Goal: Task Accomplishment & Management: Manage account settings

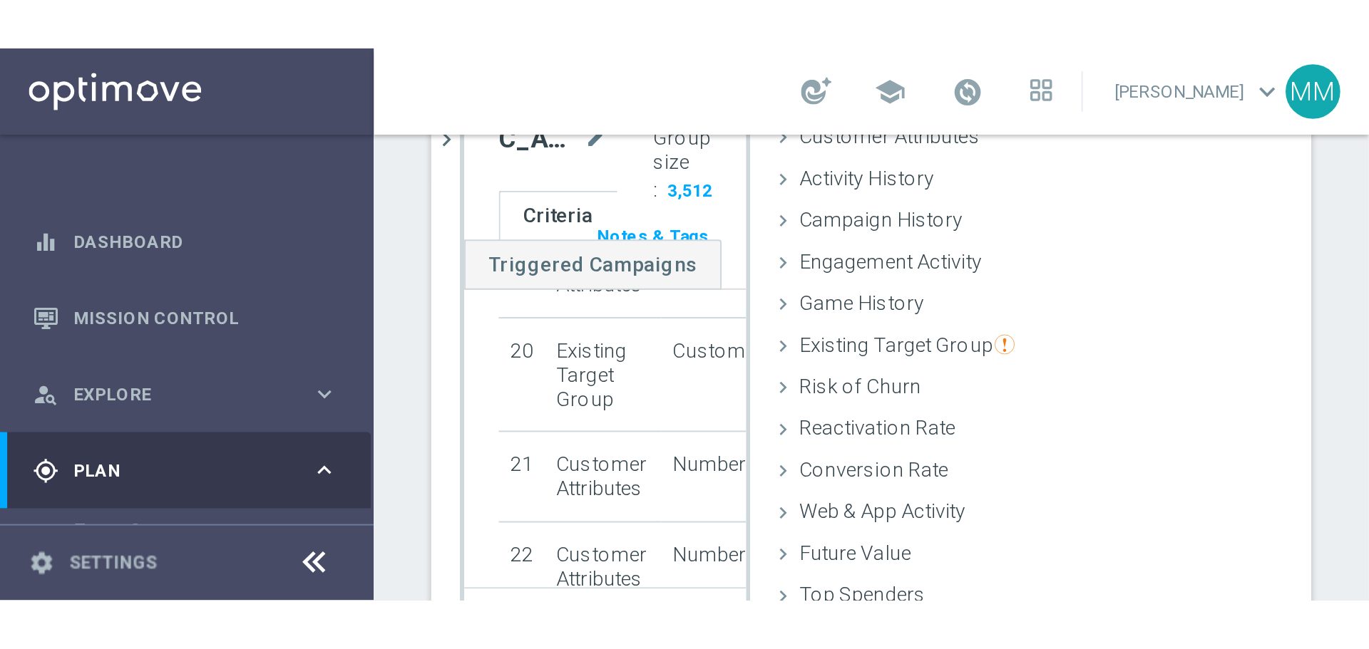
scroll to position [13, 0]
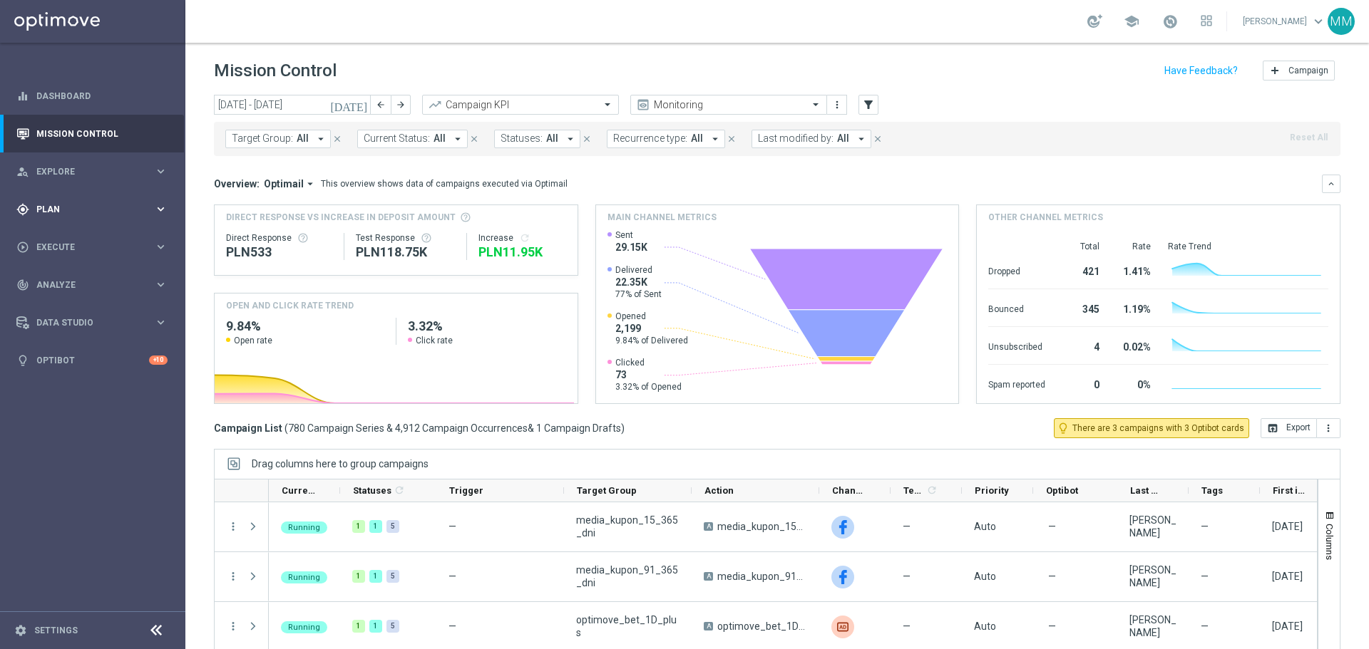
click at [61, 210] on span "Plan" at bounding box center [95, 209] width 118 height 9
click at [49, 211] on span "Plan" at bounding box center [95, 209] width 118 height 9
click at [76, 242] on link "Target Groups" at bounding box center [92, 238] width 111 height 11
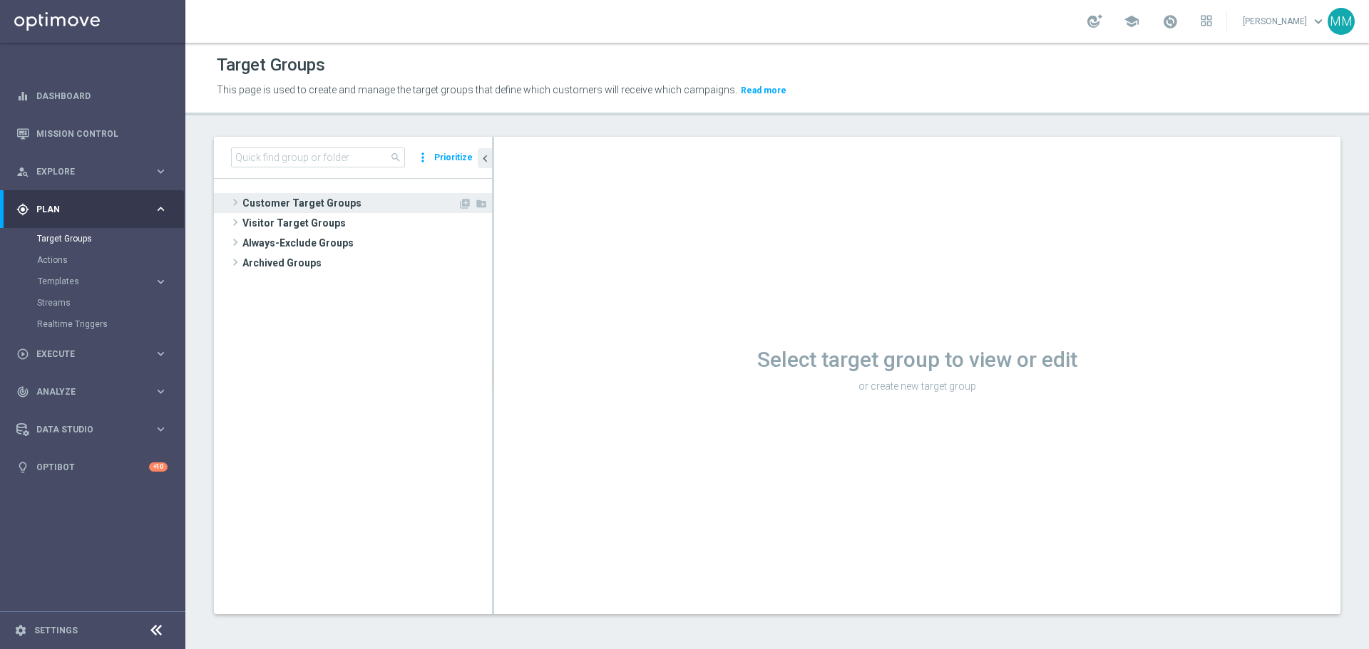
click at [336, 204] on span "Customer Target Groups" at bounding box center [349, 203] width 215 height 20
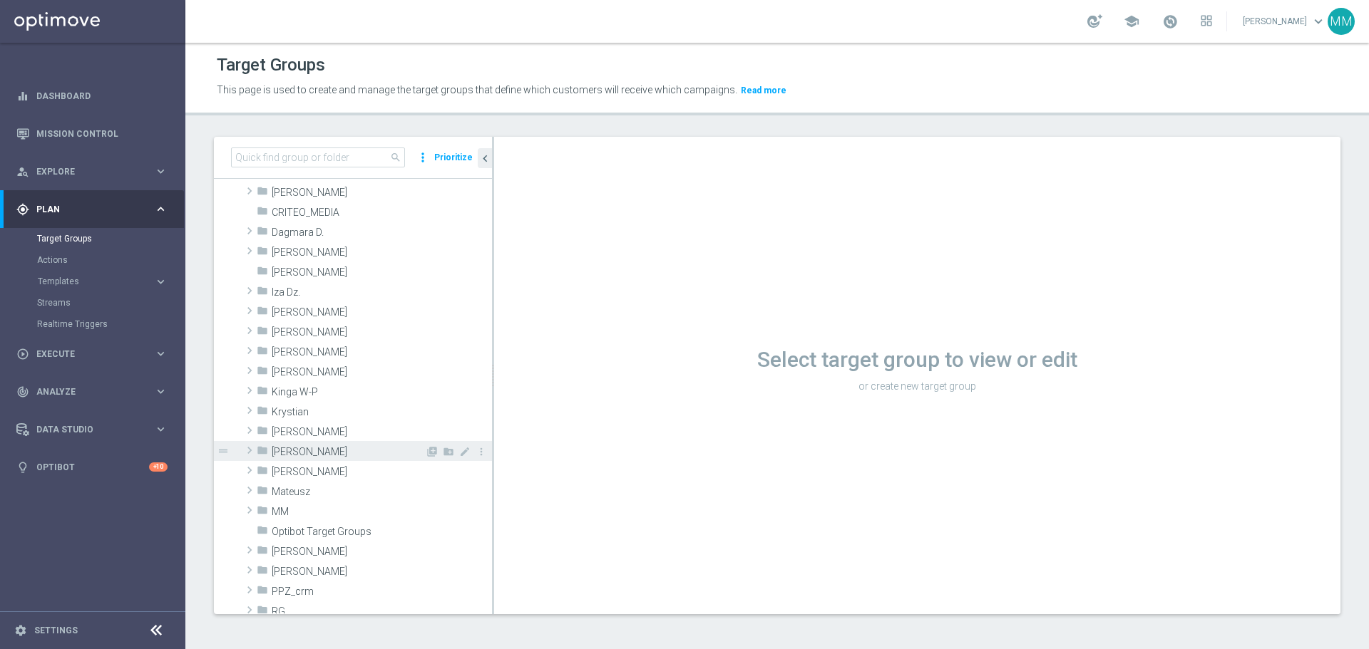
scroll to position [143, 0]
click at [267, 440] on icon "folder" at bounding box center [262, 441] width 11 height 16
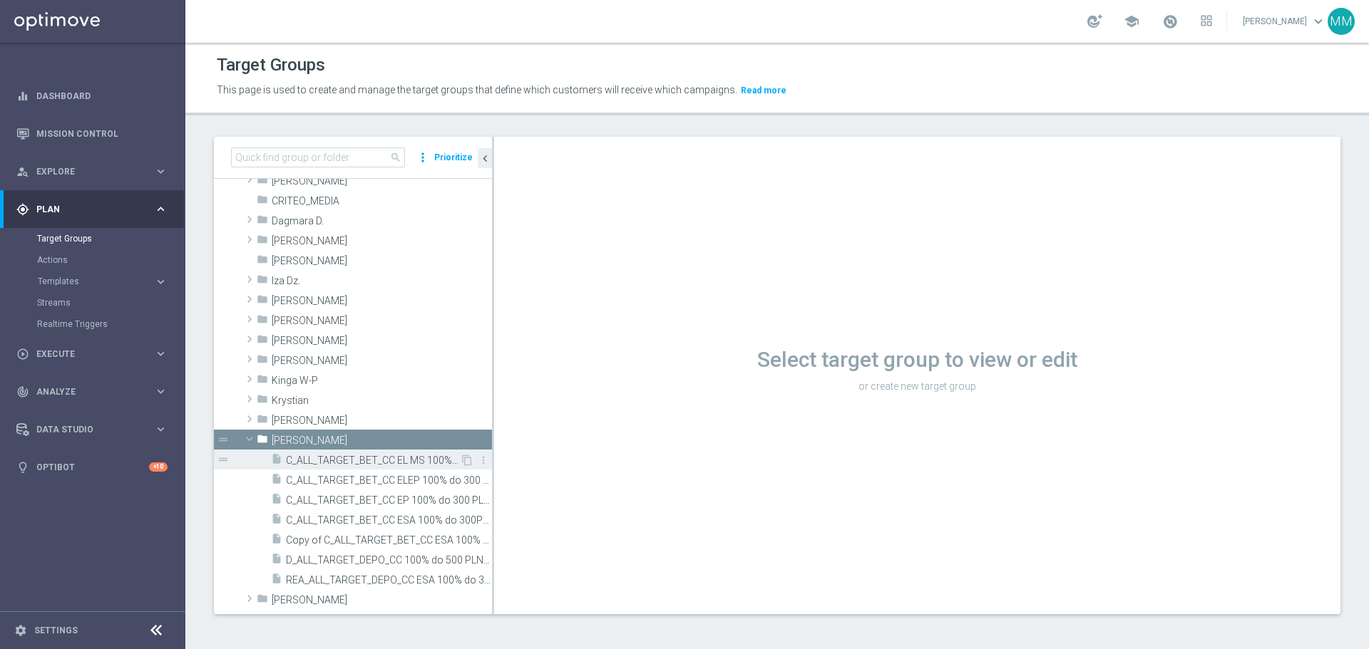
click at [310, 456] on span "C_ALL_TARGET_BET_CC EL MS 100% do 300 PLN_020925" at bounding box center [373, 461] width 174 height 12
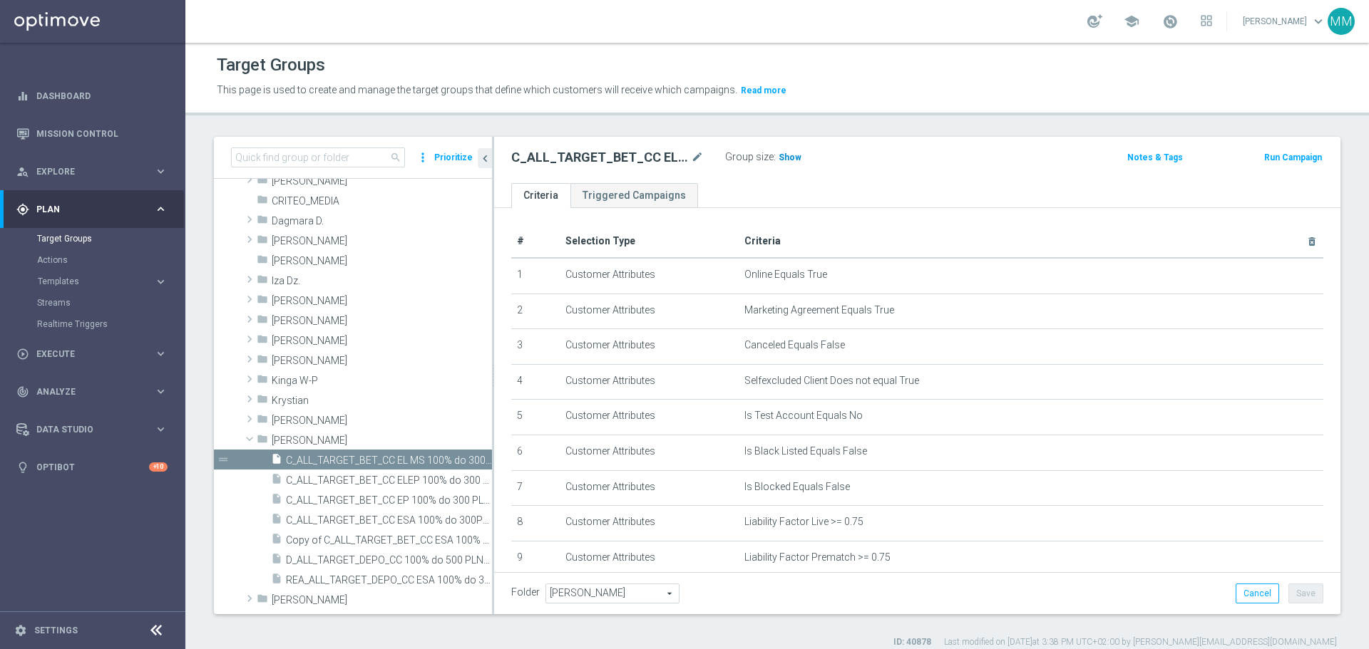
click at [788, 158] on span "Show" at bounding box center [789, 158] width 23 height 10
click at [485, 161] on icon "chevron_left" at bounding box center [485, 159] width 14 height 14
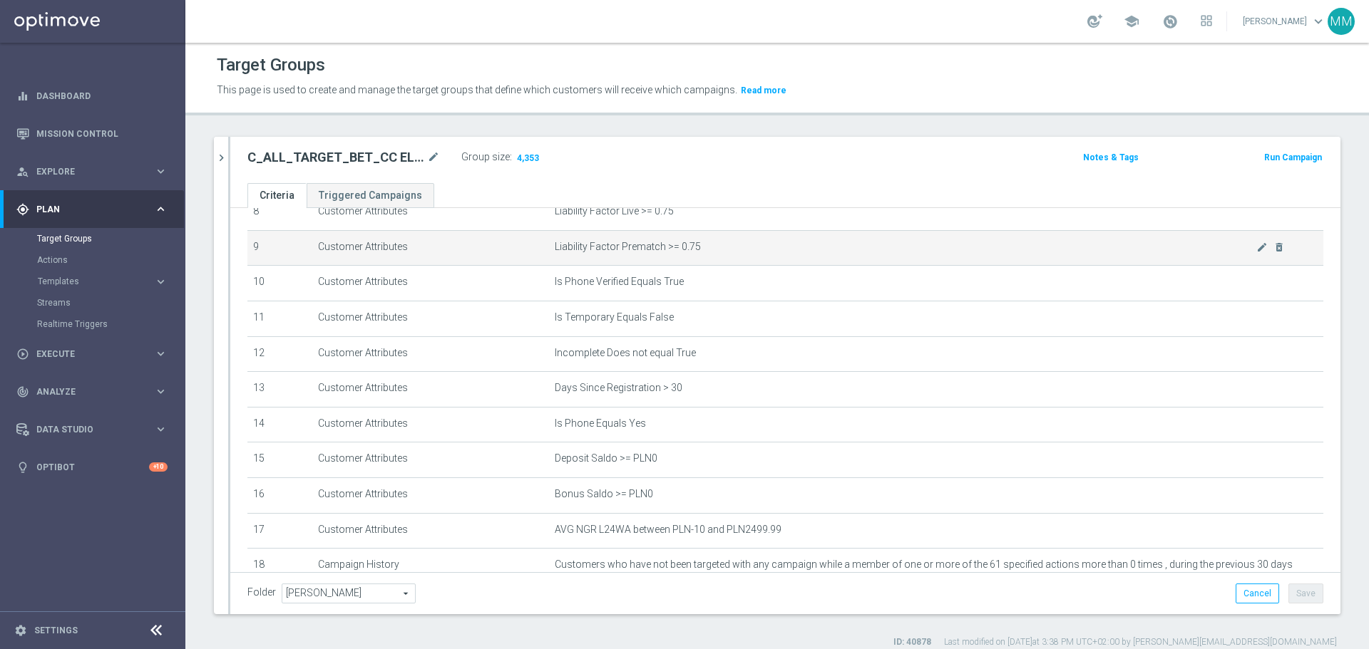
scroll to position [274, 0]
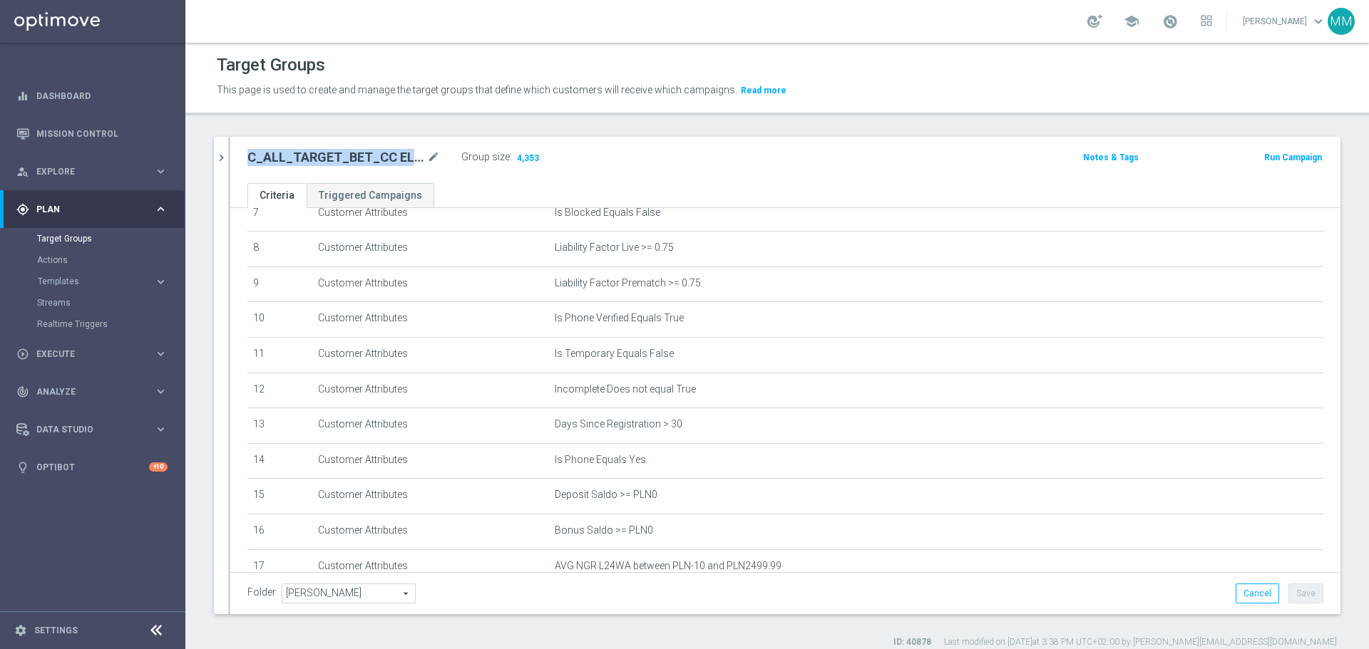
drag, startPoint x: 247, startPoint y: 156, endPoint x: 423, endPoint y: 158, distance: 176.8
click at [423, 158] on div "C_ALL_TARGET_BET_CC EL MS 100% do 300 PLN_020925 mode_edit Group size : 4,353" at bounding box center [602, 159] width 731 height 23
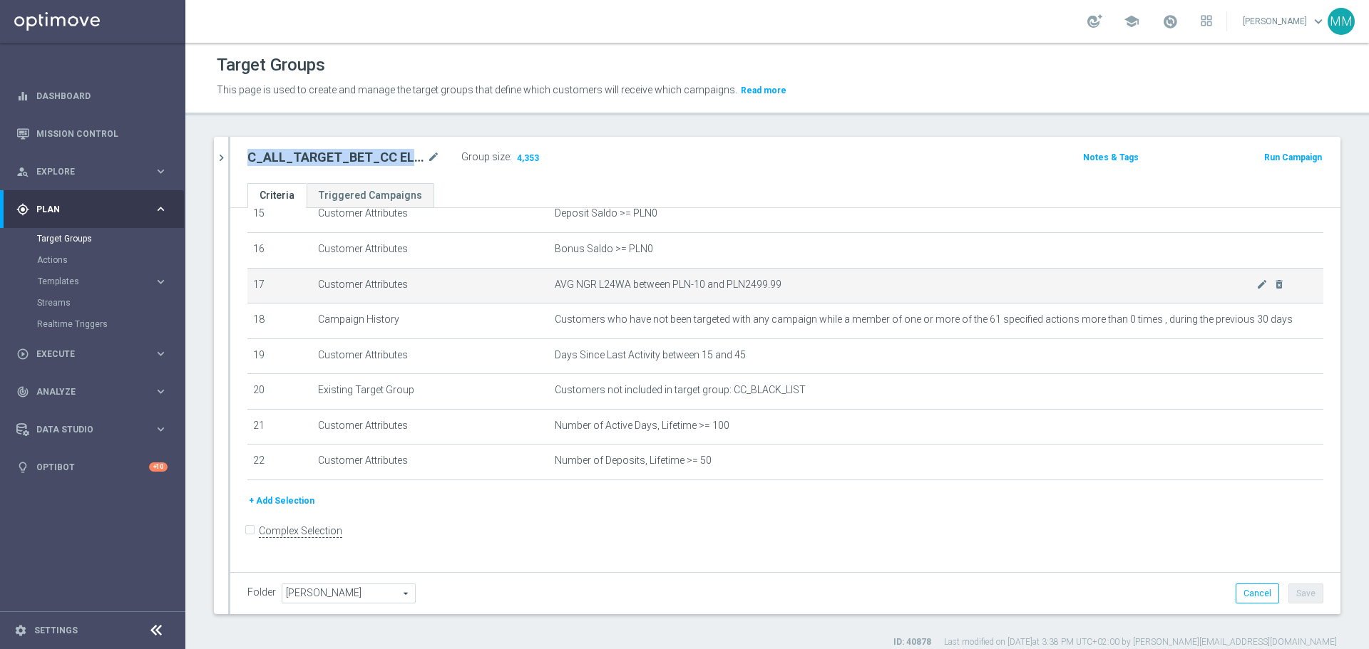
scroll to position [488, 0]
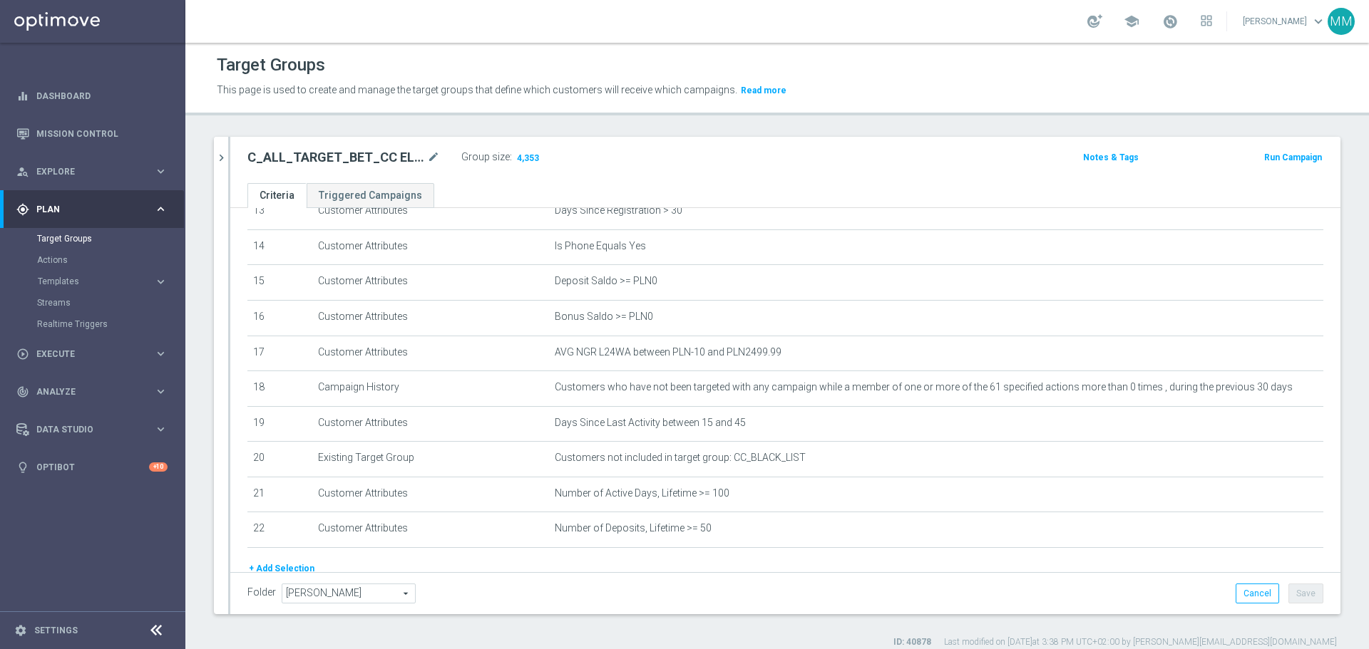
click at [468, 196] on ul "Criteria Triggered Campaigns" at bounding box center [785, 195] width 1110 height 25
click at [433, 159] on icon "mode_edit" at bounding box center [433, 157] width 13 height 17
click at [425, 161] on input "C_ALL_TARGET_BET_CC EL MS 100% do 300 PLN_020925" at bounding box center [343, 159] width 192 height 20
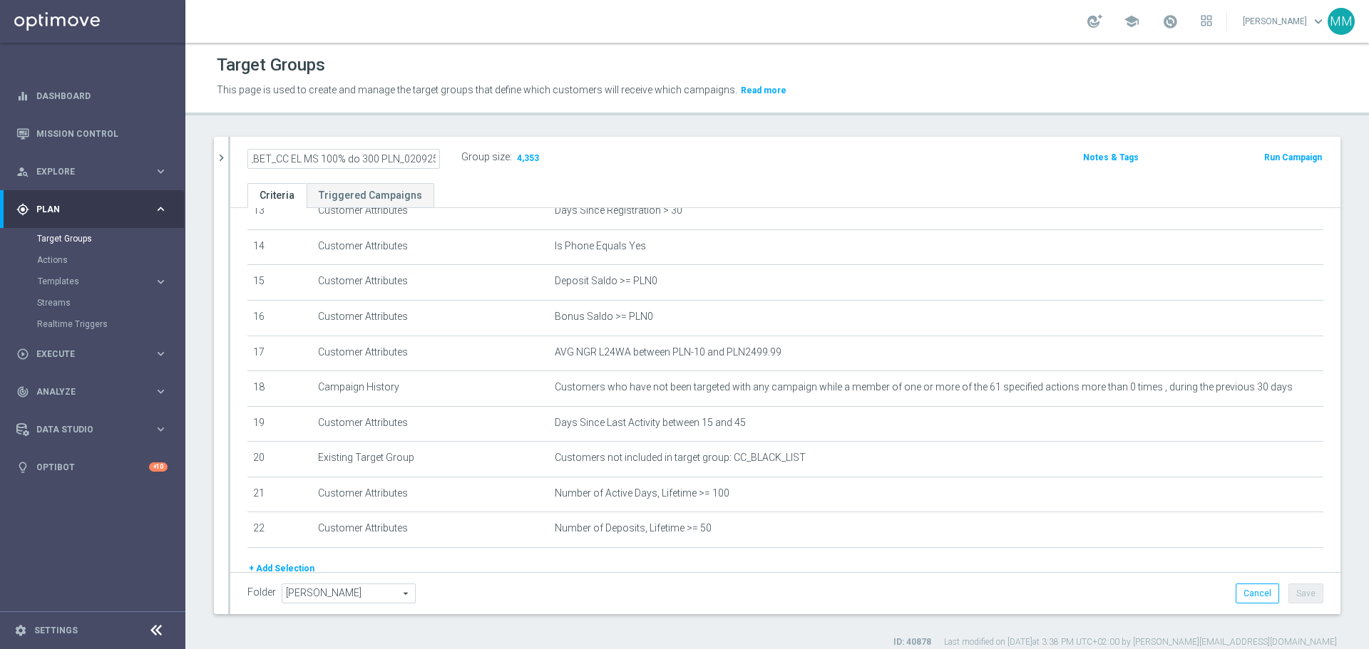
drag, startPoint x: 425, startPoint y: 161, endPoint x: 362, endPoint y: 156, distance: 62.9
click at [362, 156] on input "C_ALL_TARGET_BET_CC EL MS 100% do 300 PLN_020925" at bounding box center [343, 159] width 192 height 20
click at [361, 155] on input "C_ALL_TARGET_BET_CC EL MS 100% do 300 PLN_020925" at bounding box center [343, 159] width 192 height 20
drag, startPoint x: 362, startPoint y: 158, endPoint x: 162, endPoint y: 162, distance: 200.3
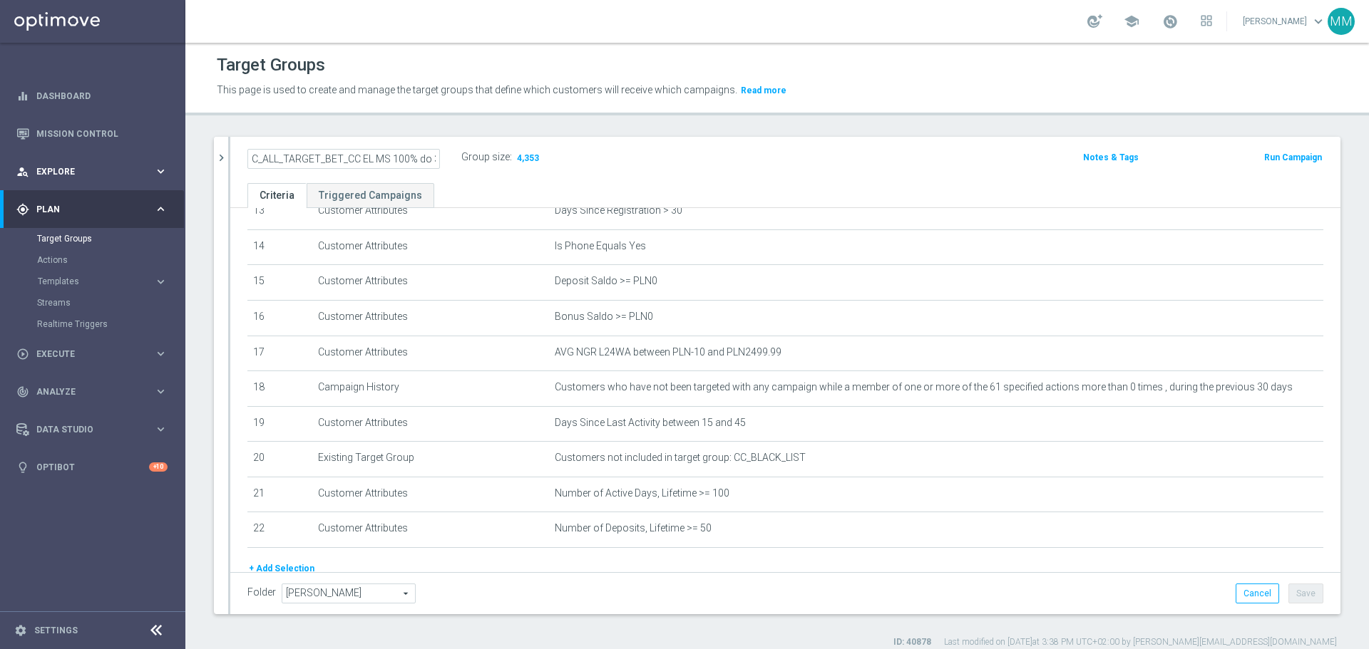
click at [162, 162] on main "equalizer Dashboard Mission Control" at bounding box center [684, 324] width 1369 height 649
click at [294, 159] on input "C_ALL_TARGET_BET_CC EL MS 100% do 300 PLN_020925" at bounding box center [343, 159] width 192 height 20
click at [335, 158] on input "C_ALL_TARGET_BET_CC EL MS 100% do 300 PLN_020925" at bounding box center [343, 159] width 192 height 20
drag, startPoint x: 351, startPoint y: 161, endPoint x: 461, endPoint y: 155, distance: 109.3
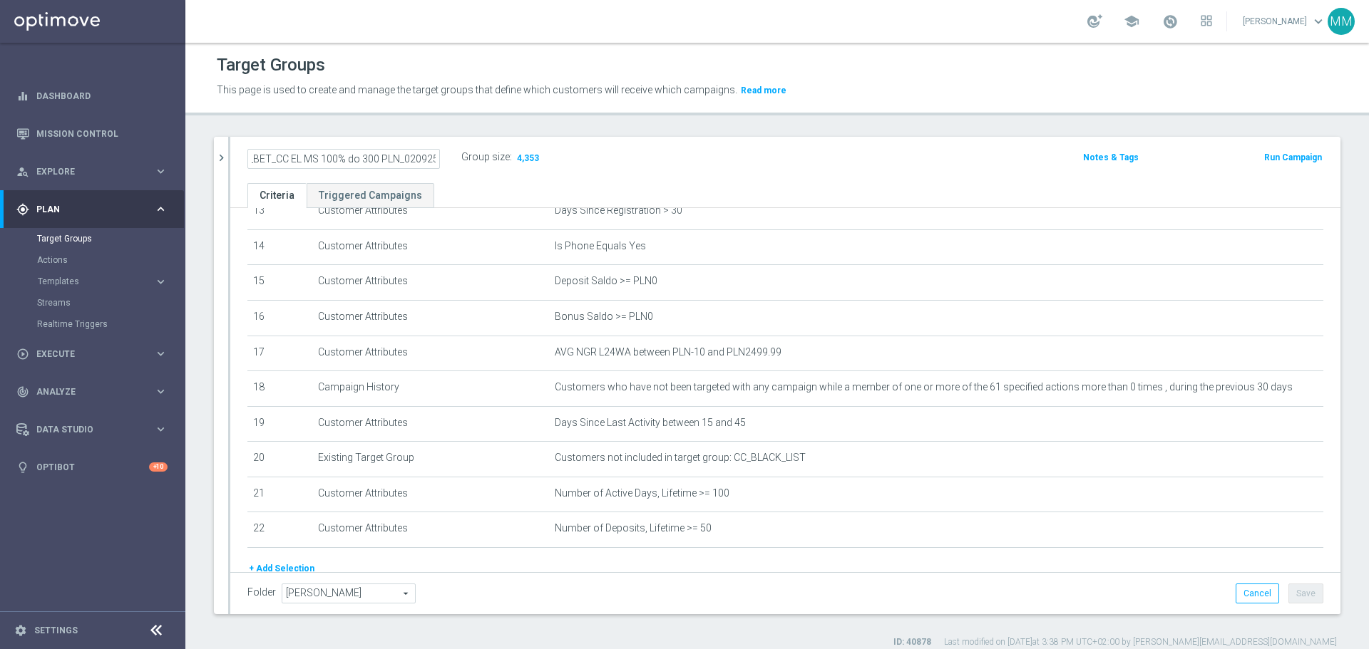
click at [461, 155] on div "C_ALL_TARGET_BET_CC EL MS 100% do 300 PLN_020925" at bounding box center [354, 158] width 214 height 20
click at [402, 131] on div "Target Groups This page is used to create and manage the target groups that def…" at bounding box center [776, 346] width 1183 height 607
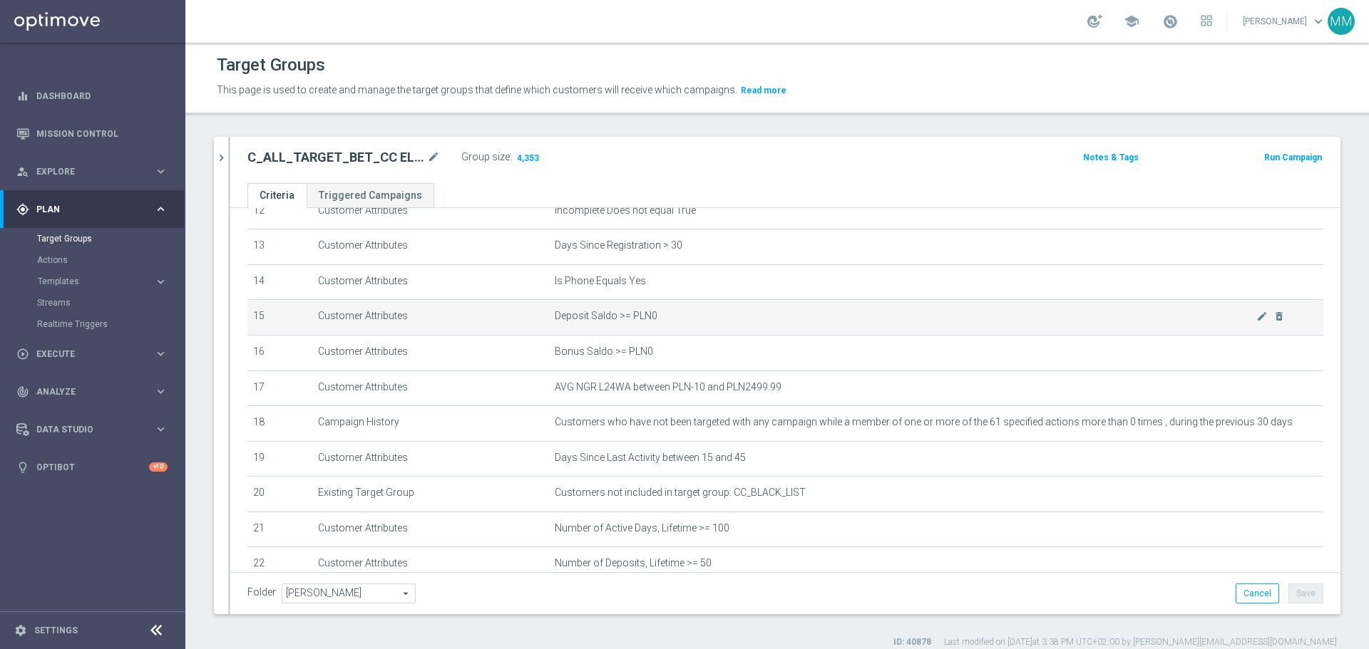
scroll to position [499, 0]
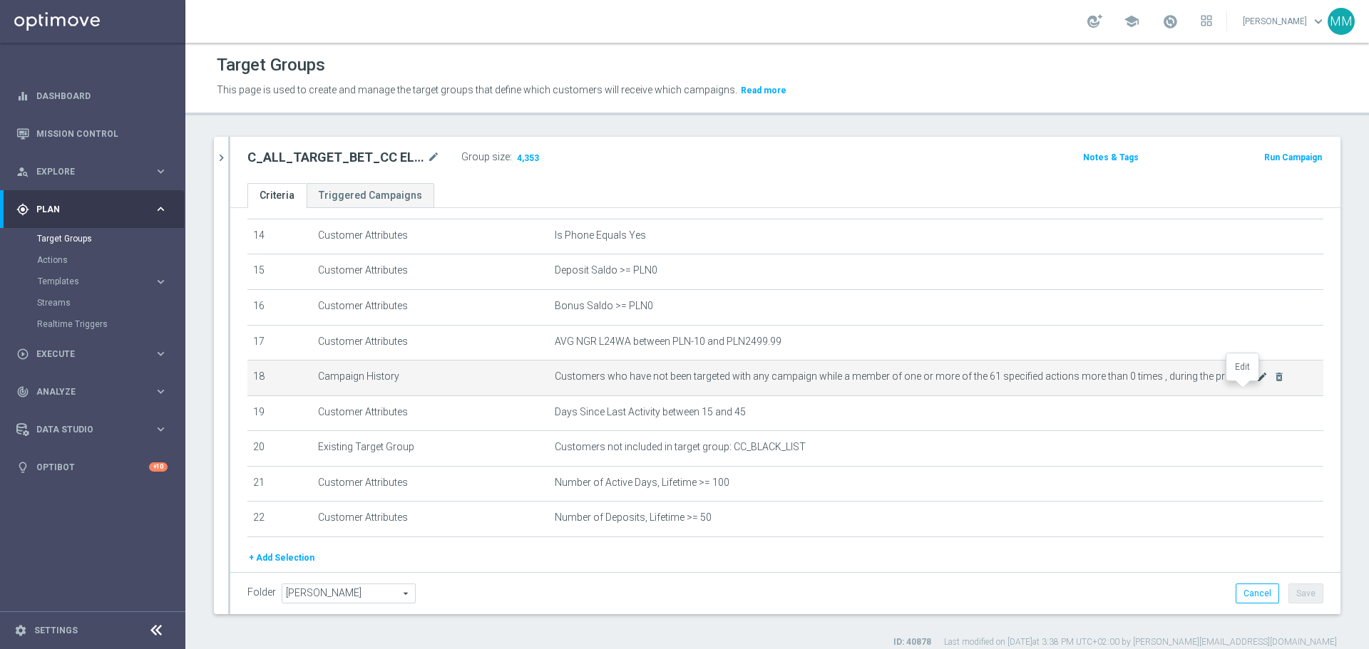
click at [1256, 383] on icon "mode_edit" at bounding box center [1261, 376] width 11 height 11
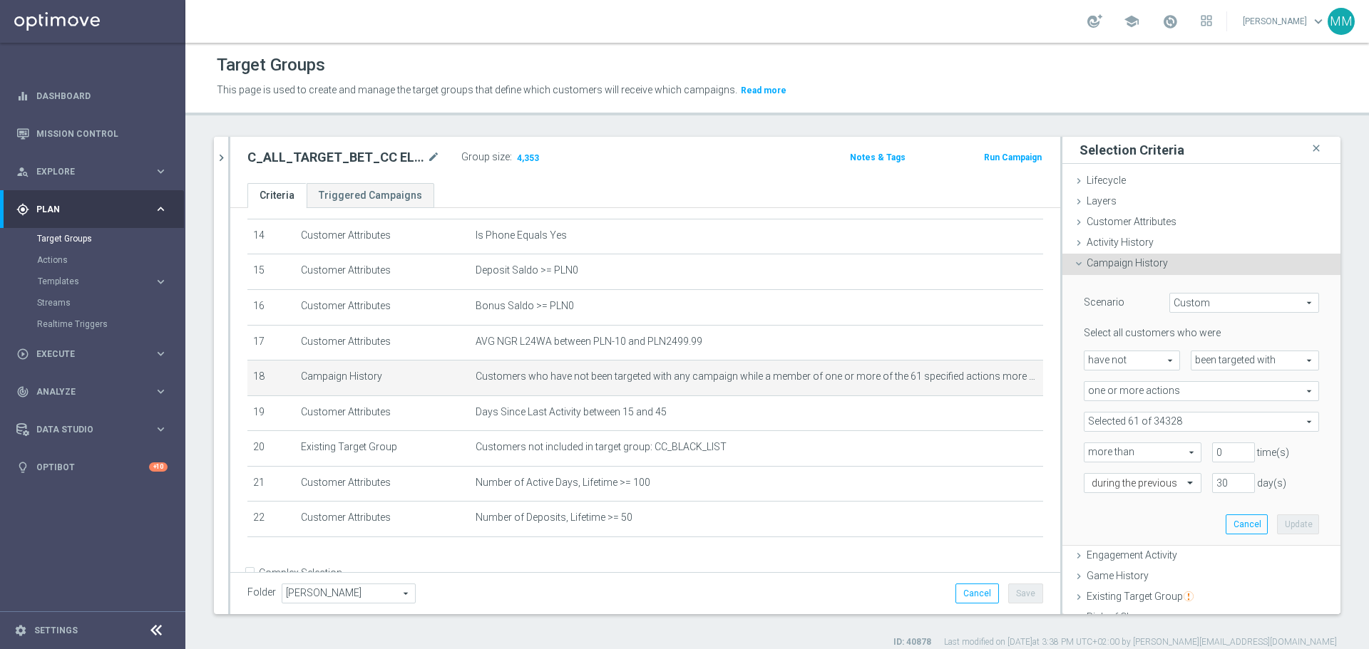
click at [1139, 426] on span at bounding box center [1201, 422] width 234 height 19
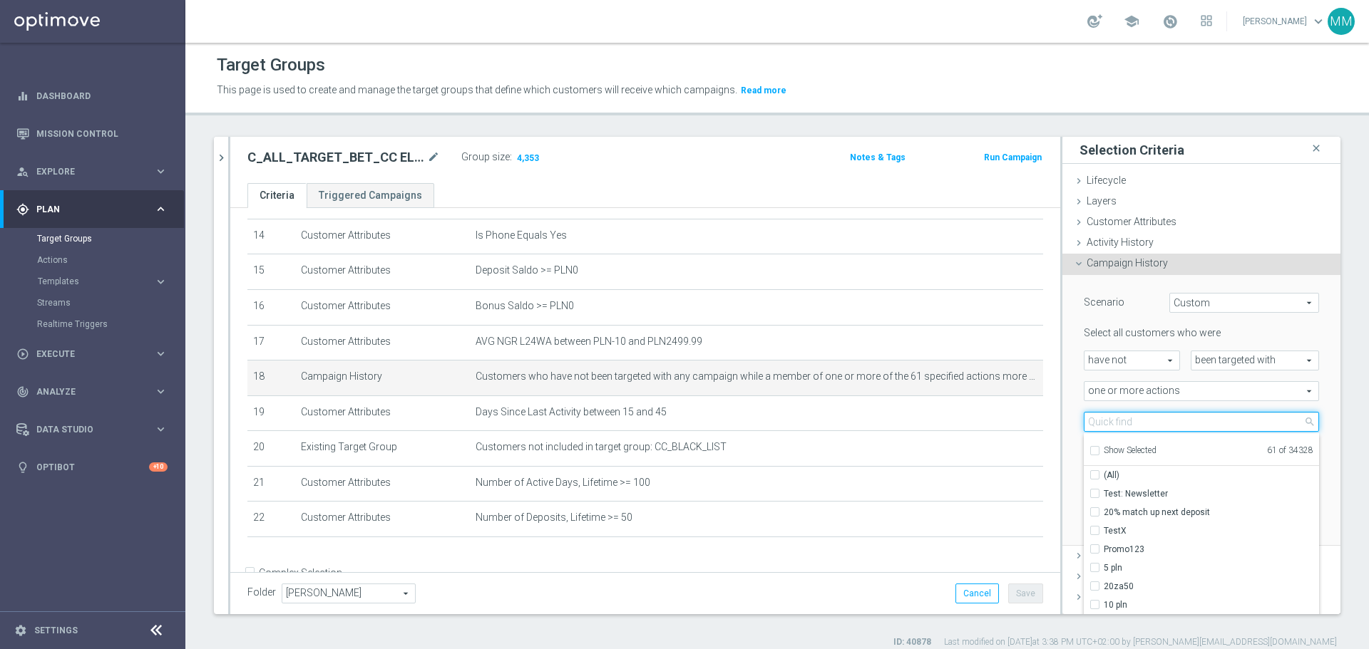
click at [1132, 426] on input "search" at bounding box center [1201, 422] width 235 height 20
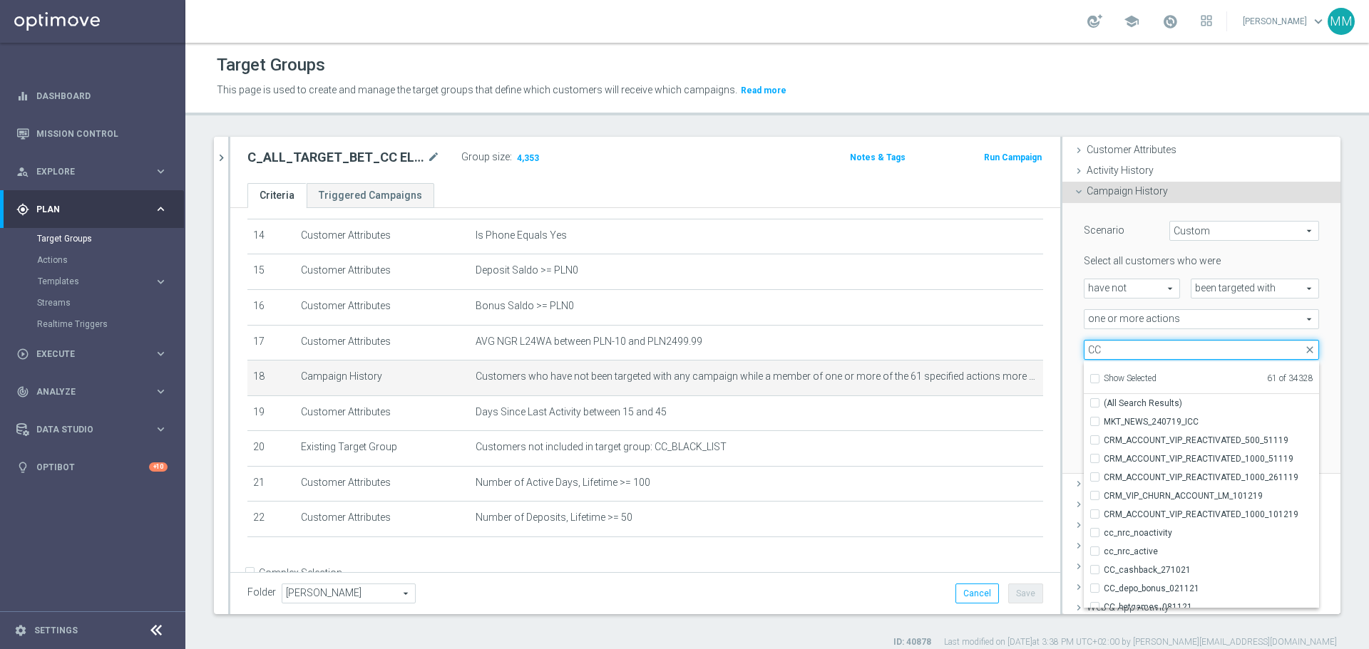
scroll to position [143, 0]
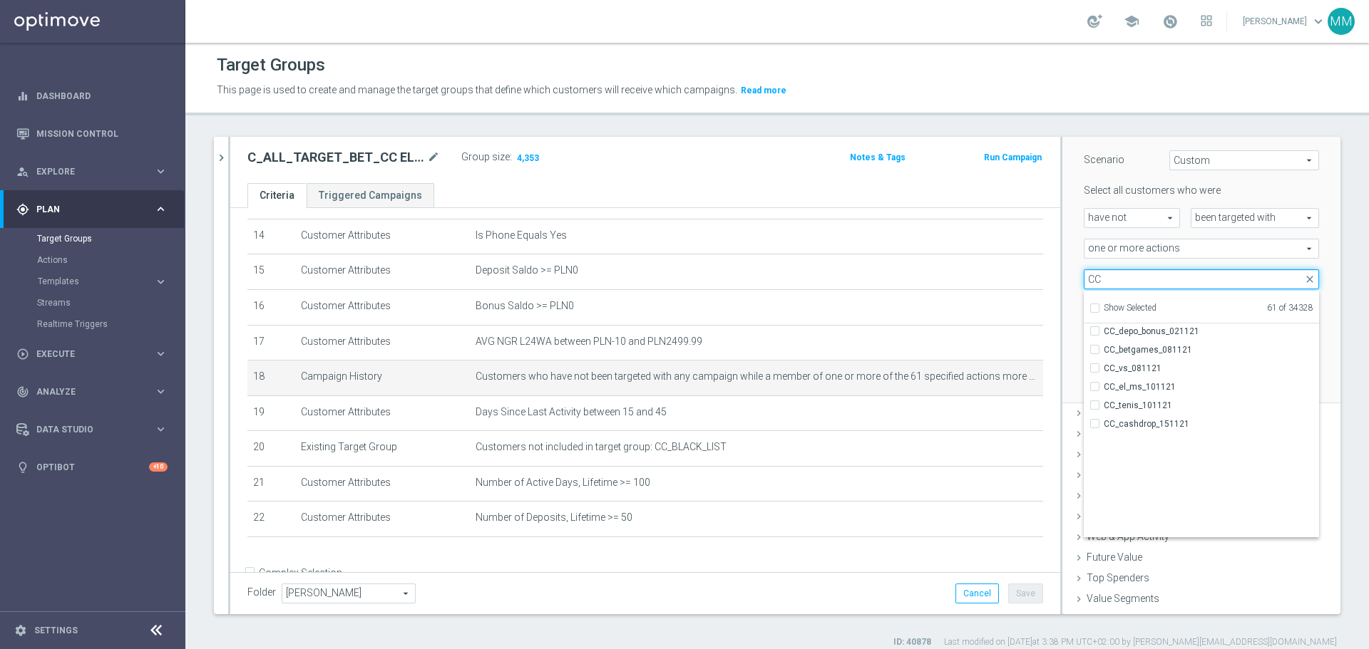
type input "CC"
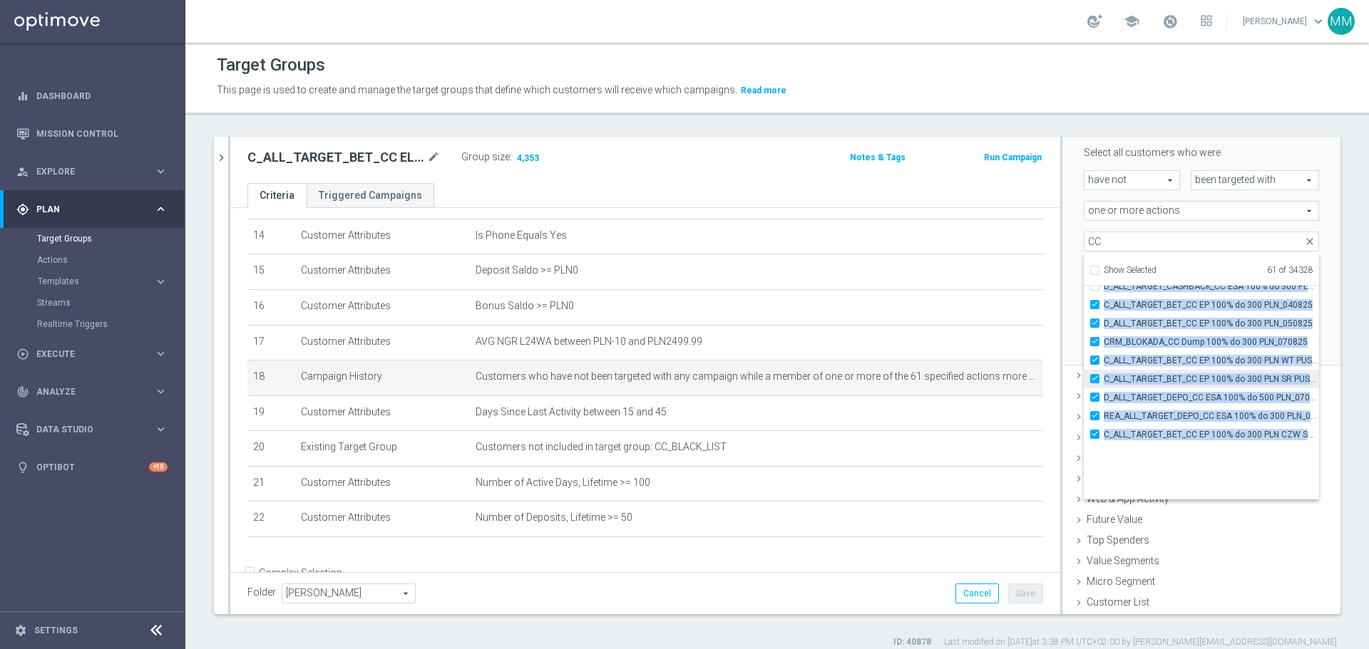
scroll to position [43467, 0]
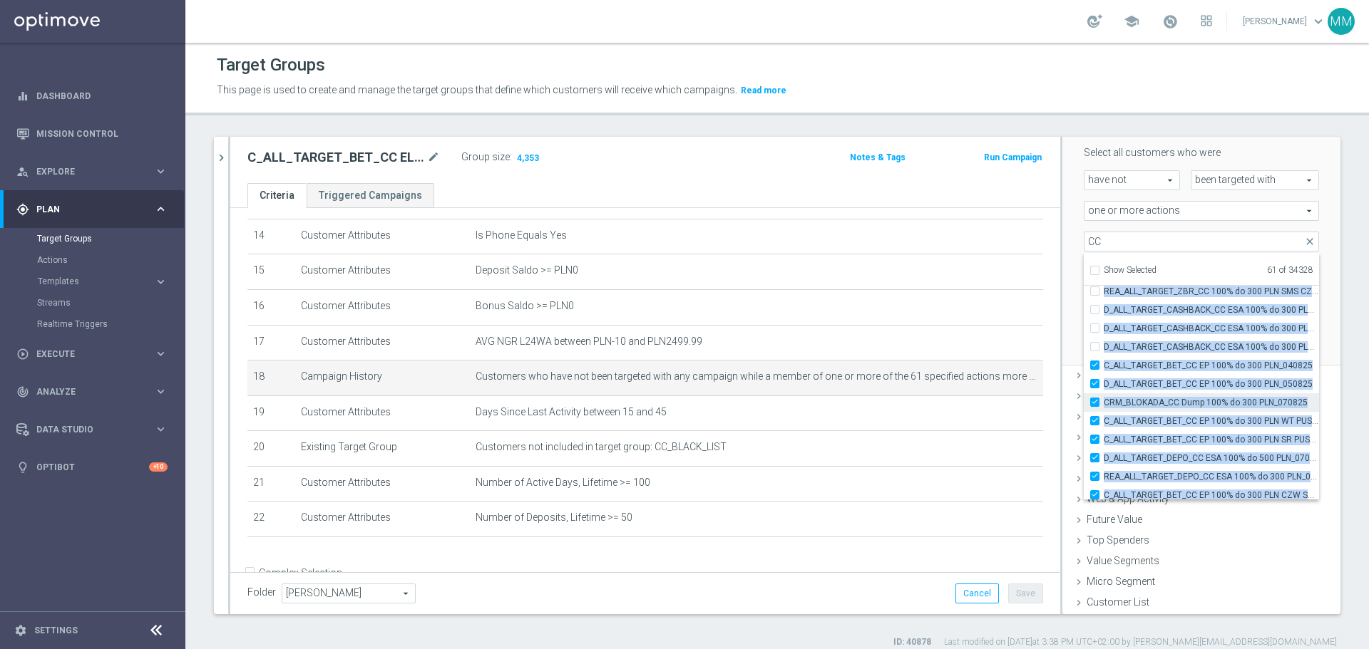
click at [1094, 405] on input "CRM_BLOKADA_CC Dump 100% do 300 PLN_070825" at bounding box center [1098, 402] width 9 height 9
checkbox input "false"
type input "Selected 60 of 34328"
click at [1094, 237] on input "CC" at bounding box center [1201, 242] width 235 height 20
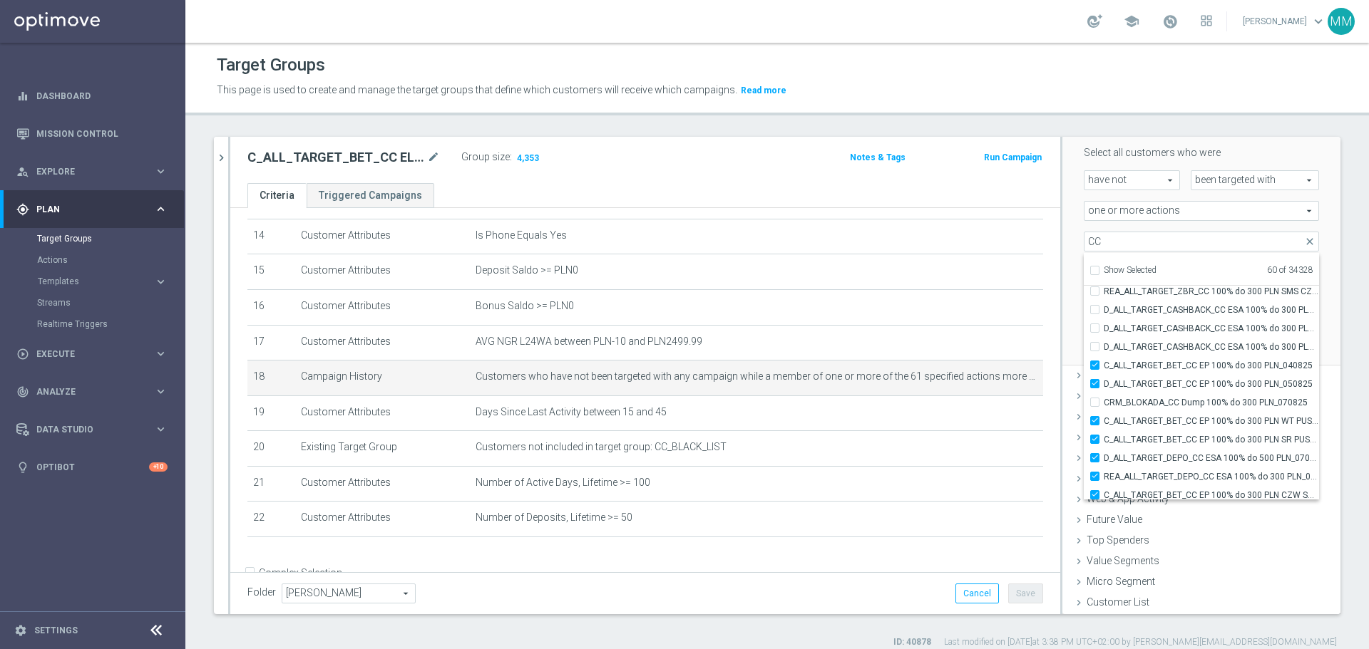
drag, startPoint x: 1056, startPoint y: 272, endPoint x: 1057, endPoint y: 257, distance: 15.0
click at [1062, 257] on div "Scenario Custom Custom arrow_drop_down search Select all customers who were hav…" at bounding box center [1201, 231] width 278 height 272
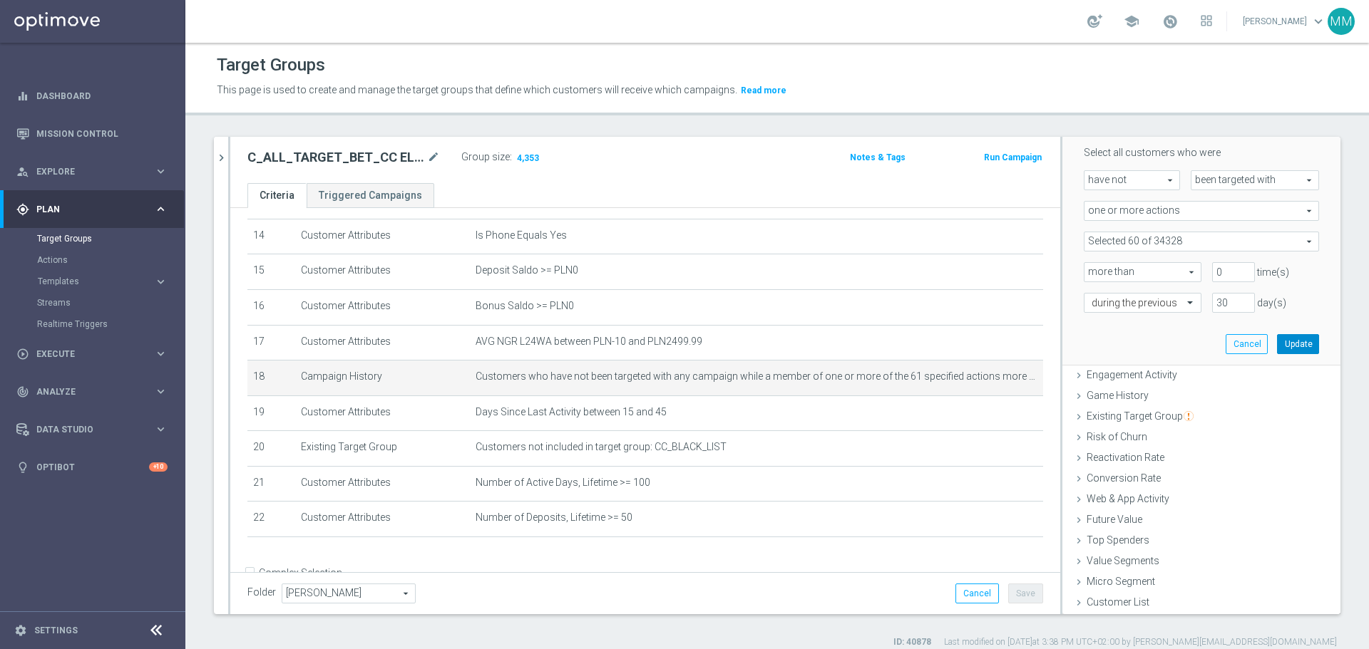
click at [1277, 346] on button "Update" at bounding box center [1298, 344] width 42 height 20
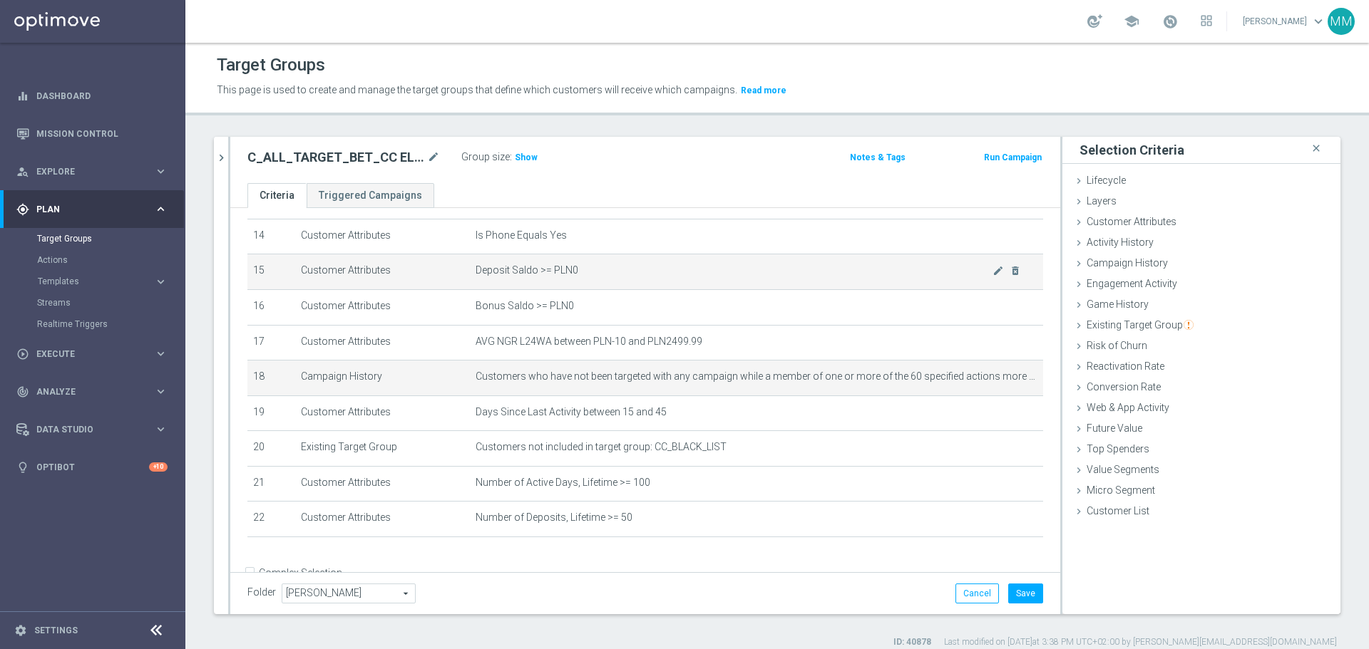
scroll to position [545, 0]
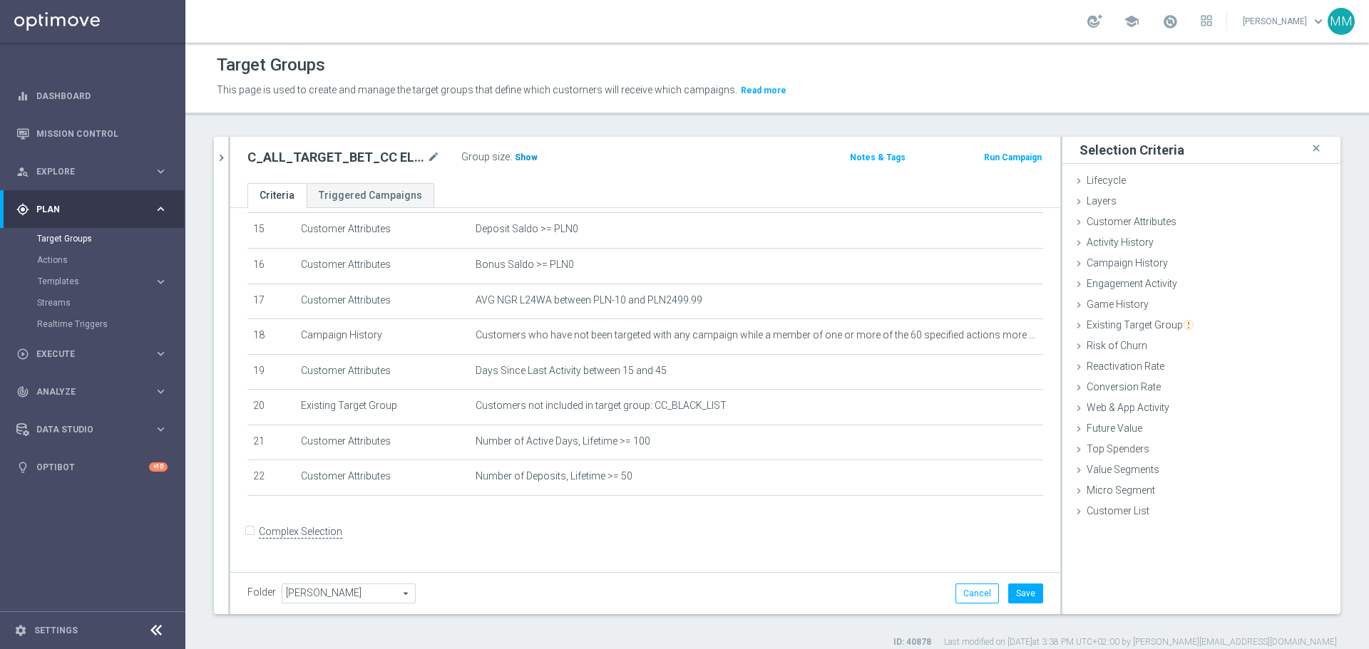
click at [529, 153] on span "Show" at bounding box center [526, 158] width 23 height 10
click at [1096, 224] on span "Customer Attributes" at bounding box center [1131, 221] width 90 height 11
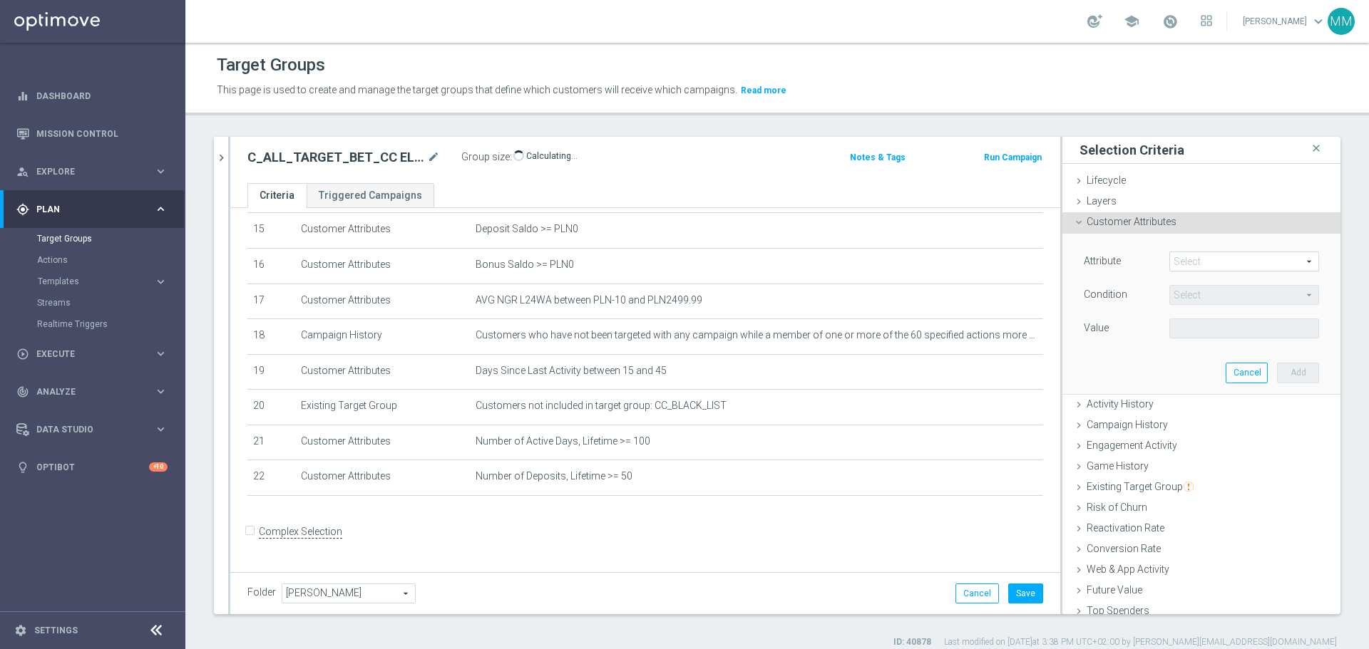
click at [1173, 257] on span at bounding box center [1244, 261] width 148 height 19
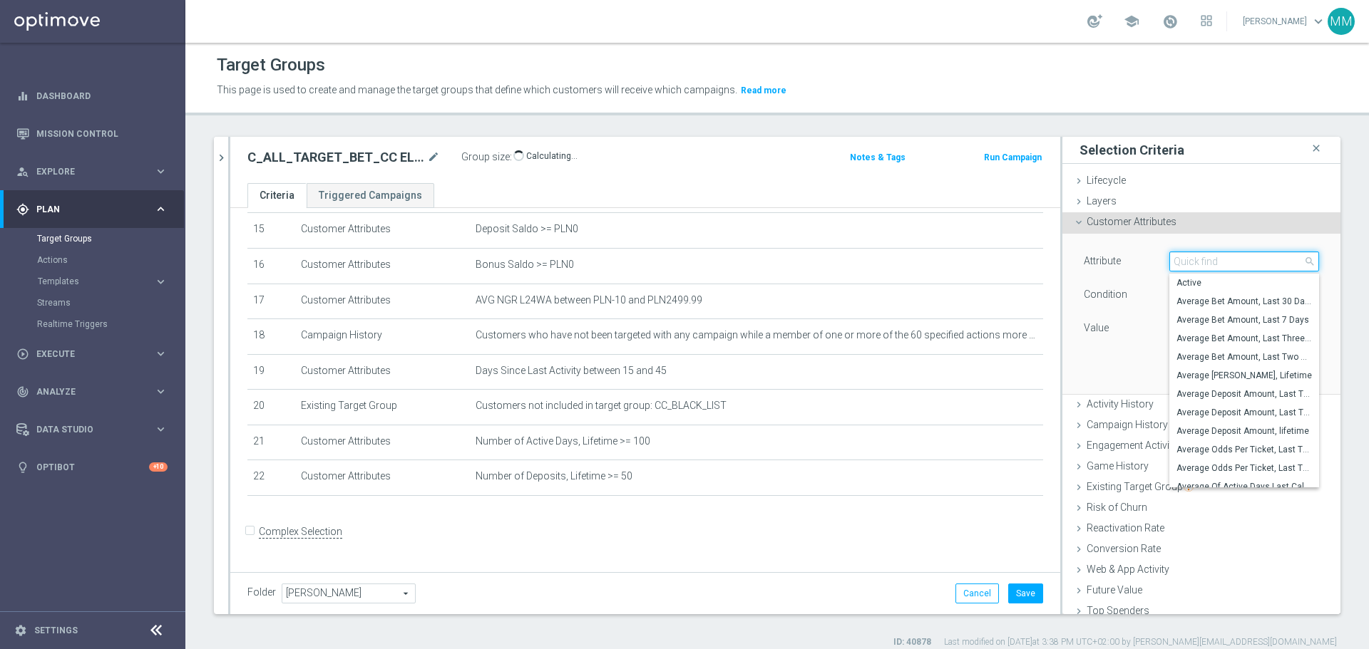
click at [1176, 264] on input "search" at bounding box center [1244, 262] width 150 height 20
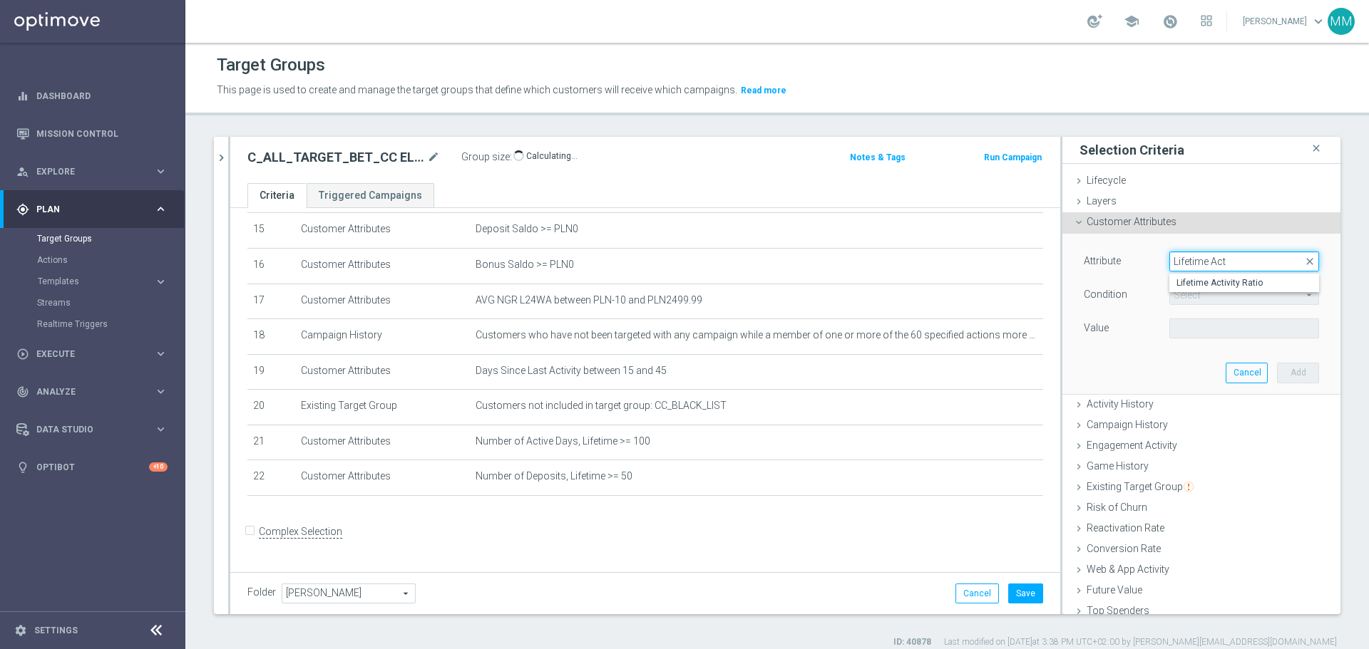
type input "Lifetime Acti"
click at [1179, 286] on span "Lifetime Activity Ratio" at bounding box center [1243, 282] width 135 height 11
type input "Lifetime Activity Ratio"
click at [1182, 298] on span "=" at bounding box center [1244, 295] width 148 height 19
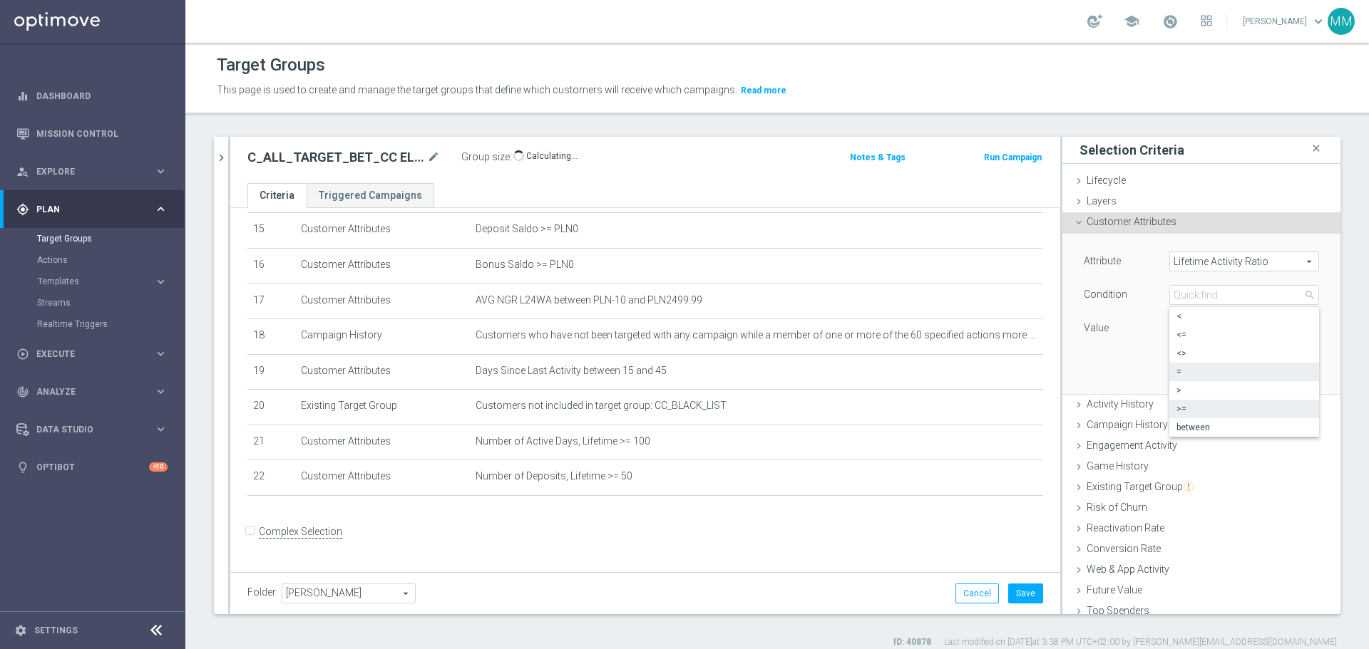
click at [1205, 413] on span ">=" at bounding box center [1243, 408] width 135 height 11
type input ">="
click at [1173, 334] on input "%" at bounding box center [1201, 329] width 64 height 20
click at [1277, 367] on button "Add" at bounding box center [1298, 373] width 42 height 20
type input "0.05"
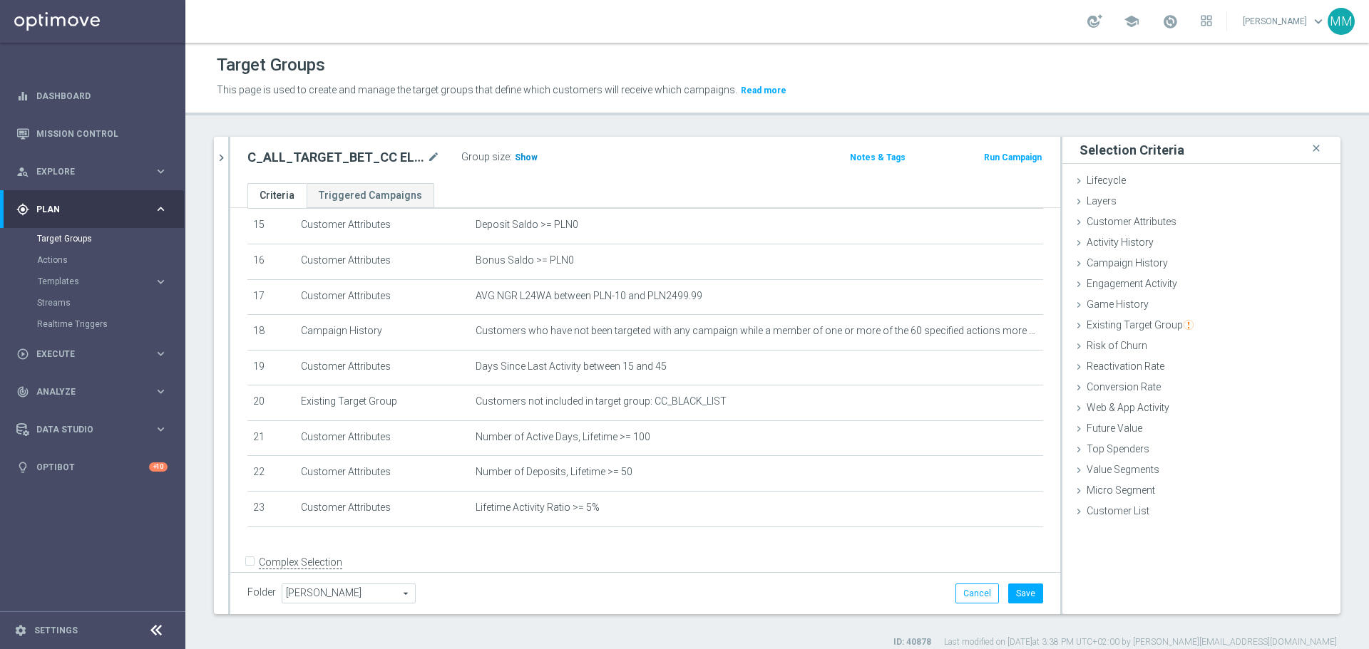
click at [525, 155] on span "Show" at bounding box center [526, 158] width 23 height 10
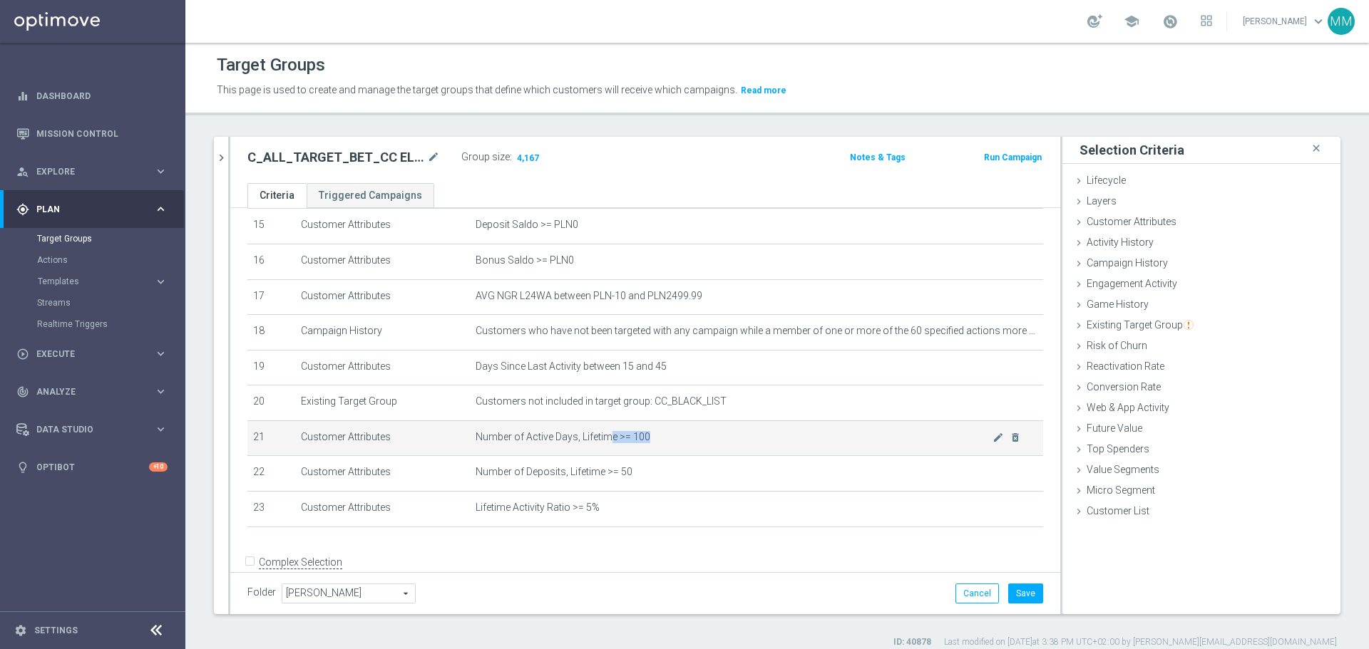
drag, startPoint x: 642, startPoint y: 453, endPoint x: 604, endPoint y: 452, distance: 38.5
click at [603, 443] on span "Number of Active Days, Lifetime >= 100" at bounding box center [733, 437] width 517 height 12
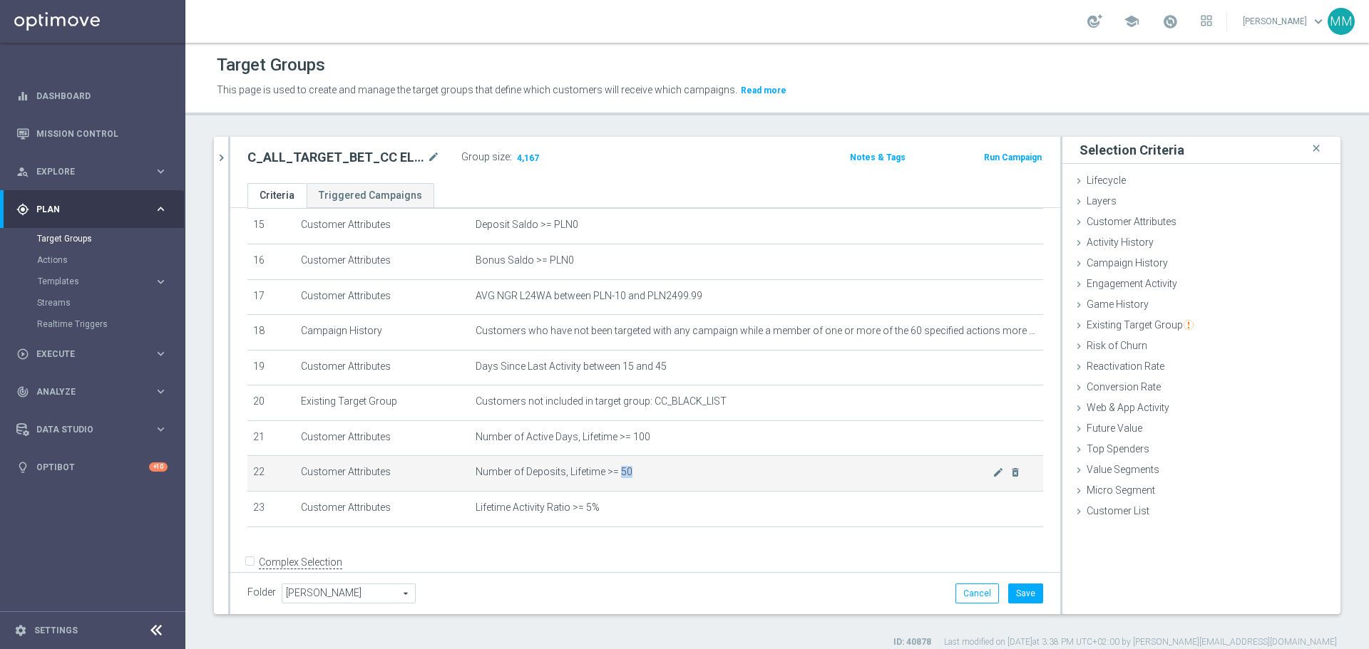
drag, startPoint x: 634, startPoint y: 490, endPoint x: 614, endPoint y: 488, distance: 20.7
click at [614, 478] on span "Number of Deposits, Lifetime >= 50" at bounding box center [733, 472] width 517 height 12
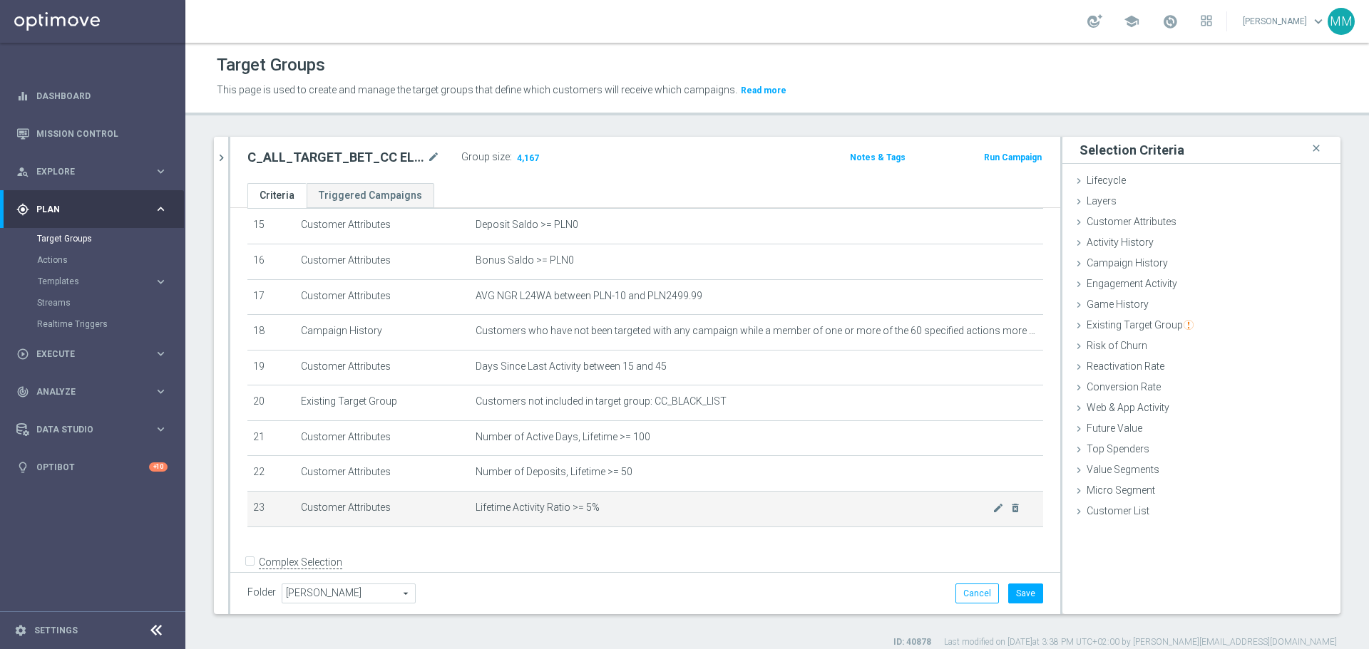
click at [565, 528] on td "Lifetime Activity Ratio >= 5% mode_edit delete_forever" at bounding box center [756, 510] width 573 height 36
click at [992, 514] on icon "mode_edit" at bounding box center [997, 508] width 11 height 11
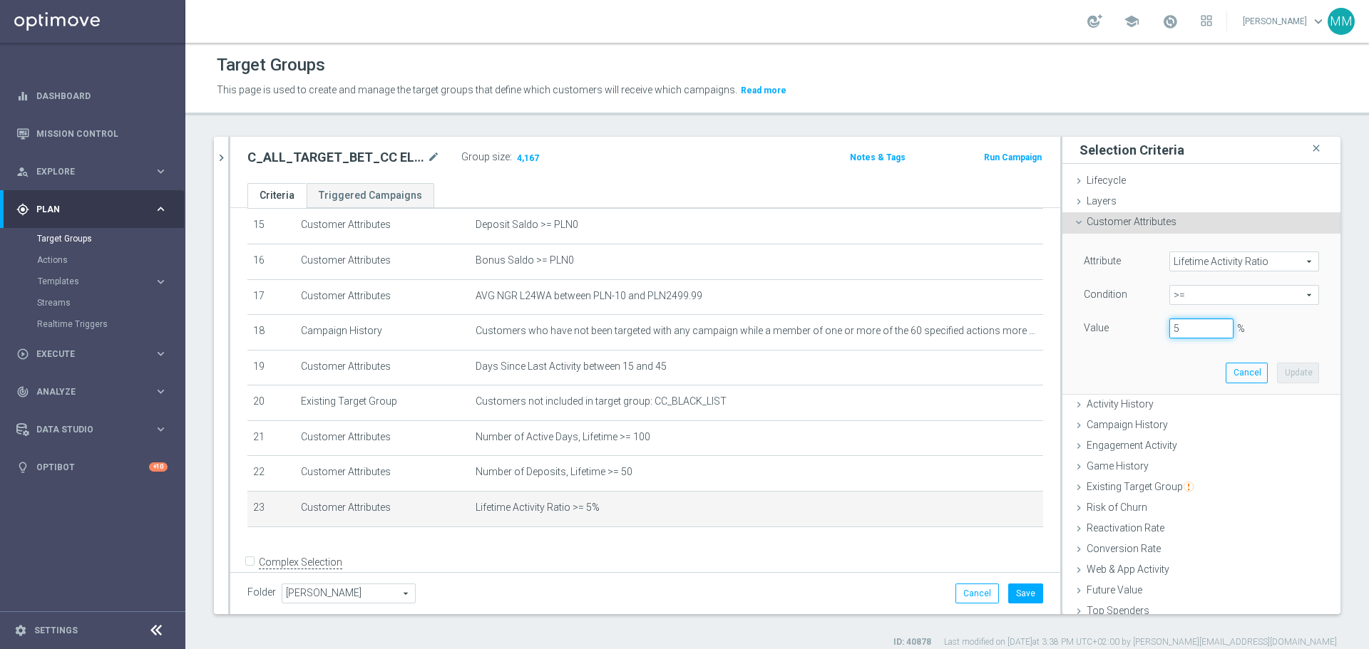
drag, startPoint x: 1178, startPoint y: 333, endPoint x: 1118, endPoint y: 381, distance: 76.6
click at [1158, 336] on div "5 %" at bounding box center [1201, 329] width 86 height 20
click at [1289, 373] on button "Update" at bounding box center [1298, 373] width 42 height 20
type input "0.07"
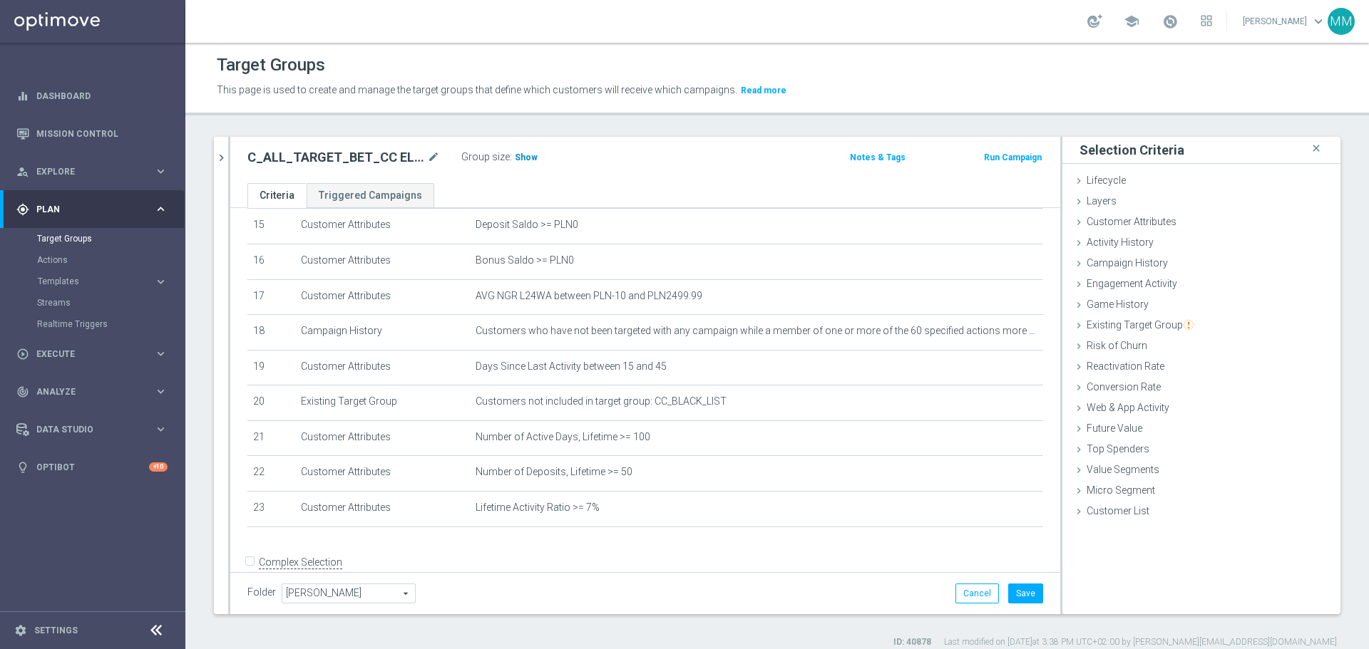
click at [528, 155] on span "Show" at bounding box center [526, 158] width 23 height 10
click at [1014, 599] on button "Save" at bounding box center [1025, 594] width 35 height 20
click at [86, 349] on div "play_circle_outline Execute" at bounding box center [85, 354] width 138 height 13
click at [319, 160] on h2 "C_ALL_TARGET_BET_CC EL MS 100% do 300 PLN_020925" at bounding box center [335, 157] width 177 height 17
click at [318, 160] on h2 "C_ALL_TARGET_BET_CC EL MS 100% do 300 PLN_020925" at bounding box center [335, 157] width 177 height 17
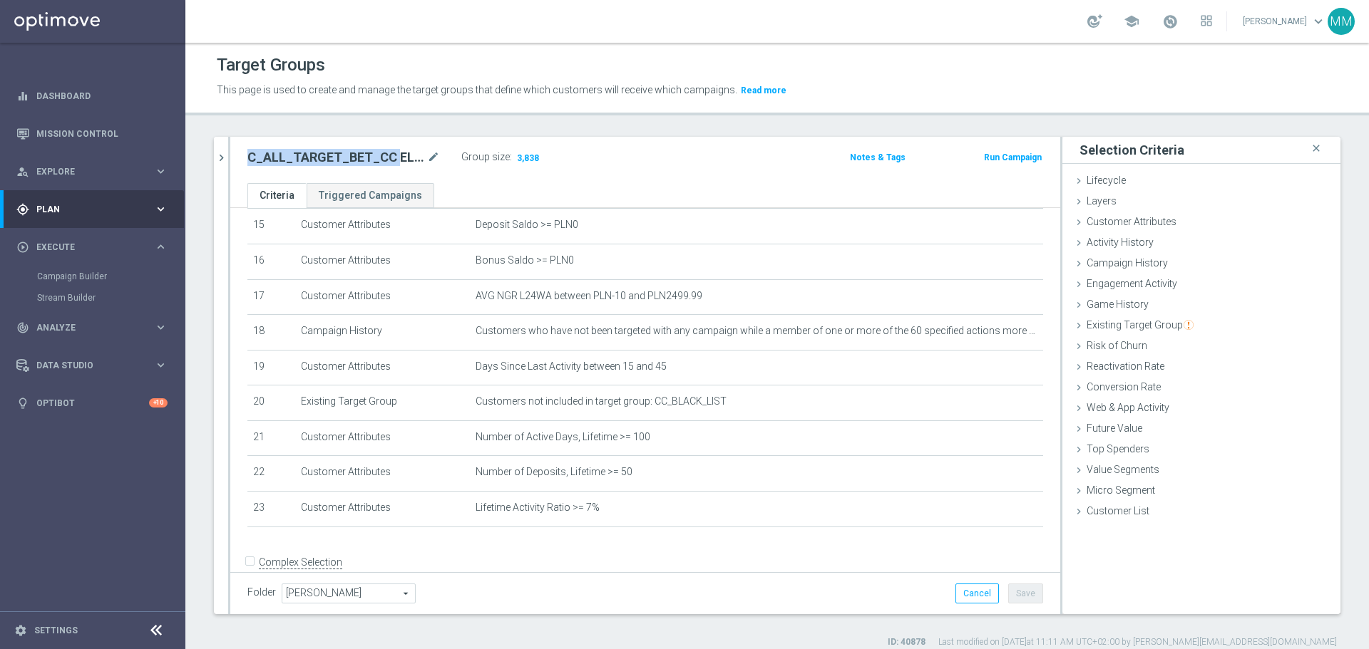
click at [318, 160] on h2 "C_ALL_TARGET_BET_CC EL MS 100% do 300 PLN_020925" at bounding box center [335, 157] width 177 height 17
copy div "C_ALL_TARGET_BET_CC EL MS 100% do 300 PLN_020925"
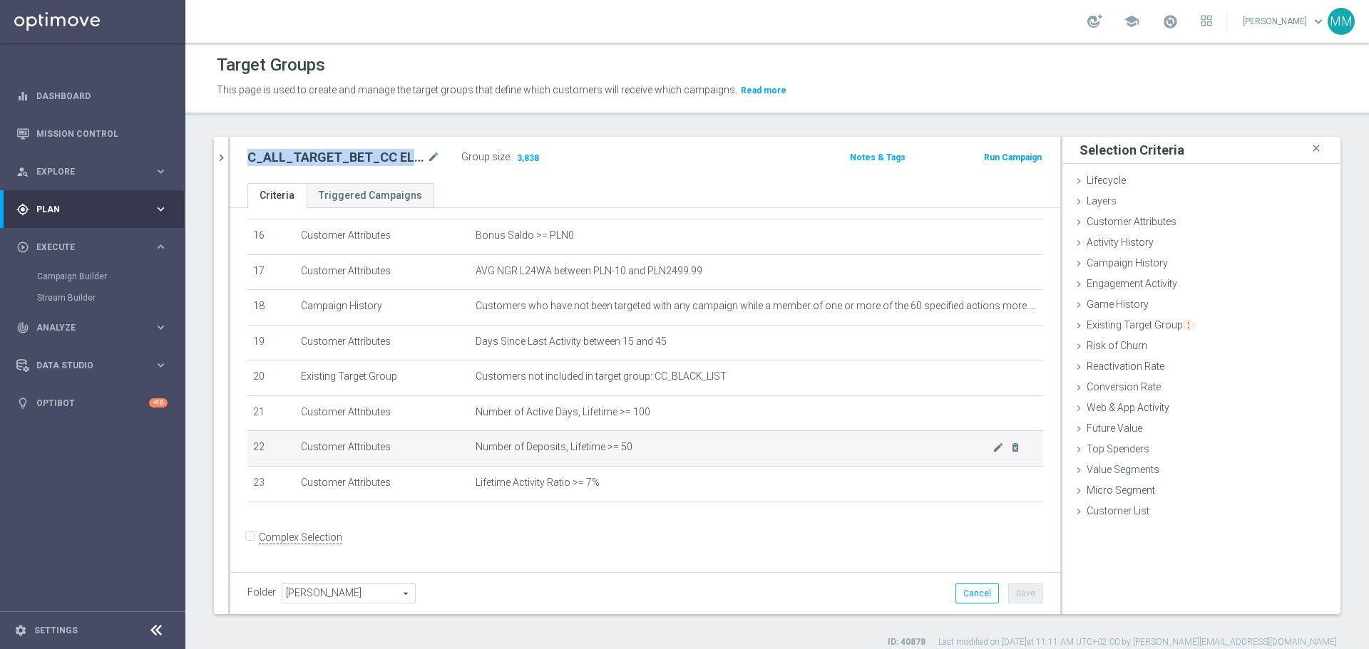
scroll to position [580, 0]
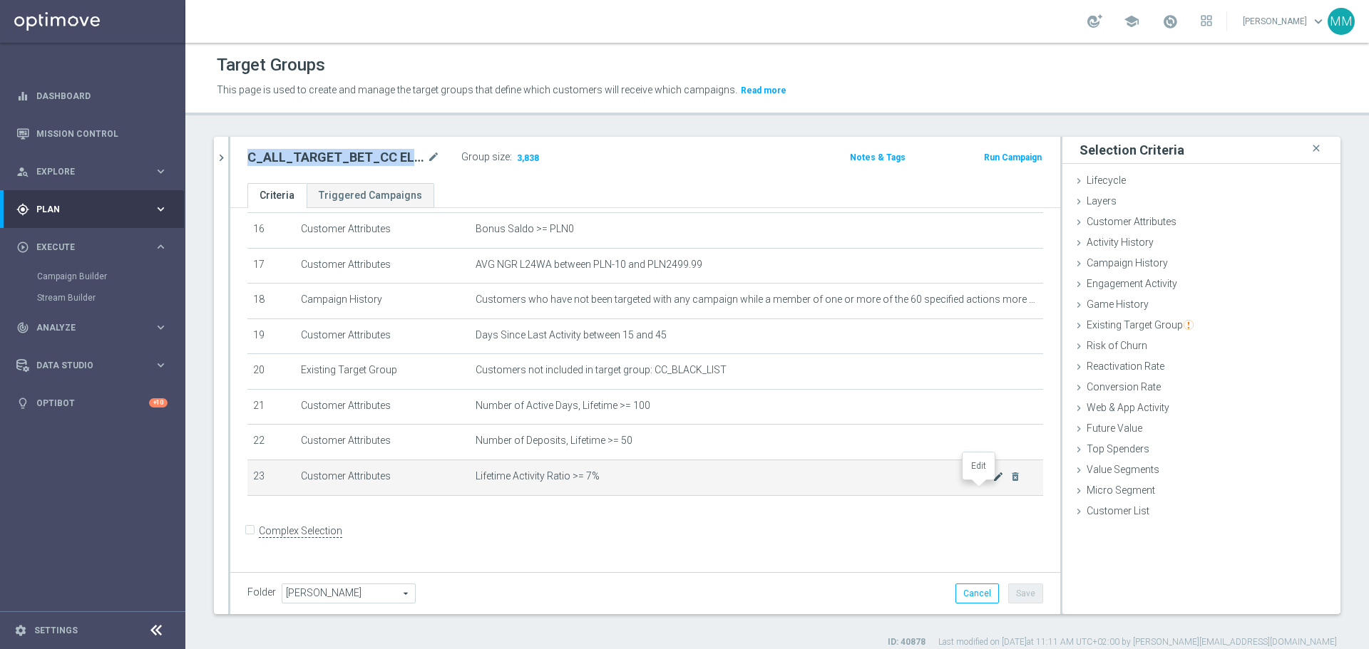
click at [992, 483] on icon "mode_edit" at bounding box center [997, 476] width 11 height 11
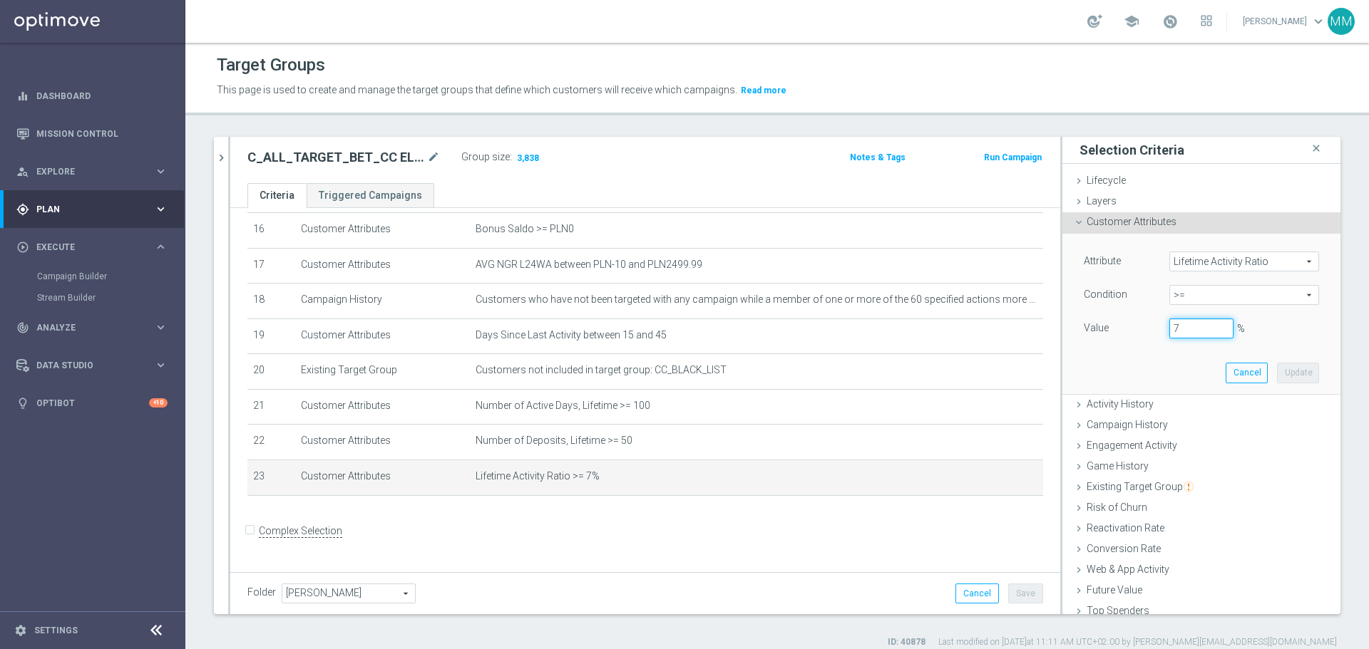
drag, startPoint x: 1176, startPoint y: 330, endPoint x: 1154, endPoint y: 330, distance: 21.4
click at [1158, 330] on div "7 %" at bounding box center [1201, 329] width 86 height 20
type input "5"
click at [1277, 376] on button "Update" at bounding box center [1298, 373] width 42 height 20
type input "0.06"
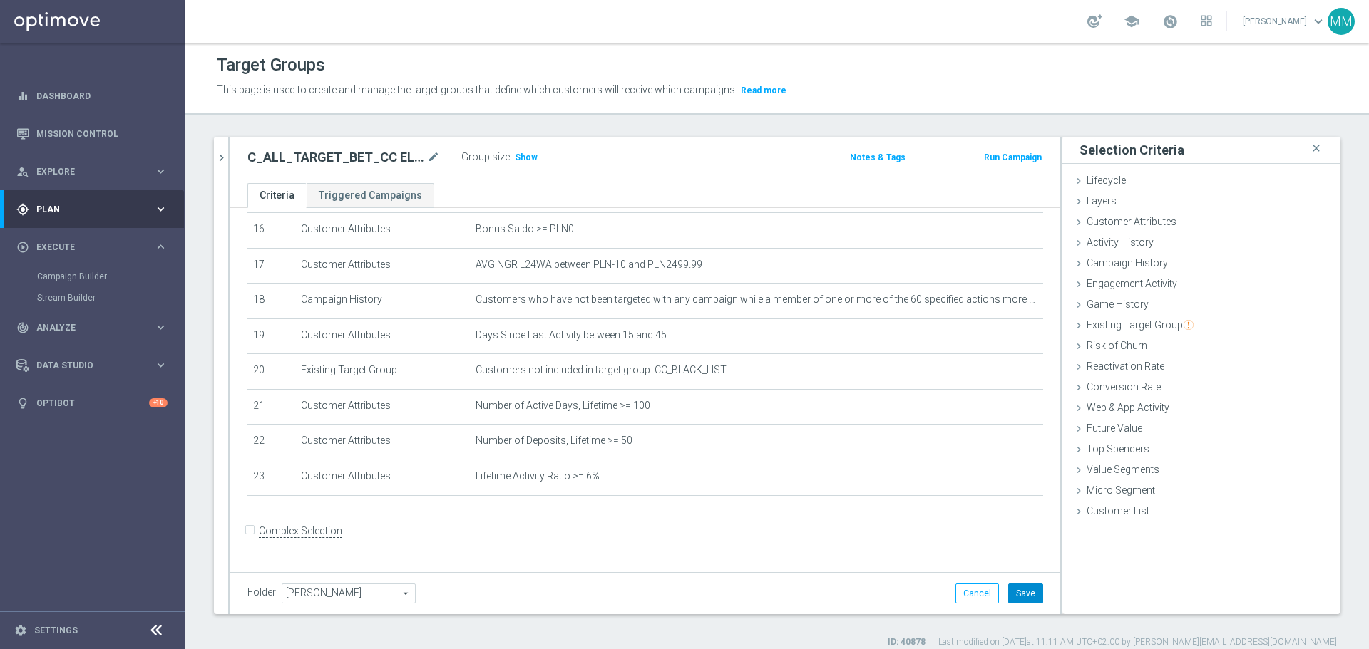
click at [1017, 597] on button "Save" at bounding box center [1025, 594] width 35 height 20
click at [523, 160] on span "Show" at bounding box center [526, 158] width 23 height 10
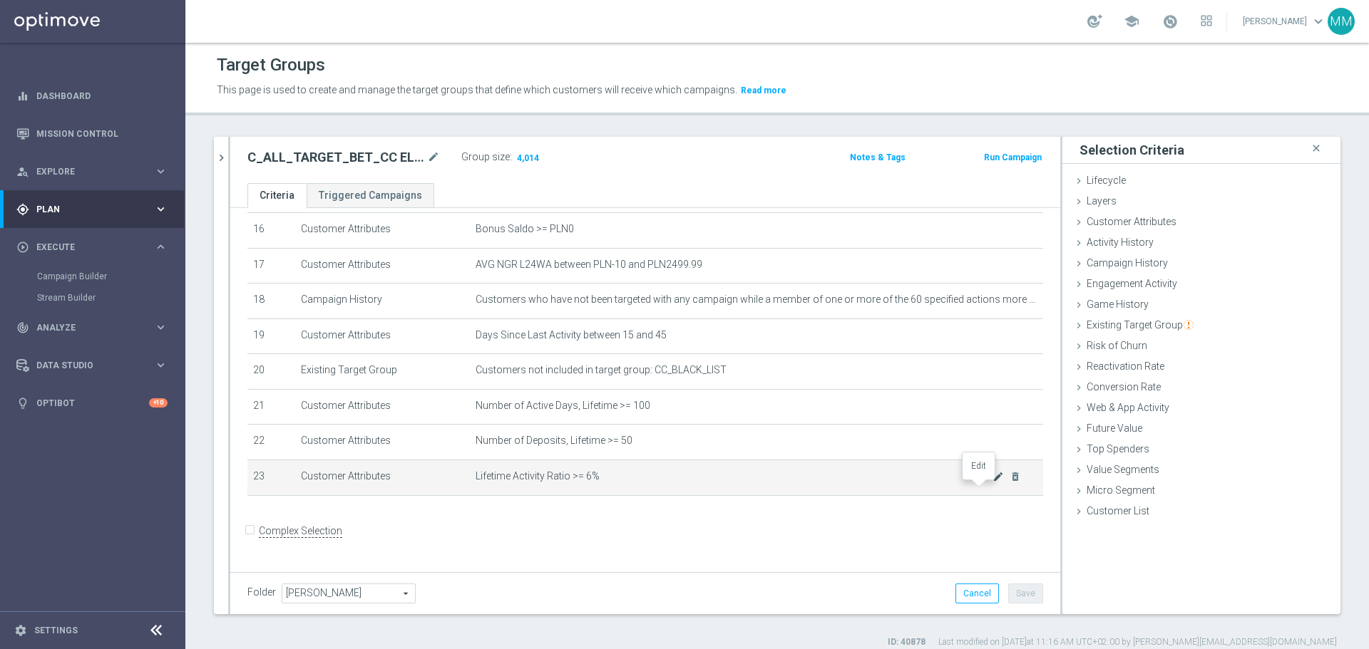
click at [992, 483] on icon "mode_edit" at bounding box center [997, 476] width 11 height 11
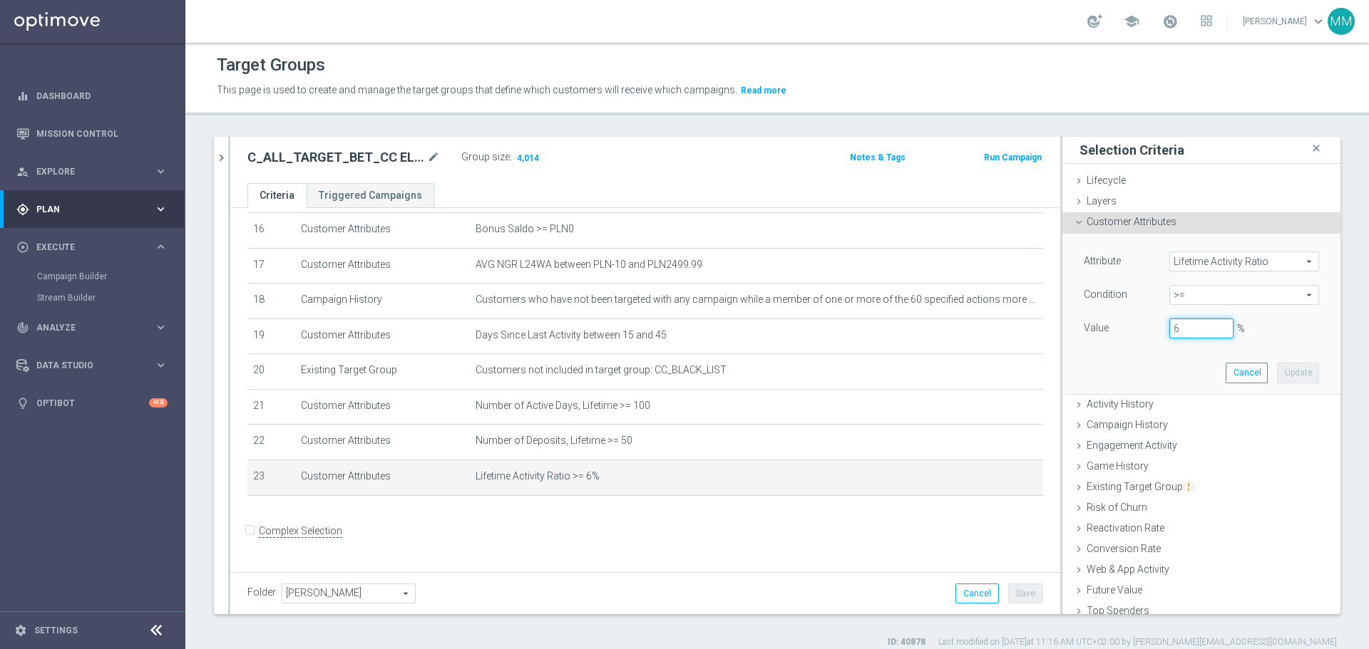
drag, startPoint x: 1173, startPoint y: 332, endPoint x: 1141, endPoint y: 338, distance: 32.6
click at [1141, 338] on div "Value 6 %" at bounding box center [1201, 330] width 257 height 23
click at [1277, 376] on button "Update" at bounding box center [1298, 373] width 42 height 20
type input "0.05"
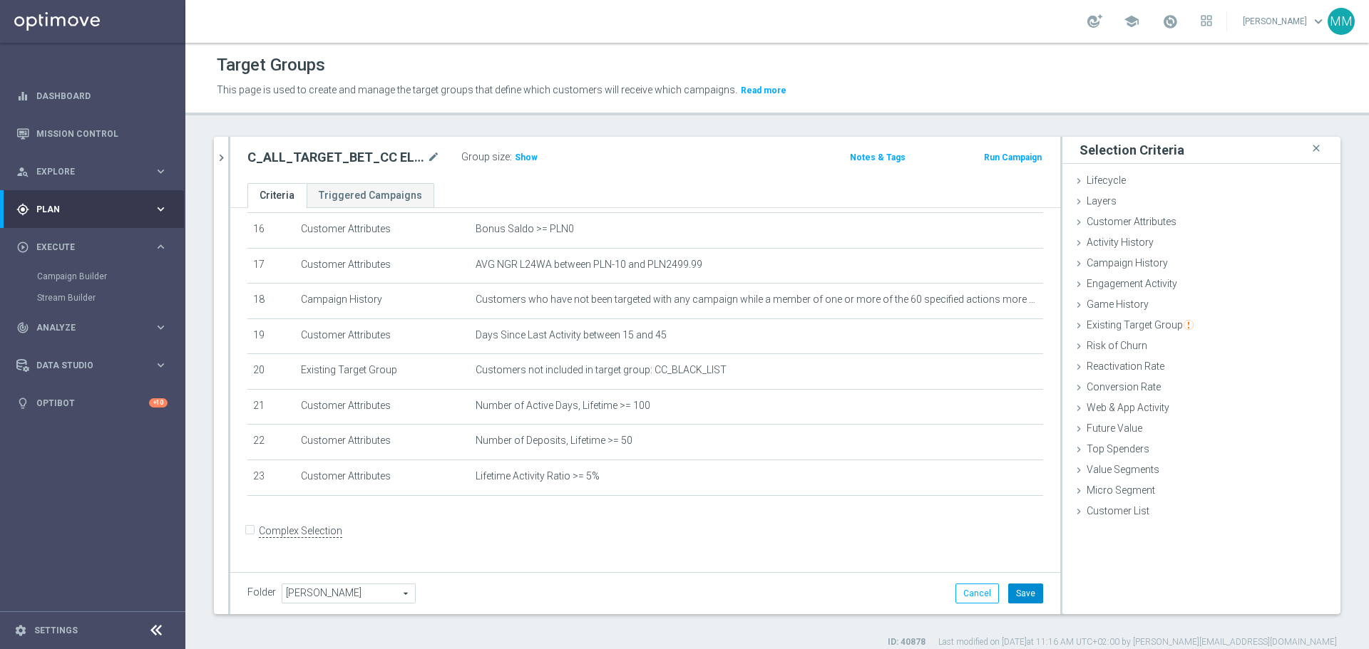
click at [1014, 596] on button "Save" at bounding box center [1025, 594] width 35 height 20
click at [524, 156] on span "Show" at bounding box center [526, 158] width 23 height 10
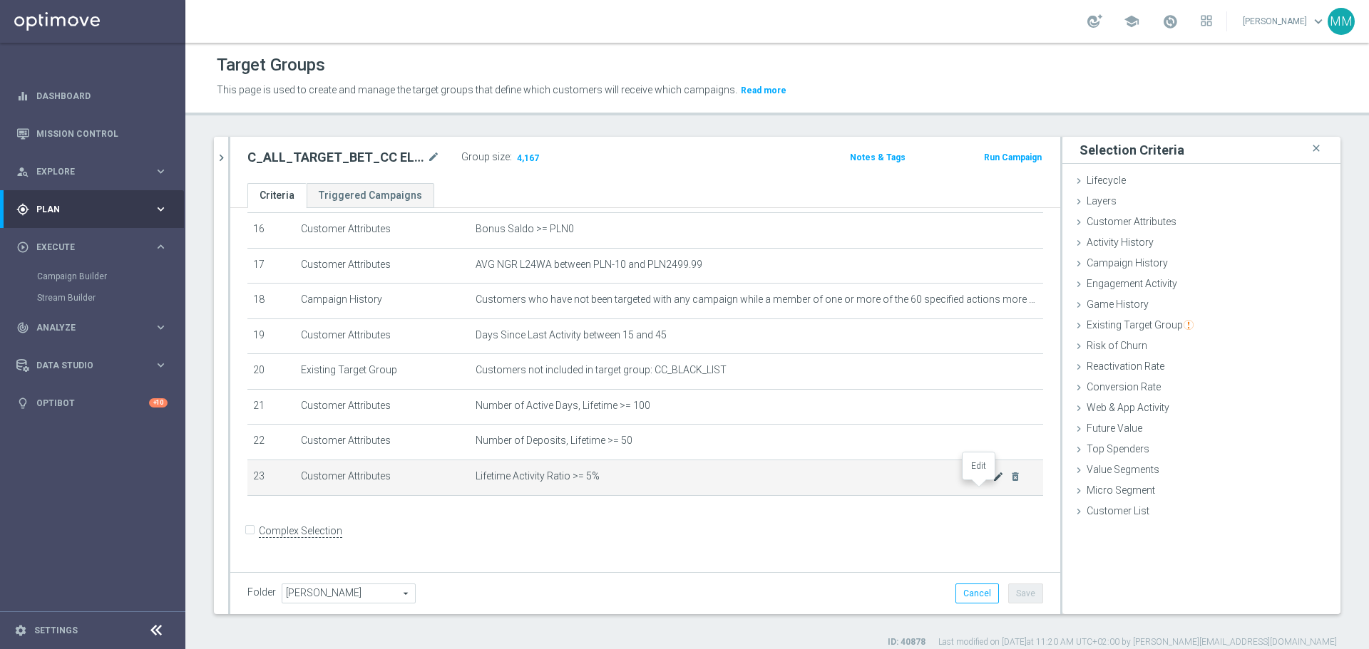
click at [992, 483] on icon "mode_edit" at bounding box center [997, 476] width 11 height 11
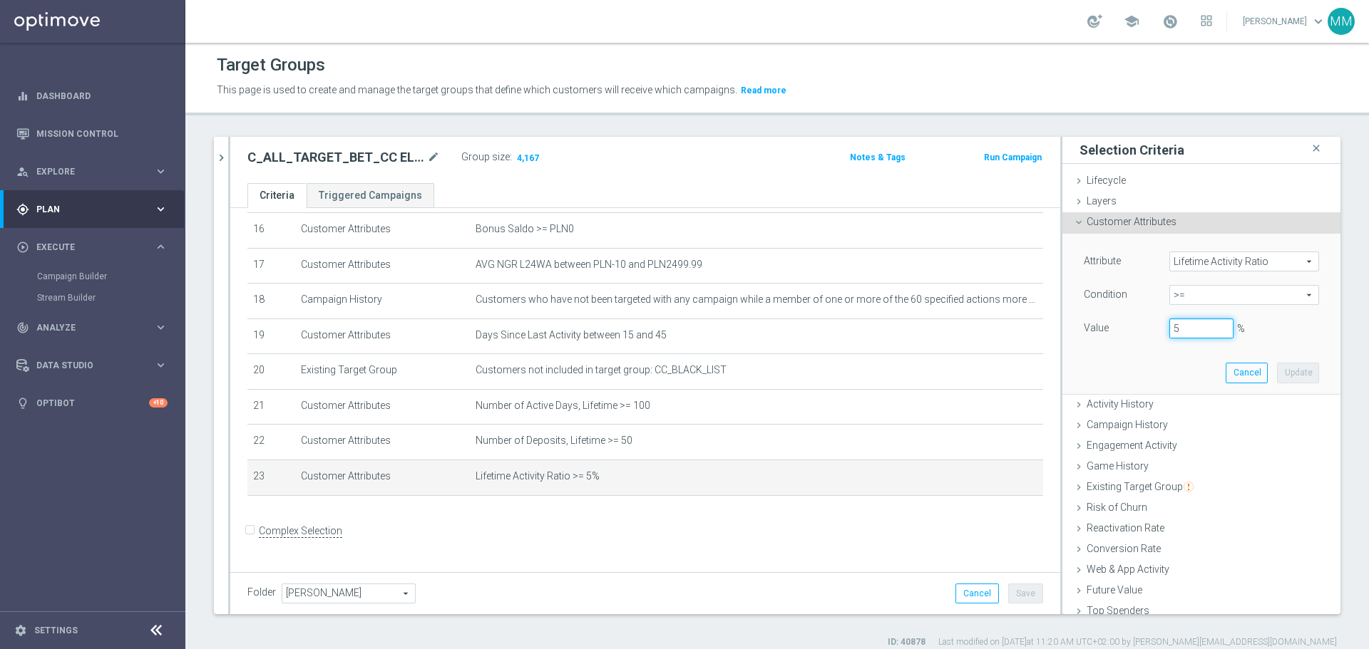
click at [1141, 331] on div "Value 5 %" at bounding box center [1201, 330] width 257 height 23
click at [1282, 374] on button "Update" at bounding box center [1298, 373] width 42 height 20
type input "0.04"
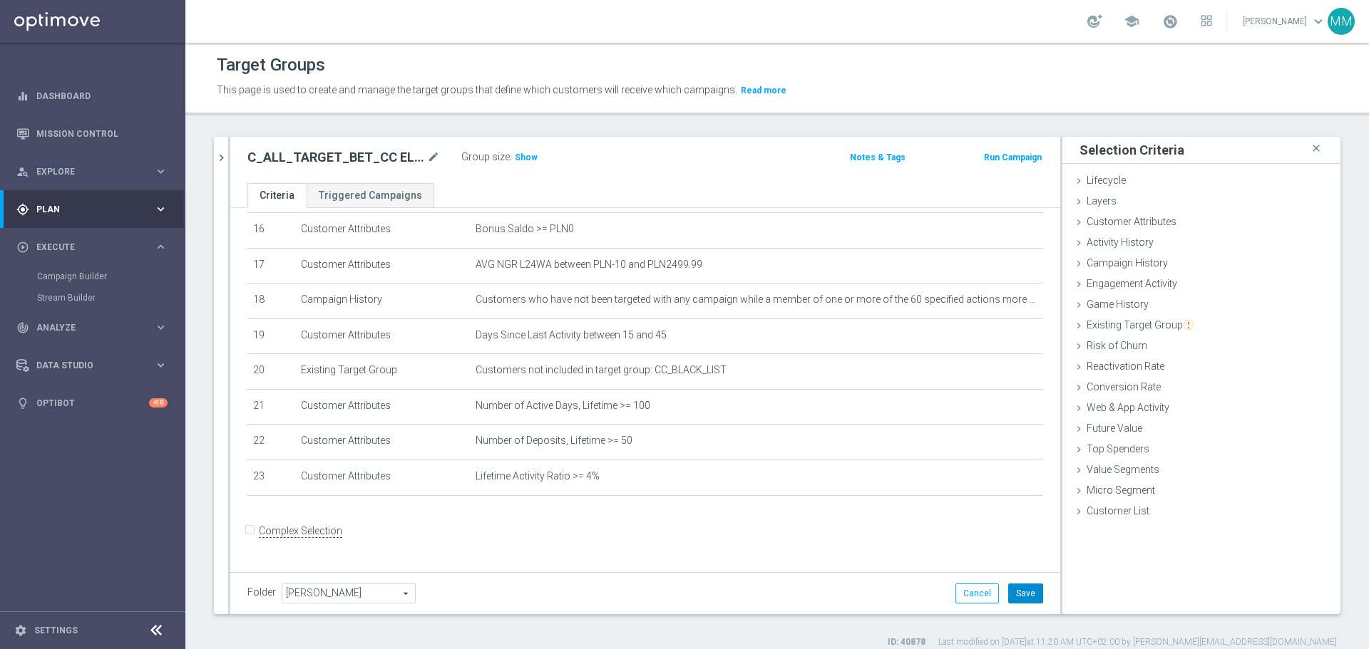
click at [1019, 602] on button "Save" at bounding box center [1025, 594] width 35 height 20
click at [526, 160] on span "Show" at bounding box center [526, 158] width 23 height 10
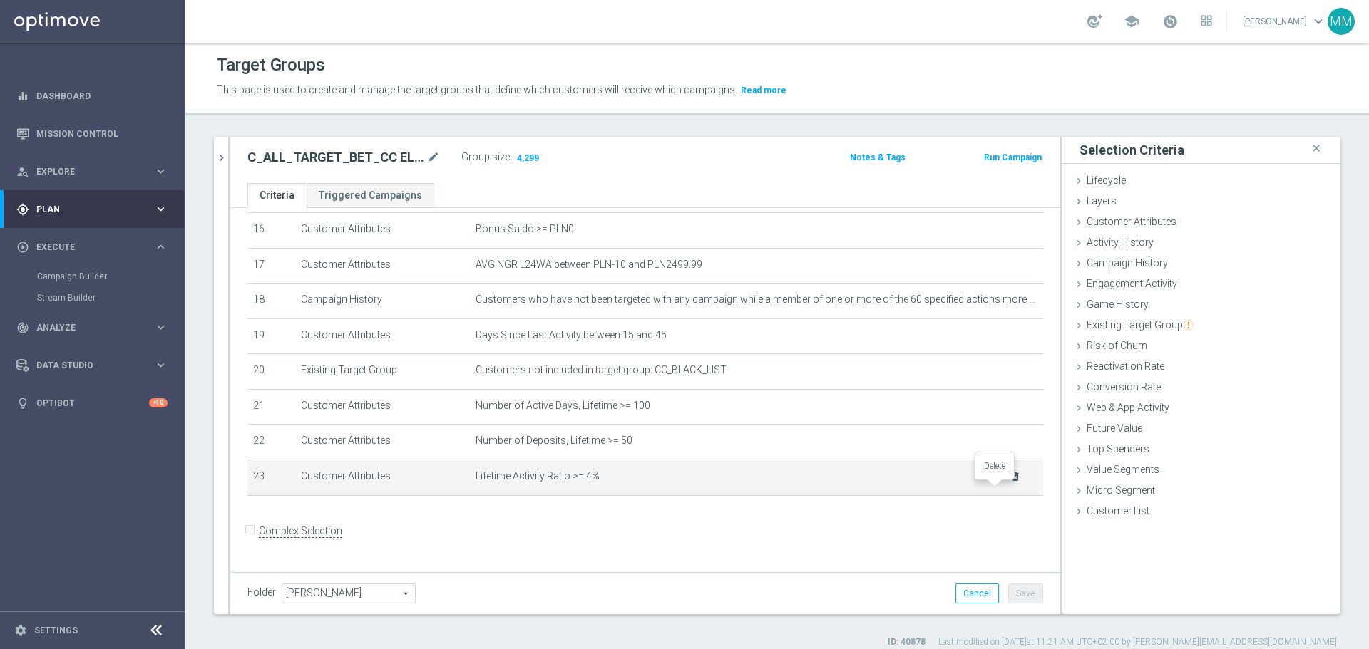
click at [1009, 483] on icon "delete_forever" at bounding box center [1014, 476] width 11 height 11
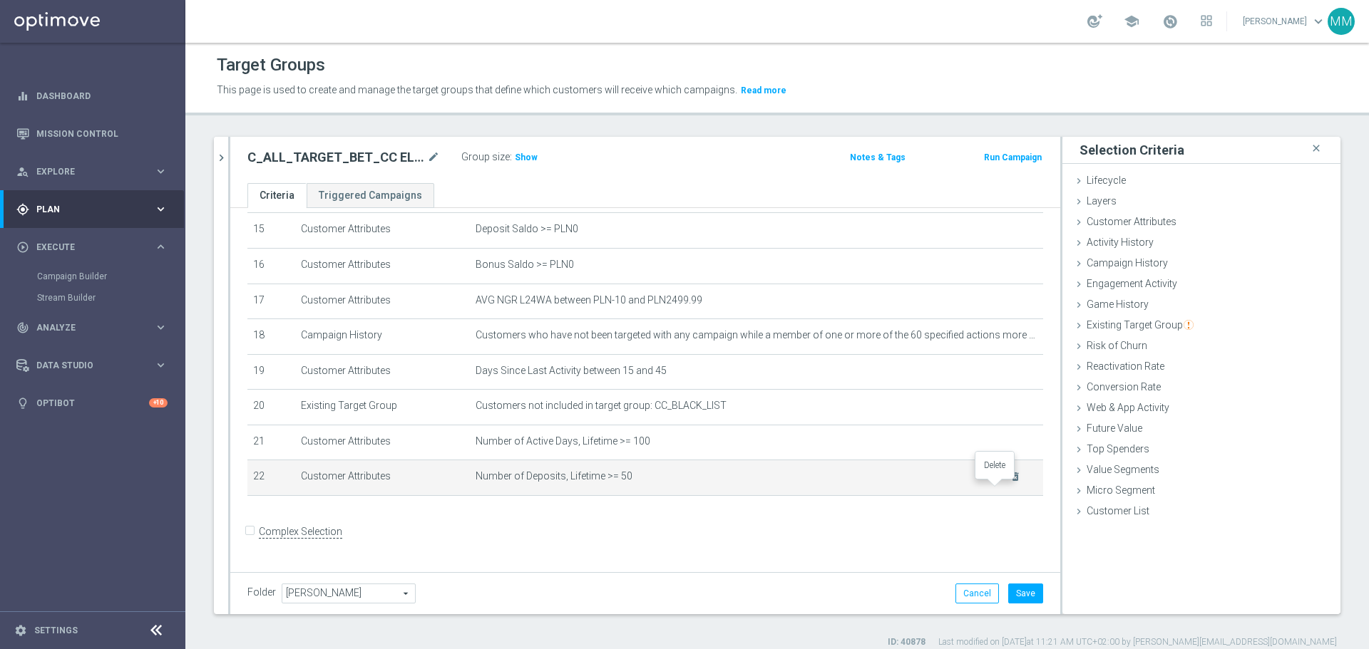
scroll to position [545, 0]
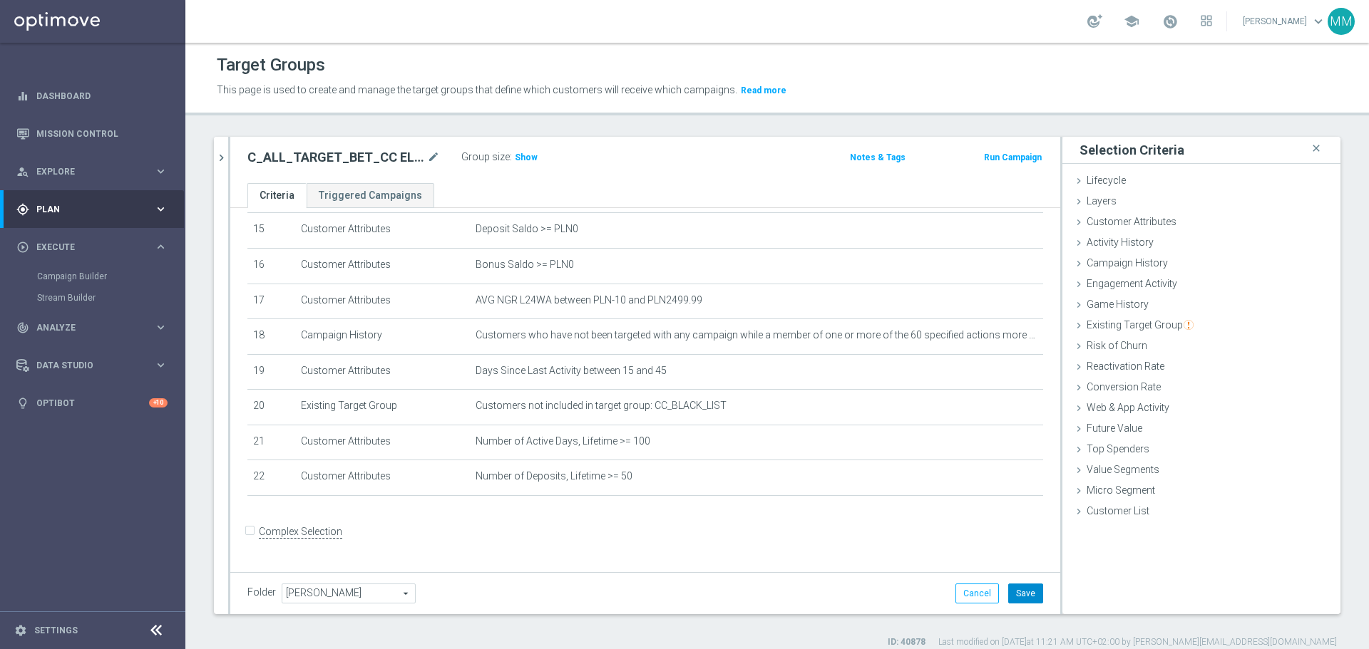
click at [1017, 592] on button "Save" at bounding box center [1025, 594] width 35 height 20
click at [531, 160] on span "Show" at bounding box center [526, 158] width 23 height 10
click at [701, 448] on span "Number of Active Days, Lifetime >= 100" at bounding box center [733, 442] width 517 height 12
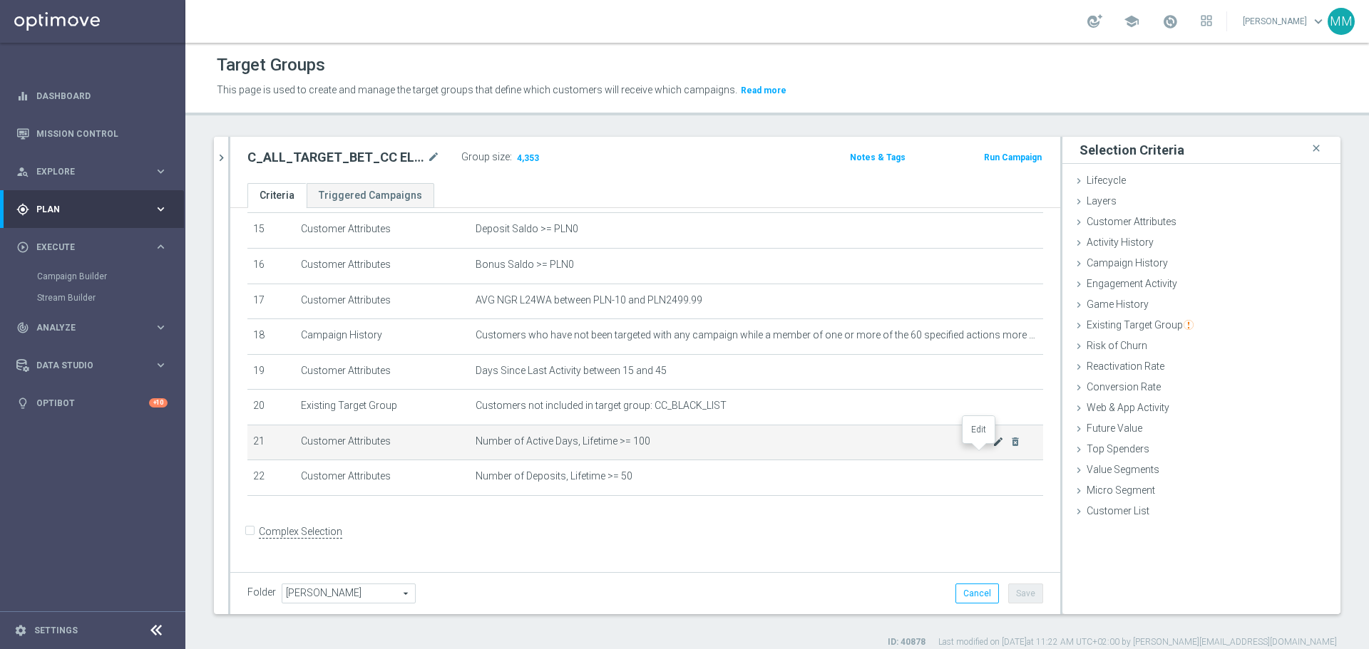
click at [992, 448] on icon "mode_edit" at bounding box center [997, 441] width 11 height 11
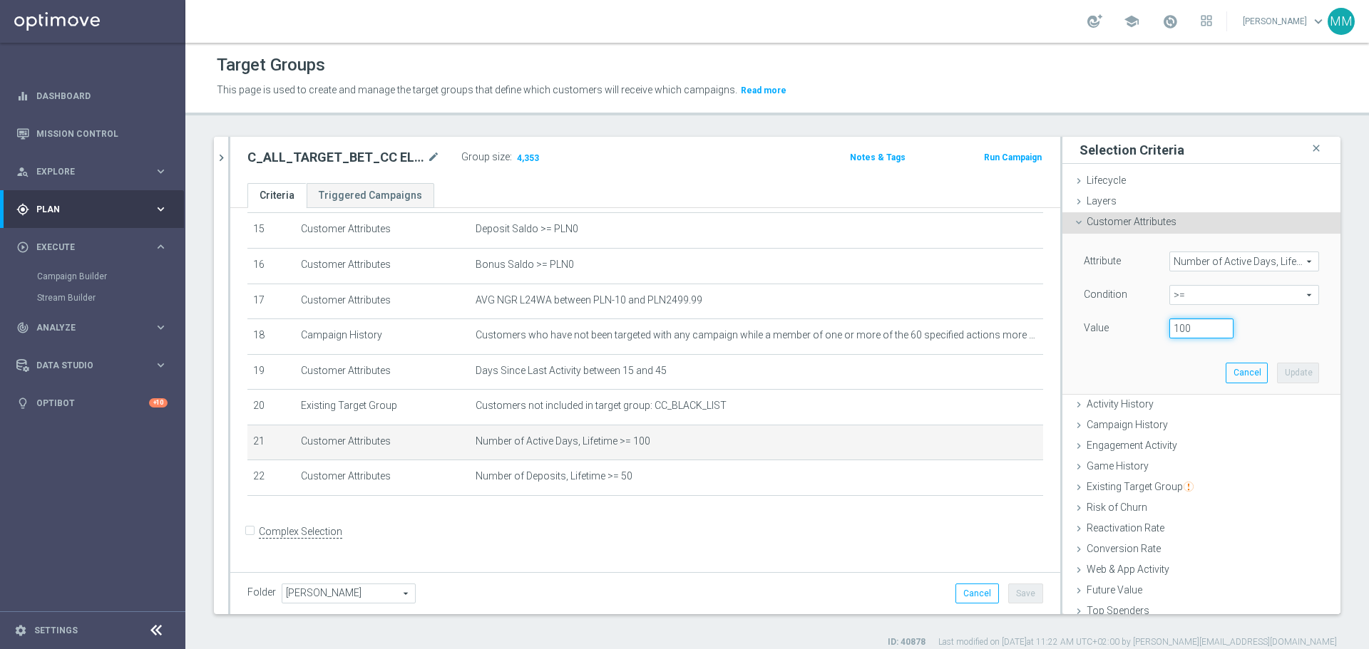
drag, startPoint x: 1184, startPoint y: 329, endPoint x: 1144, endPoint y: 325, distance: 40.1
click at [1158, 328] on div "100" at bounding box center [1201, 329] width 86 height 20
type input "50"
click at [1282, 373] on button "Update" at bounding box center [1298, 373] width 42 height 20
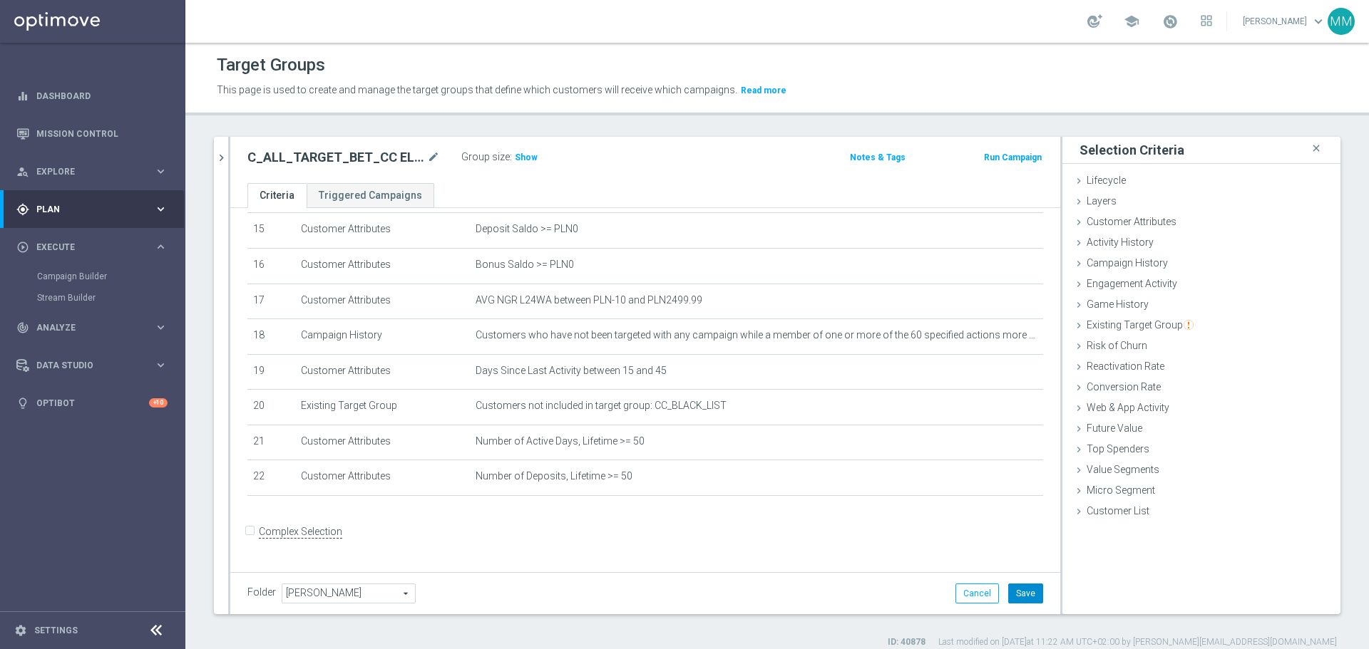
click at [1016, 595] on button "Save" at bounding box center [1025, 594] width 35 height 20
click at [524, 156] on span "Show" at bounding box center [526, 158] width 23 height 10
click at [349, 156] on h2 "C_ALL_TARGET_BET_CC EL MS 100% do 300 PLN_020925" at bounding box center [335, 157] width 177 height 17
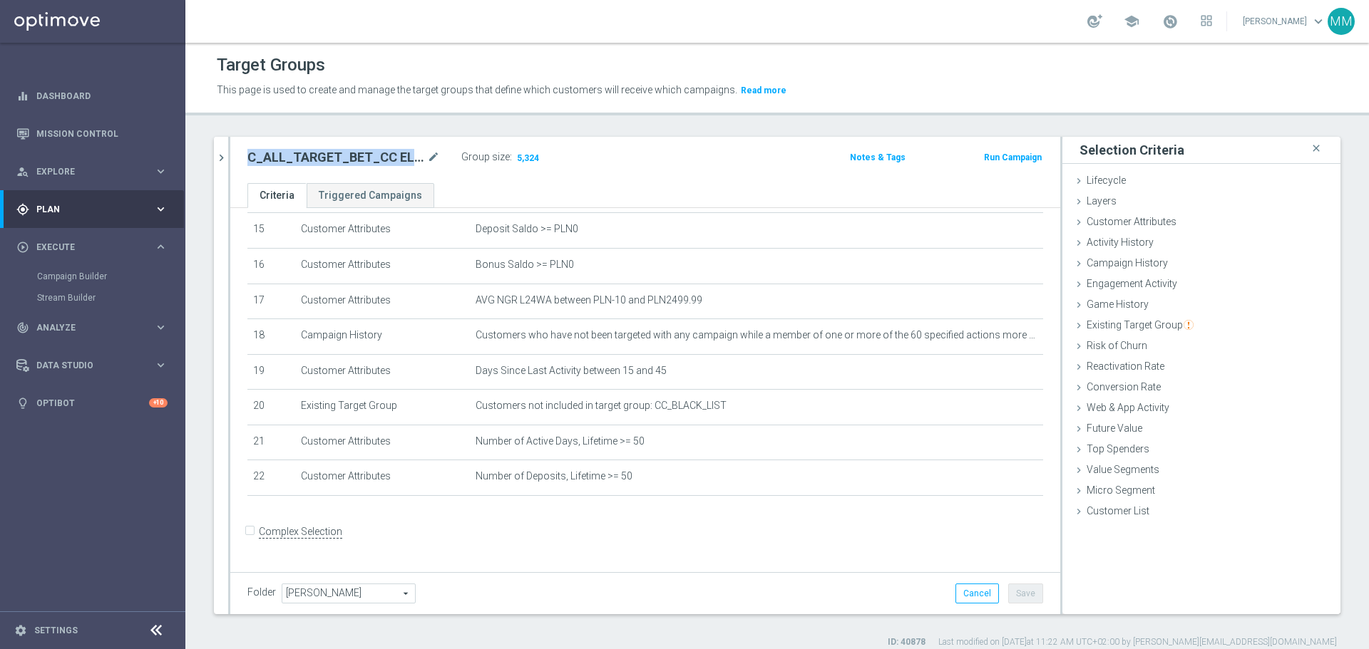
click at [349, 156] on h2 "C_ALL_TARGET_BET_CC EL MS 100% do 300 PLN_020925" at bounding box center [335, 157] width 177 height 17
copy div "C_ALL_TARGET_BET_CC EL MS 100% do 300 PLN_020925"
click at [374, 153] on h2 "C_ALL_TARGET_BET_CC EL MS 100% do 300 PLN_020925" at bounding box center [335, 157] width 177 height 17
click at [373, 153] on h2 "C_ALL_TARGET_BET_CC EL MS 100% do 300 PLN_020925" at bounding box center [335, 157] width 177 height 17
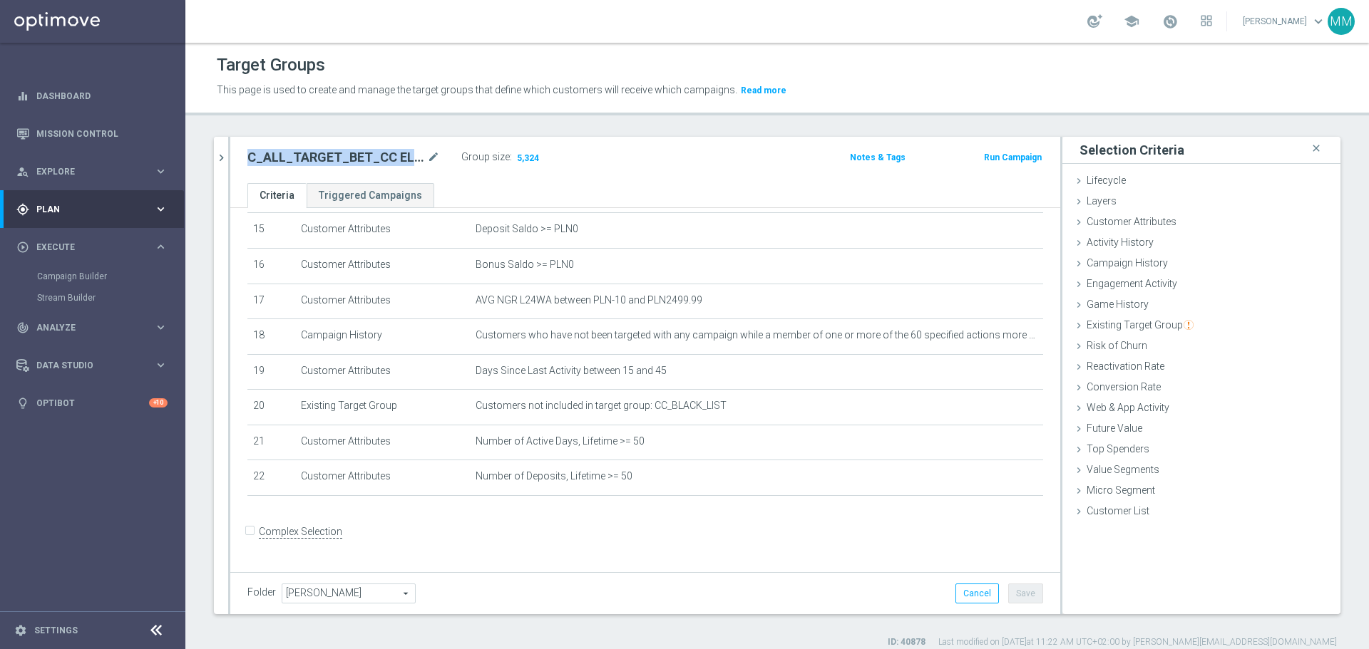
click at [373, 153] on h2 "C_ALL_TARGET_BET_CC EL MS 100% do 300 PLN_020925" at bounding box center [335, 157] width 177 height 17
copy div "C_ALL_TARGET_BET_CC EL MS 100% do 300 PLN_020925"
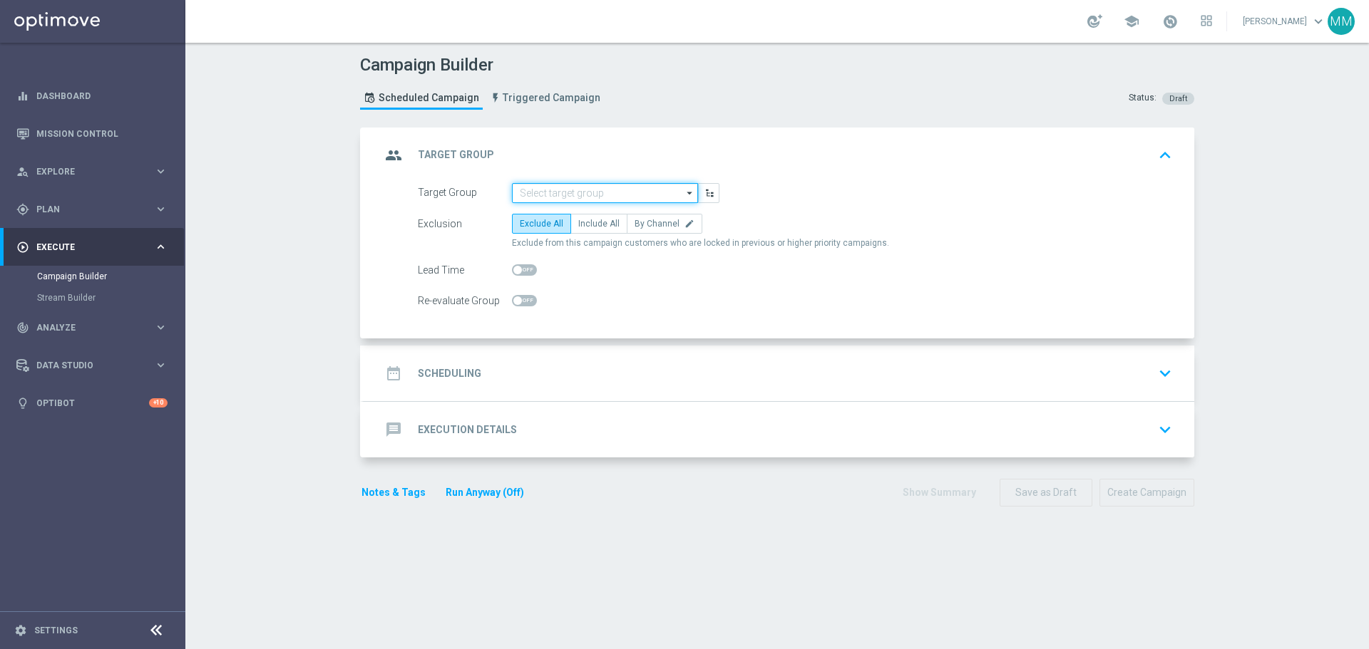
click at [567, 193] on input at bounding box center [605, 193] width 186 height 20
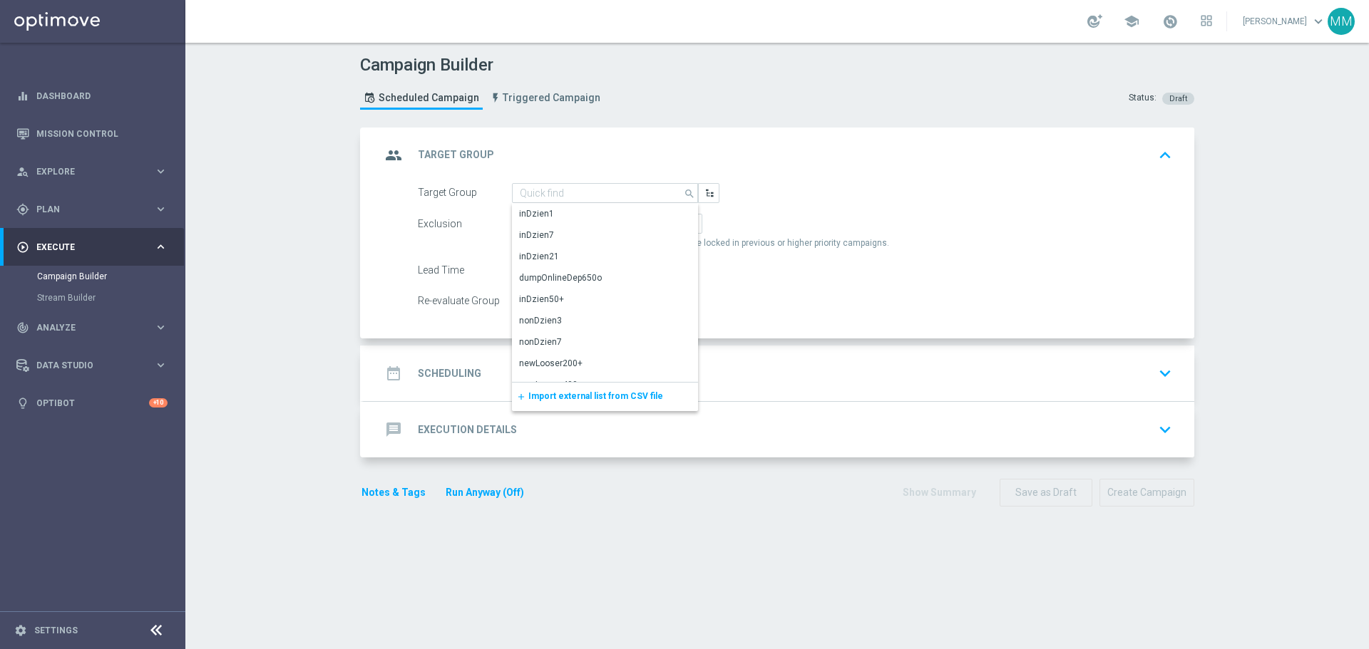
click at [366, 205] on div "Target Group search Show Selected 0 of NaN inDzien1" at bounding box center [779, 261] width 830 height 156
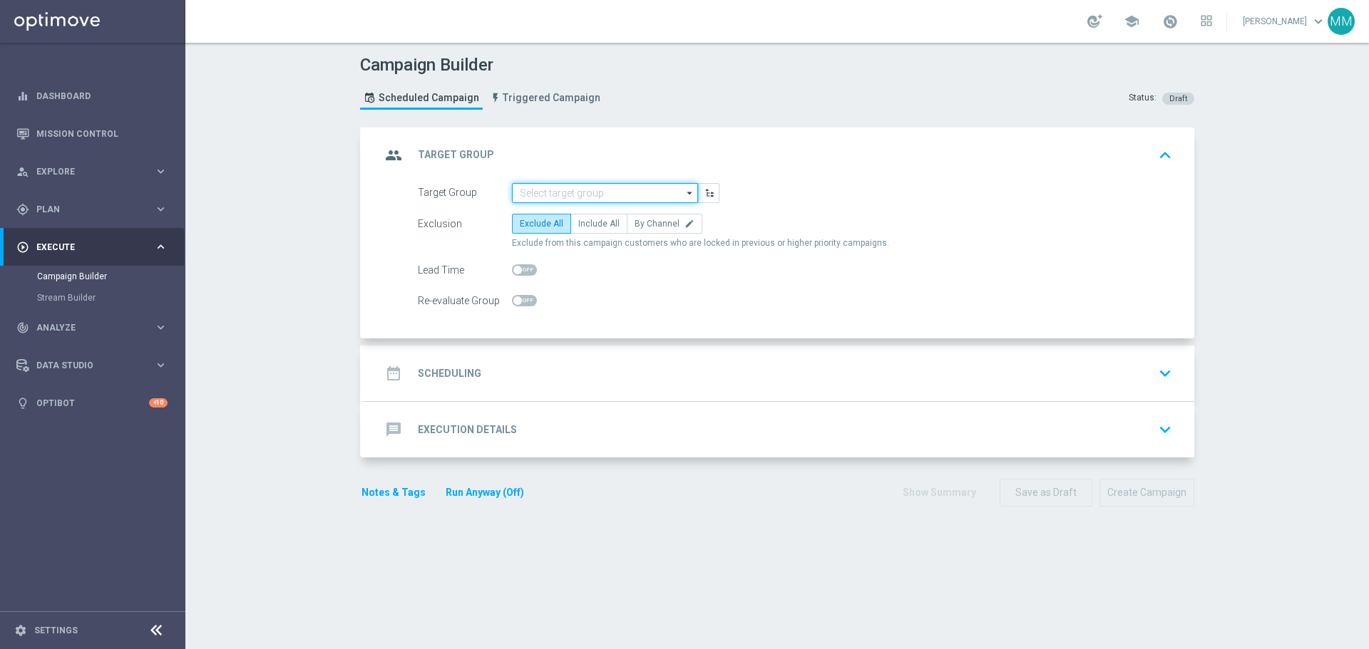
click at [605, 193] on input at bounding box center [605, 193] width 186 height 20
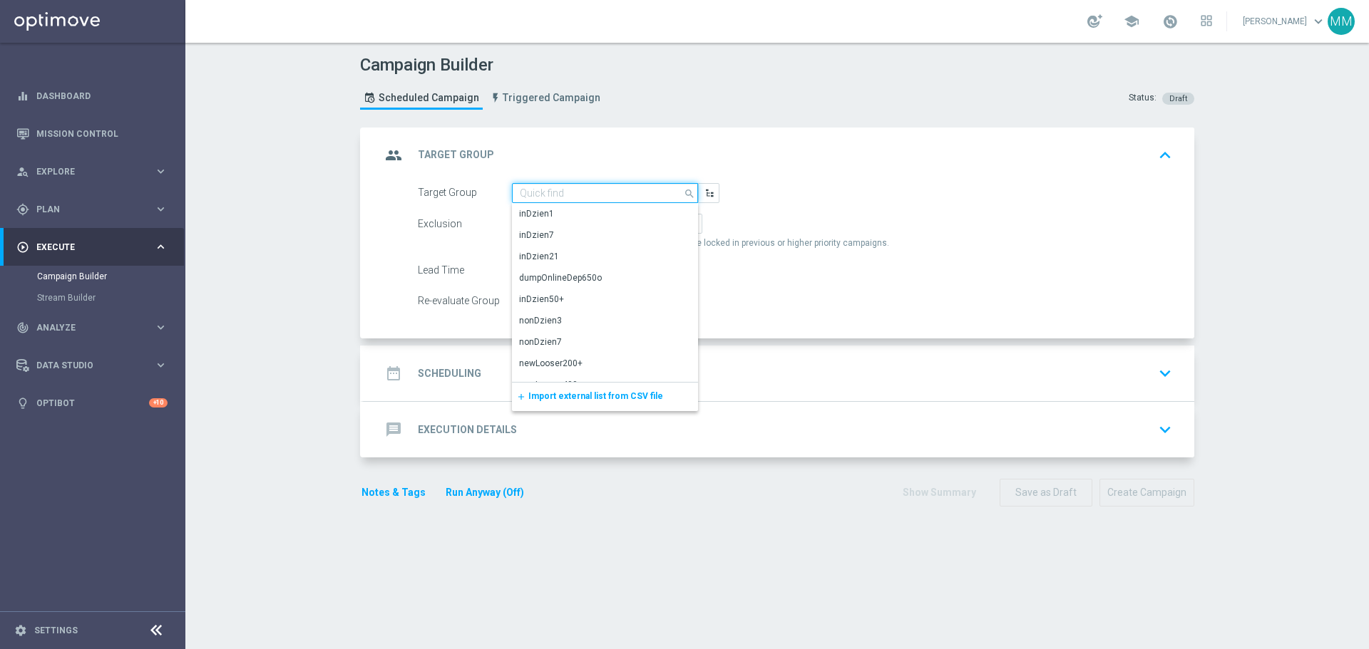
paste input "C_ALL_TARGET_BET_CC EL MS 100% do 300 PLN_020925"
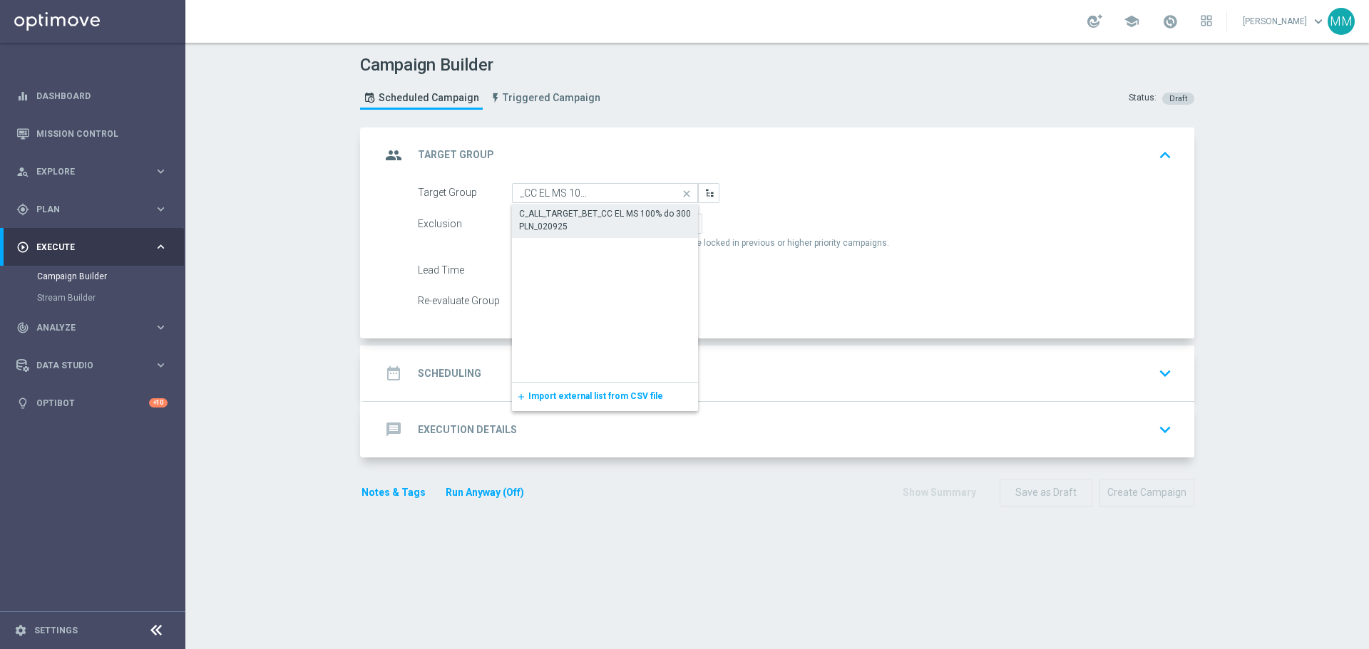
click at [572, 220] on div "C_ALL_TARGET_BET_CC EL MS 100% do 300 PLN_020925" at bounding box center [605, 220] width 172 height 26
type input "C_ALL_TARGET_BET_CC EL MS 100% do 300 PLN_020925"
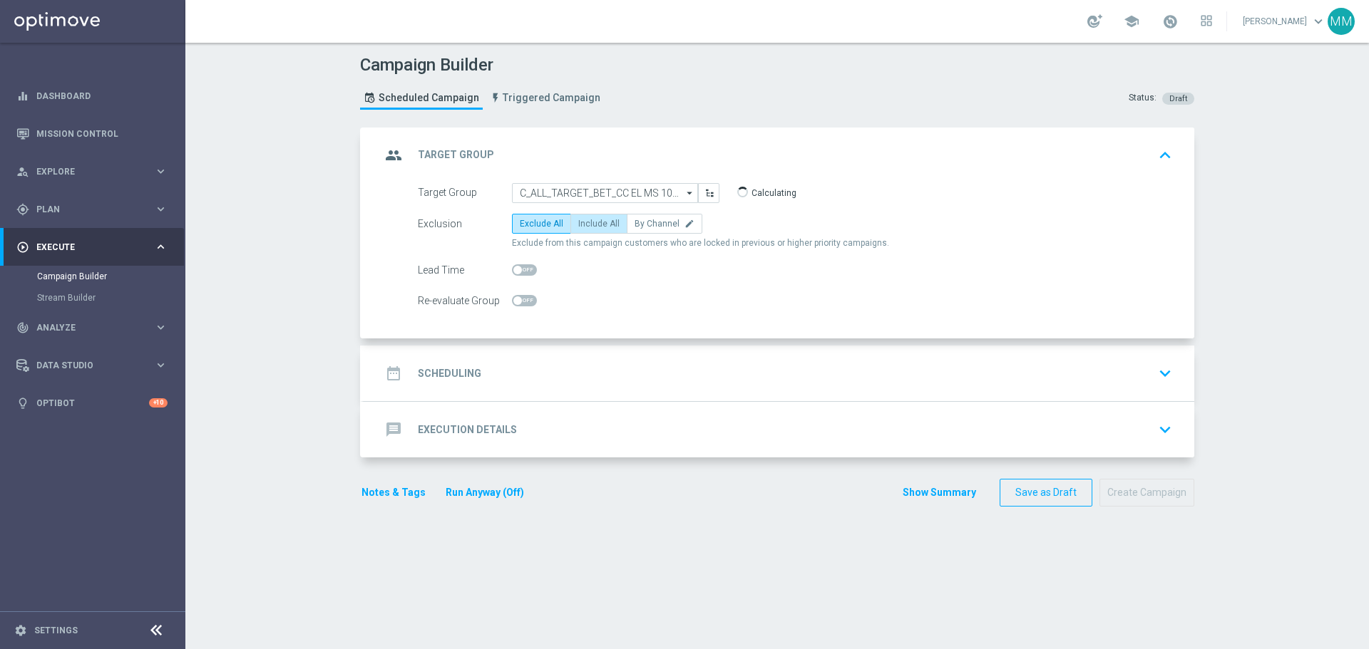
click at [603, 222] on span "Include All" at bounding box center [598, 224] width 41 height 10
click at [587, 222] on input "Include All" at bounding box center [582, 226] width 9 height 9
radio input "true"
click at [597, 224] on span "Include All" at bounding box center [598, 224] width 41 height 10
click at [587, 224] on input "Include All" at bounding box center [582, 226] width 9 height 9
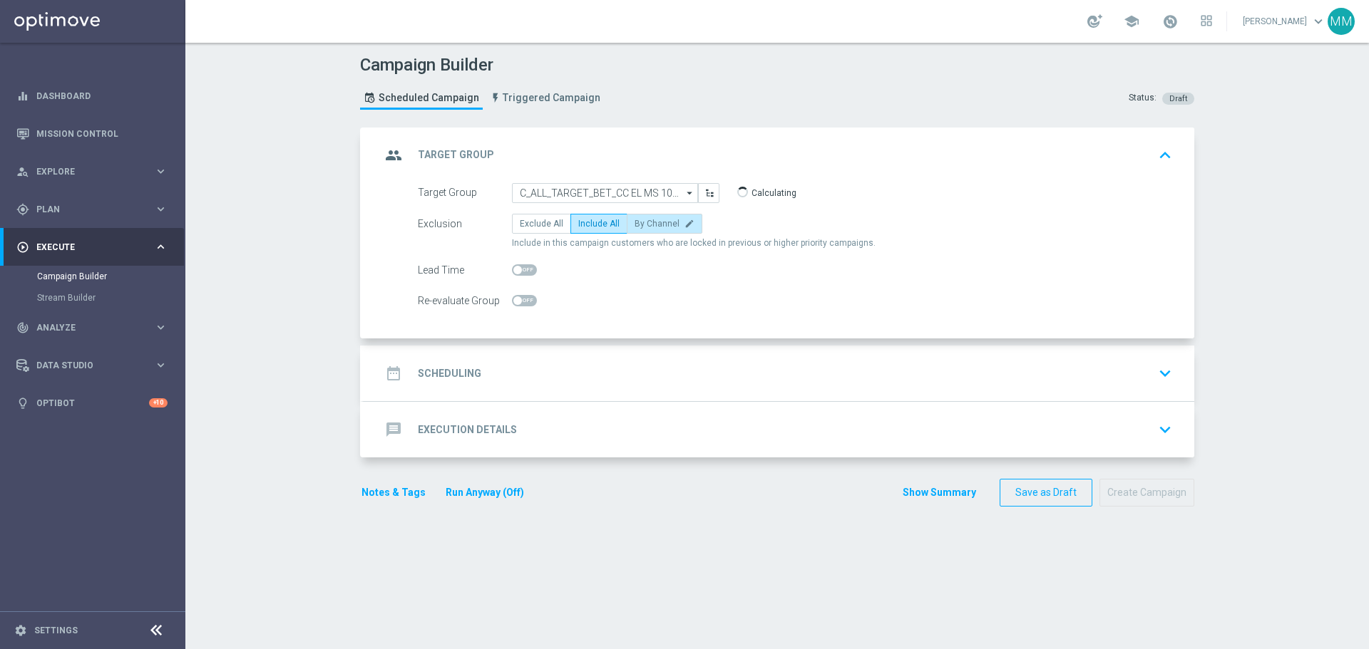
click at [634, 224] on span "By Channel" at bounding box center [656, 224] width 45 height 10
click at [634, 224] on input "By Channel edit" at bounding box center [638, 226] width 9 height 9
radio input "true"
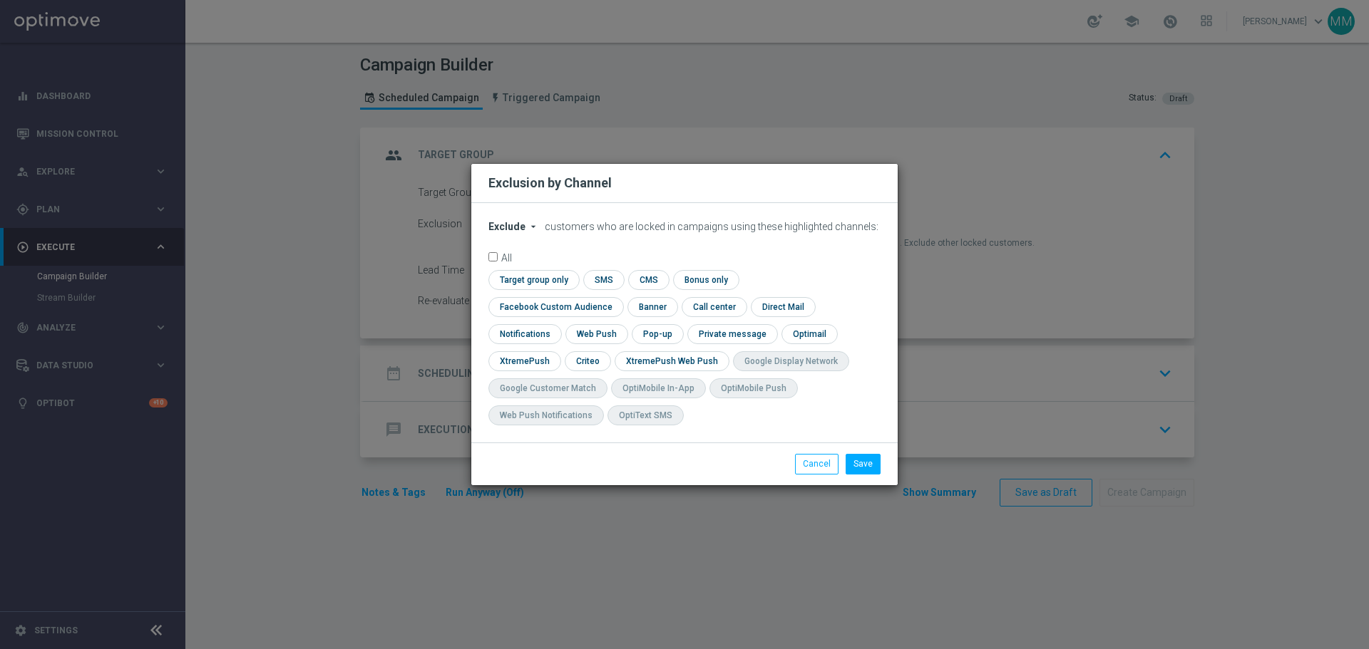
click at [528, 232] on icon "arrow_drop_down" at bounding box center [533, 226] width 11 height 11
click at [0, 0] on span "Include" at bounding box center [0, 0] width 0 height 0
click at [609, 351] on input "checkbox" at bounding box center [587, 360] width 44 height 19
checkbox input "true"
click at [617, 297] on input "checkbox" at bounding box center [552, 306] width 129 height 19
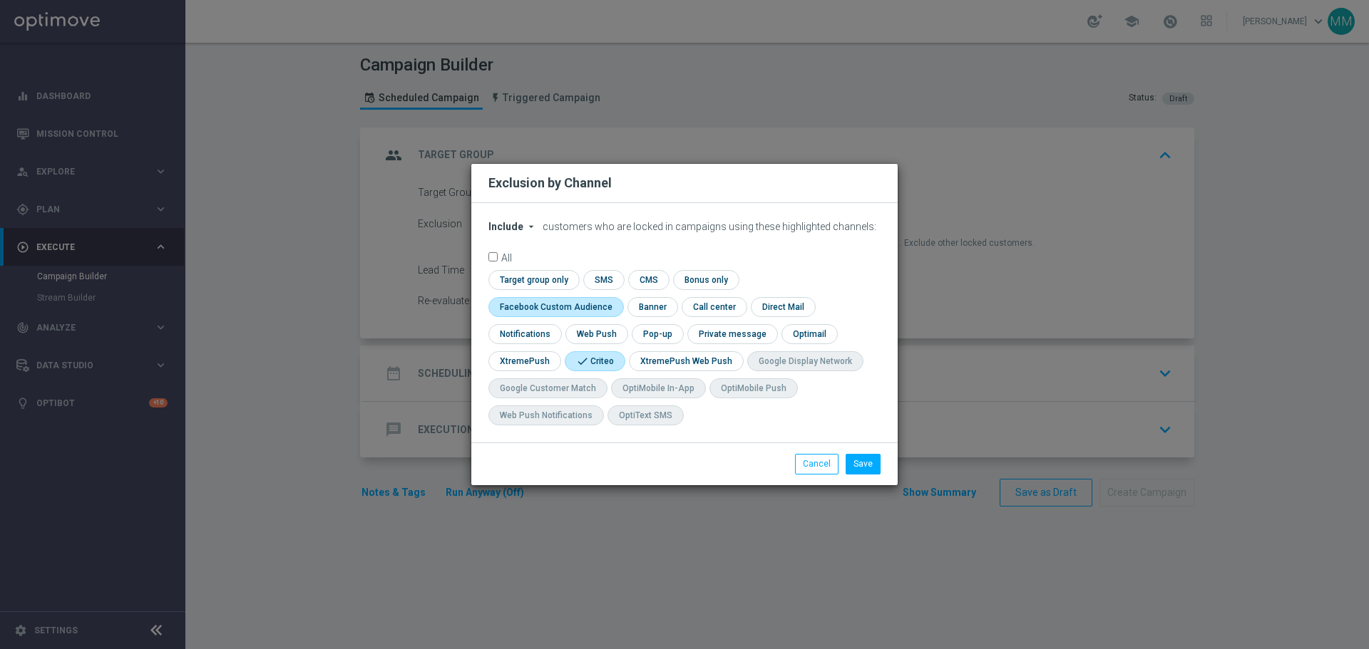
checkbox input "true"
click at [725, 309] on input "checkbox" at bounding box center [727, 306] width 62 height 19
checkbox input "true"
click at [861, 468] on button "Save" at bounding box center [862, 464] width 35 height 20
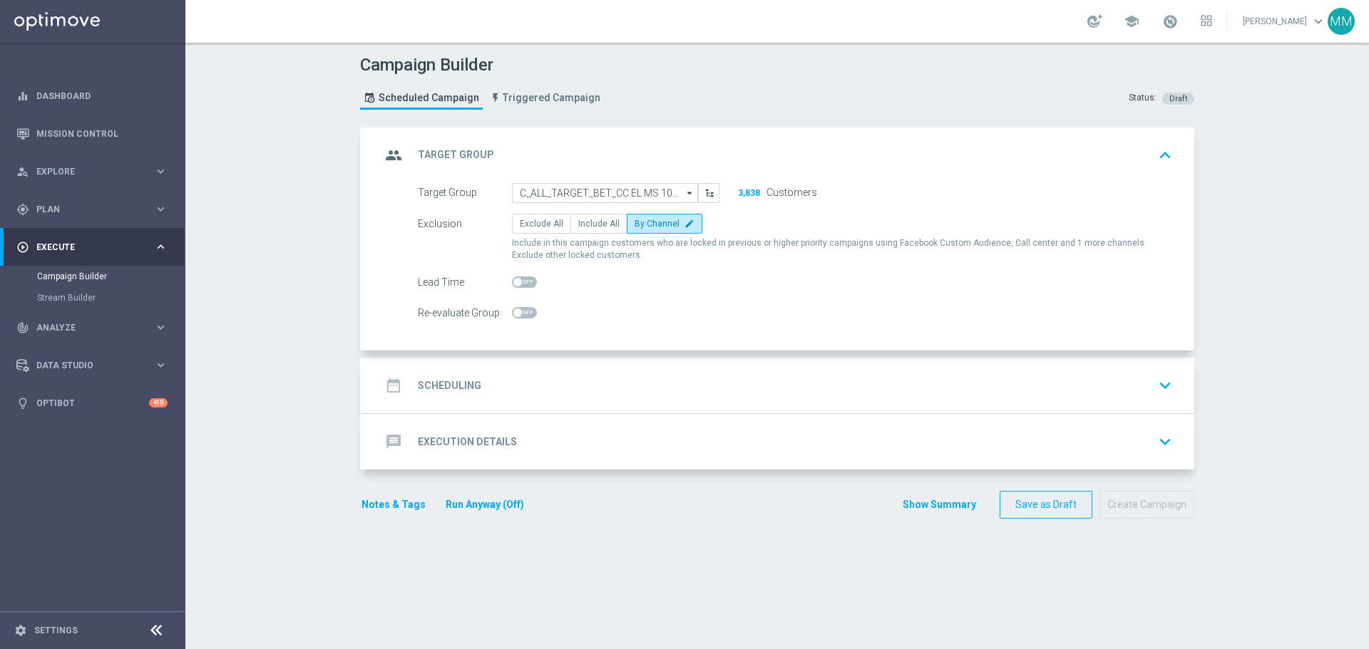
click at [498, 379] on div "date_range Scheduling keyboard_arrow_down" at bounding box center [779, 385] width 796 height 27
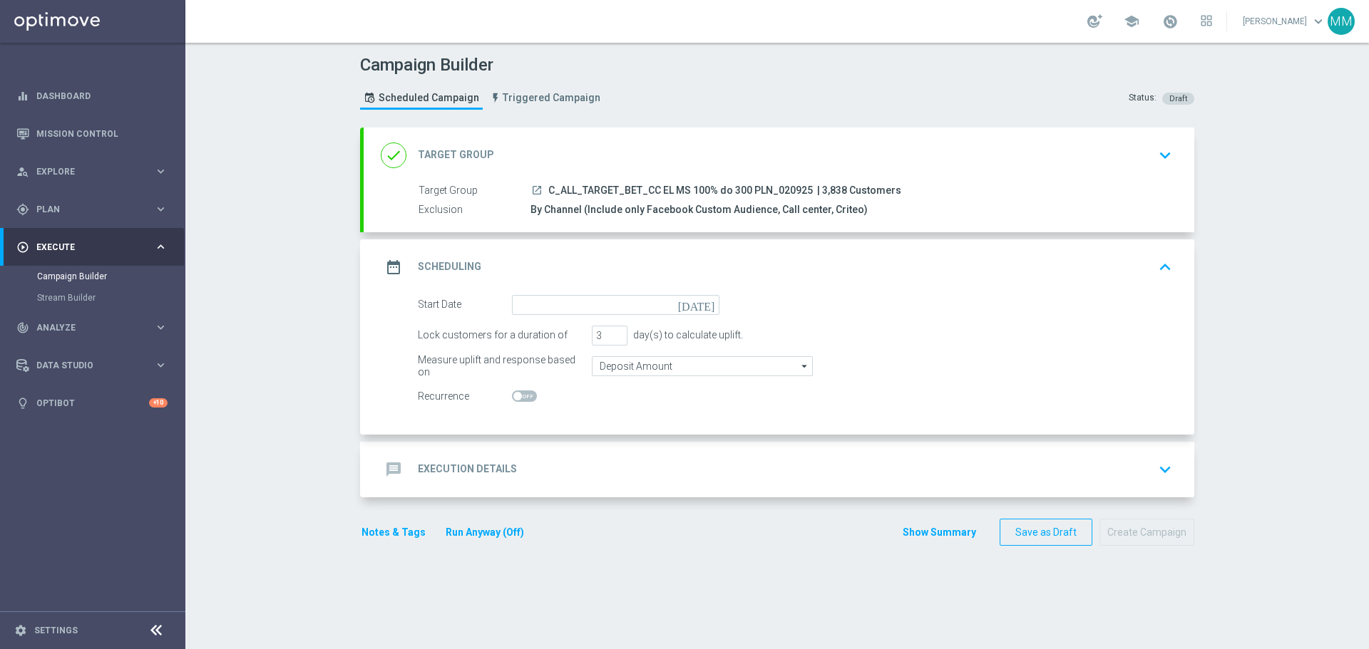
click at [571, 207] on div "By Channel (Include only Facebook Custom Audience, Call center, Criteo)" at bounding box center [848, 209] width 636 height 14
click at [447, 195] on label "Target Group" at bounding box center [474, 191] width 112 height 13
click at [736, 190] on span "C_ALL_TARGET_BET_CC EL MS 100% do 300 PLN_020925" at bounding box center [680, 191] width 264 height 13
click at [1156, 162] on icon "keyboard_arrow_down" at bounding box center [1164, 155] width 21 height 21
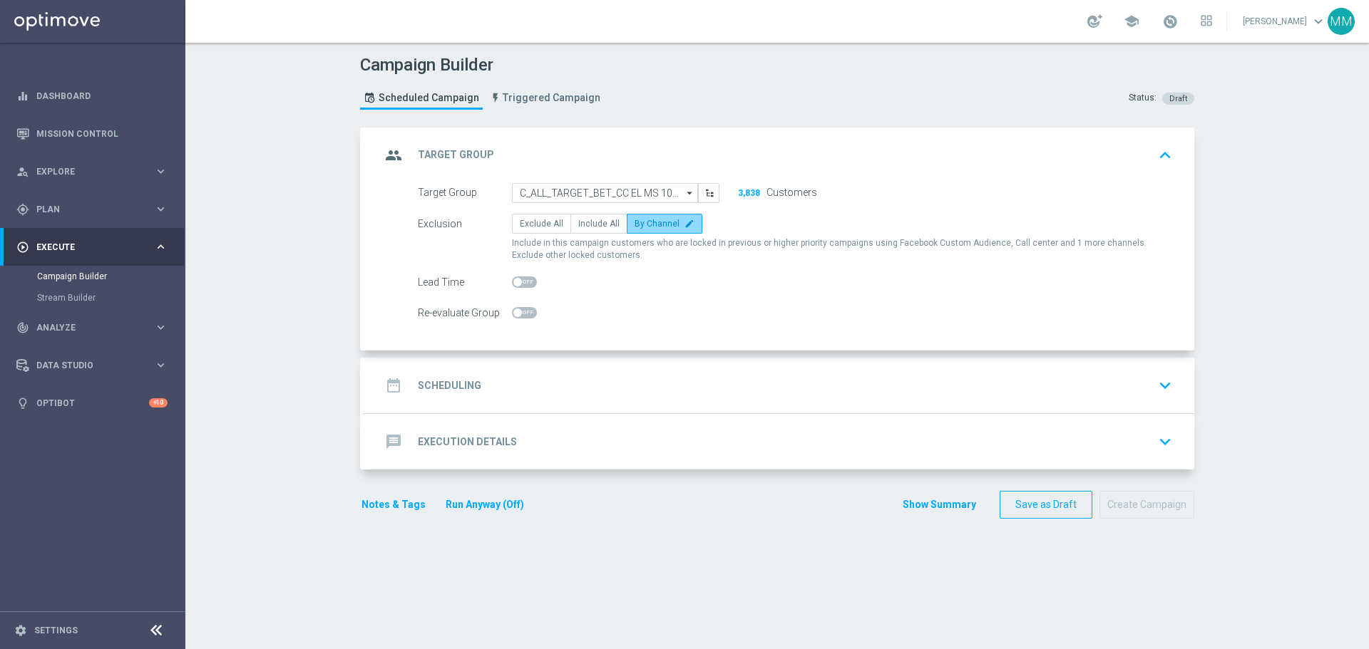
click at [658, 225] on span "By Channel" at bounding box center [656, 224] width 45 height 10
click at [644, 225] on input "By Channel edit" at bounding box center [638, 226] width 9 height 9
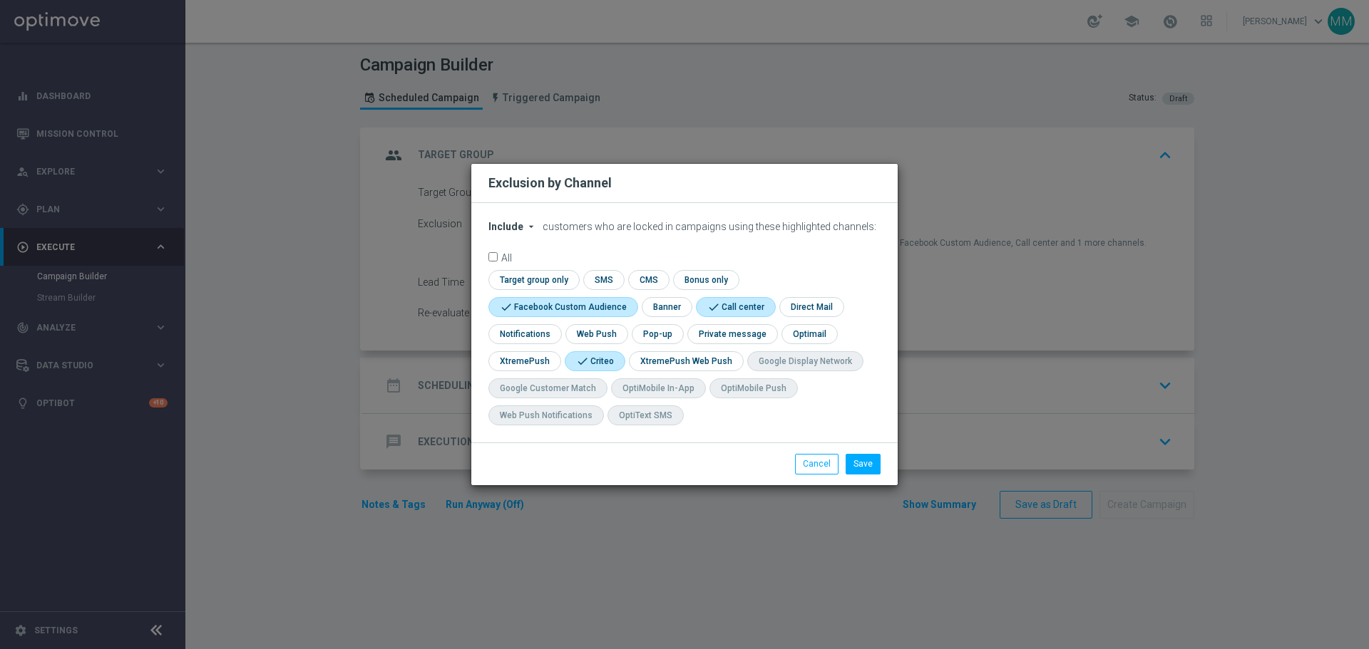
click at [725, 305] on input "checkbox" at bounding box center [734, 306] width 76 height 19
checkbox input "false"
click at [868, 466] on button "Save" at bounding box center [862, 464] width 35 height 20
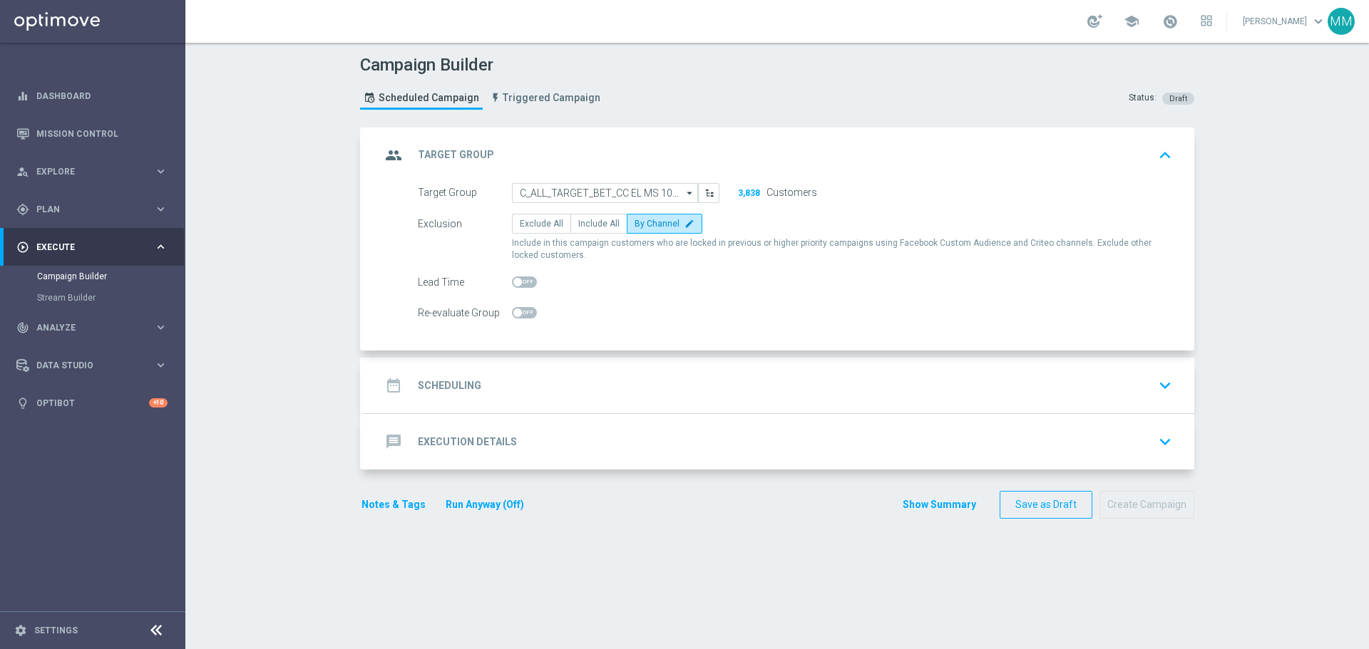
click at [471, 391] on h2 "Scheduling" at bounding box center [449, 386] width 63 height 14
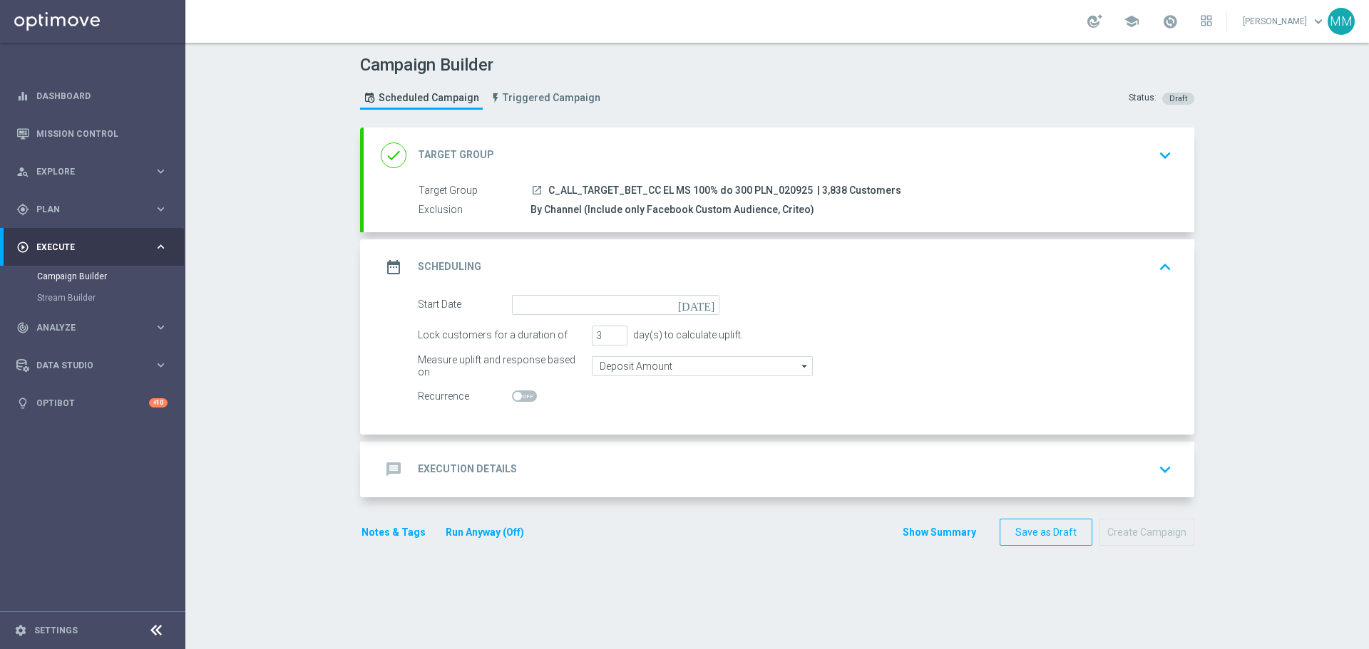
click at [703, 307] on icon "[DATE]" at bounding box center [699, 303] width 42 height 16
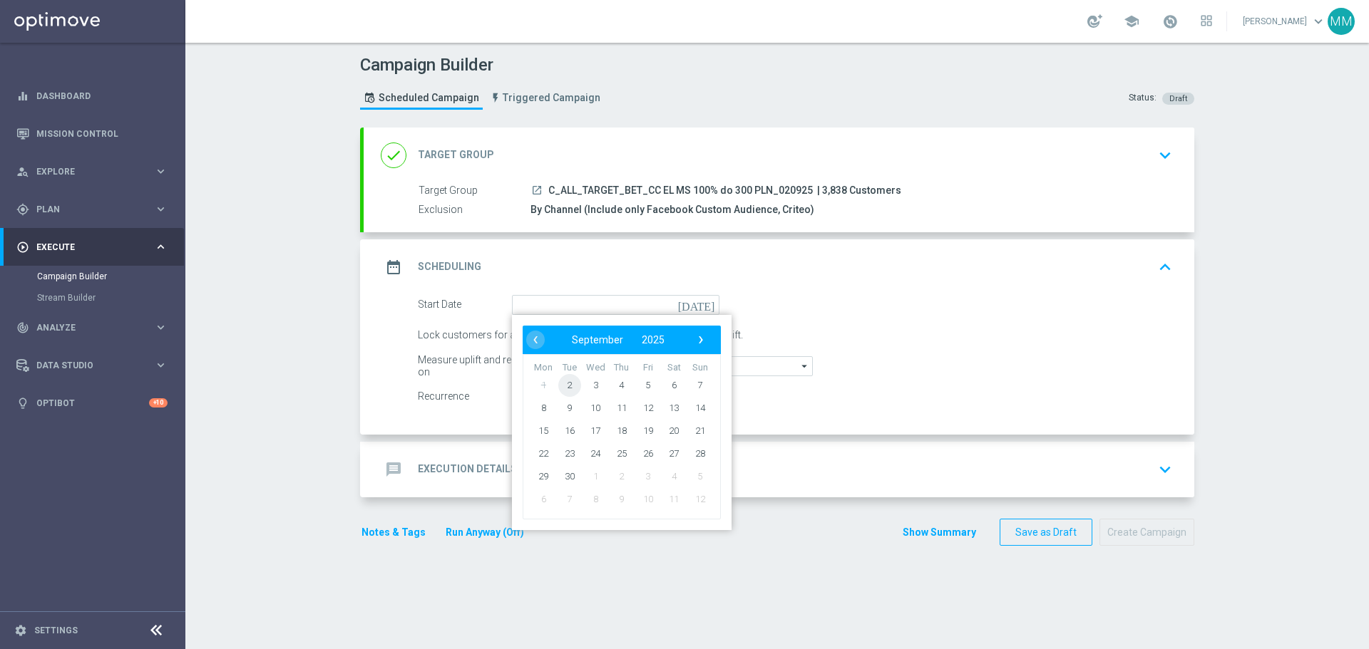
click at [564, 381] on span "2" at bounding box center [569, 385] width 23 height 23
type input "[DATE]"
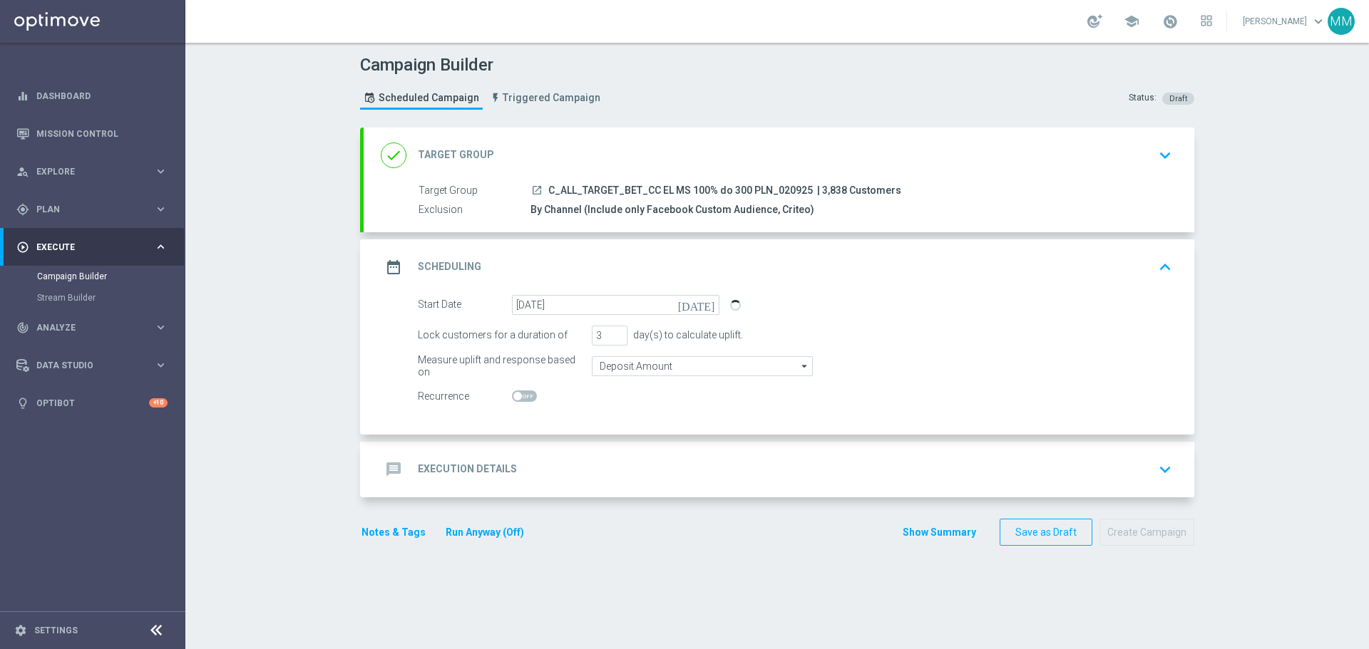
click at [483, 468] on h2 "Execution Details" at bounding box center [467, 470] width 99 height 14
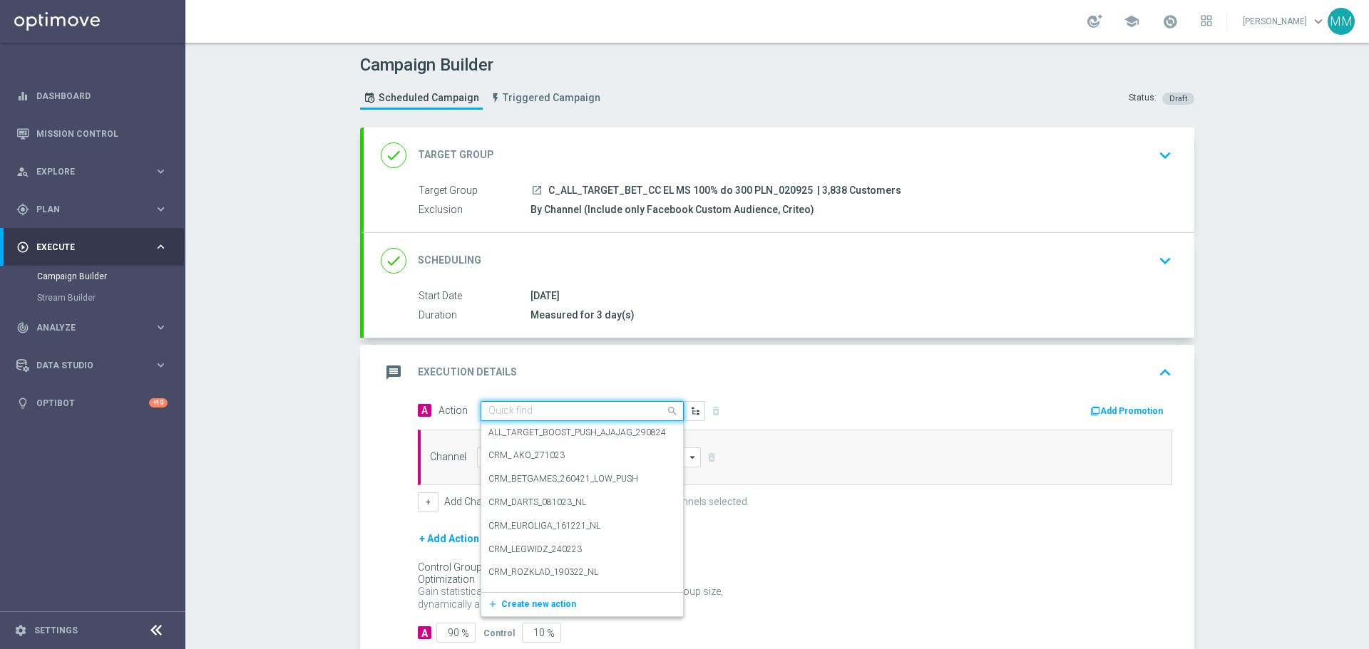
click at [539, 410] on input "text" at bounding box center [567, 412] width 159 height 12
click at [520, 602] on span "Create new action" at bounding box center [538, 605] width 75 height 10
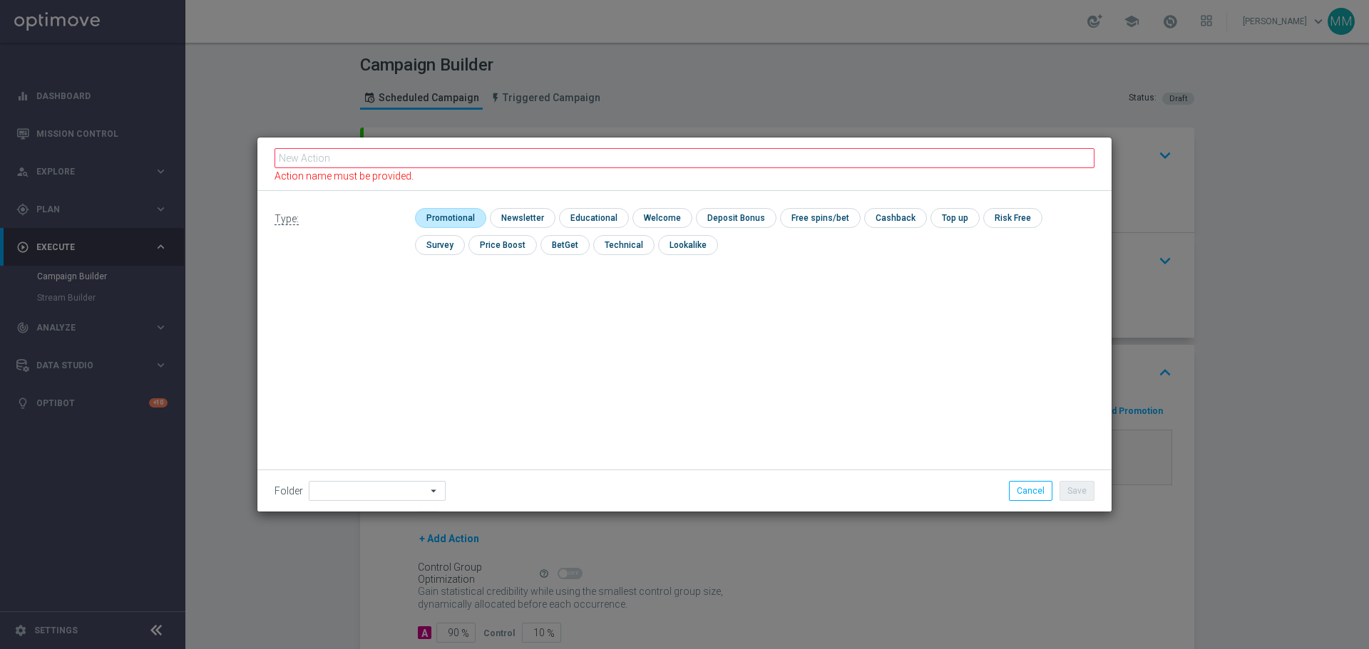
click at [446, 215] on input "checkbox" at bounding box center [449, 217] width 68 height 19
click at [446, 215] on input "checkbox" at bounding box center [455, 217] width 81 height 19
checkbox input "false"
click at [1037, 494] on button "Cancel" at bounding box center [1030, 491] width 43 height 20
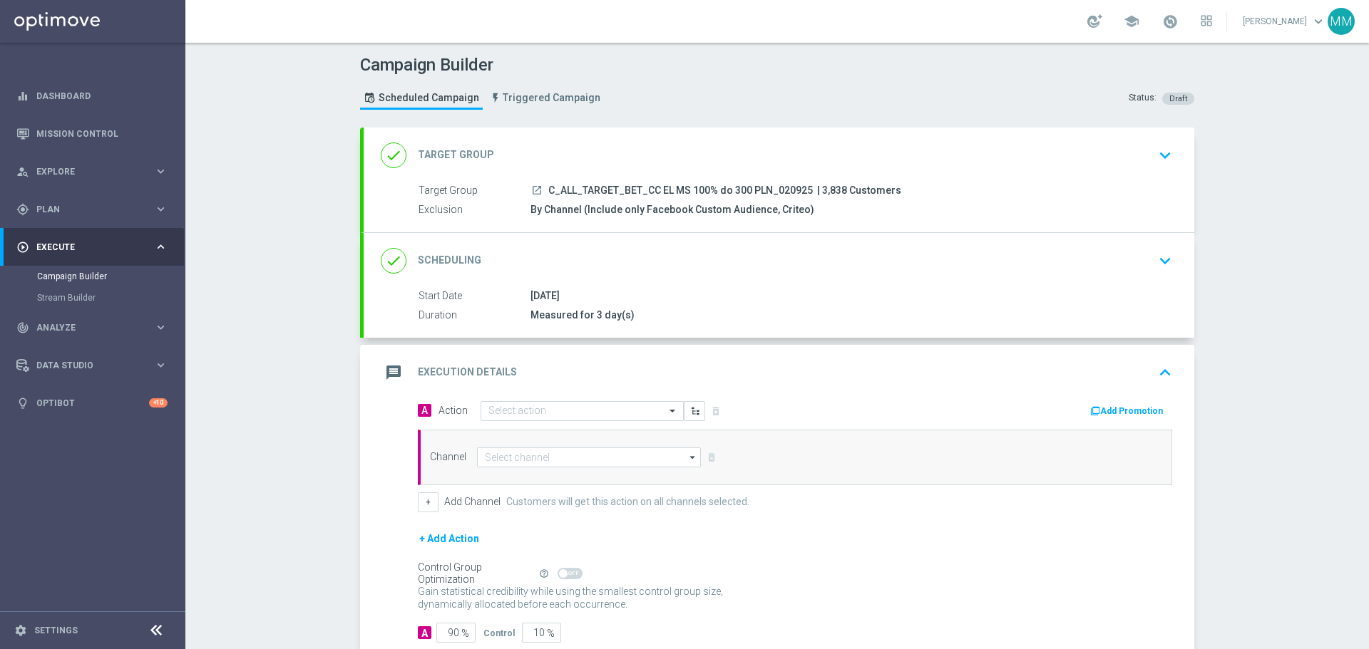
click at [655, 298] on div "[DATE]" at bounding box center [848, 296] width 636 height 14
click at [1161, 262] on icon "keyboard_arrow_down" at bounding box center [1164, 260] width 21 height 21
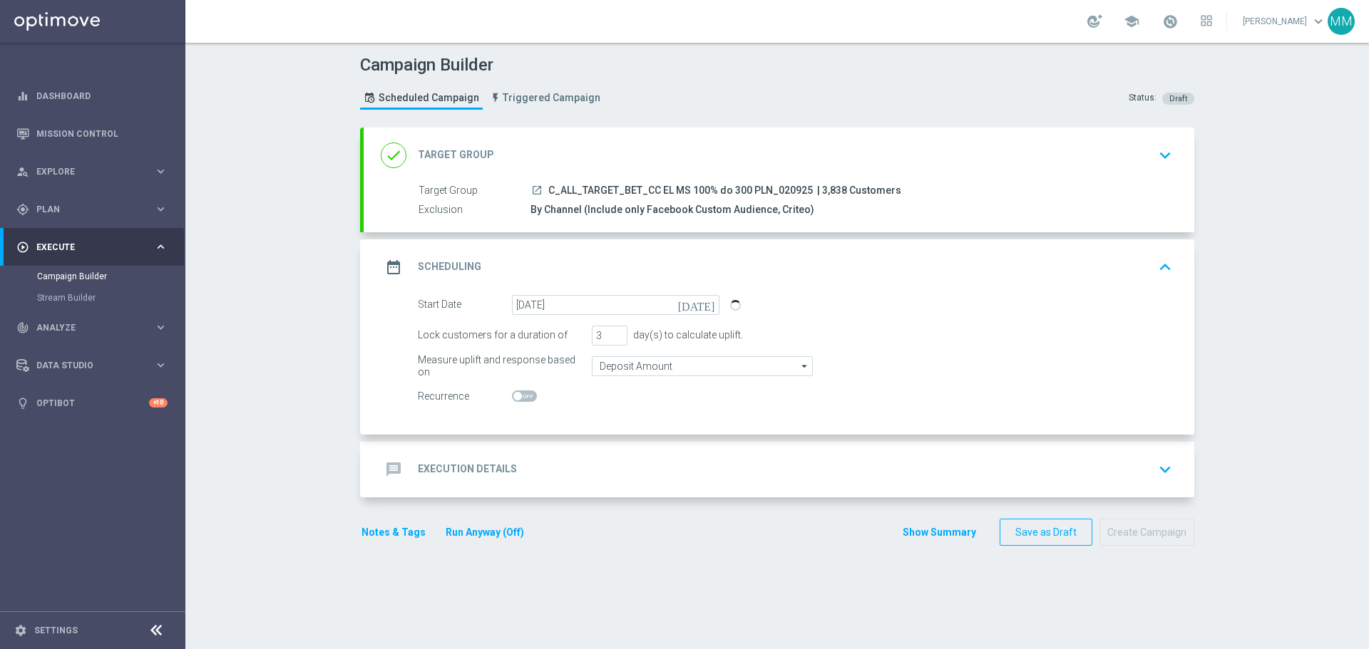
click at [478, 470] on h2 "Execution Details" at bounding box center [467, 470] width 99 height 14
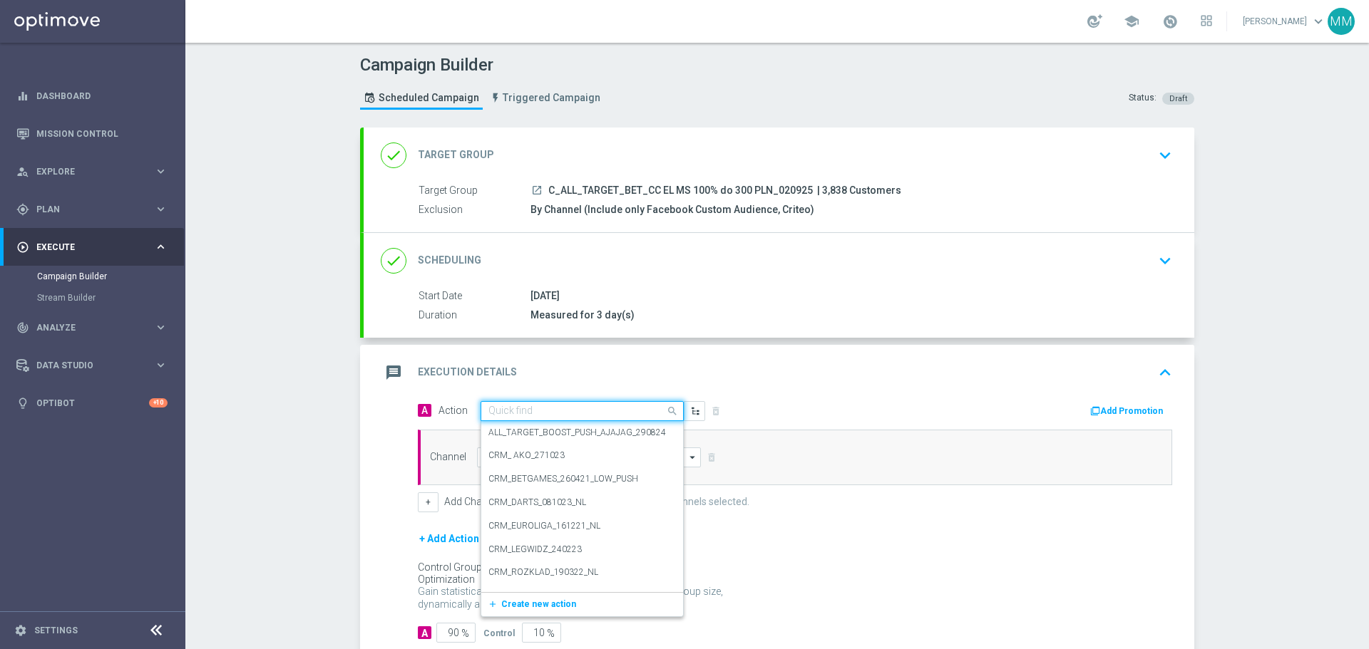
click at [574, 408] on input "text" at bounding box center [567, 412] width 159 height 12
click at [527, 600] on span "Create new action" at bounding box center [538, 605] width 75 height 10
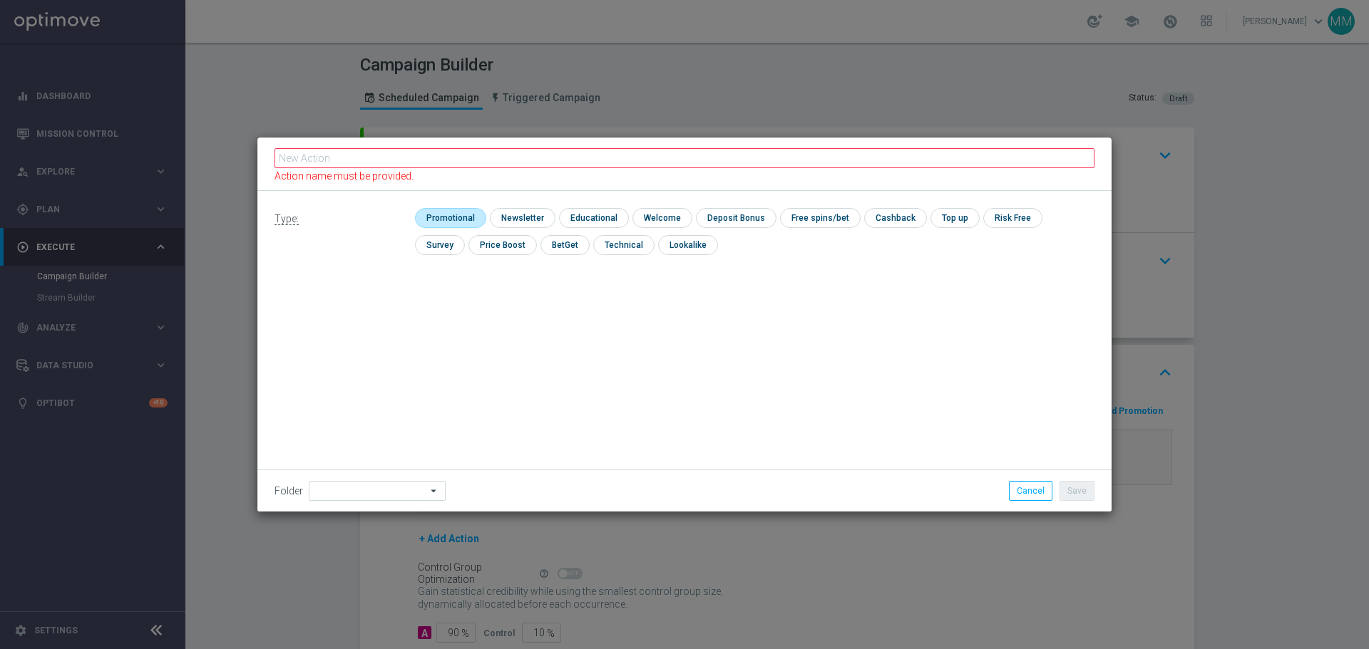
click at [439, 220] on input "checkbox" at bounding box center [449, 217] width 68 height 19
checkbox input "true"
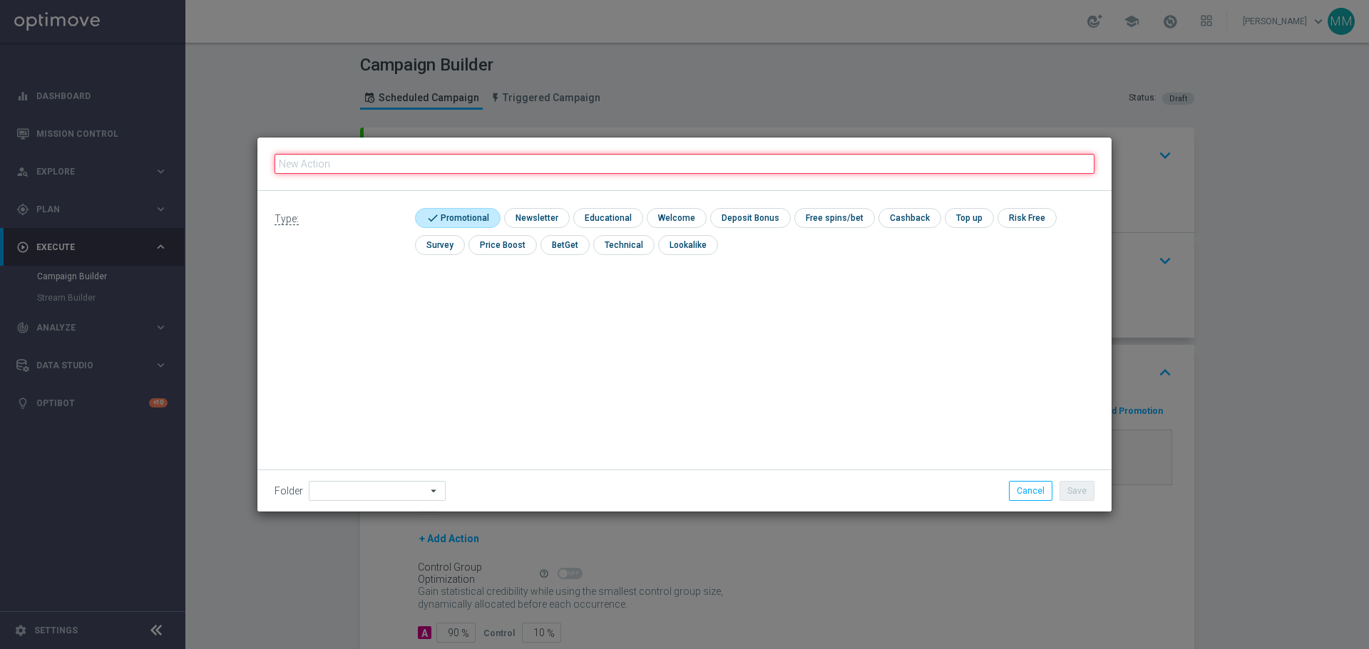
click at [395, 152] on fieldset at bounding box center [684, 164] width 820 height 24
paste input "C_ALL_TARGET_BET_CC EL MS 100% do 300 PLN_020925"
type input "C_ALL_TARGET_BET_CC EL MS 100% do 300 PLN_020925"
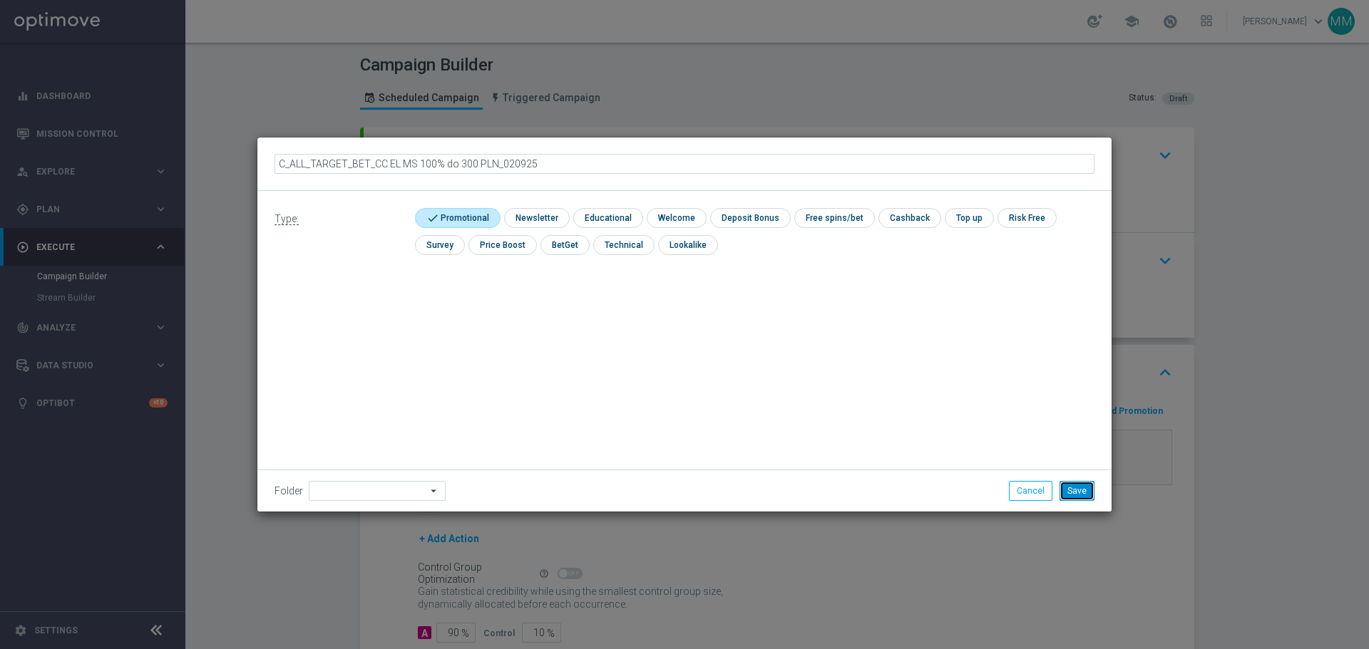
click at [1076, 493] on button "Save" at bounding box center [1076, 491] width 35 height 20
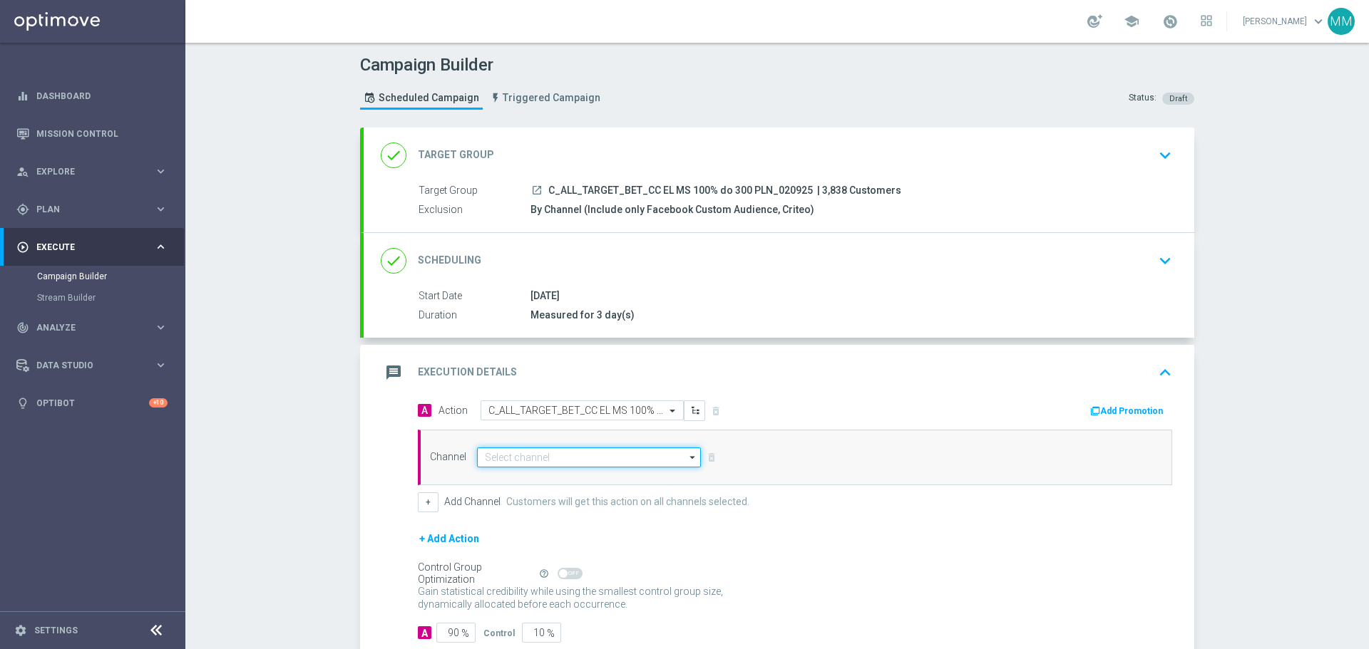
click at [577, 457] on input at bounding box center [589, 458] width 224 height 20
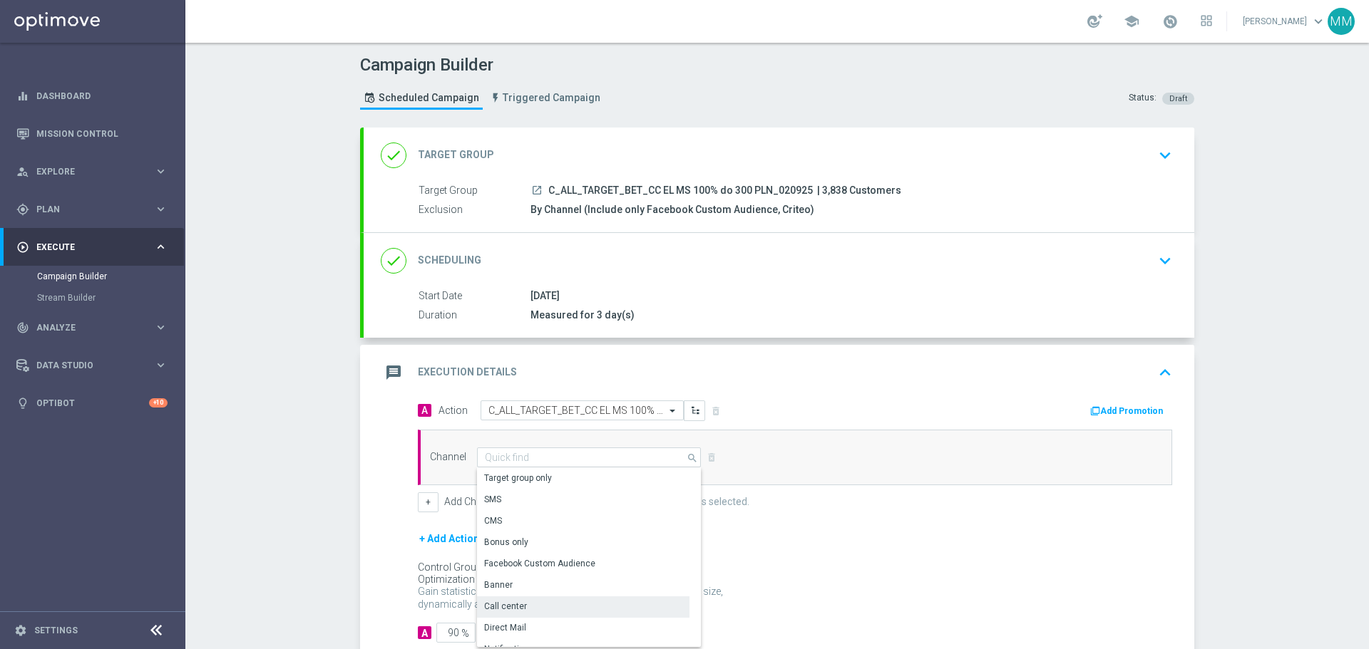
click at [530, 607] on div "Call center" at bounding box center [583, 607] width 212 height 20
type input "Call center"
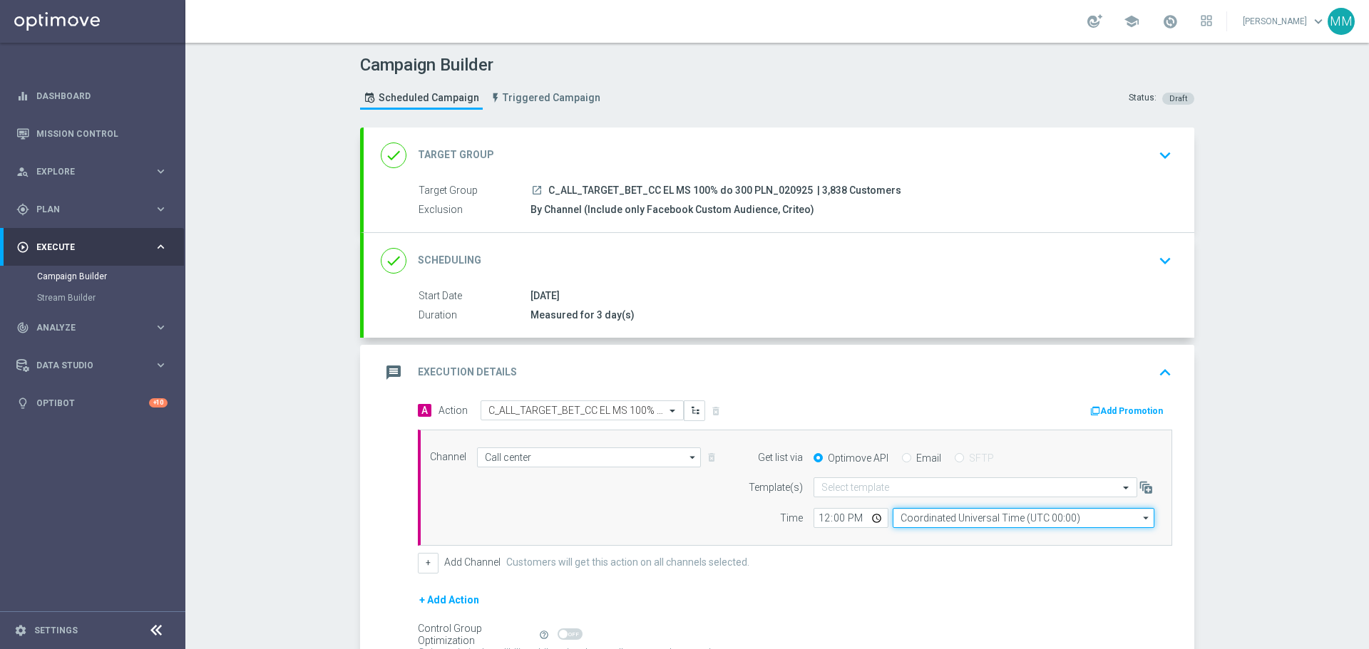
click at [979, 518] on input "Coordinated Universal Time (UTC 00:00)" at bounding box center [1024, 518] width 262 height 20
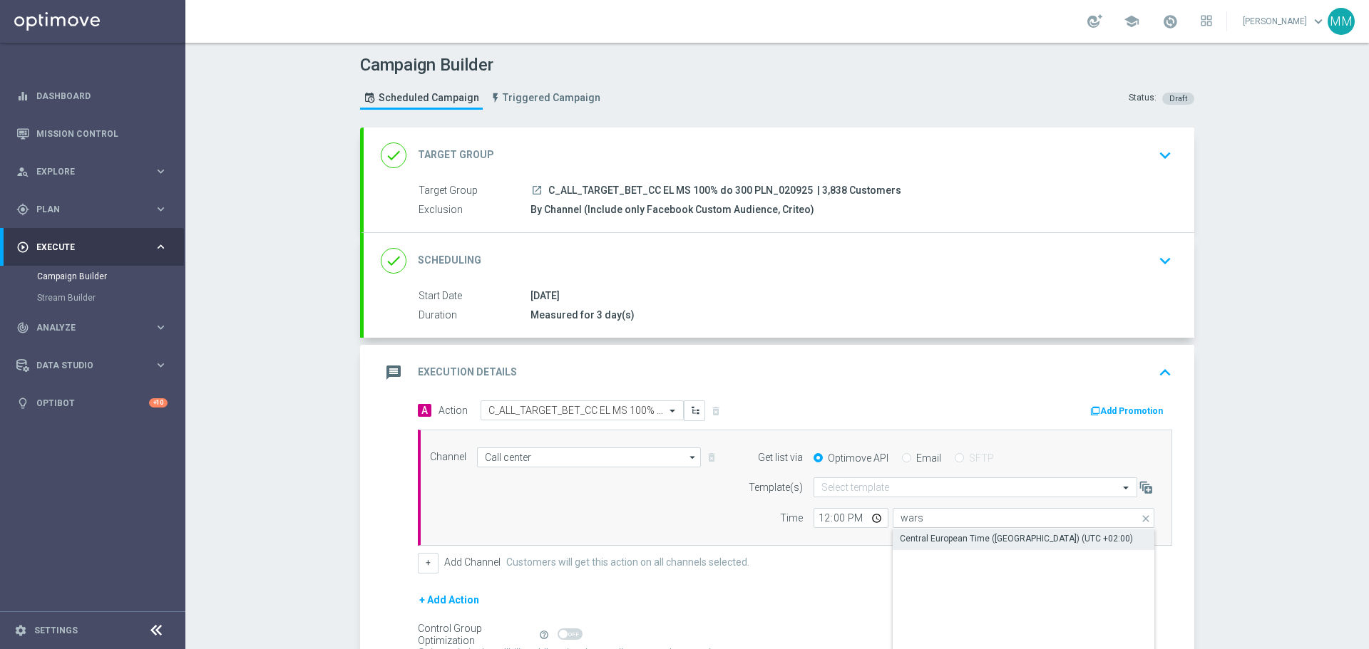
click at [950, 539] on div "Central European Time ([GEOGRAPHIC_DATA]) (UTC +02:00)" at bounding box center [1016, 539] width 233 height 13
type input "Central European Time ([GEOGRAPHIC_DATA]) (UTC +02:00)"
click at [844, 519] on input "12:00" at bounding box center [850, 518] width 75 height 20
type input "11:00"
click at [970, 557] on div "+ Add Channel Customers will get this action on all channels selected." at bounding box center [795, 563] width 754 height 20
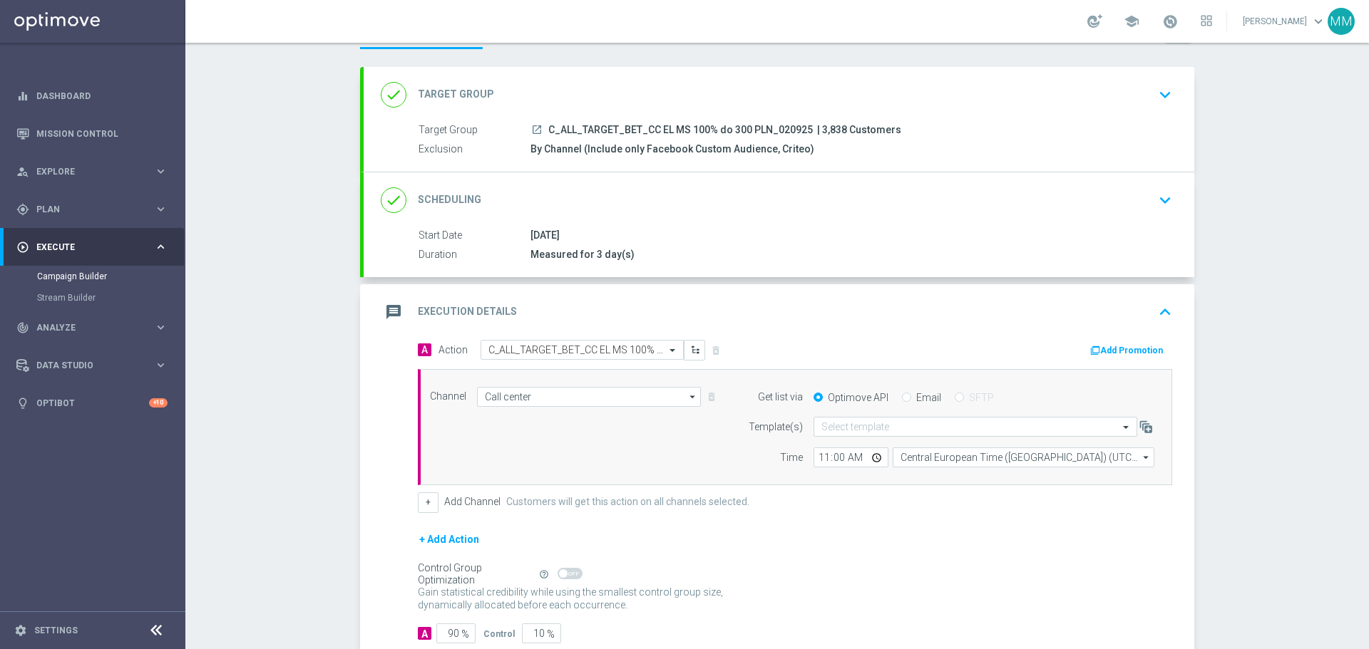
scroll to position [143, 0]
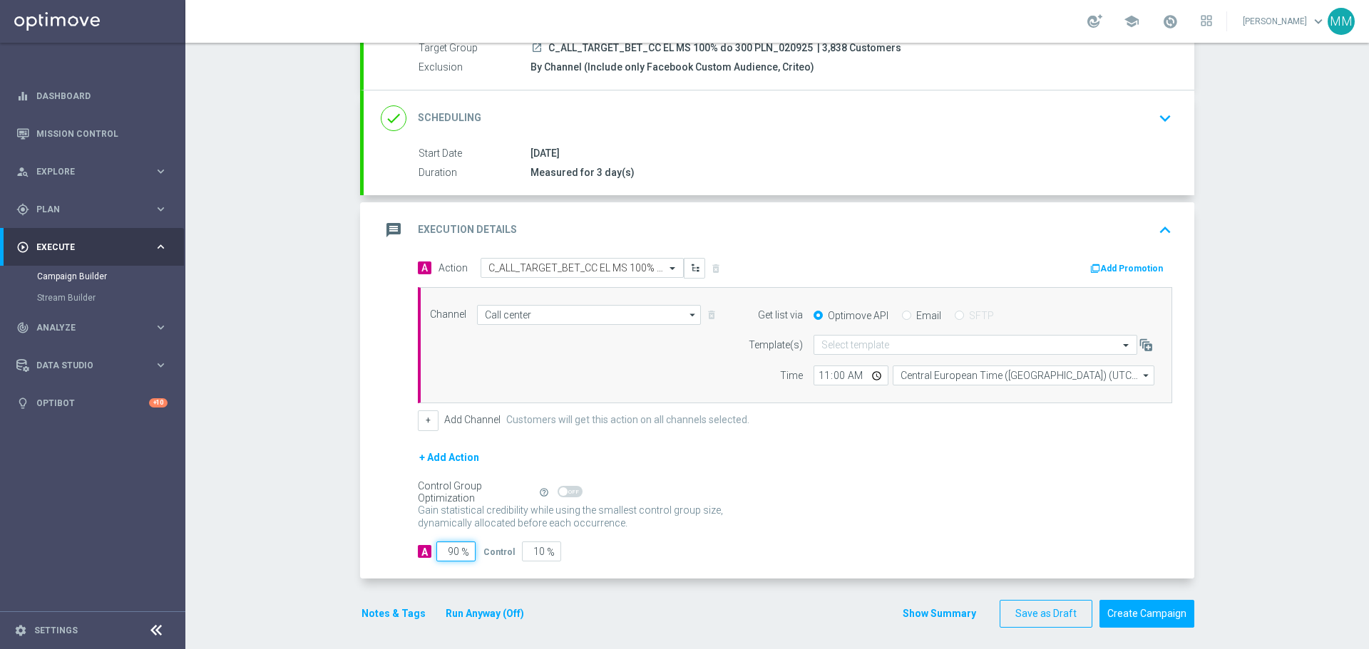
click at [448, 552] on input "90" at bounding box center [455, 552] width 39 height 20
type input "95"
type input "5"
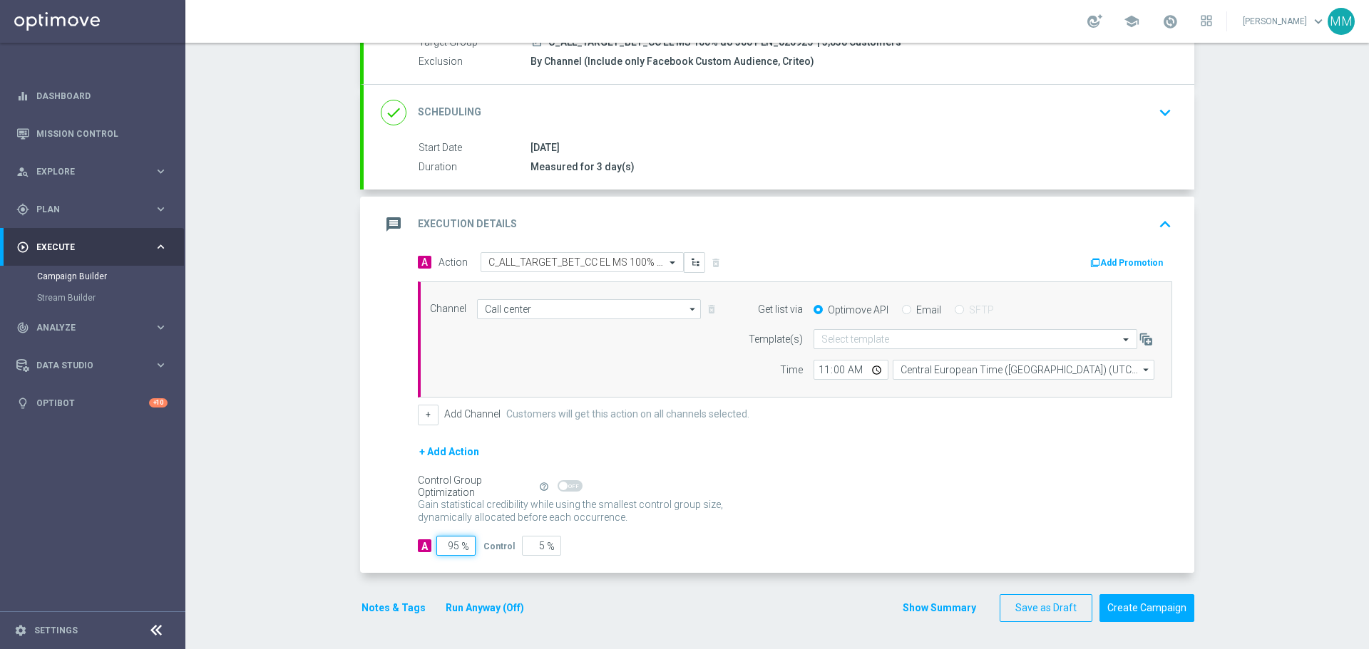
scroll to position [150, 0]
type input "95"
click at [390, 608] on button "Notes & Tags" at bounding box center [393, 607] width 67 height 18
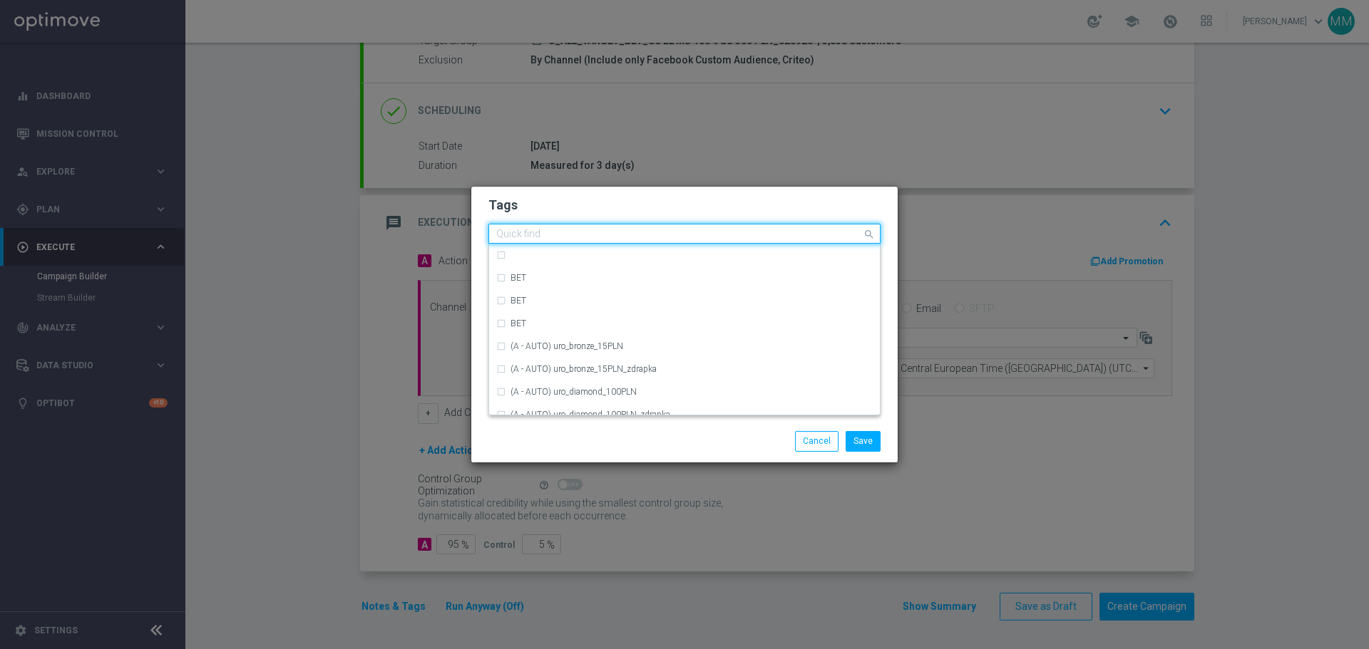
click at [603, 236] on input "text" at bounding box center [679, 235] width 366 height 12
click at [1017, 141] on modal-container "Tags Quick find BET BET BET (A - AUTO) uro_bronze_15PLN (A - AUTO) uro_bronze_1…" at bounding box center [684, 324] width 1369 height 649
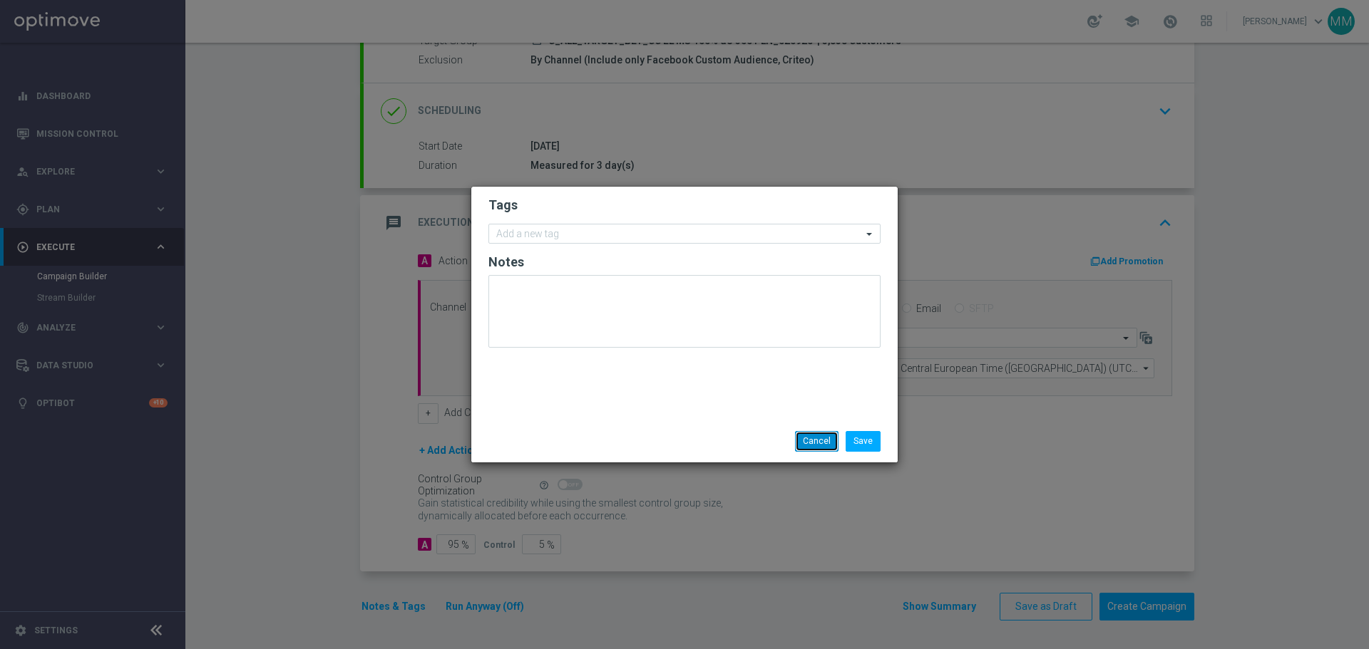
click at [821, 440] on button "Cancel" at bounding box center [816, 441] width 43 height 20
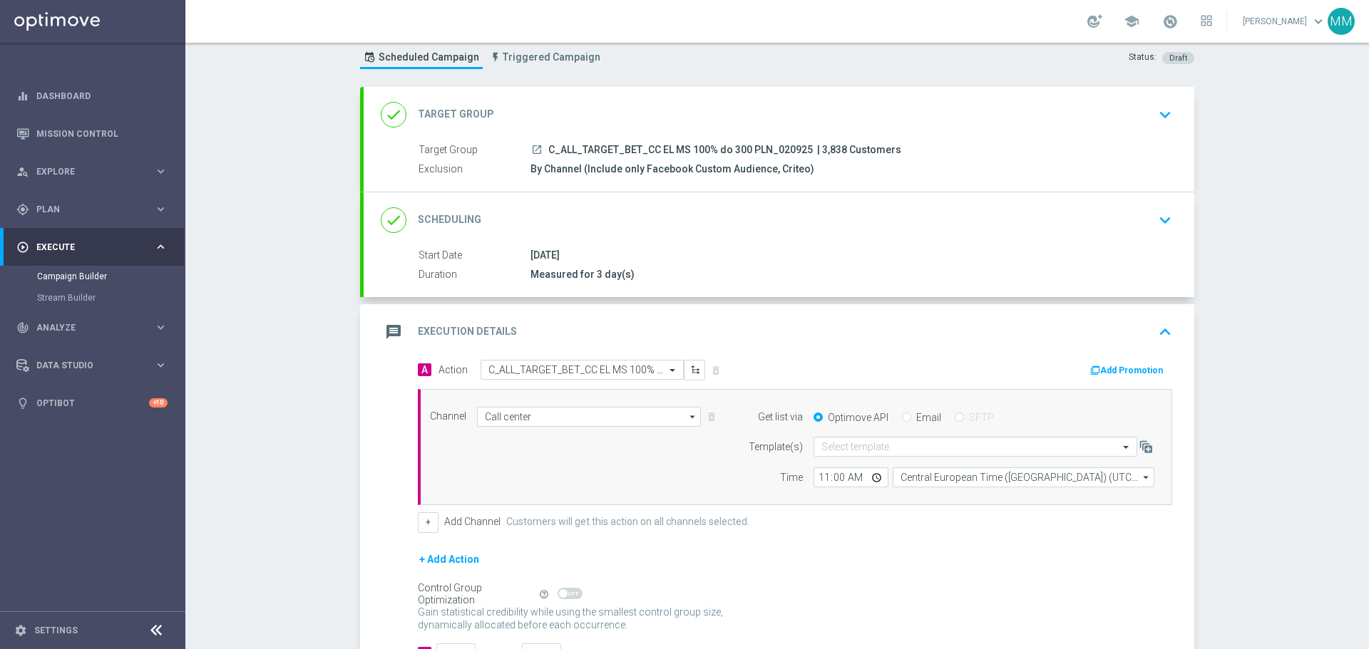
scroll to position [0, 0]
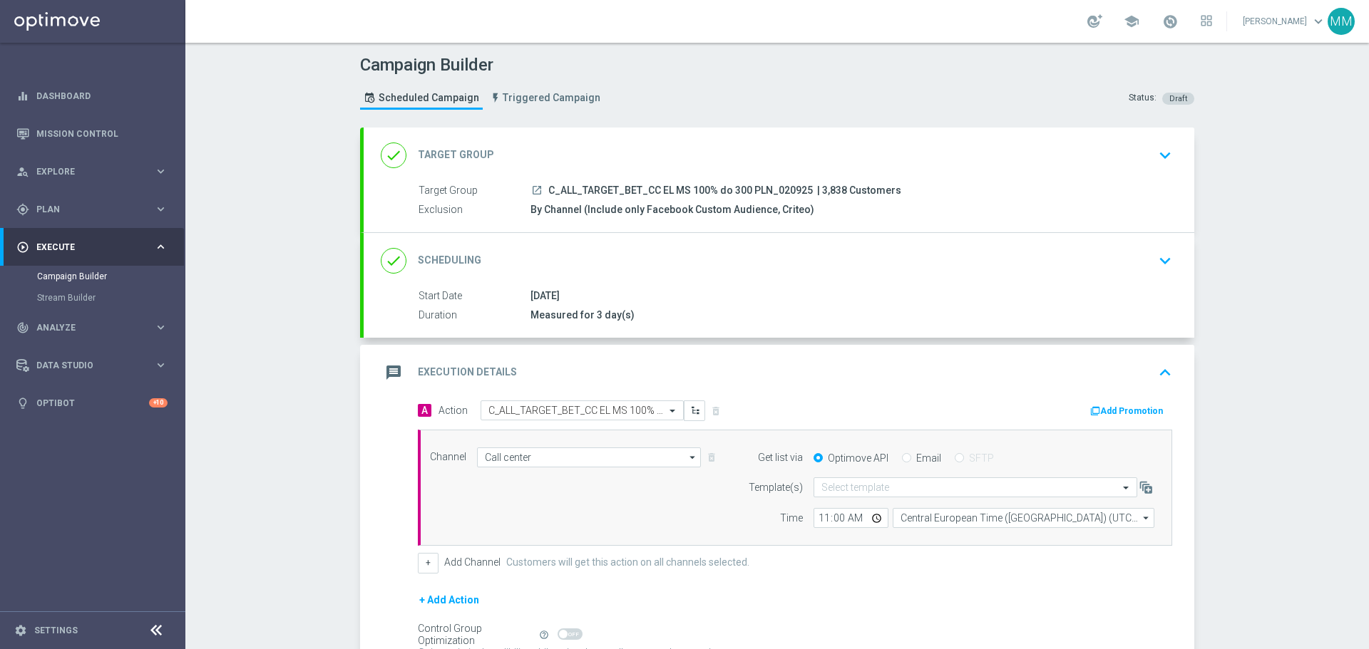
click at [1161, 260] on icon "keyboard_arrow_down" at bounding box center [1164, 260] width 21 height 21
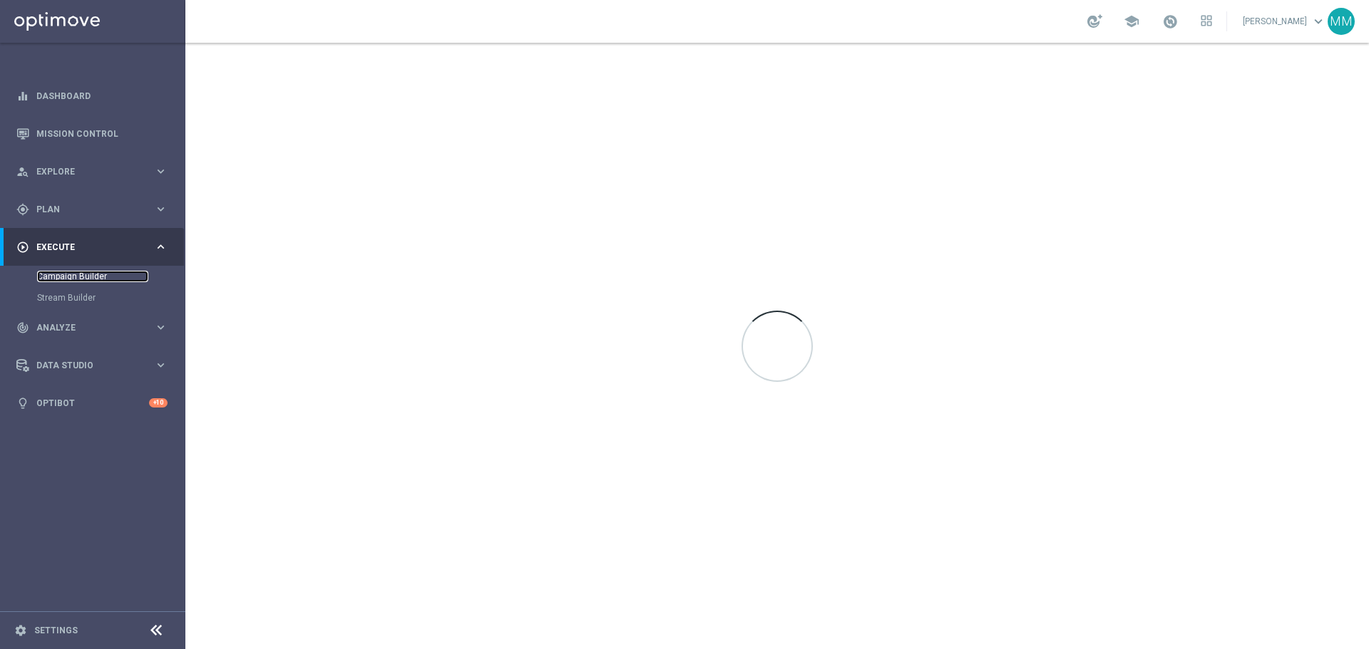
click at [97, 275] on link "Campaign Builder" at bounding box center [92, 276] width 111 height 11
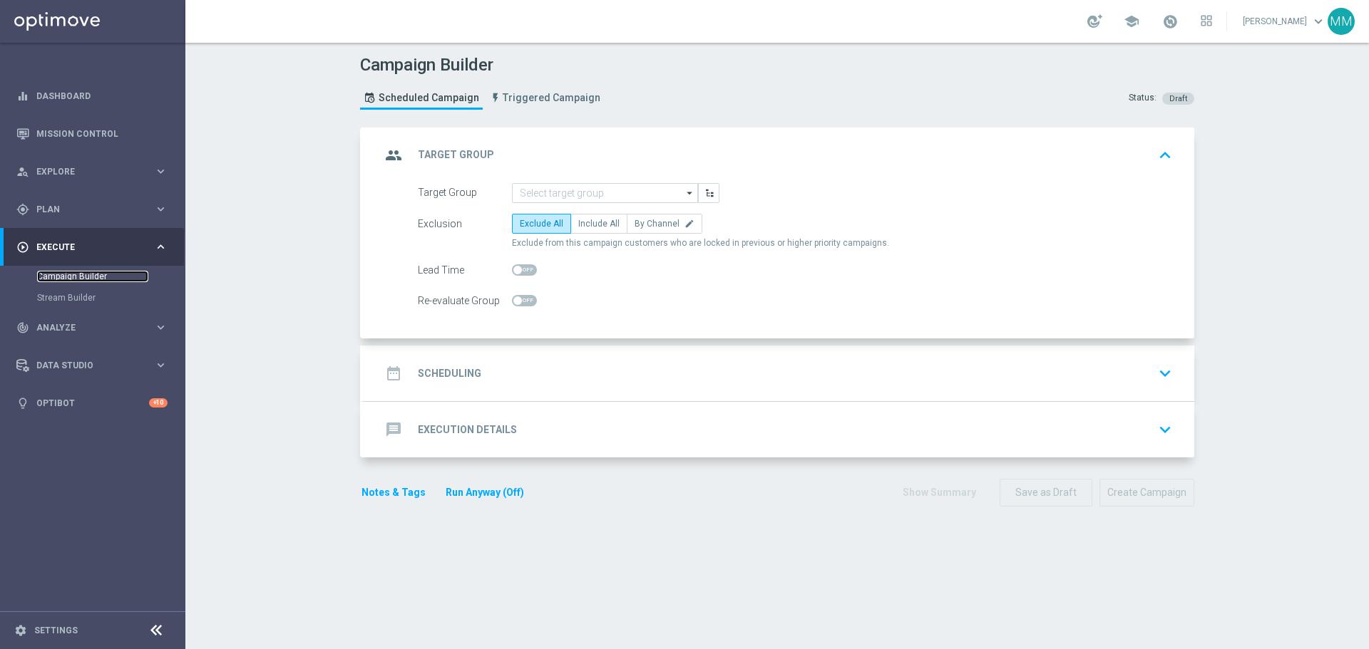
click at [98, 275] on link "Campaign Builder" at bounding box center [92, 276] width 111 height 11
click at [590, 190] on input at bounding box center [605, 193] width 186 height 20
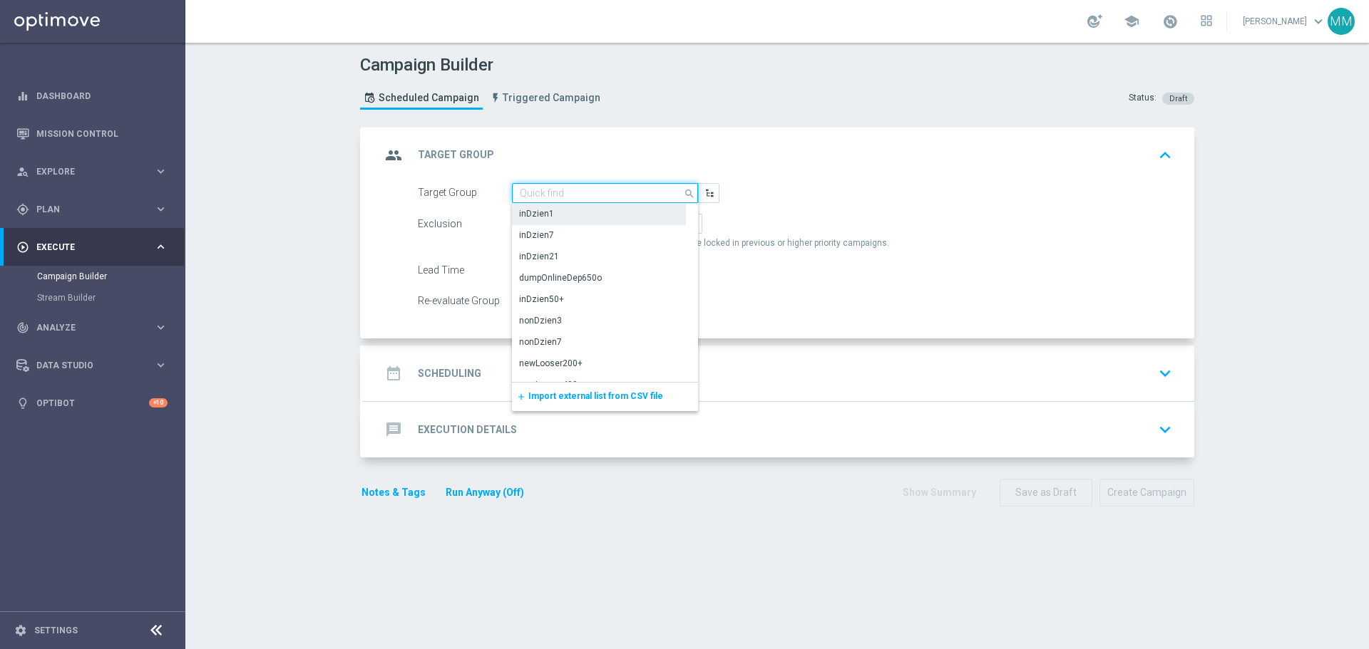
paste input "C_ALL_TARGET_BET_CC EL MS 100% do 300 PLN_020925"
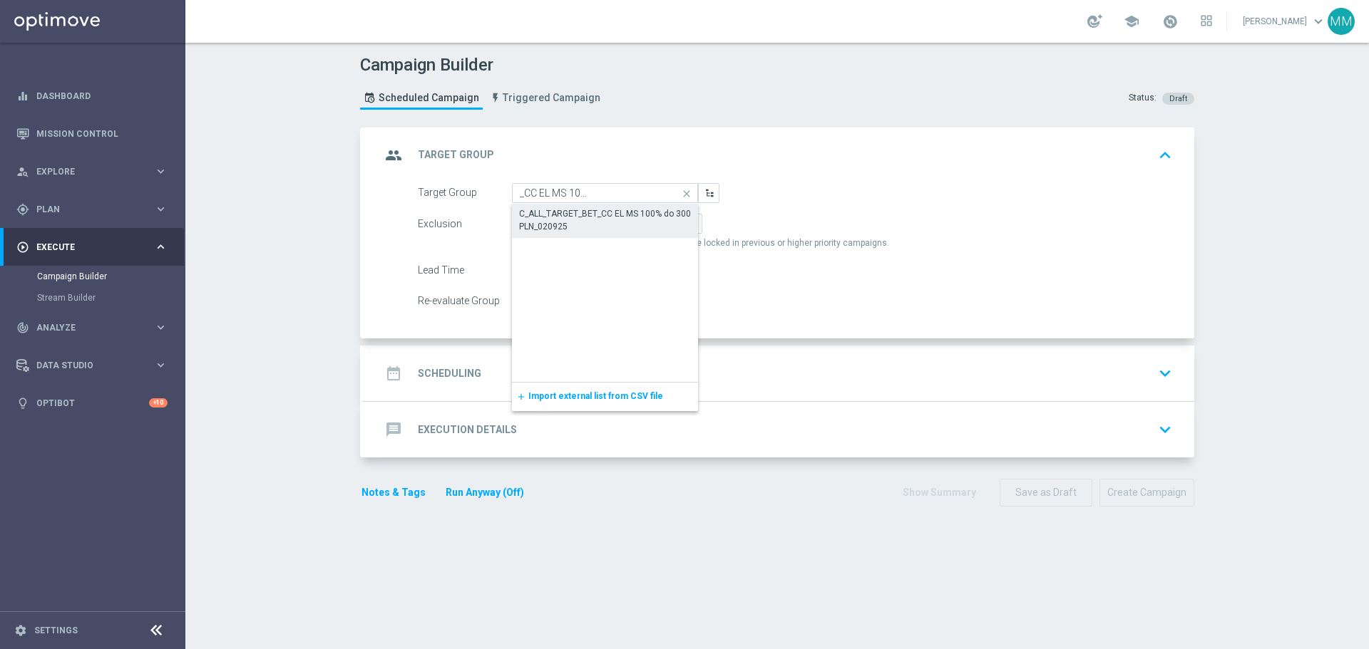
click at [545, 210] on div "C_ALL_TARGET_BET_CC EL MS 100% do 300 PLN_020925" at bounding box center [605, 220] width 172 height 26
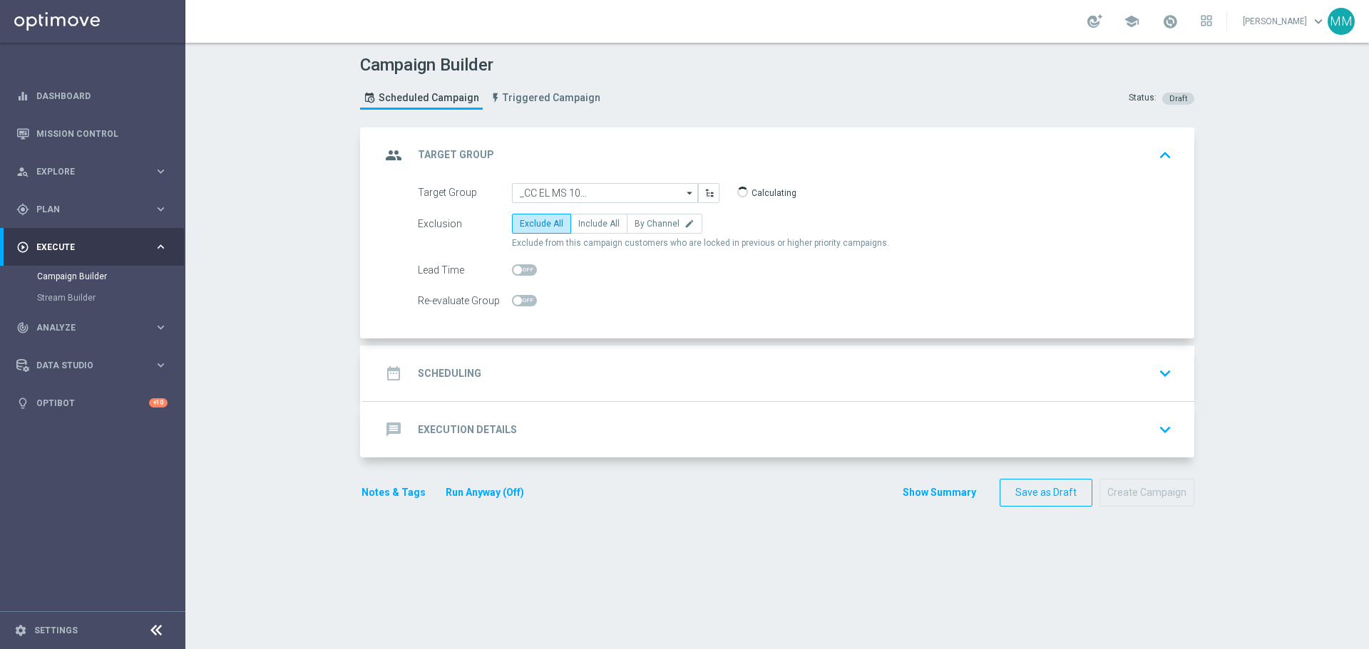
type input "C_ALL_TARGET_BET_CC EL MS 100% do 300 PLN_020925"
click at [649, 223] on span "By Channel" at bounding box center [656, 224] width 45 height 10
click at [644, 223] on input "By Channel edit" at bounding box center [638, 226] width 9 height 9
radio input "true"
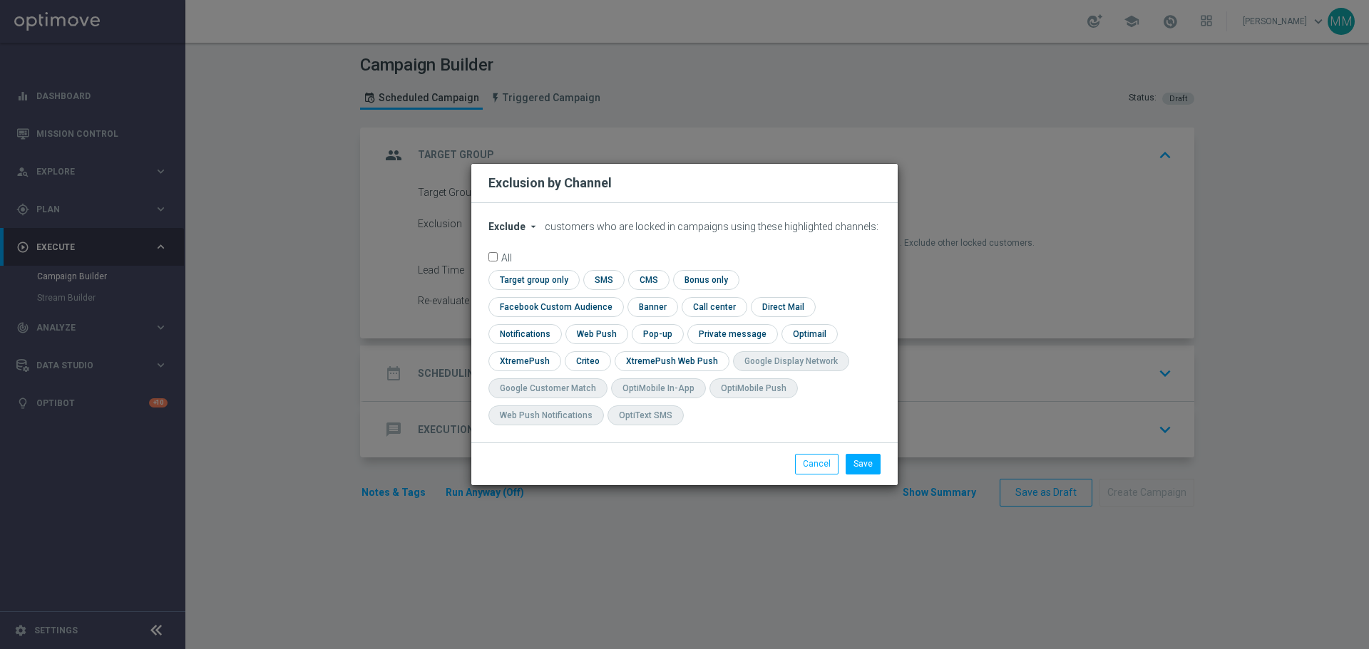
click at [523, 232] on span "Exclude" at bounding box center [506, 226] width 37 height 11
click at [0, 0] on span "Include" at bounding box center [0, 0] width 0 height 0
click at [609, 351] on input "checkbox" at bounding box center [587, 360] width 44 height 19
checkbox input "true"
drag, startPoint x: 794, startPoint y: 296, endPoint x: 801, endPoint y: 336, distance: 41.1
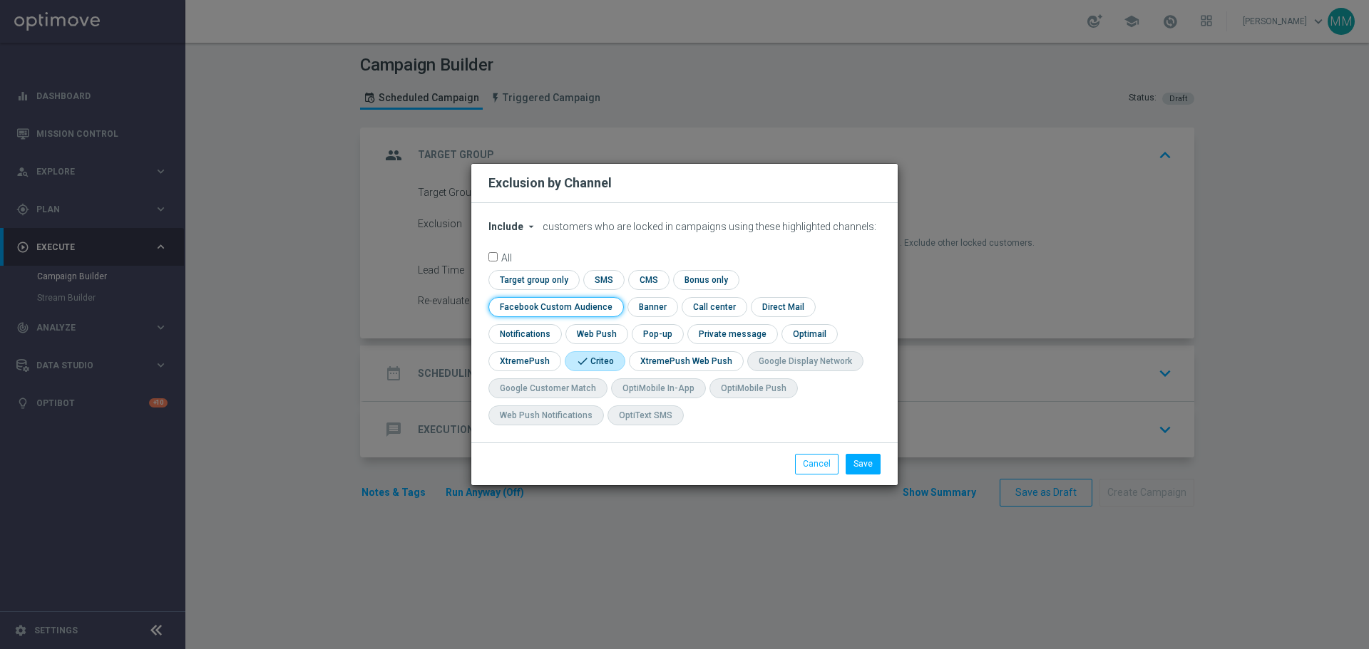
click at [617, 297] on input "checkbox" at bounding box center [552, 306] width 129 height 19
checkbox input "true"
click at [863, 468] on button "Save" at bounding box center [862, 464] width 35 height 20
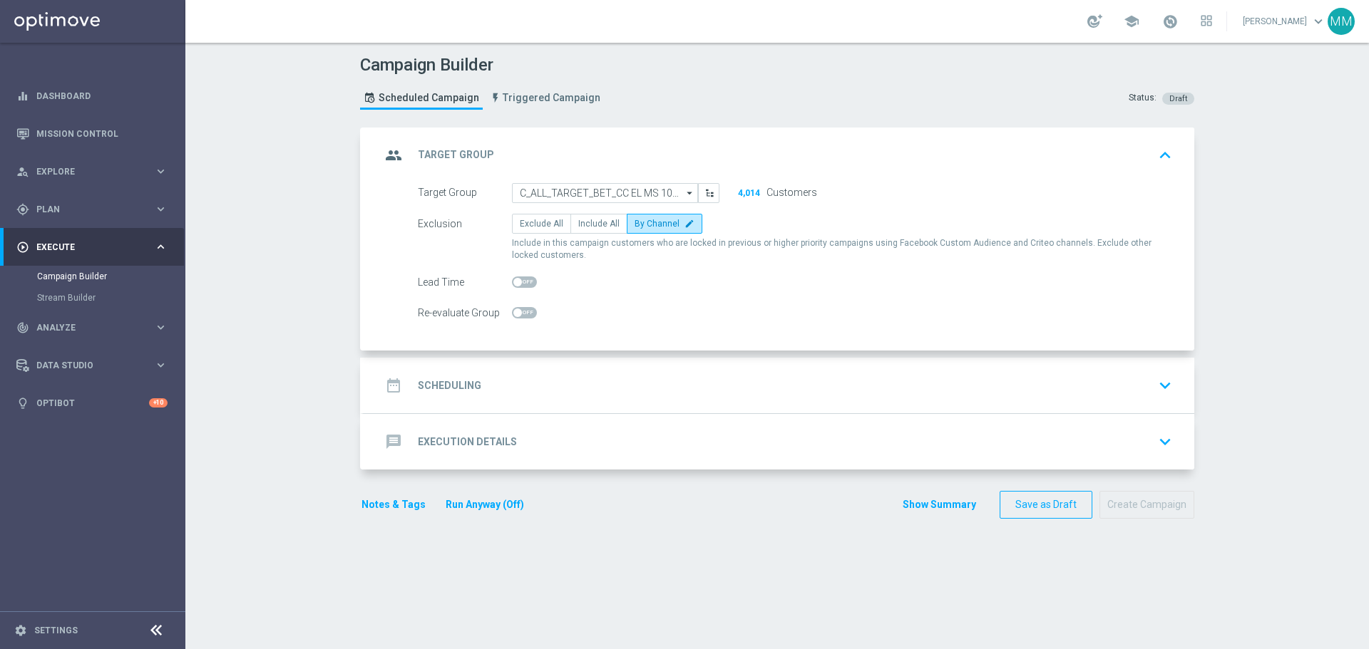
click at [484, 376] on div "date_range Scheduling keyboard_arrow_down" at bounding box center [779, 385] width 796 height 27
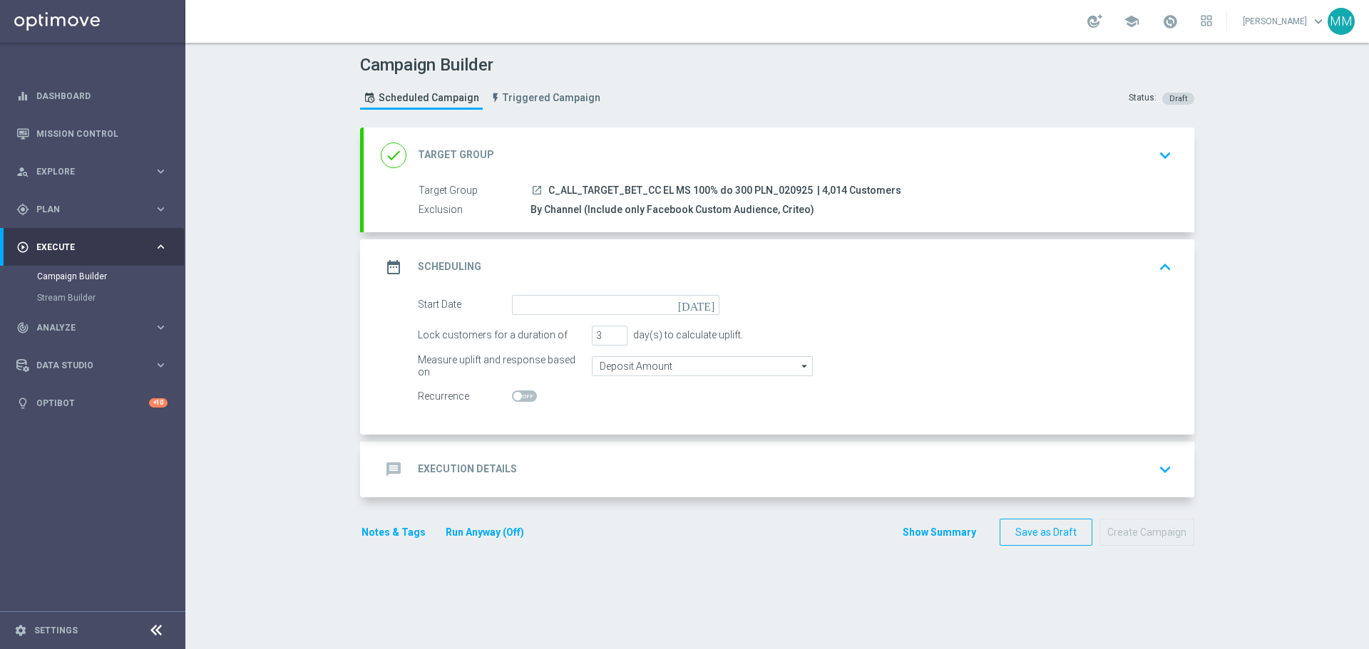
click at [702, 307] on icon "[DATE]" at bounding box center [699, 303] width 42 height 16
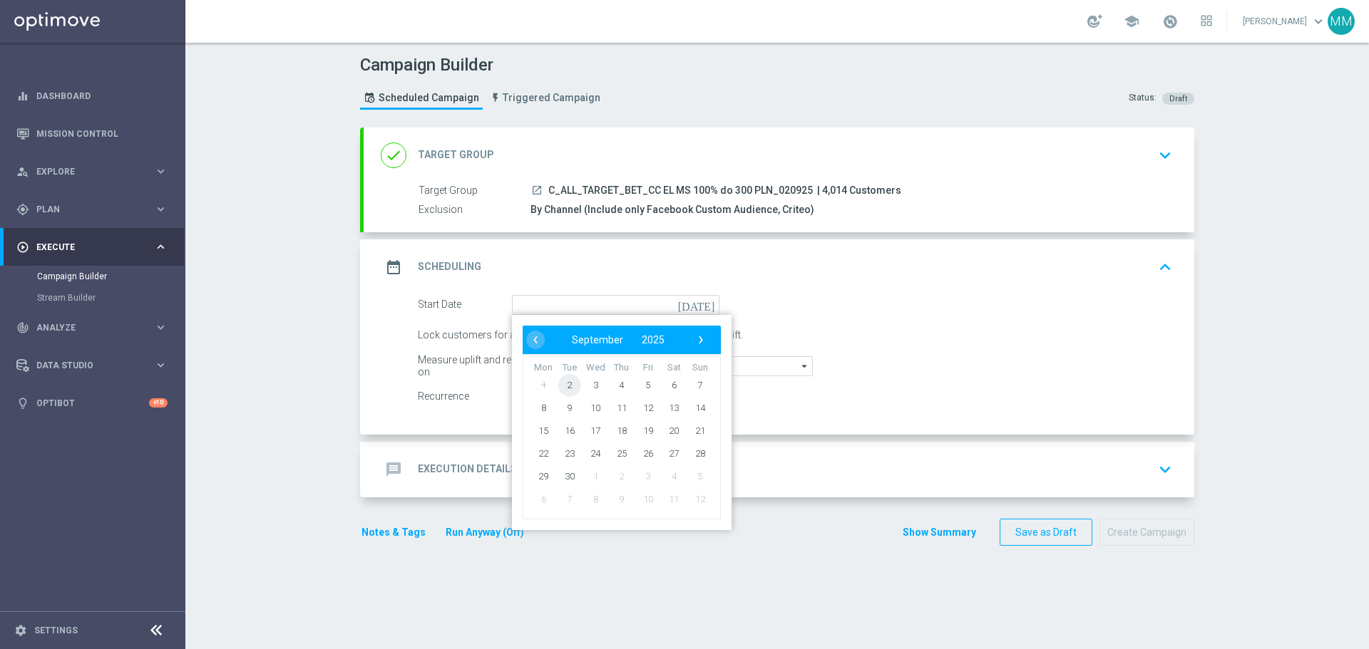
click at [566, 384] on span "2" at bounding box center [569, 385] width 23 height 23
type input "[DATE]"
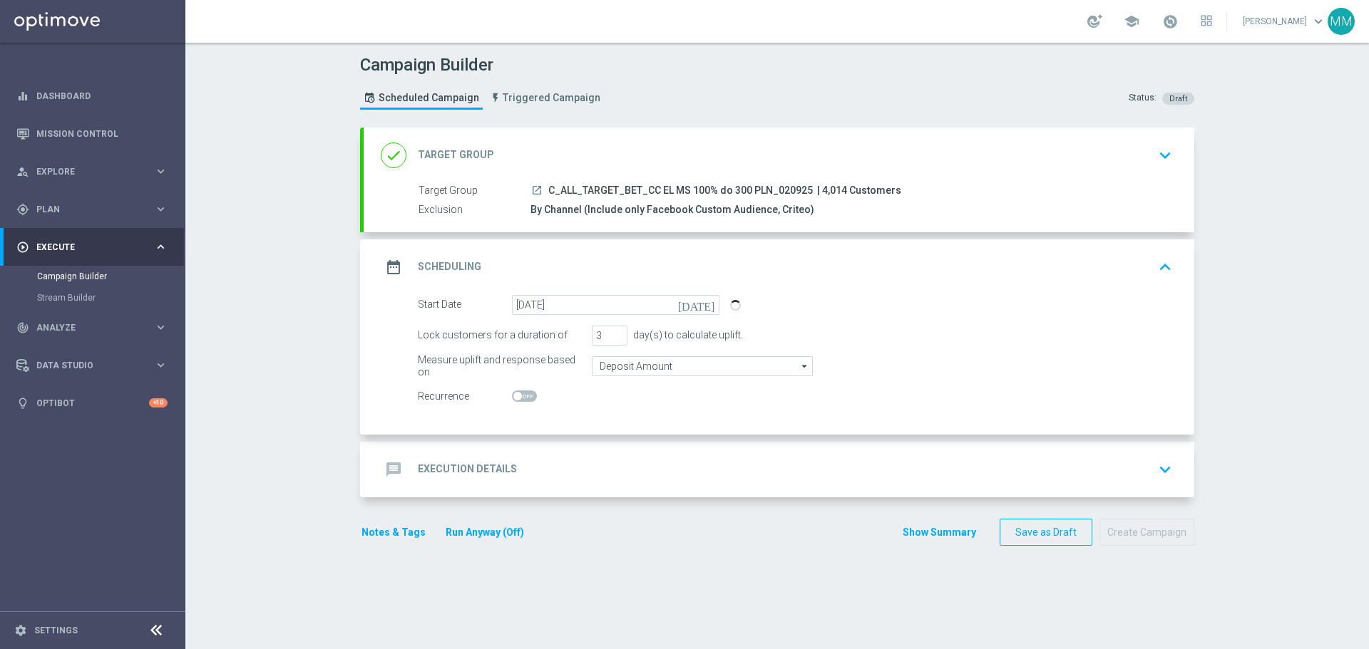
click at [518, 462] on div "message Execution Details keyboard_arrow_down" at bounding box center [779, 469] width 796 height 27
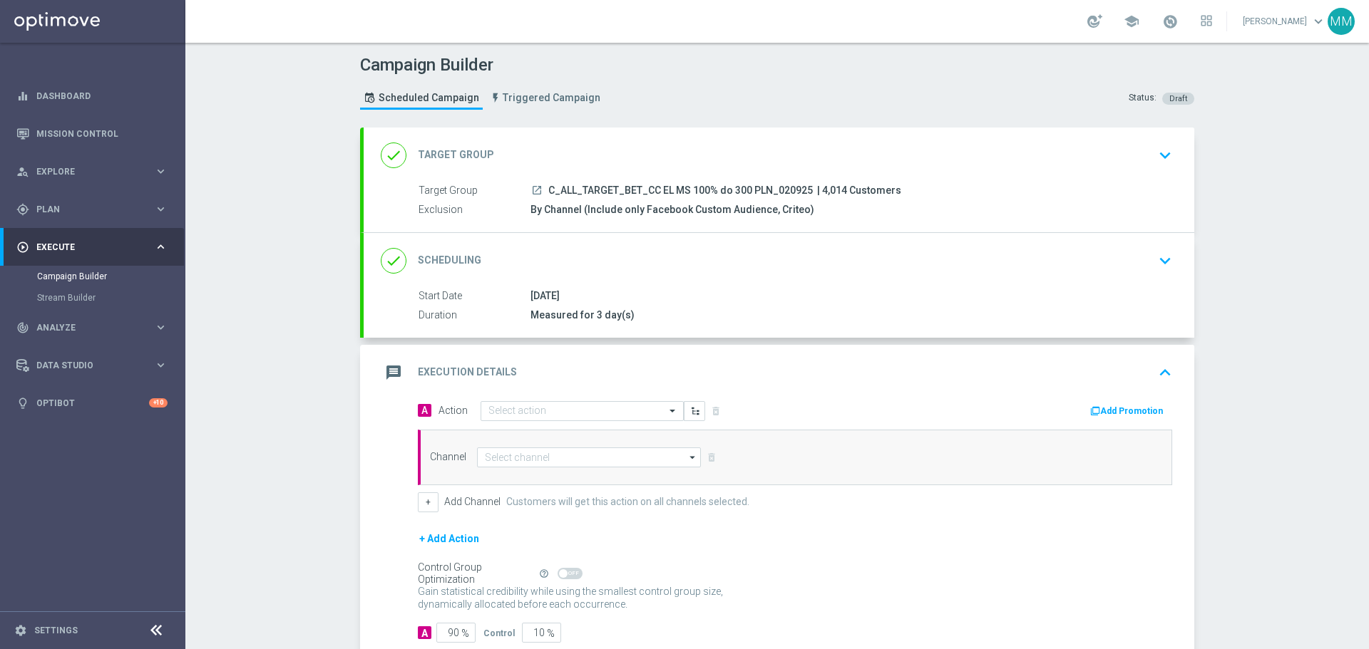
click at [546, 302] on div "[DATE]" at bounding box center [848, 296] width 636 height 14
click at [1162, 264] on icon "keyboard_arrow_down" at bounding box center [1164, 260] width 21 height 21
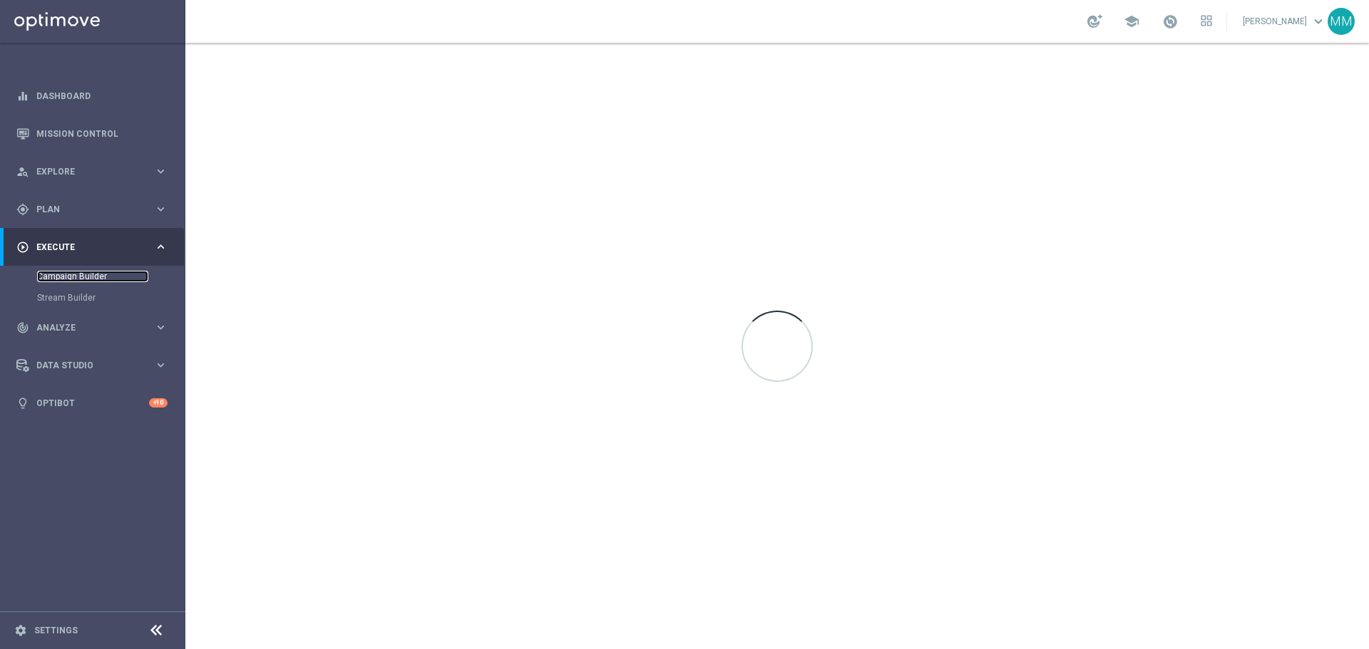
click at [103, 274] on link "Campaign Builder" at bounding box center [92, 276] width 111 height 11
click at [88, 274] on link "Campaign Builder" at bounding box center [92, 276] width 111 height 11
click at [43, 275] on link "Campaign Builder" at bounding box center [92, 276] width 111 height 11
click at [59, 279] on link "Campaign Builder" at bounding box center [92, 276] width 111 height 11
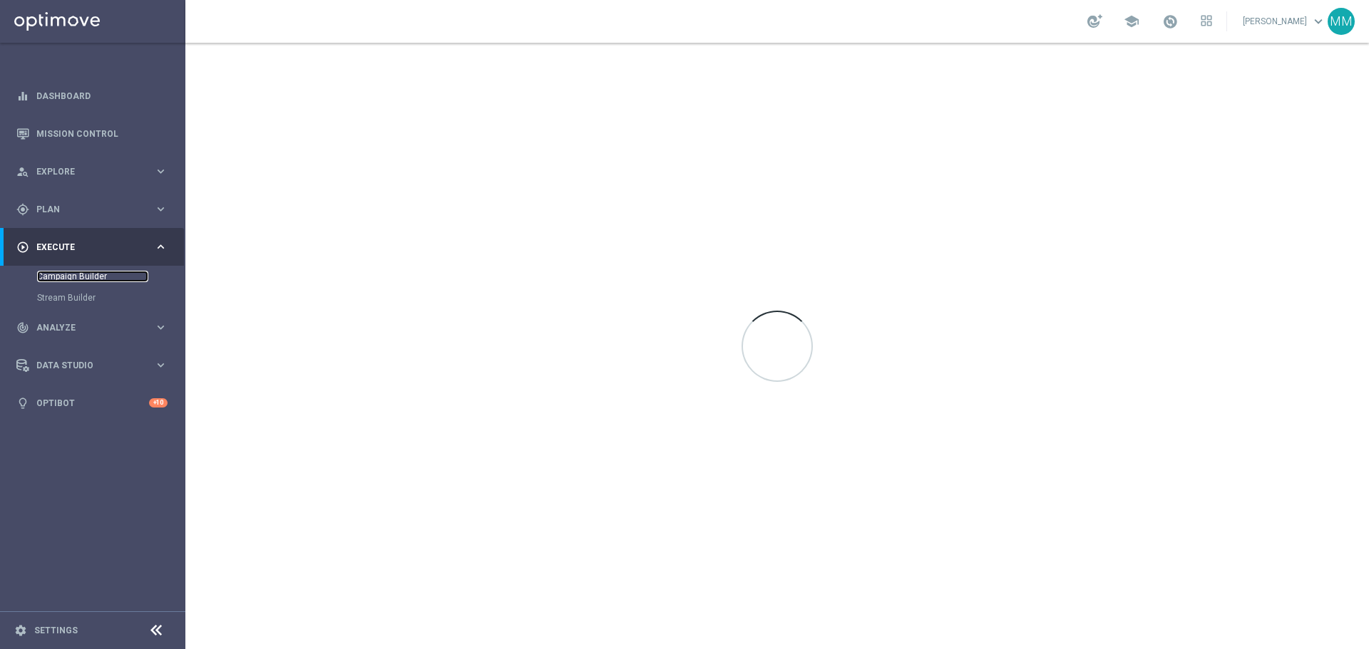
click at [71, 278] on link "Campaign Builder" at bounding box center [92, 276] width 111 height 11
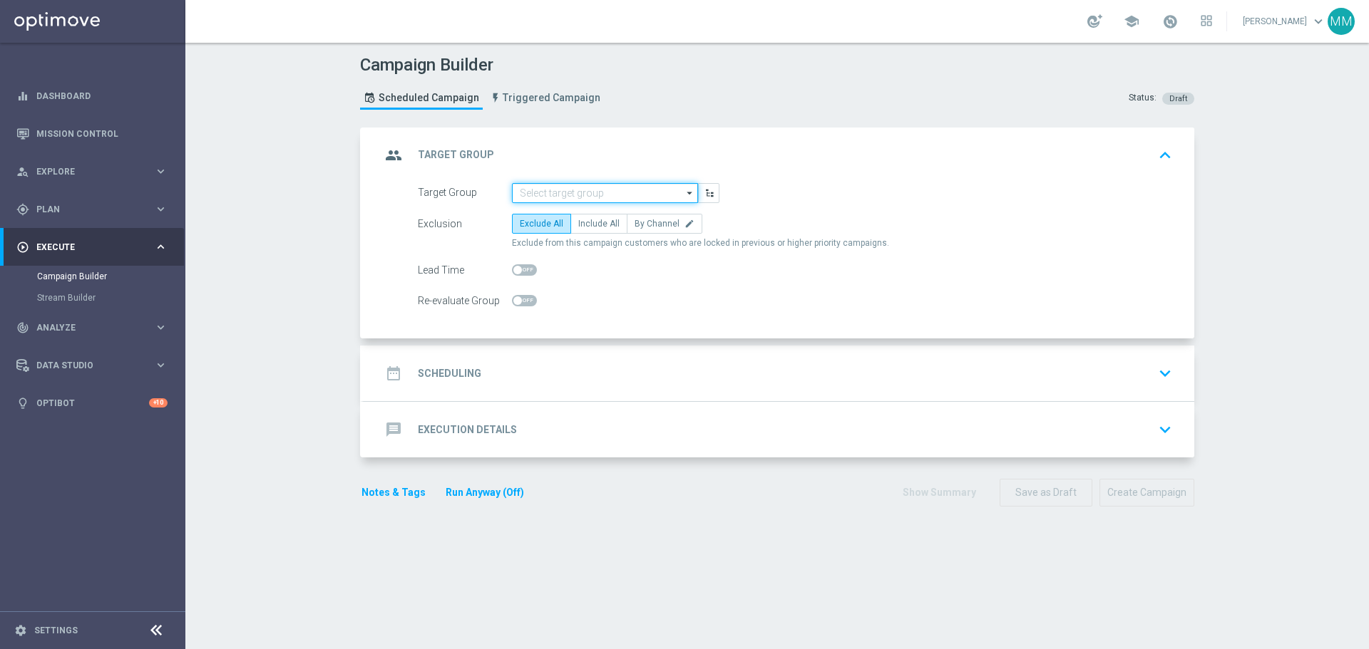
click at [585, 191] on input at bounding box center [605, 193] width 186 height 20
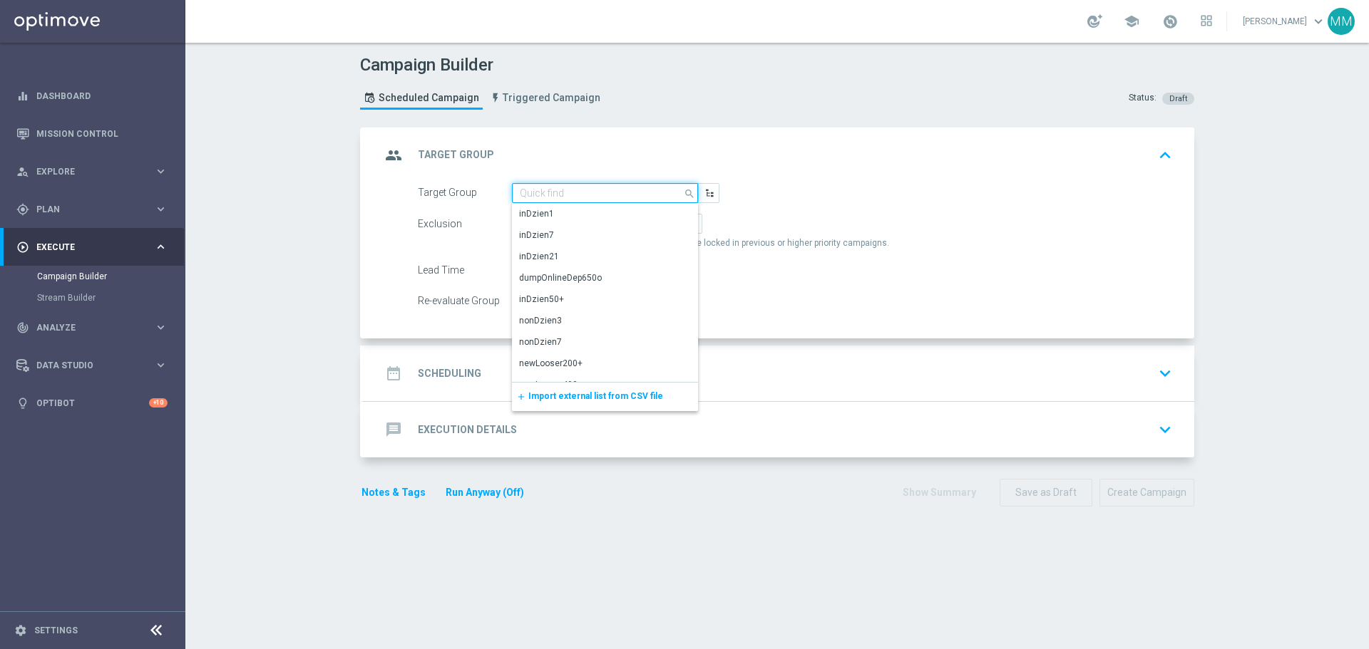
paste input "C_ALL_TARGET_BET_CC EL MS 100% do 300 PLN_020925"
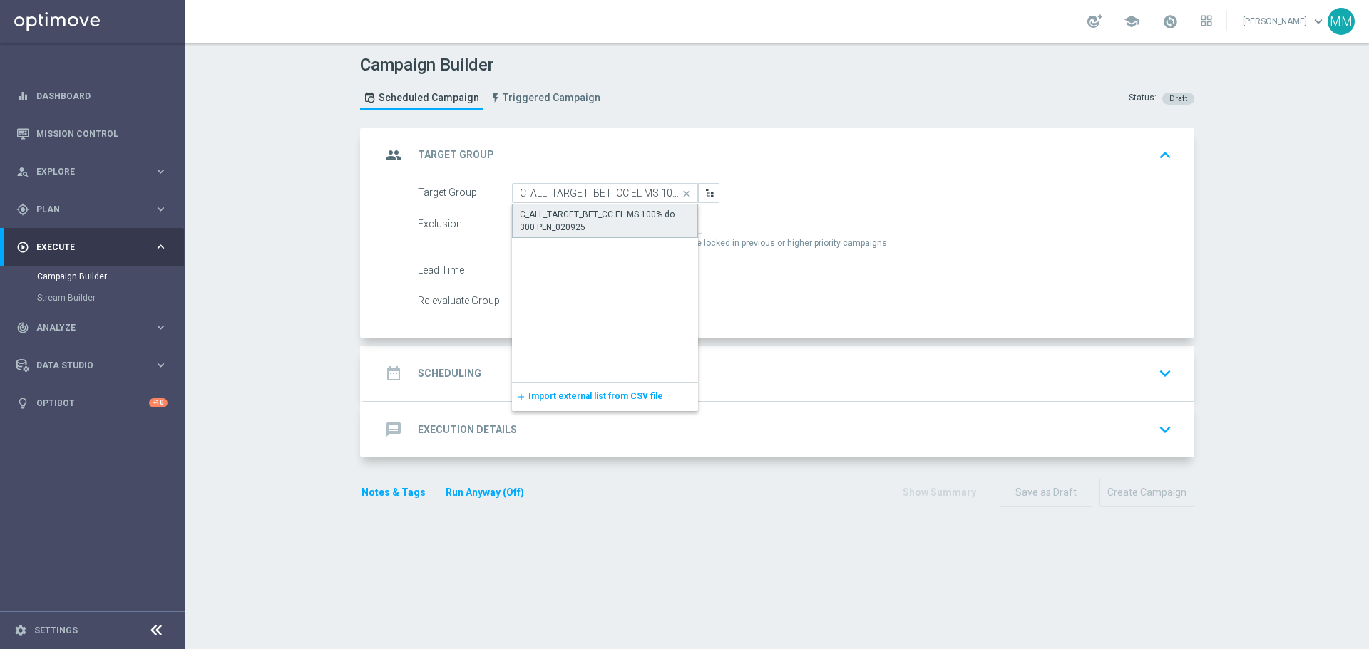
click at [550, 219] on div "C_ALL_TARGET_BET_CC EL MS 100% do 300 PLN_020925" at bounding box center [605, 221] width 170 height 26
type input "C_ALL_TARGET_BET_CC EL MS 100% do 300 PLN_020925"
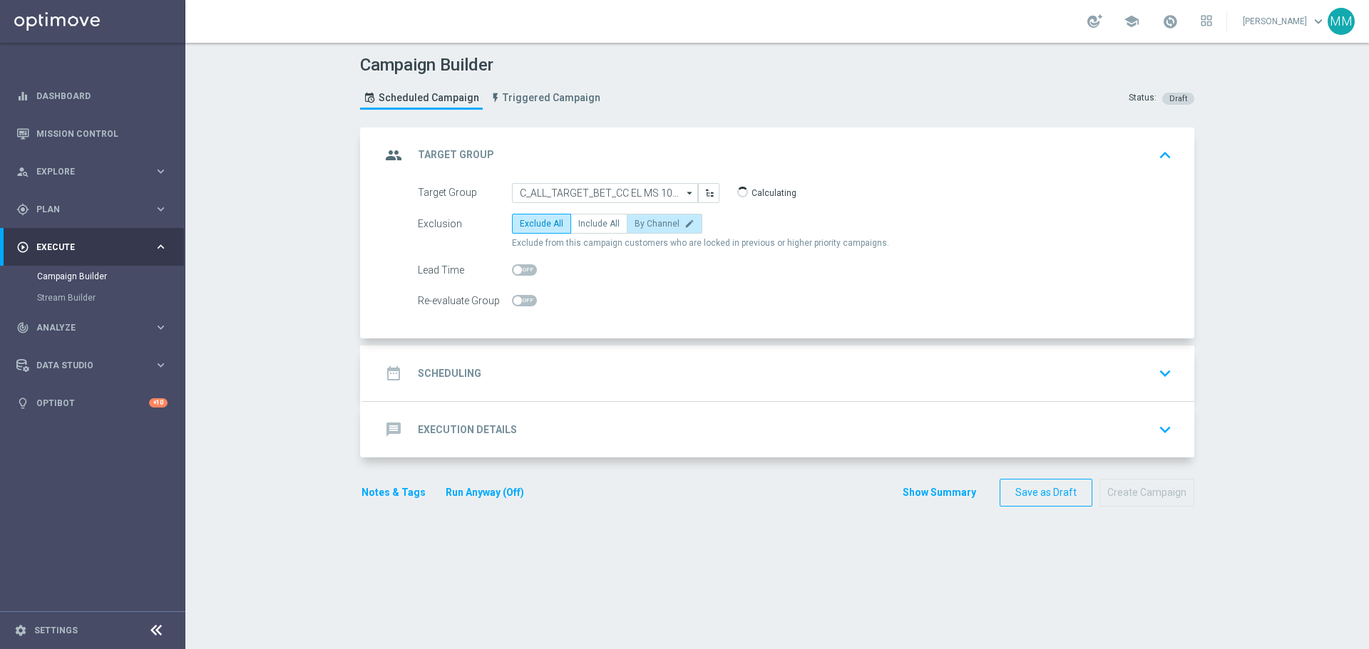
click at [669, 225] on label "By Channel edit" at bounding box center [665, 224] width 76 height 20
click at [644, 225] on input "By Channel edit" at bounding box center [638, 226] width 9 height 9
radio input "true"
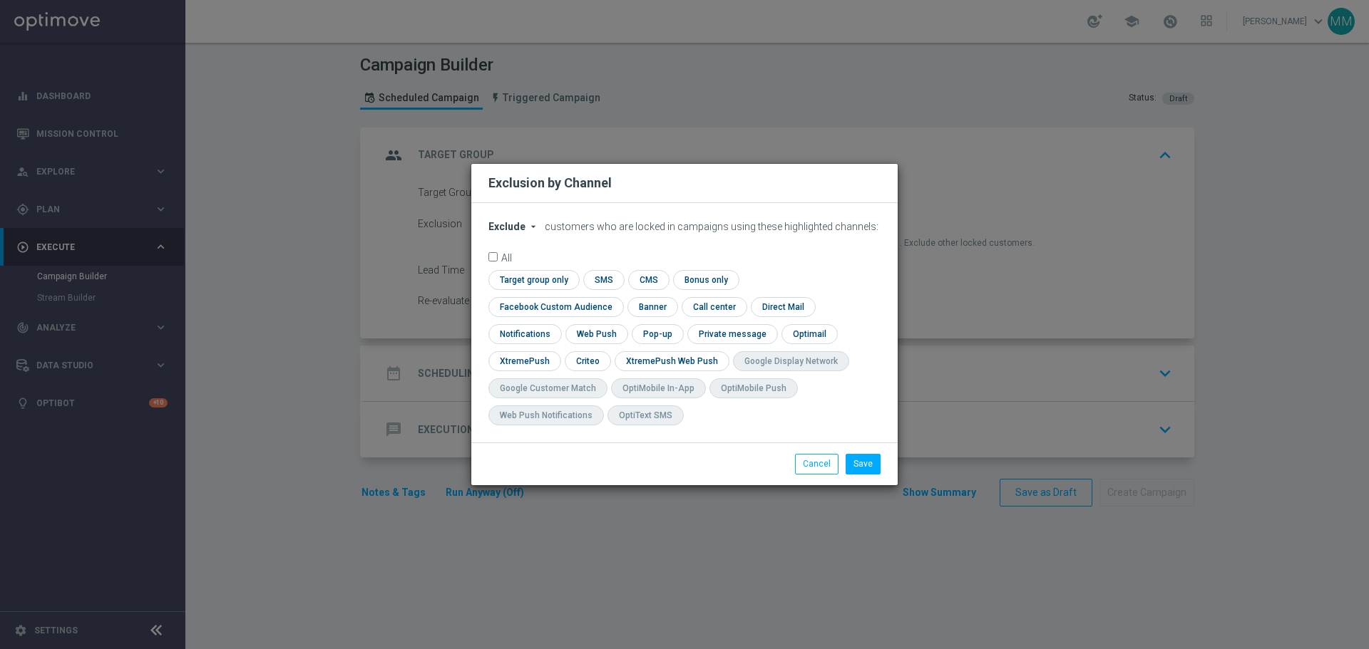
click at [525, 233] on button "Exclude arrow_drop_down" at bounding box center [515, 227] width 54 height 12
click at [0, 0] on span "Include" at bounding box center [0, 0] width 0 height 0
click at [609, 351] on input "checkbox" at bounding box center [587, 360] width 44 height 19
checkbox input "true"
click at [617, 297] on input "checkbox" at bounding box center [552, 306] width 129 height 19
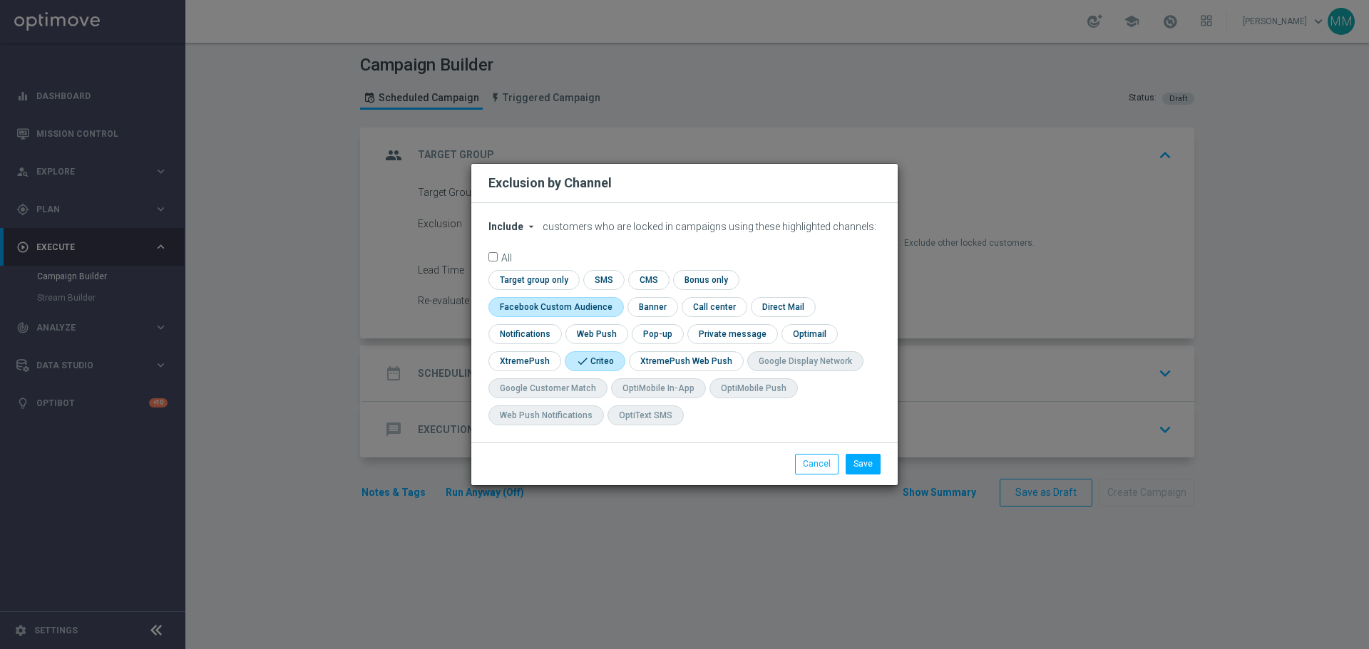
checkbox input "true"
click at [862, 464] on button "Save" at bounding box center [862, 464] width 35 height 20
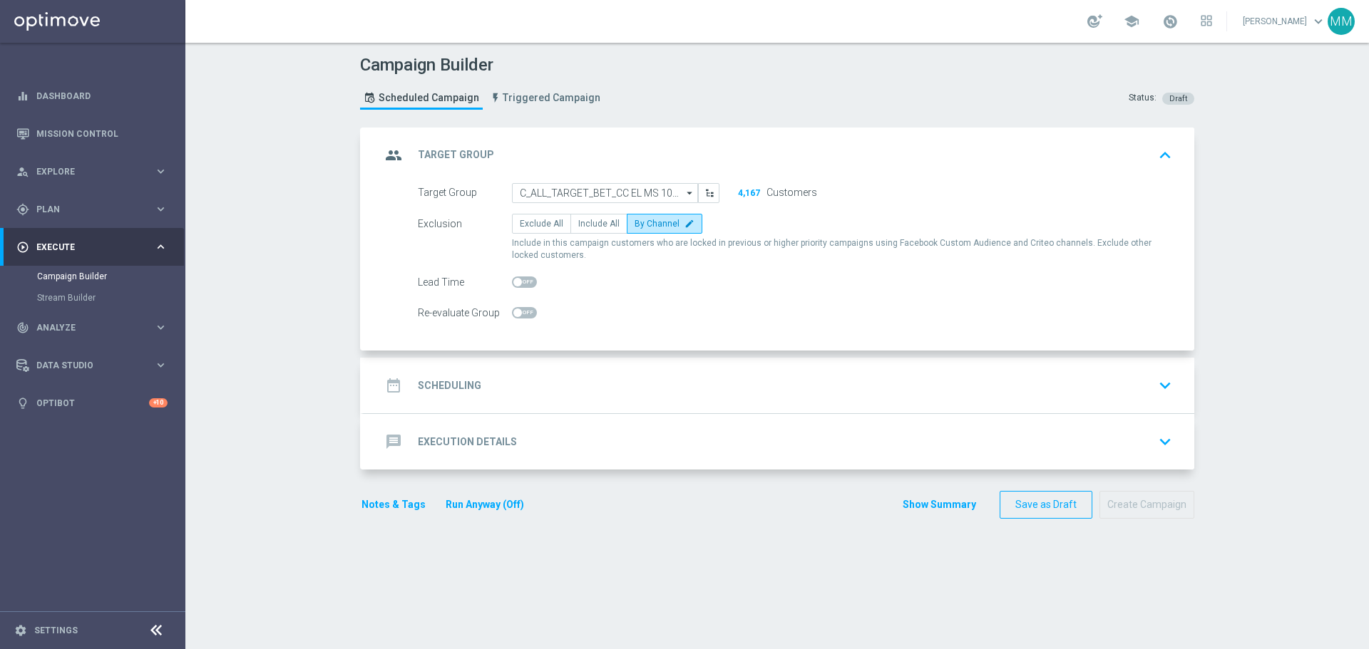
click at [657, 377] on div "date_range Scheduling keyboard_arrow_down" at bounding box center [779, 385] width 796 height 27
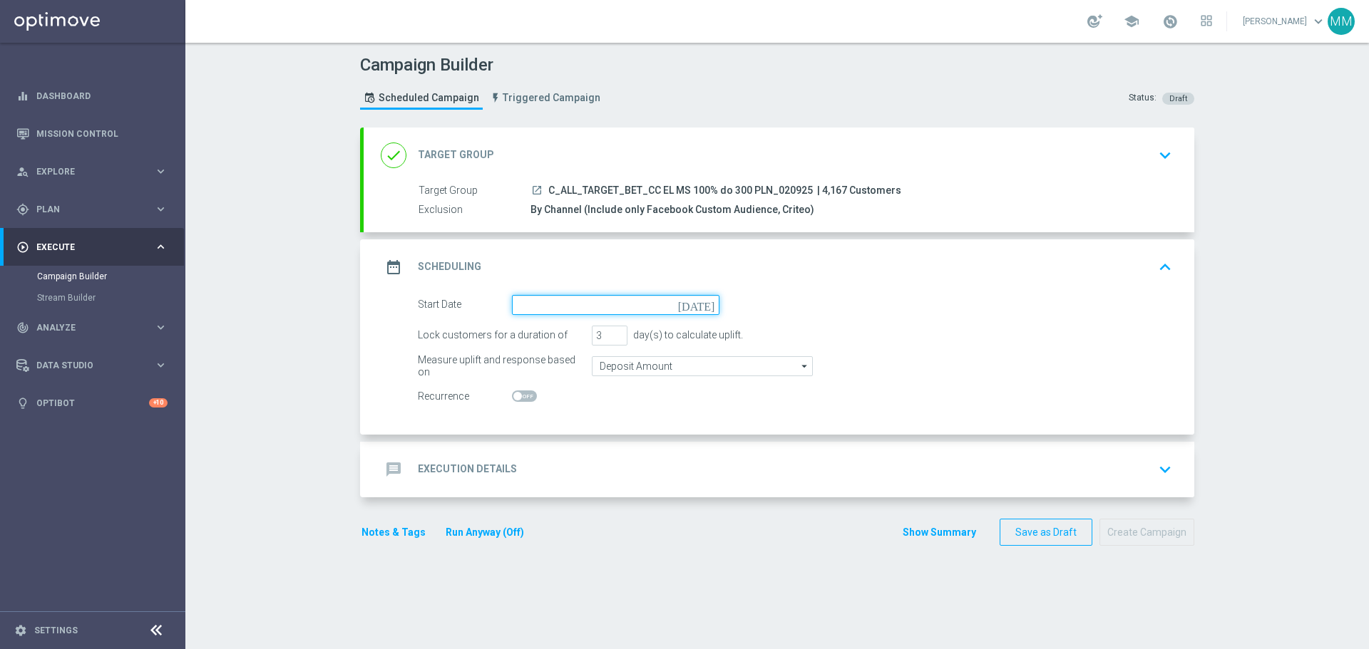
click at [634, 302] on input at bounding box center [615, 305] width 207 height 20
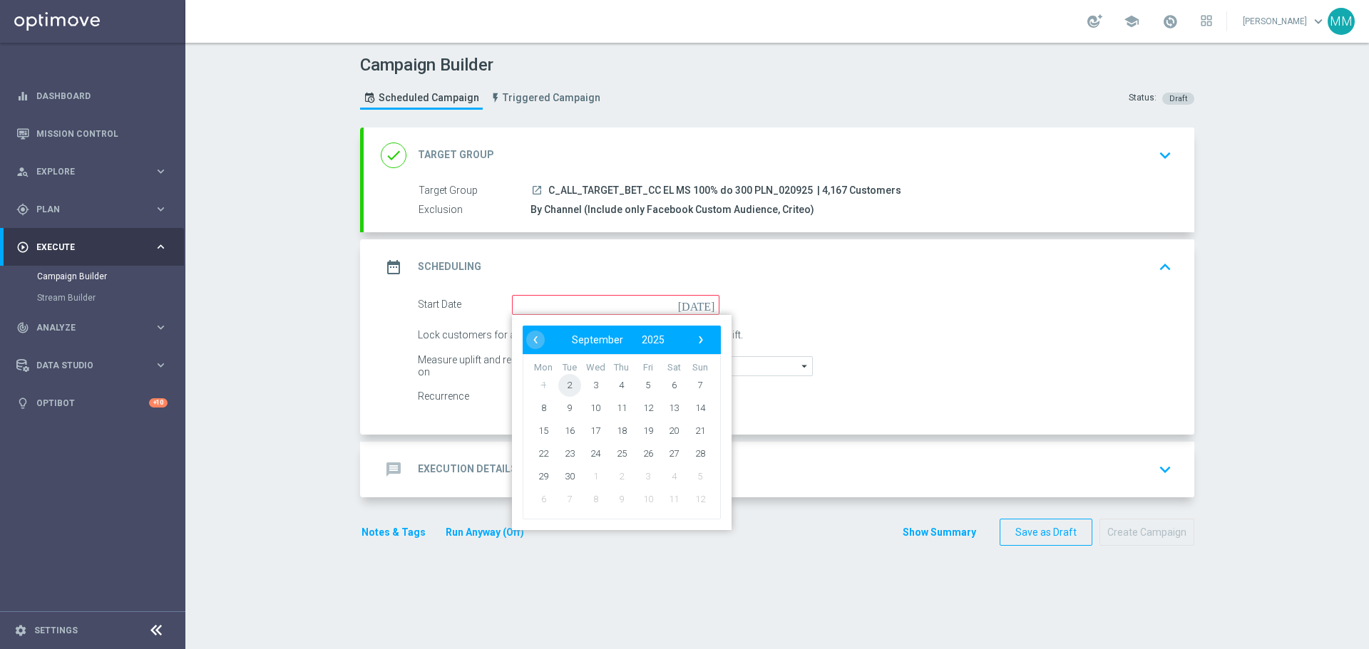
click at [562, 387] on span "2" at bounding box center [569, 385] width 23 height 23
type input "[DATE]"
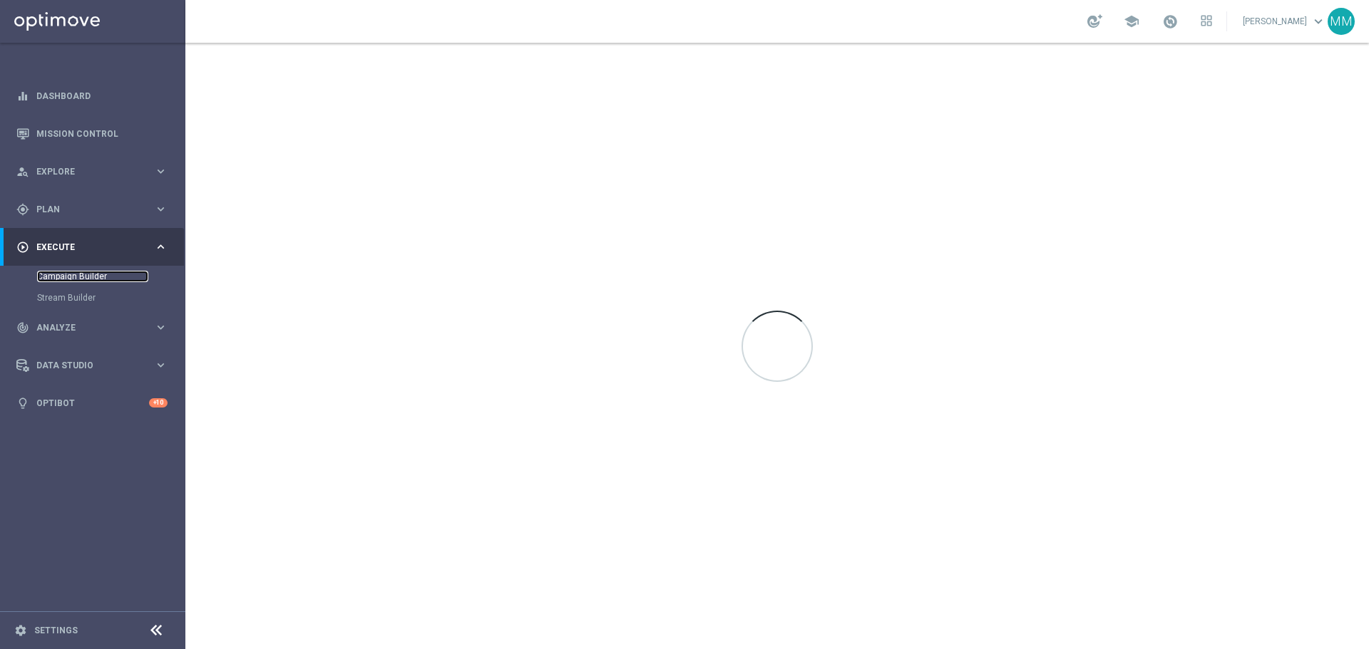
click at [89, 275] on link "Campaign Builder" at bounding box center [92, 276] width 111 height 11
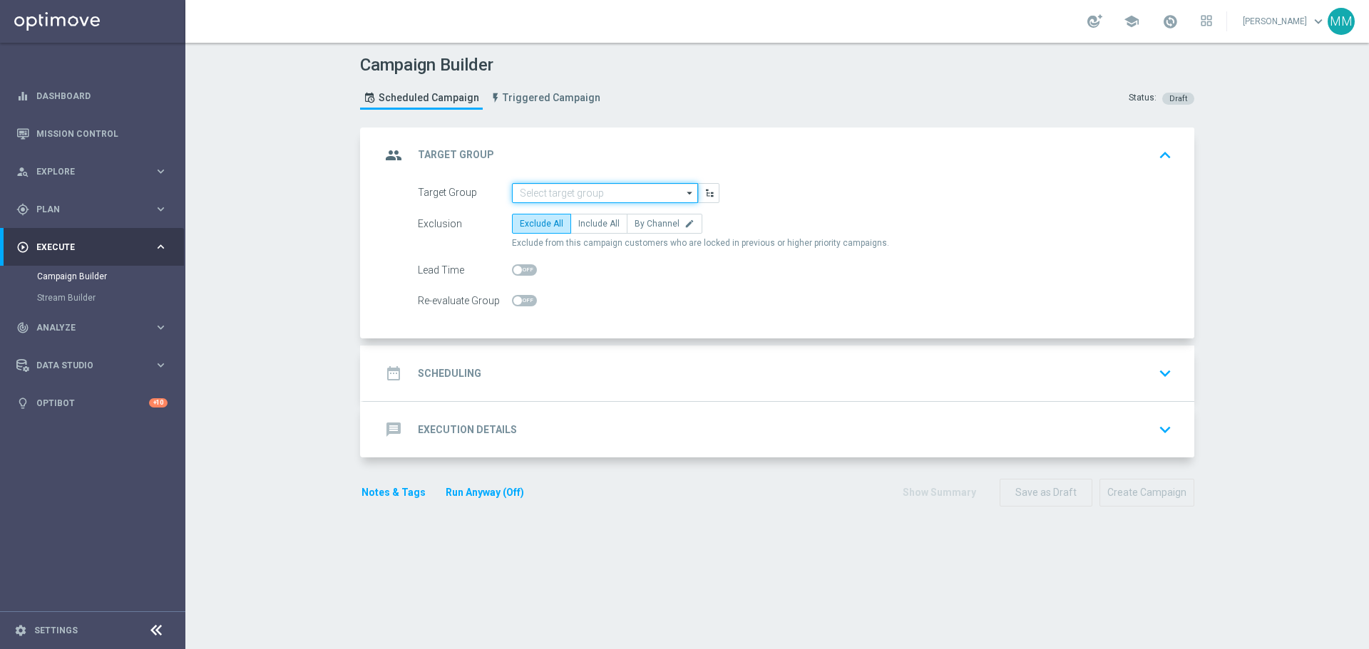
click at [592, 197] on input at bounding box center [605, 193] width 186 height 20
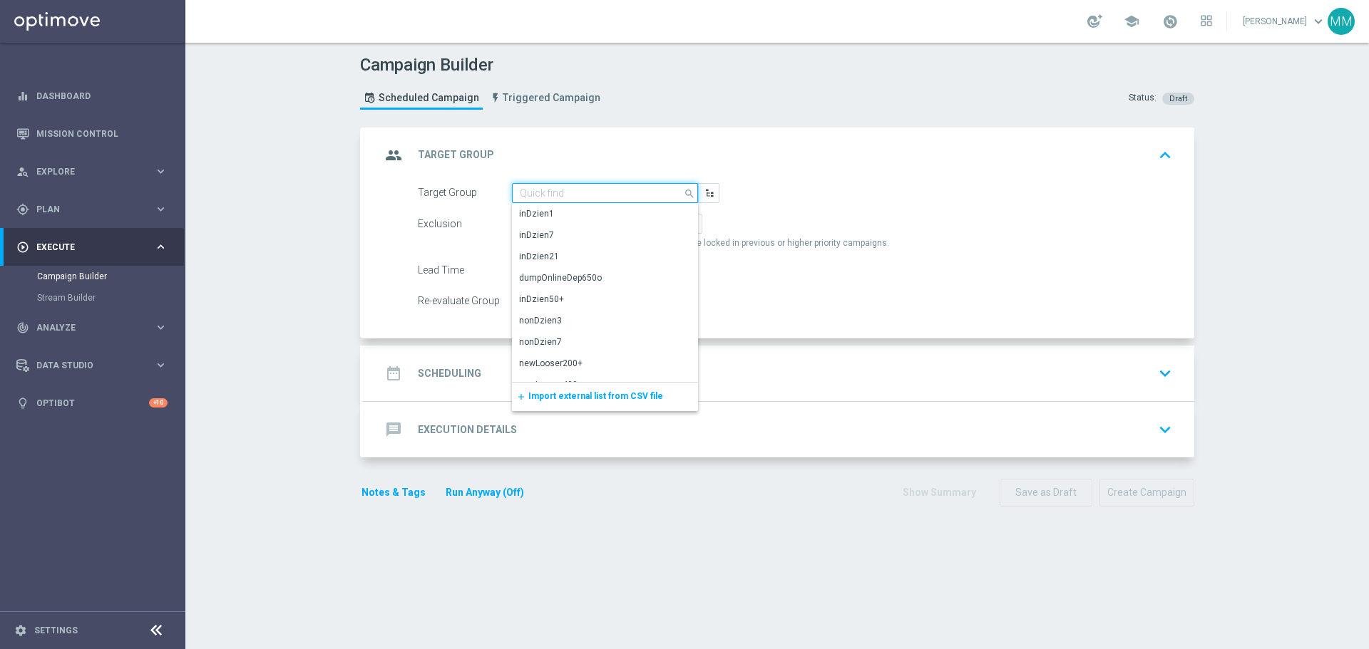
paste input "C_ALL_TARGET_BET_CC EL MS 100% do 300 PLN_020925"
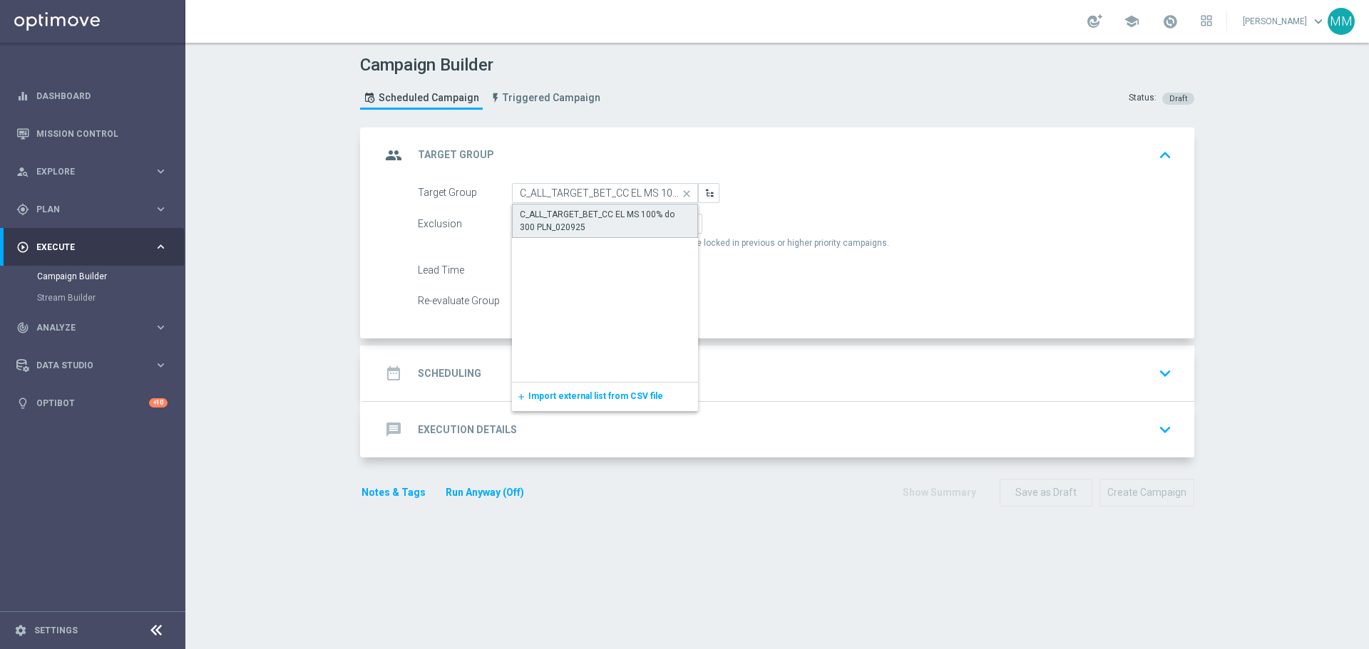
click at [582, 217] on div "C_ALL_TARGET_BET_CC EL MS 100% do 300 PLN_020925" at bounding box center [605, 221] width 170 height 26
type input "C_ALL_TARGET_BET_CC EL MS 100% do 300 PLN_020925"
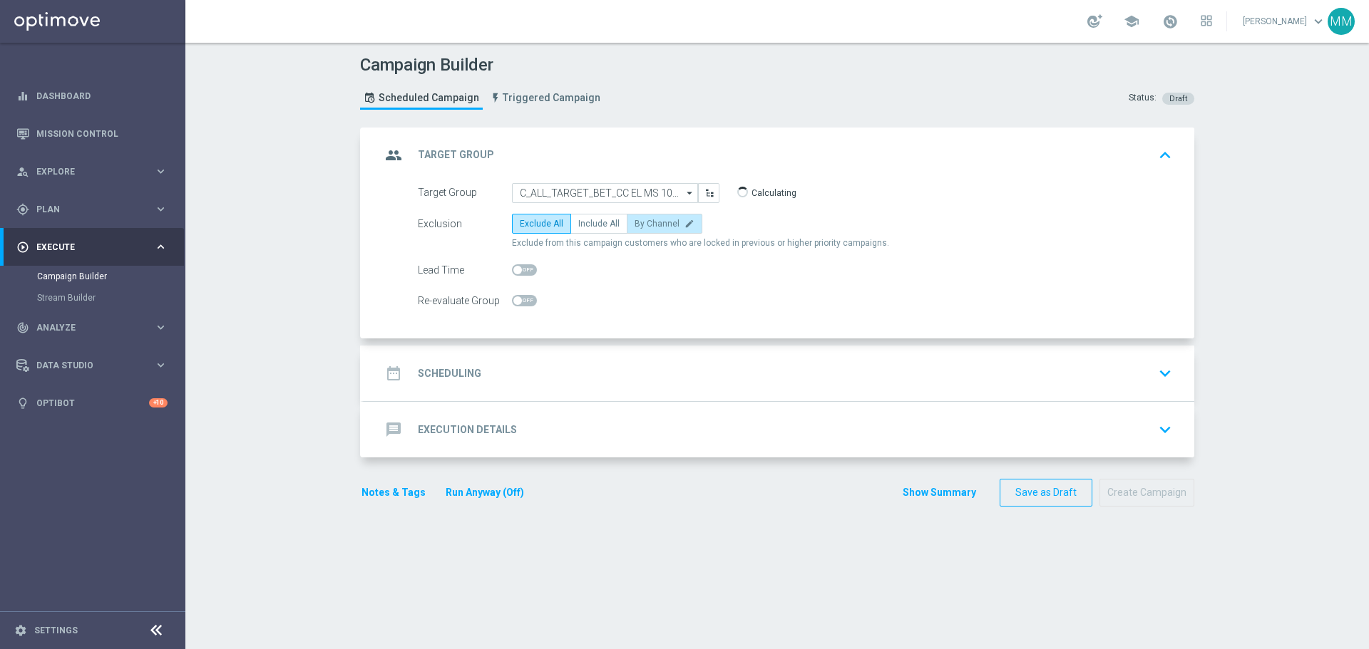
click at [677, 231] on label "By Channel edit" at bounding box center [665, 224] width 76 height 20
click at [644, 231] on input "By Channel edit" at bounding box center [638, 226] width 9 height 9
radio input "true"
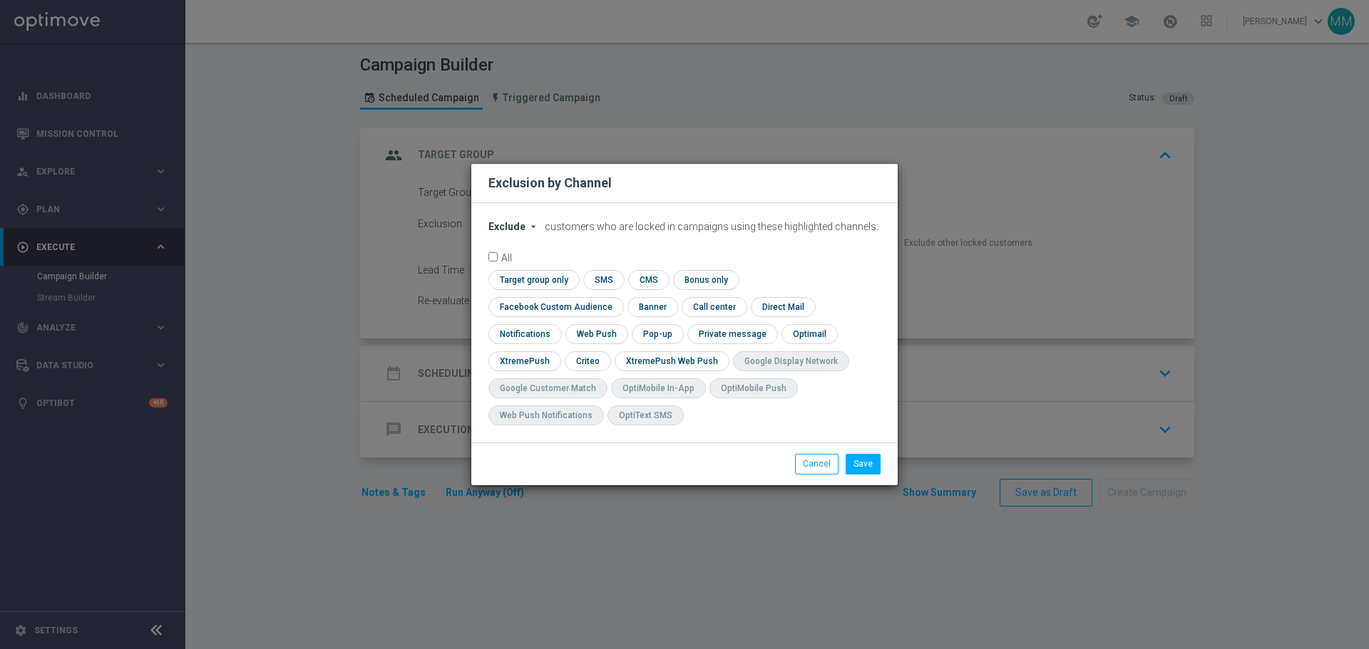
click at [528, 232] on icon "arrow_drop_down" at bounding box center [533, 226] width 11 height 11
click at [0, 0] on span "Include" at bounding box center [0, 0] width 0 height 0
click at [609, 351] on input "checkbox" at bounding box center [587, 360] width 44 height 19
checkbox input "true"
click at [617, 297] on input "checkbox" at bounding box center [552, 306] width 129 height 19
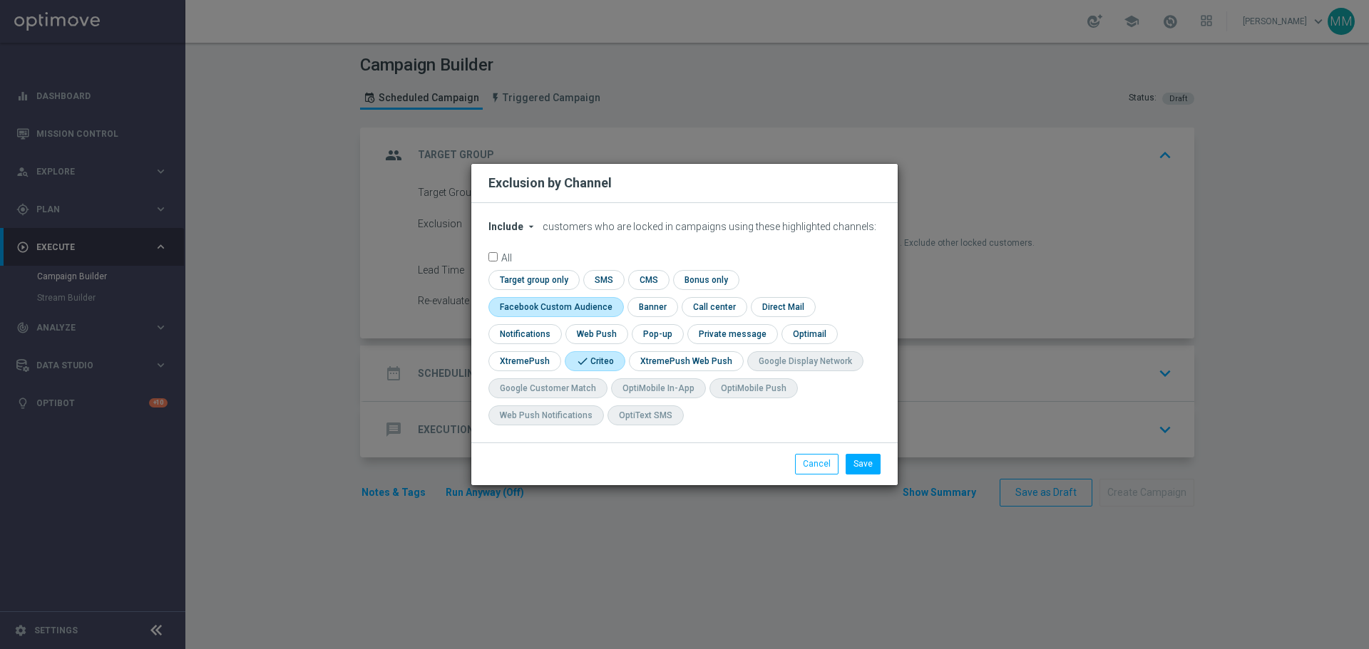
checkbox input "true"
click at [868, 462] on button "Save" at bounding box center [862, 464] width 35 height 20
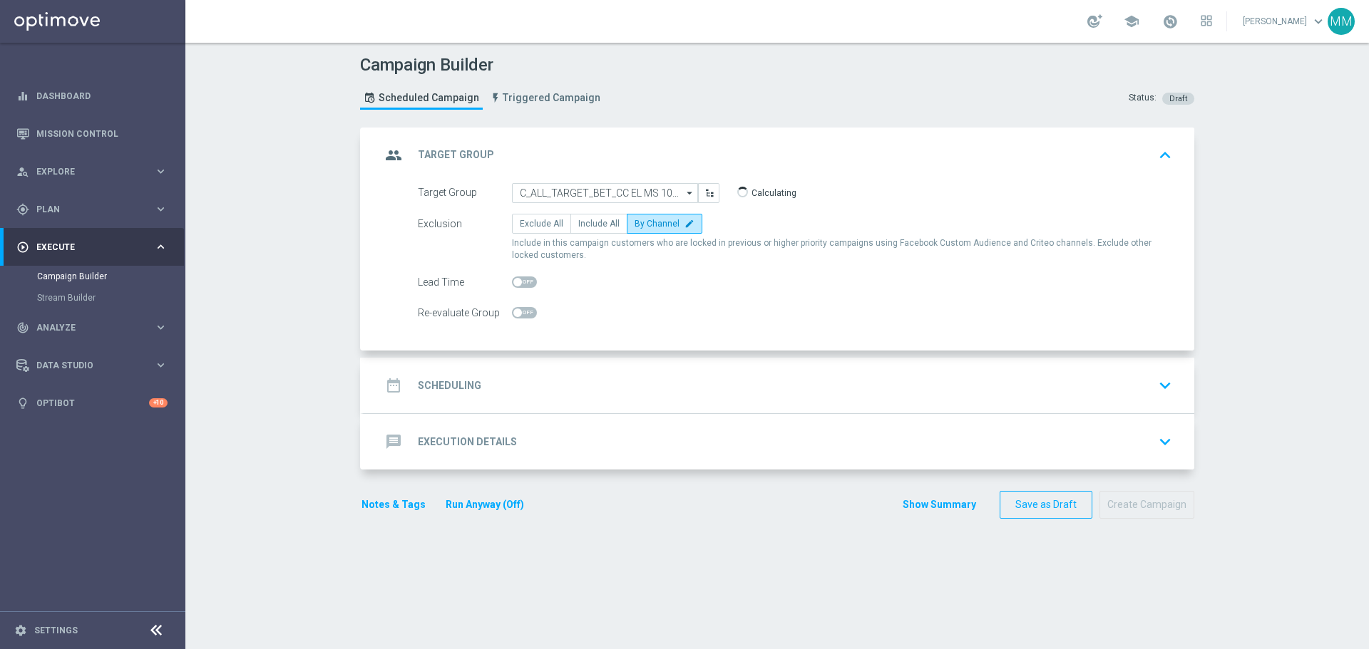
click at [446, 384] on h2 "Scheduling" at bounding box center [449, 386] width 63 height 14
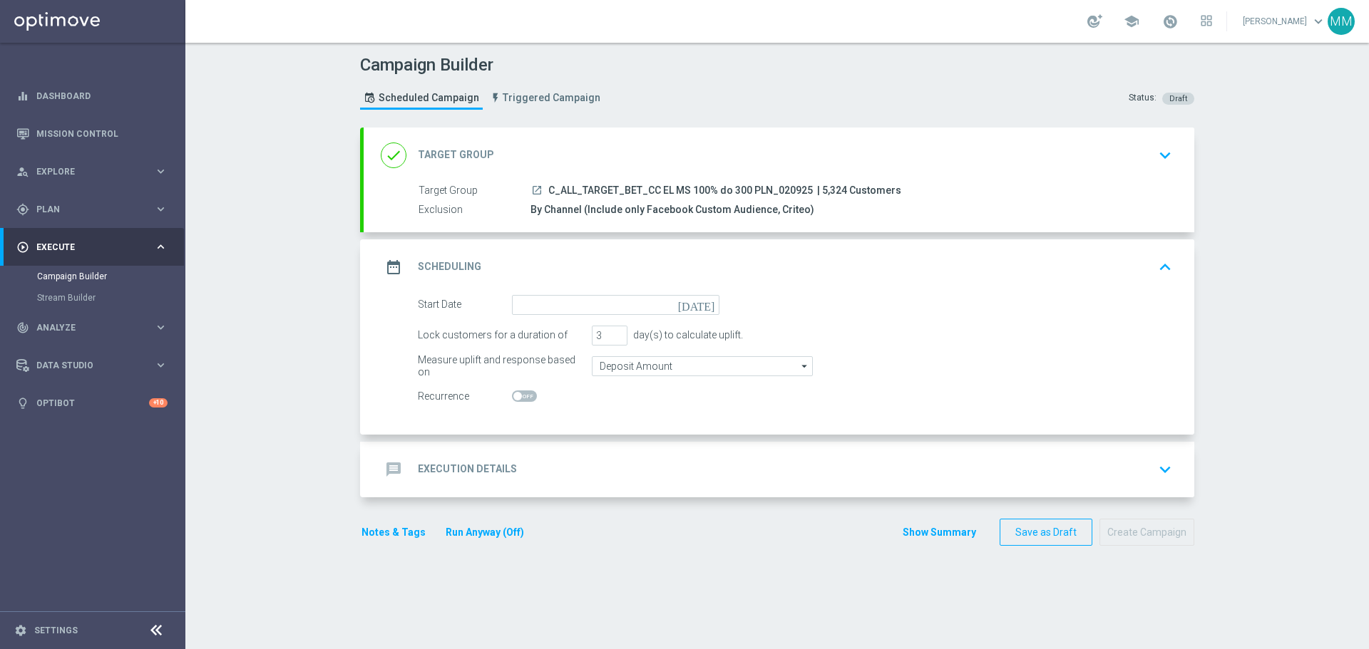
click at [705, 308] on icon "[DATE]" at bounding box center [699, 303] width 42 height 16
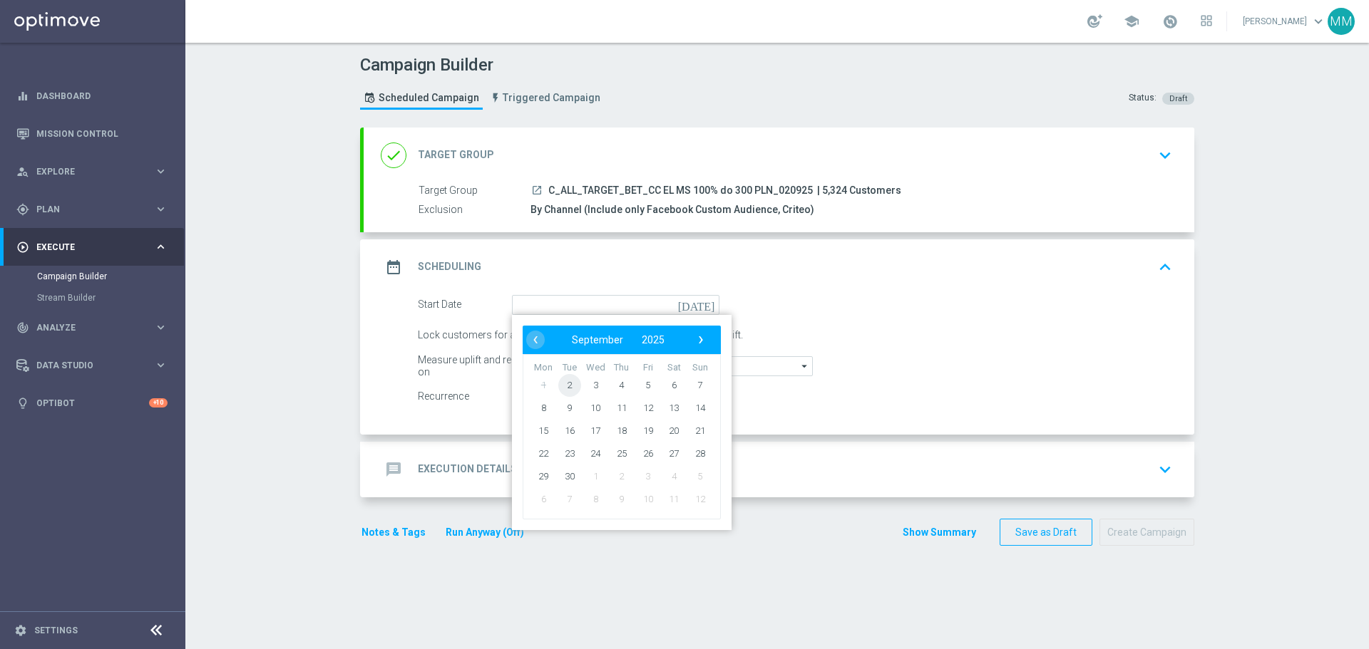
click at [567, 384] on span "2" at bounding box center [569, 385] width 23 height 23
type input "[DATE]"
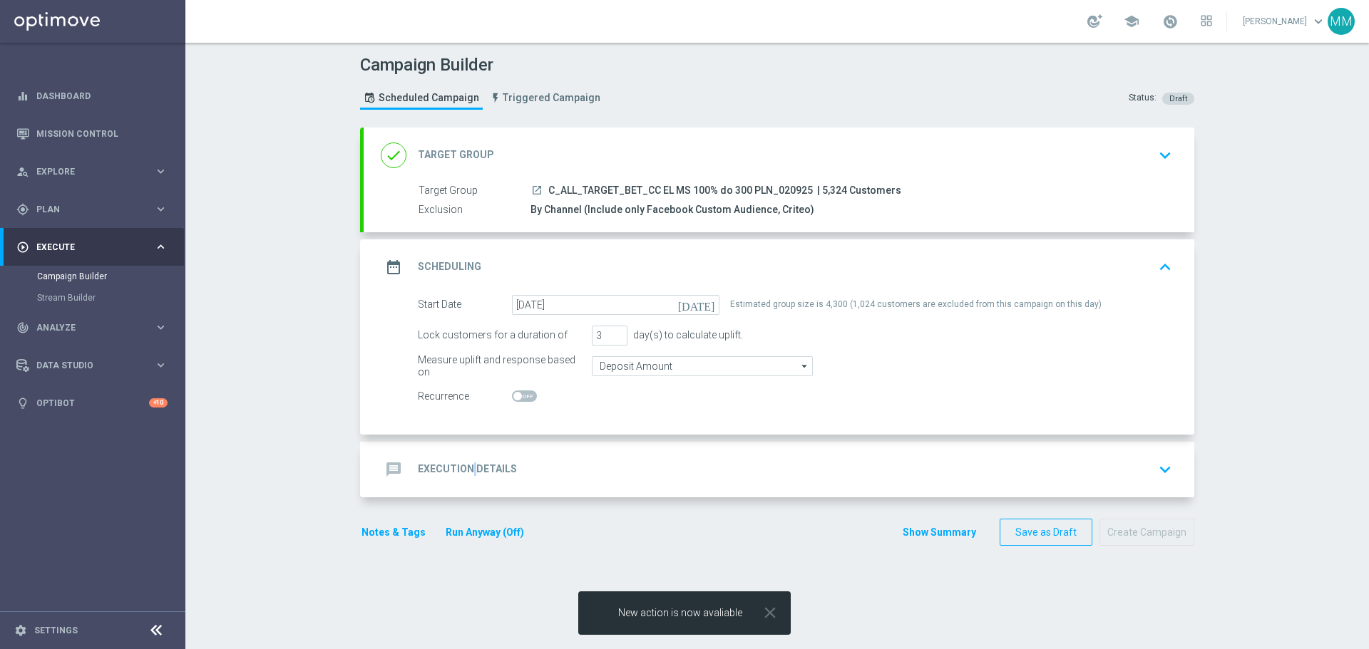
click at [468, 465] on h2 "Execution Details" at bounding box center [467, 470] width 99 height 14
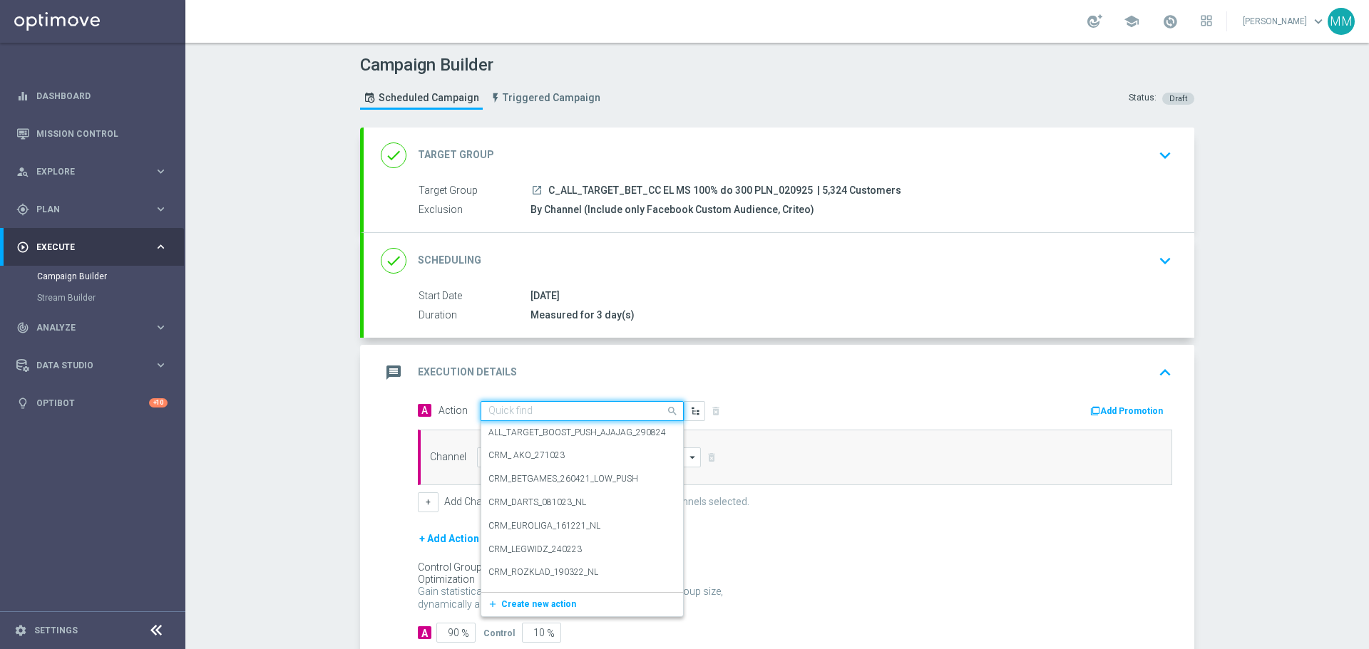
click at [508, 412] on input "text" at bounding box center [567, 412] width 159 height 12
click at [545, 609] on span "Create new action" at bounding box center [538, 605] width 75 height 10
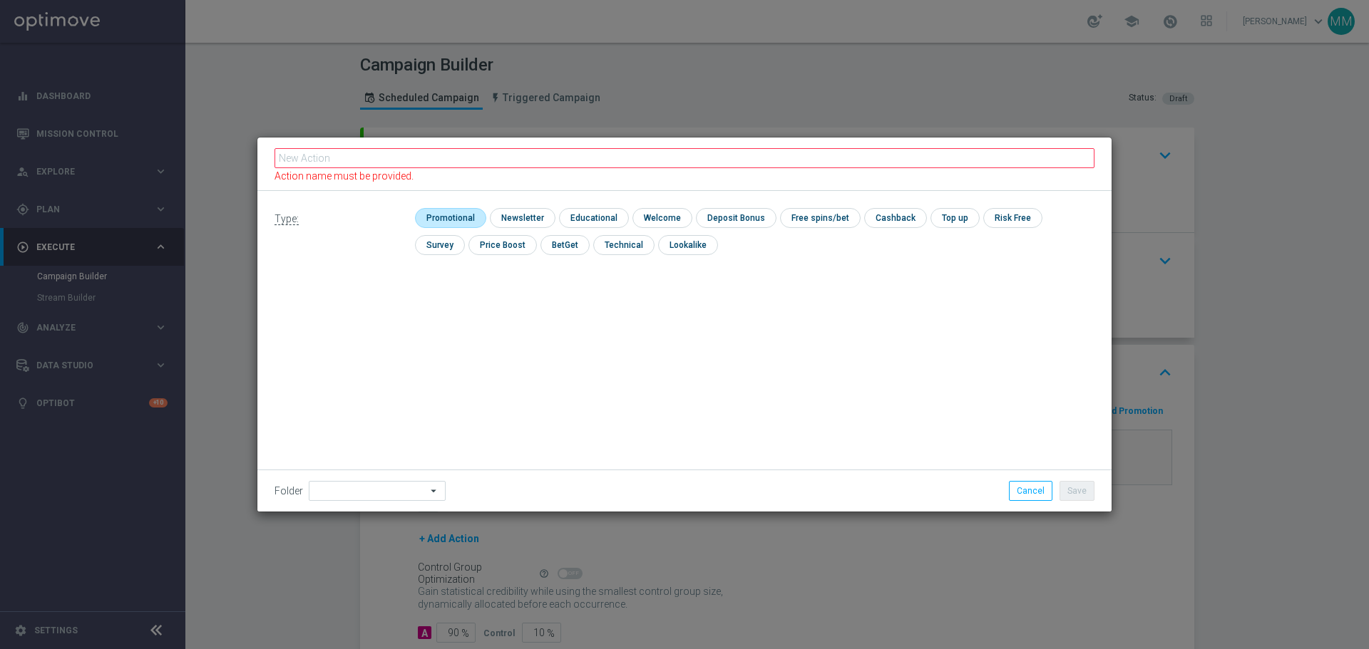
click at [447, 219] on input "checkbox" at bounding box center [449, 217] width 68 height 19
checkbox input "true"
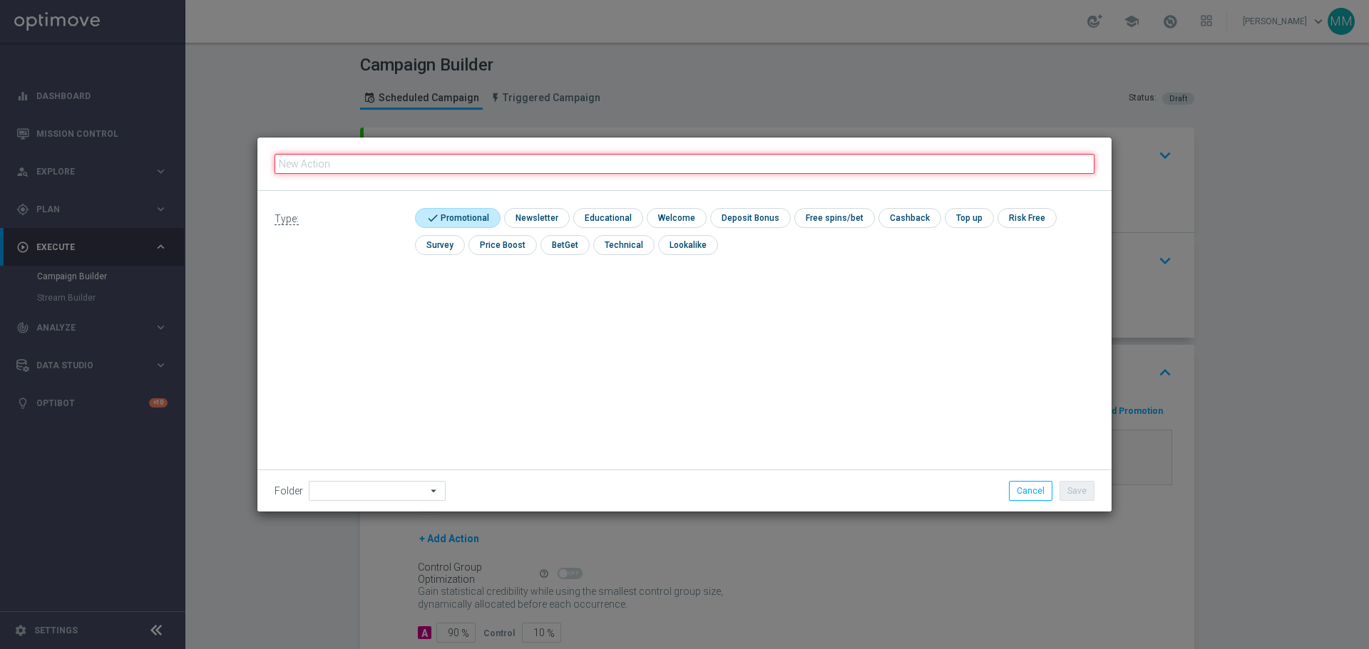
click at [461, 160] on input "text" at bounding box center [684, 164] width 820 height 20
paste input "C_ALL_TARGET_BET_CC EL MS 100% do 300 PLN_020925"
type input "C_ALL_TARGET_BET_CC EL MS 100% do 300 PLN_020925"
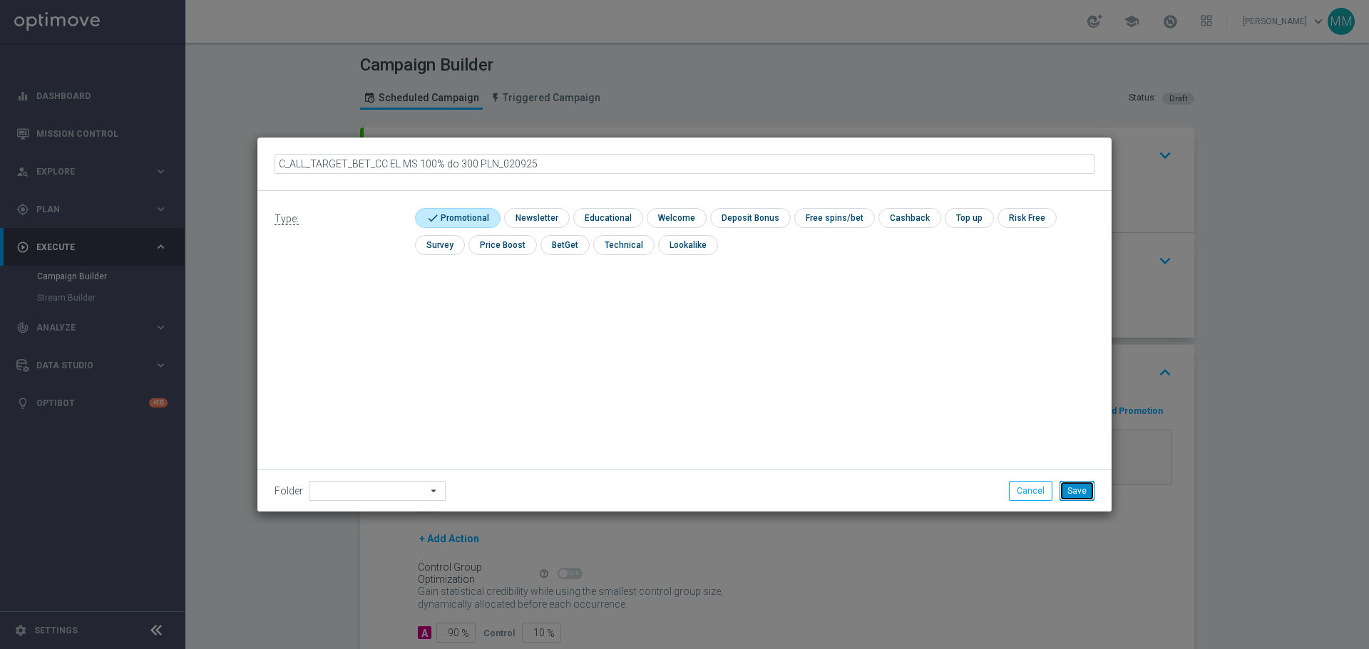
click at [1078, 498] on button "Save" at bounding box center [1076, 491] width 35 height 20
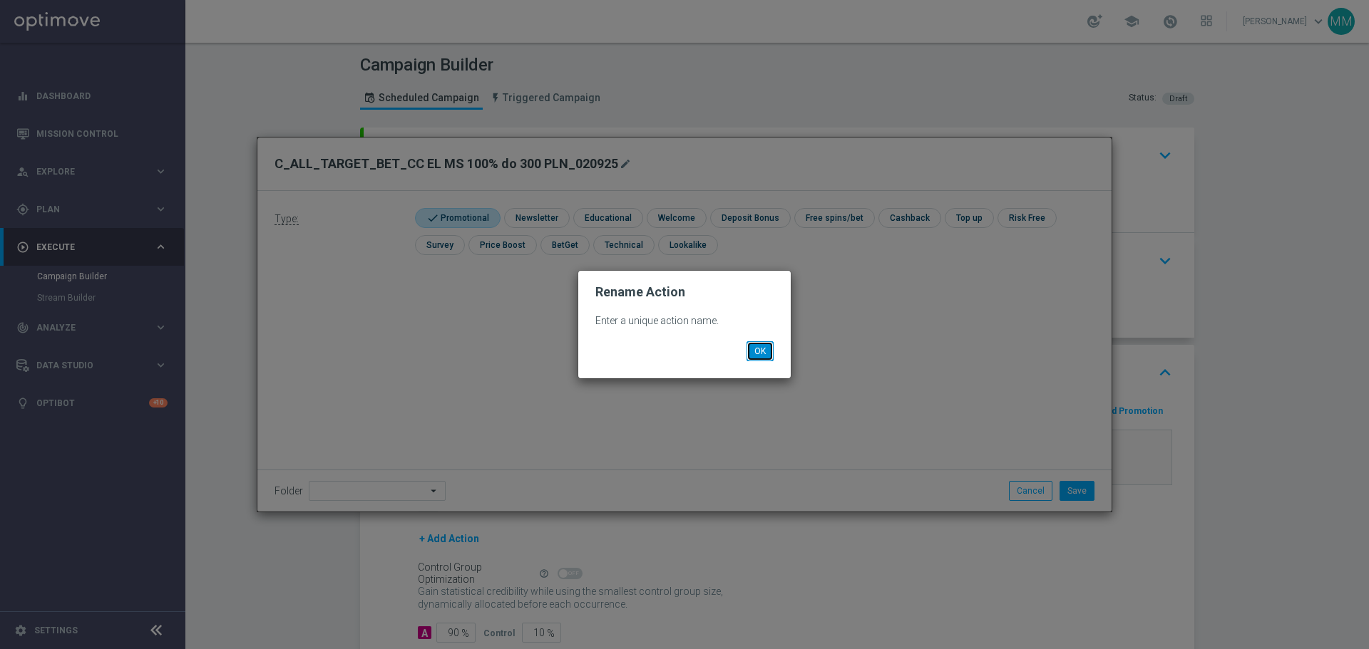
click at [767, 360] on button "OK" at bounding box center [759, 351] width 27 height 20
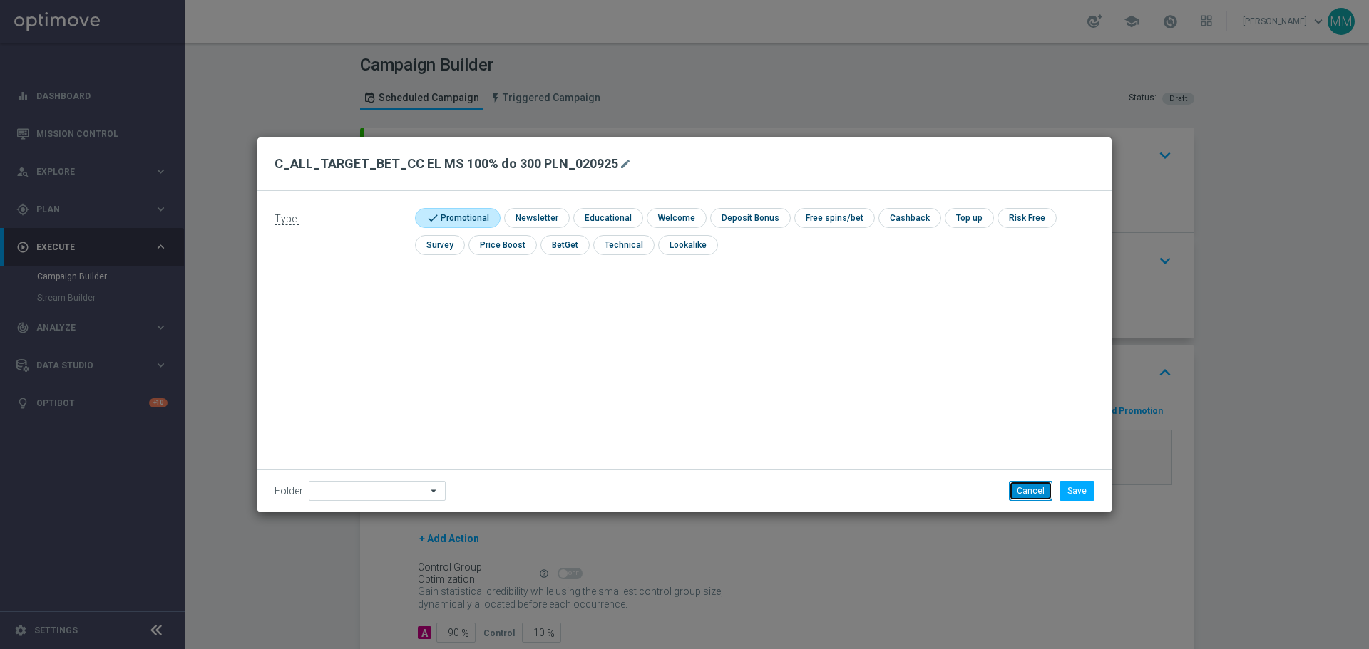
click at [1020, 490] on button "Cancel" at bounding box center [1030, 491] width 43 height 20
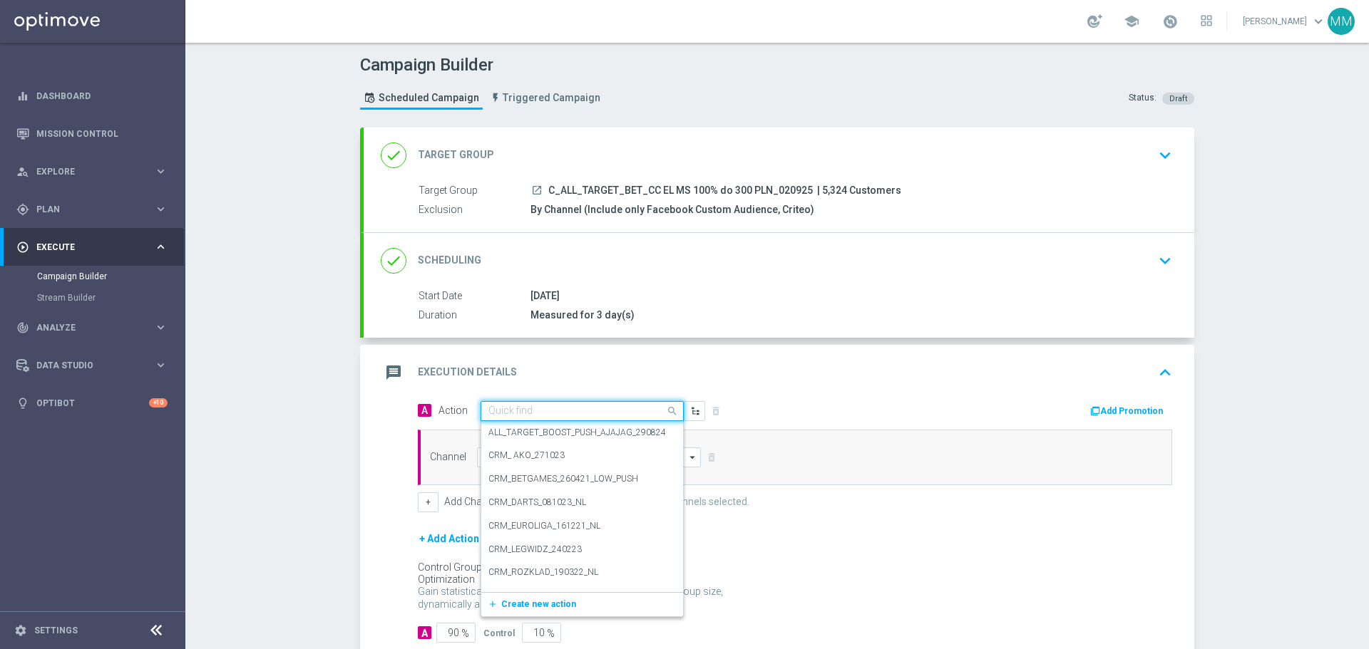
click at [556, 413] on input "text" at bounding box center [567, 412] width 159 height 12
paste input "C_ALL_TARGET_BET_CC EL MS 100% do 300 PLN_020925"
type input "C_ALL_TARGET_BET_CC EL MS 100% do 300 PLN_020925"
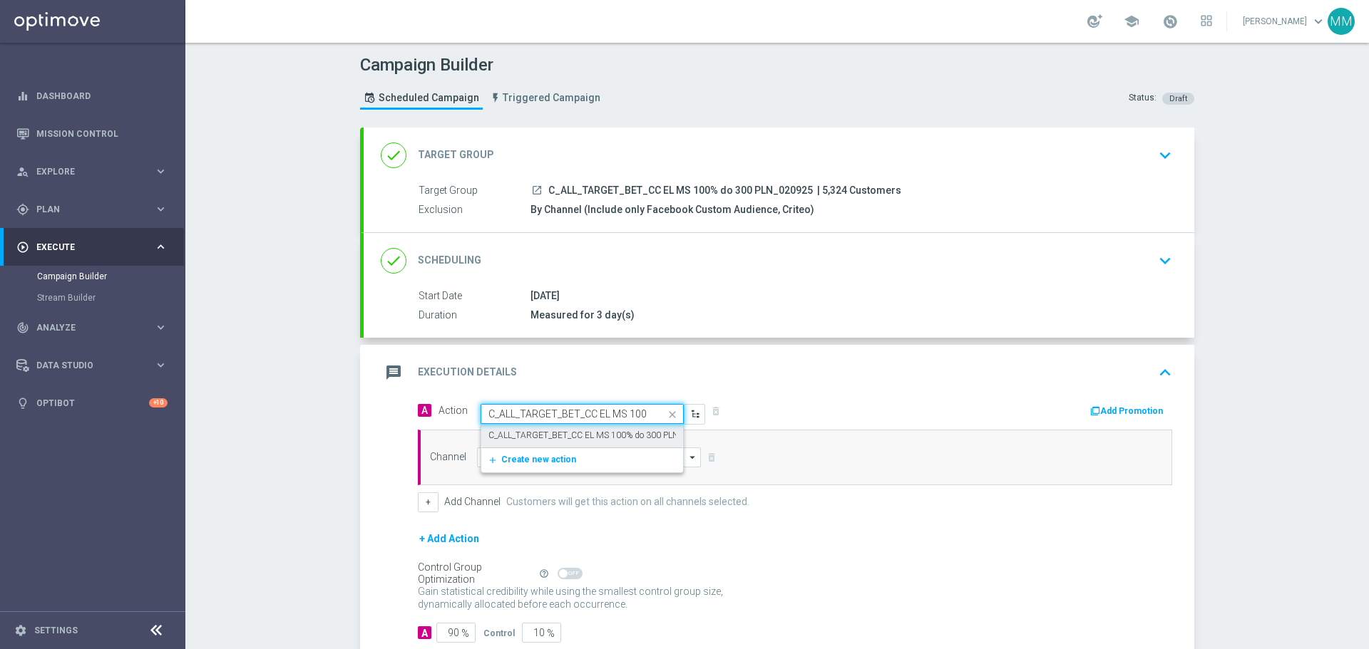
scroll to position [0, 97]
click at [577, 438] on label "C_ALL_TARGET_BET_CC EL MS 100% do 300 PLN_020925" at bounding box center [600, 436] width 224 height 12
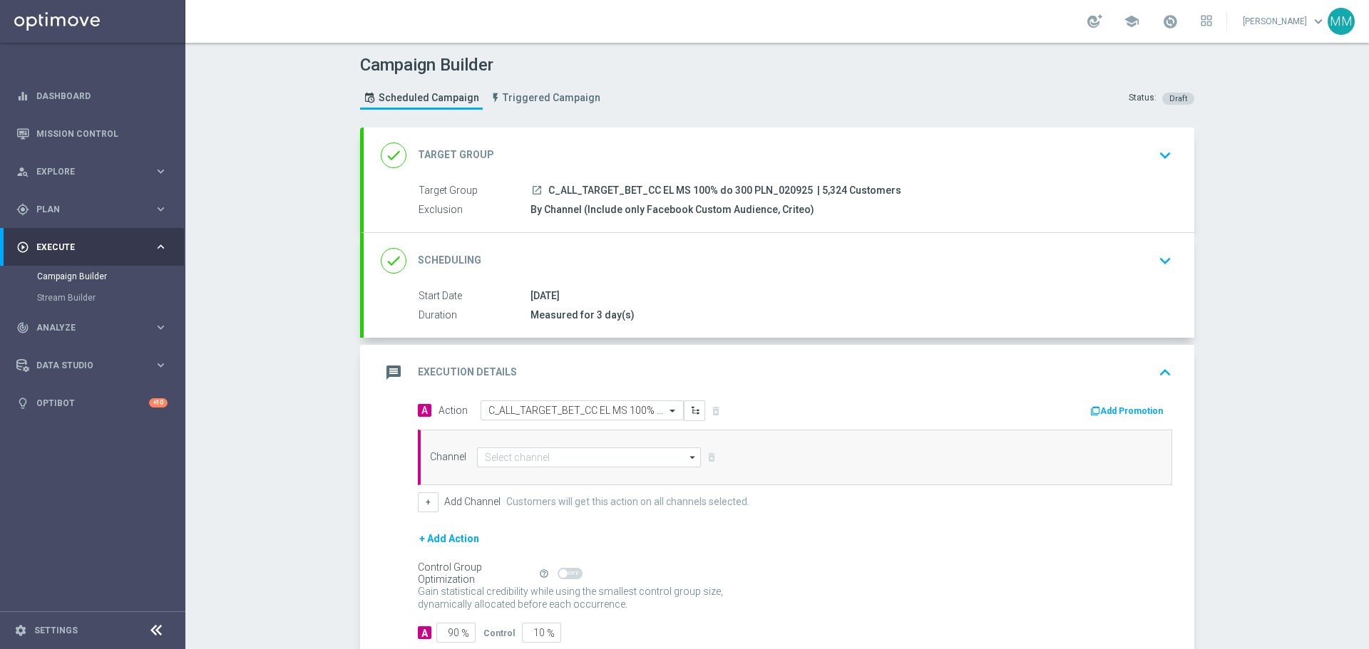
scroll to position [0, 0]
click at [536, 457] on input at bounding box center [589, 458] width 224 height 20
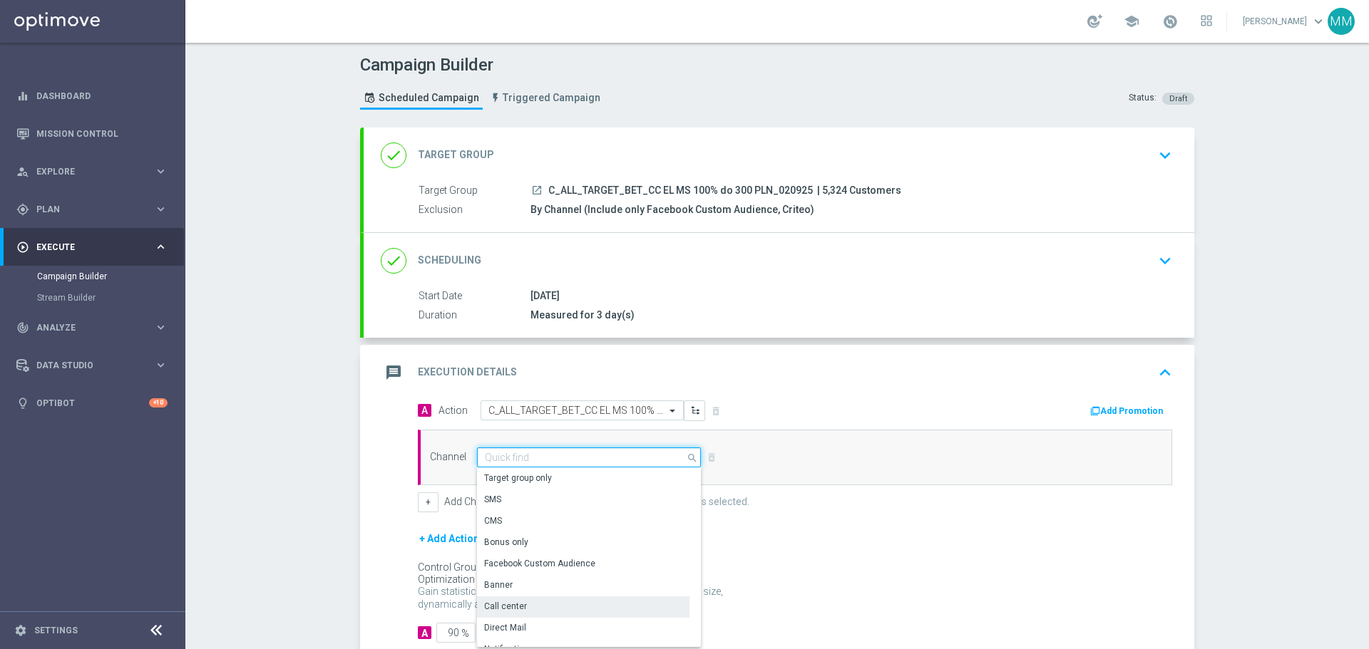
scroll to position [71, 0]
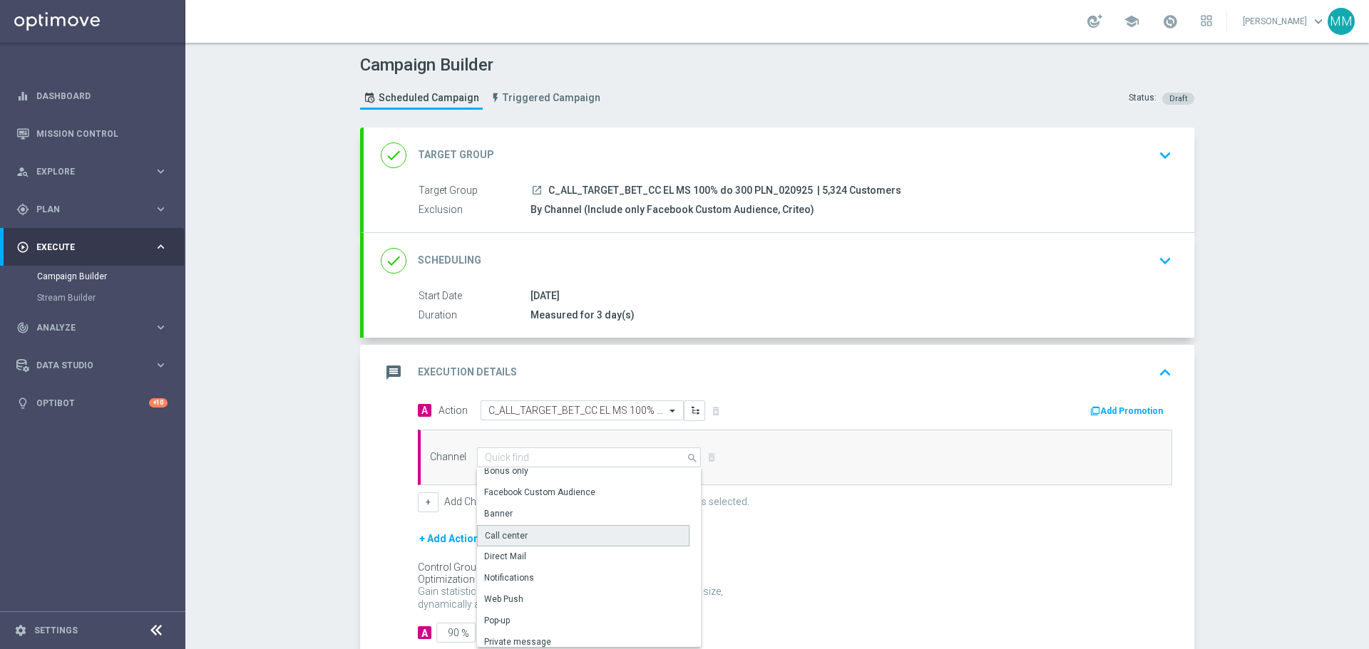
click at [503, 535] on div "Call center" at bounding box center [506, 536] width 43 height 13
type input "Call center"
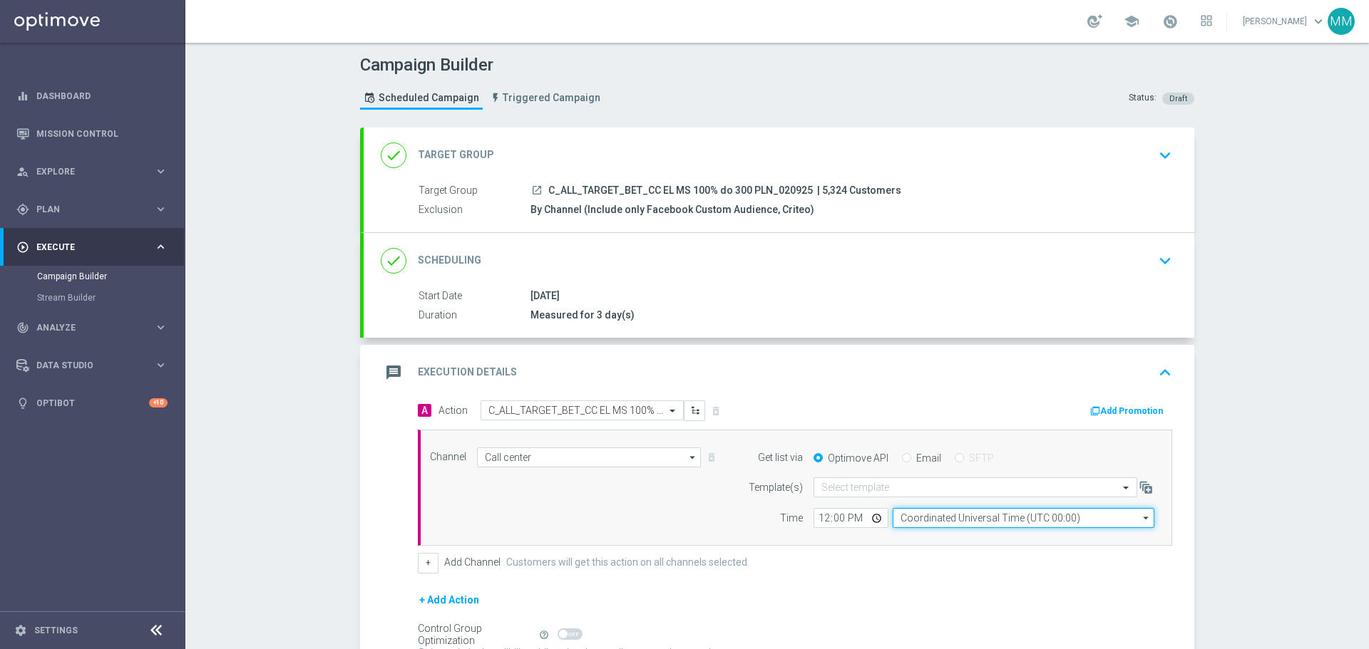
click at [937, 520] on input "Coordinated Universal Time (UTC 00:00)" at bounding box center [1024, 518] width 262 height 20
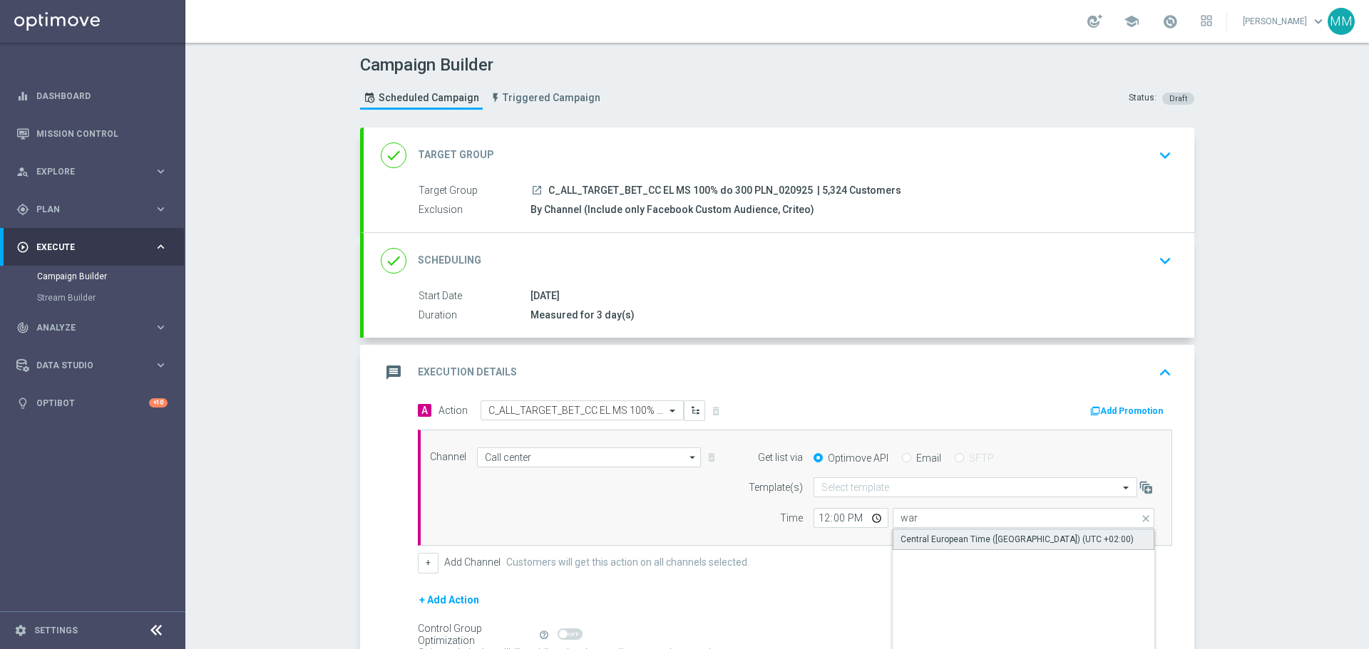
click at [963, 541] on div "Central European Time ([GEOGRAPHIC_DATA]) (UTC +02:00)" at bounding box center [1016, 539] width 233 height 13
type input "Central European Time ([GEOGRAPHIC_DATA]) (UTC +02:00)"
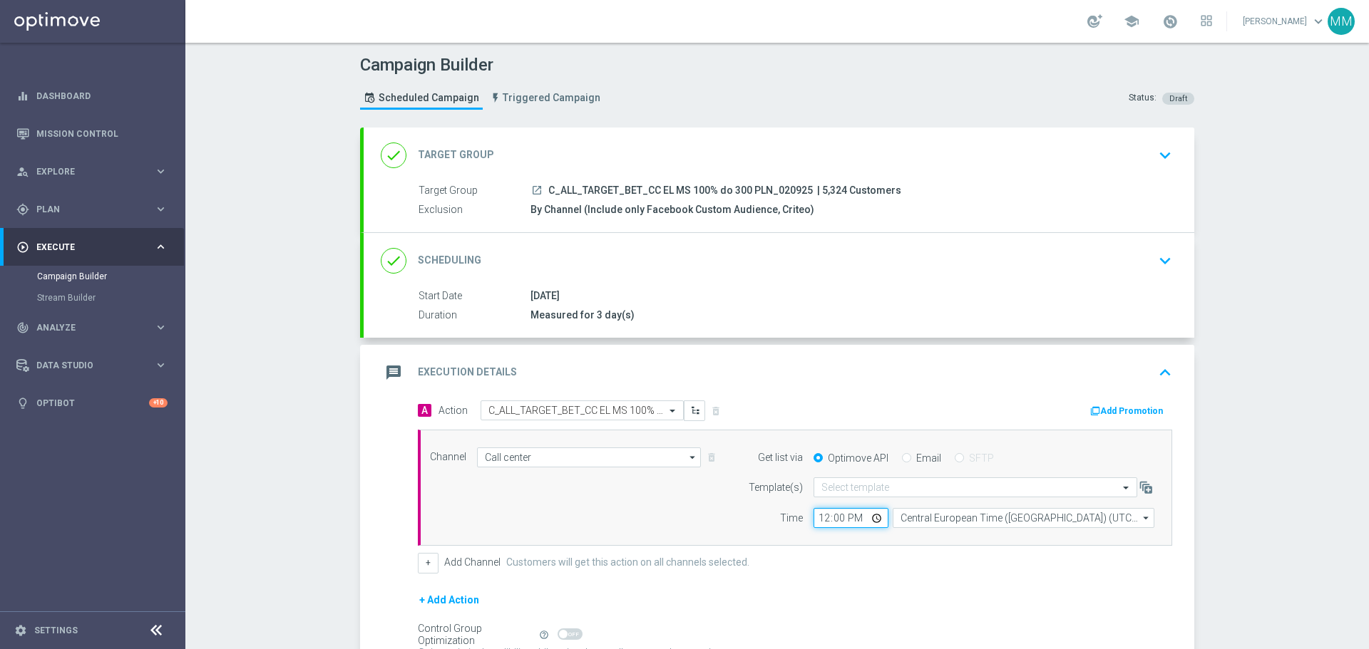
click at [822, 515] on input "12:00" at bounding box center [850, 518] width 75 height 20
type input "11:00"
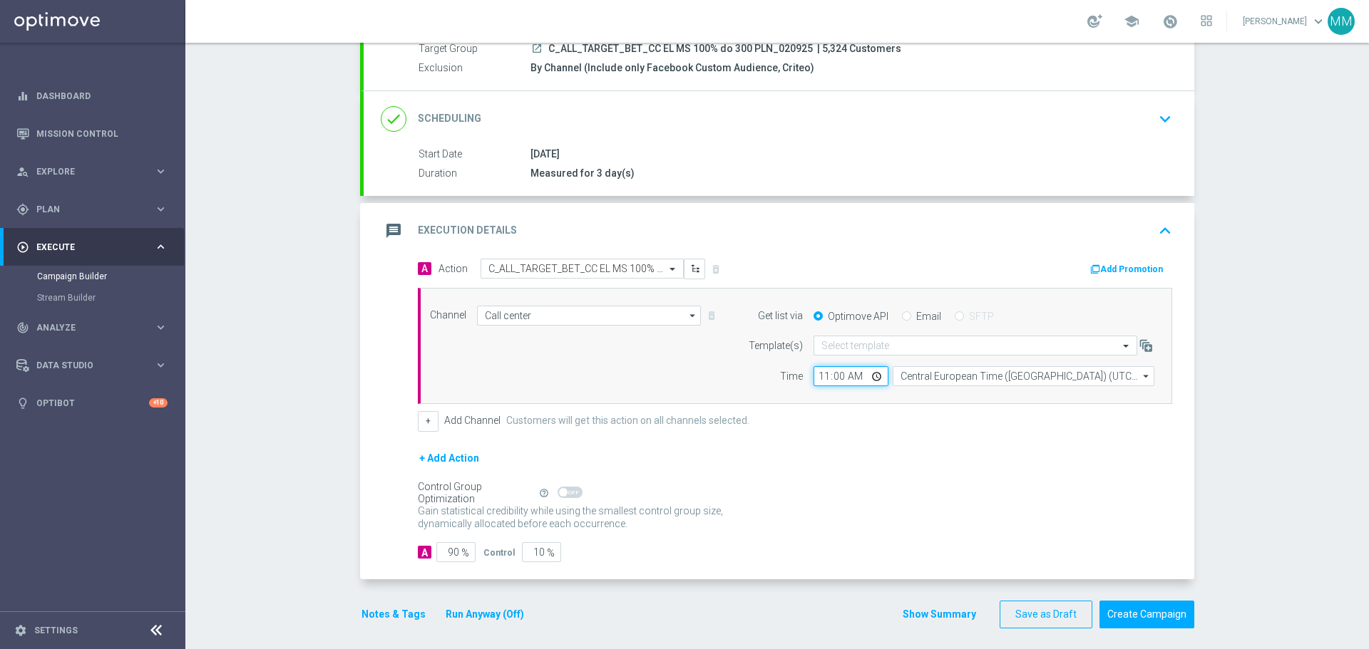
scroll to position [143, 0]
click at [455, 549] on input "90" at bounding box center [455, 552] width 39 height 20
type input "9"
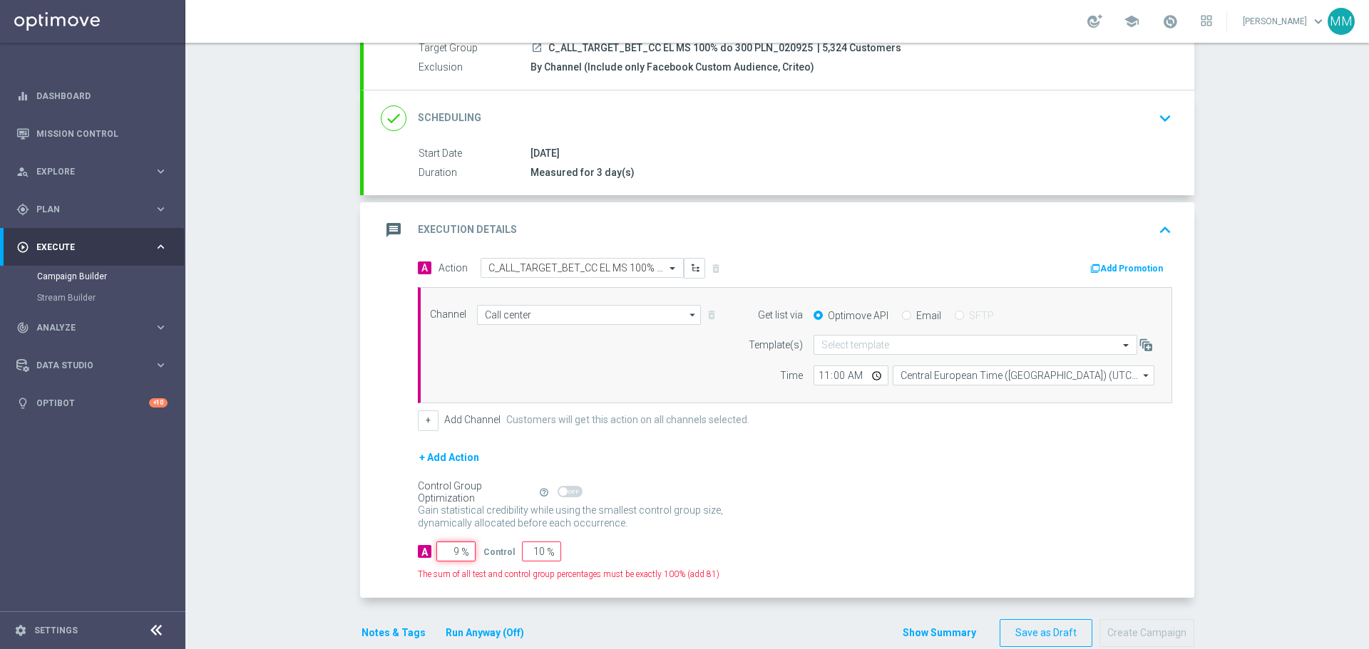
type input "91"
type input "95"
type input "5"
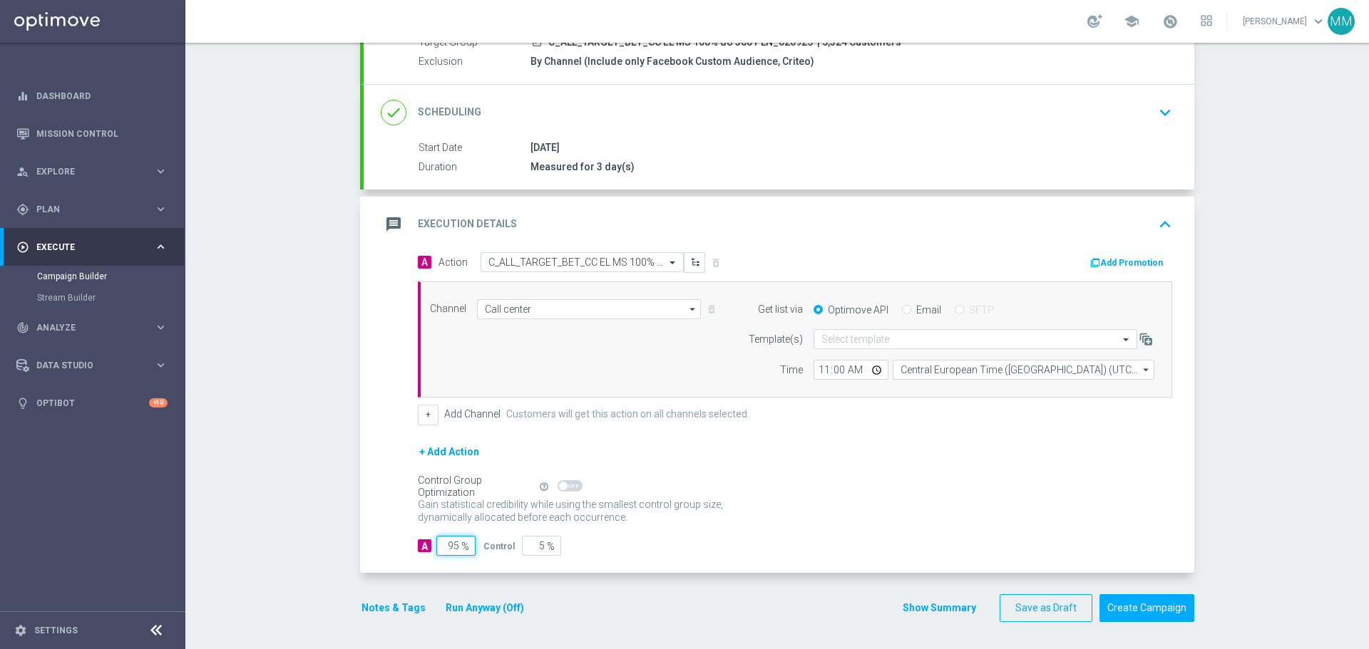
scroll to position [150, 0]
type input "95"
click at [840, 367] on input "11:00" at bounding box center [850, 369] width 75 height 20
type input "12:00"
click at [843, 488] on div "Control Group Optimization Self Optimizing Campaign help_outline" at bounding box center [795, 486] width 754 height 16
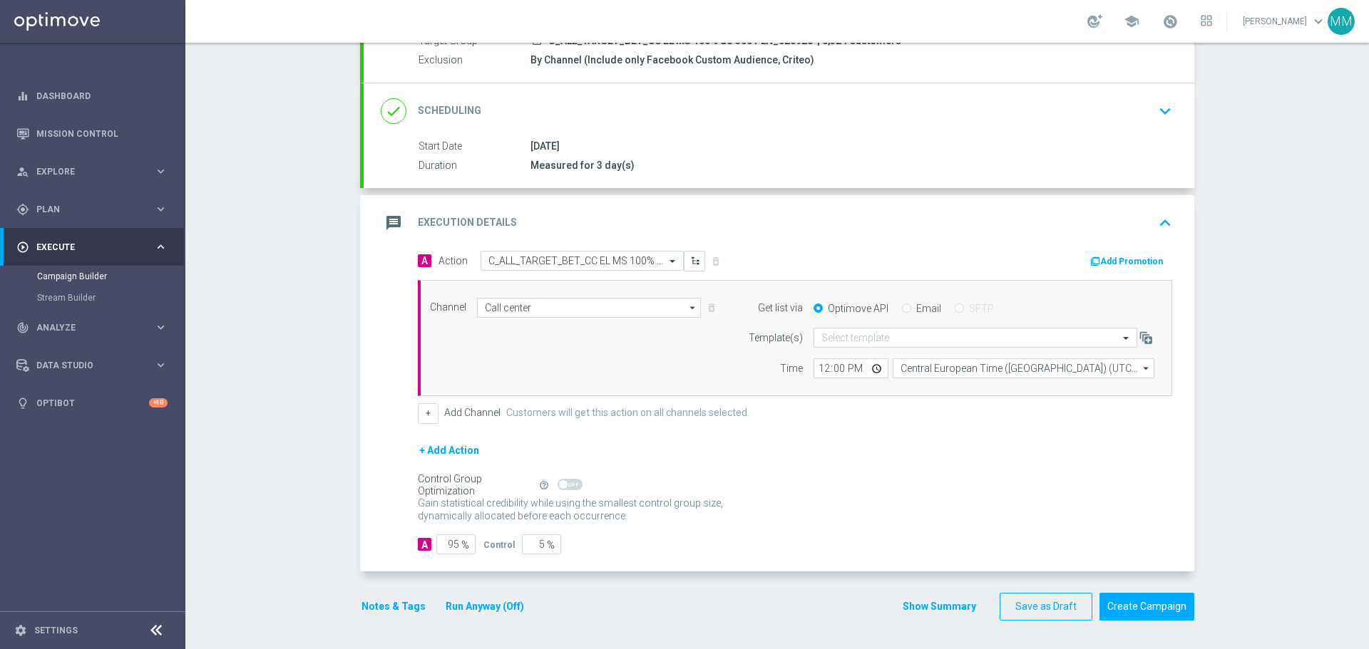
click at [388, 611] on button "Notes & Tags" at bounding box center [393, 607] width 67 height 18
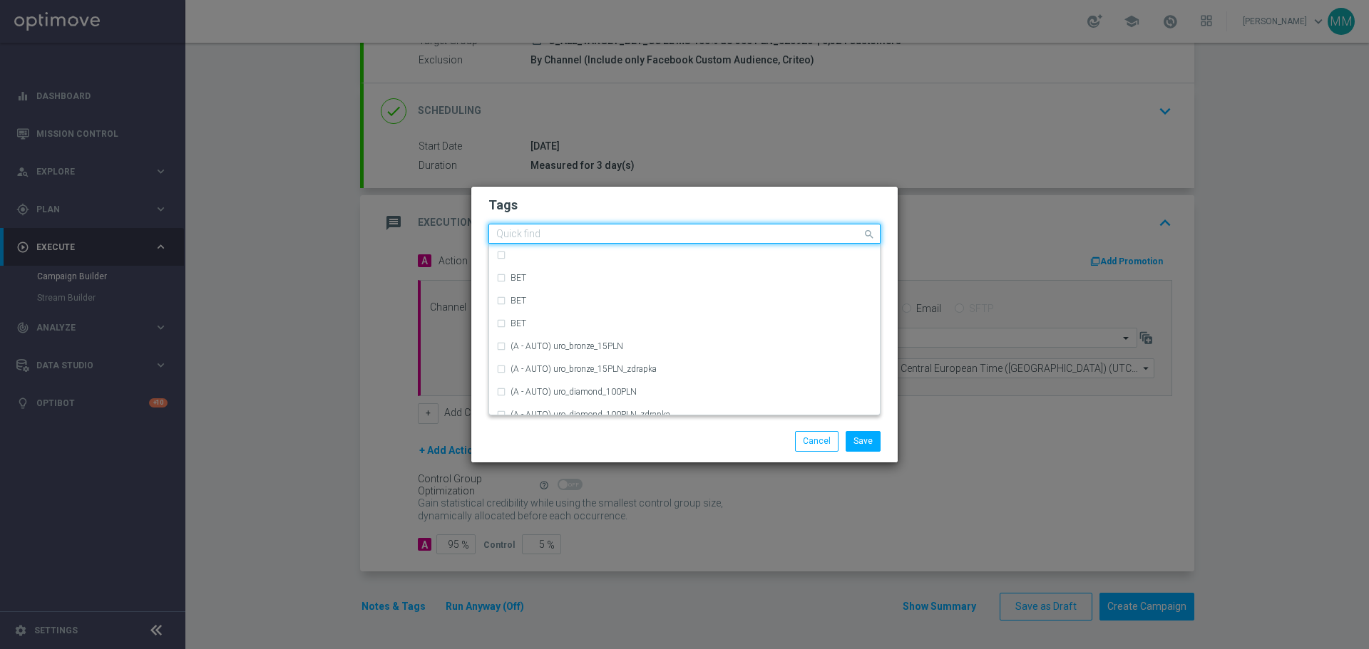
click at [585, 231] on input "text" at bounding box center [679, 235] width 366 height 12
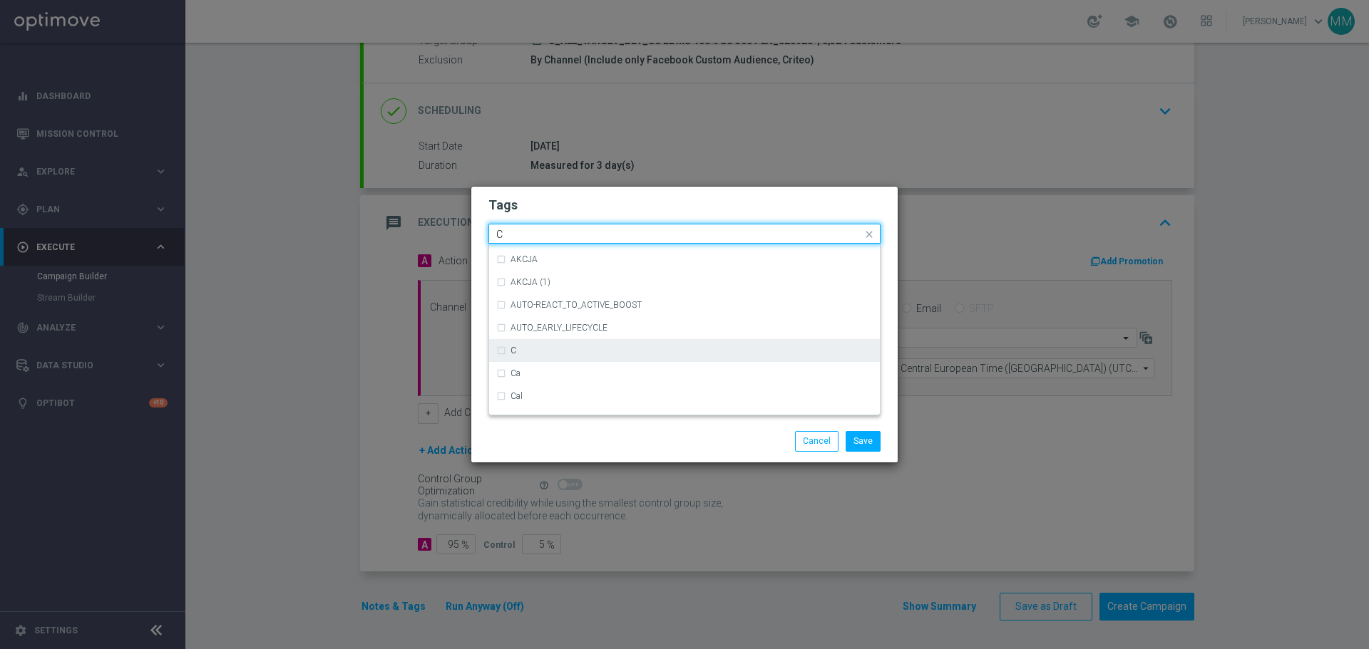
scroll to position [1069, 0]
click at [515, 345] on label "C" at bounding box center [513, 349] width 6 height 9
type input "C"
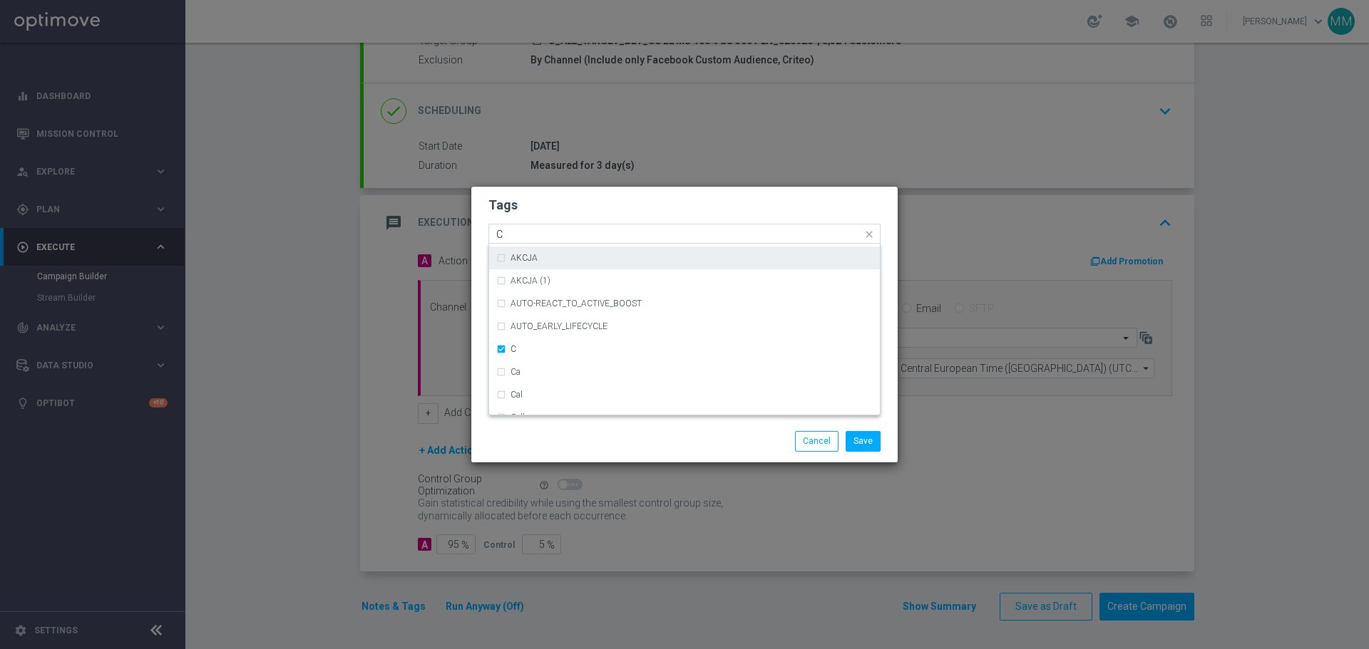
click at [588, 225] on div "Quick find × C C" at bounding box center [675, 234] width 373 height 18
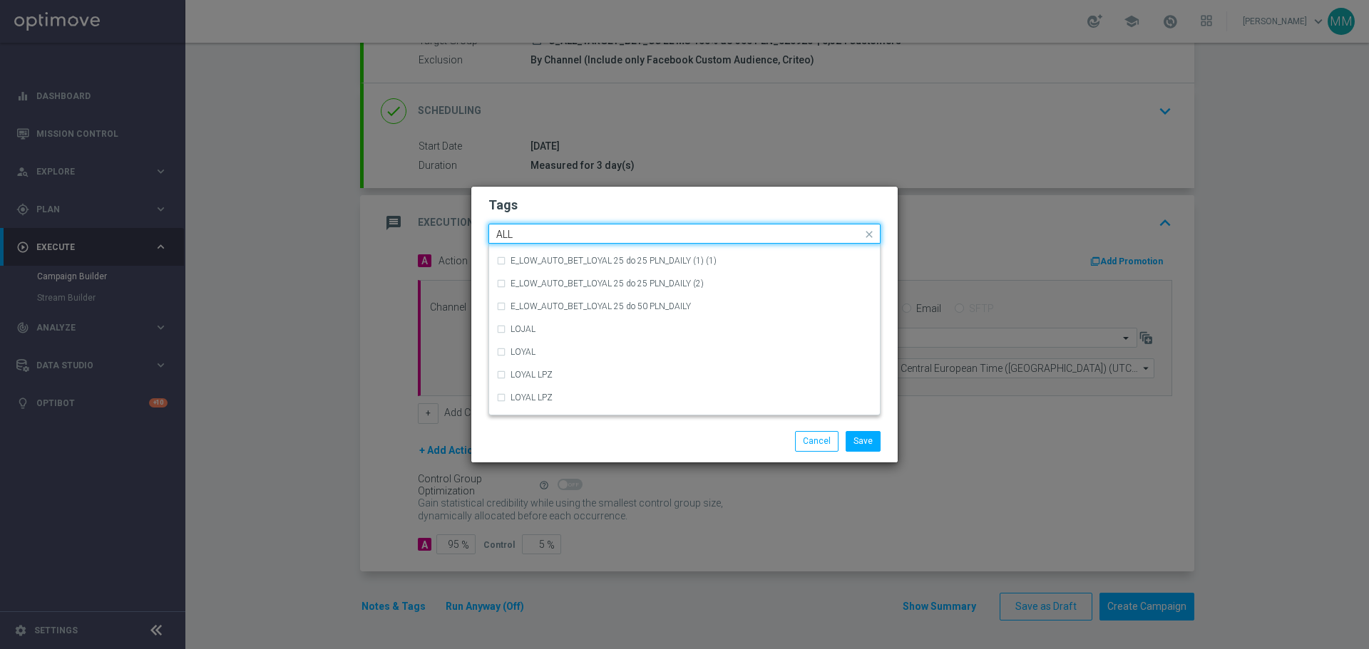
scroll to position [0, 0]
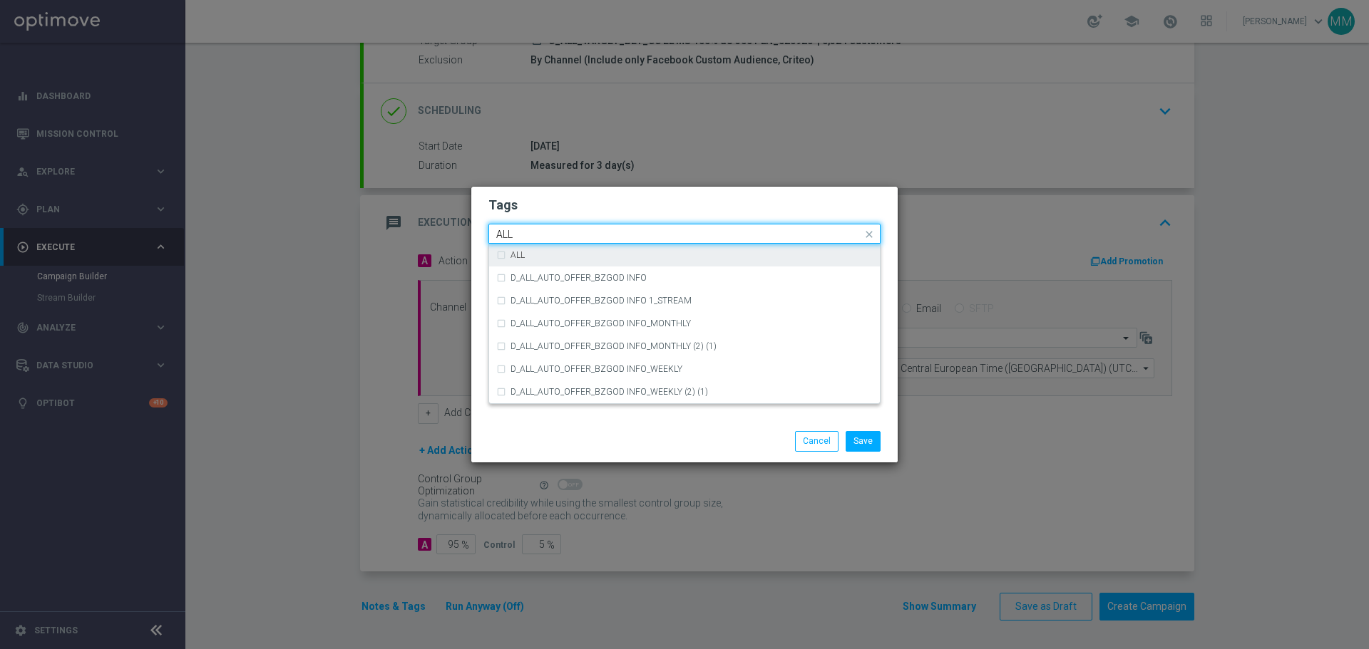
click at [500, 256] on div "ALL" at bounding box center [684, 255] width 376 height 23
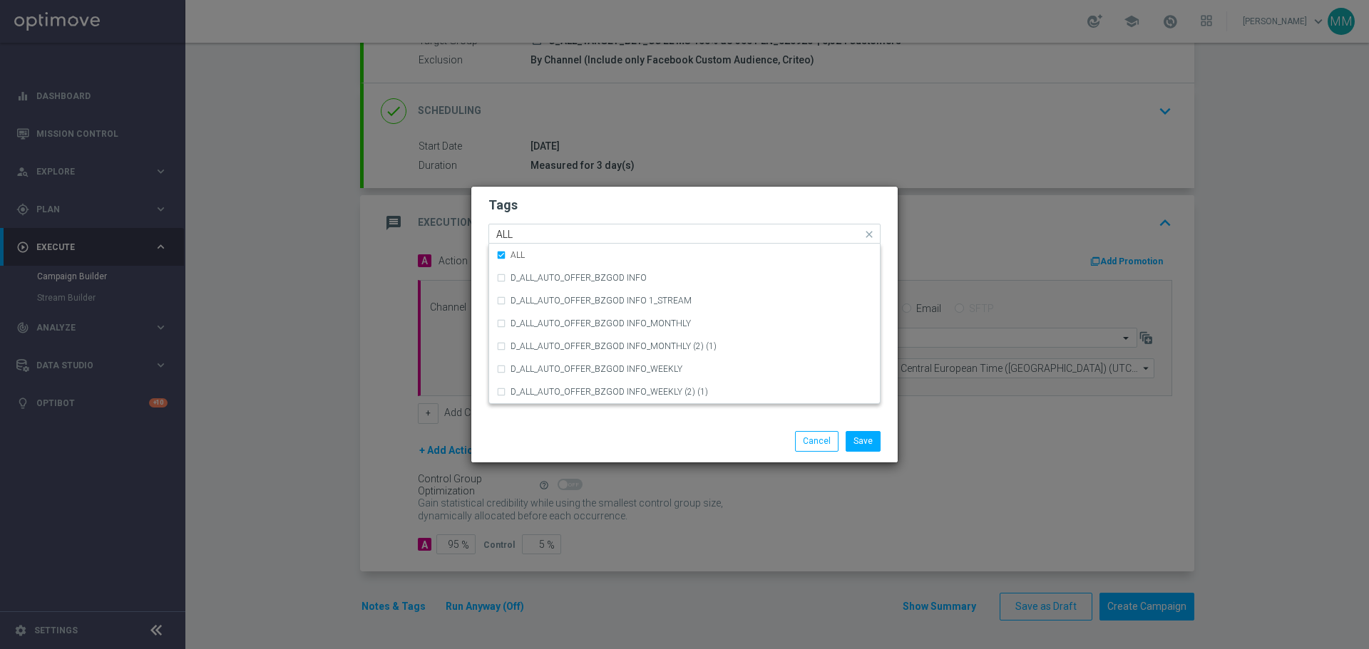
click at [546, 235] on input "ALL" at bounding box center [679, 235] width 366 height 12
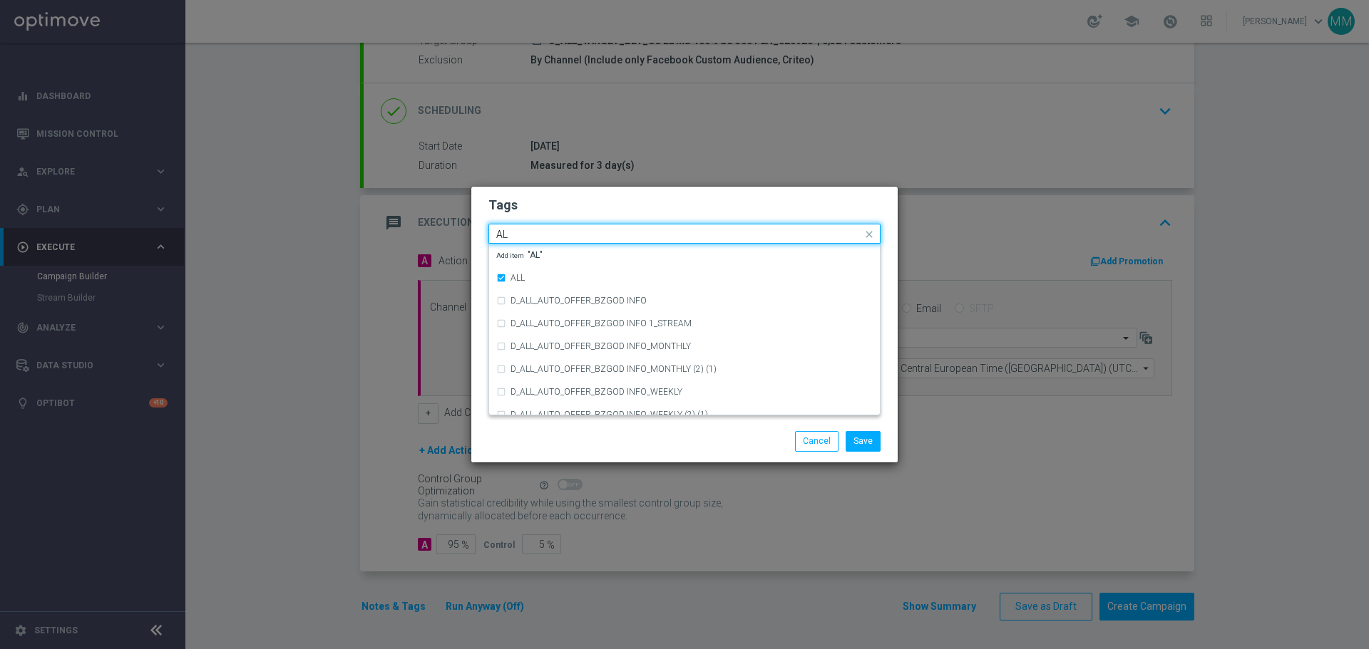
type input "A"
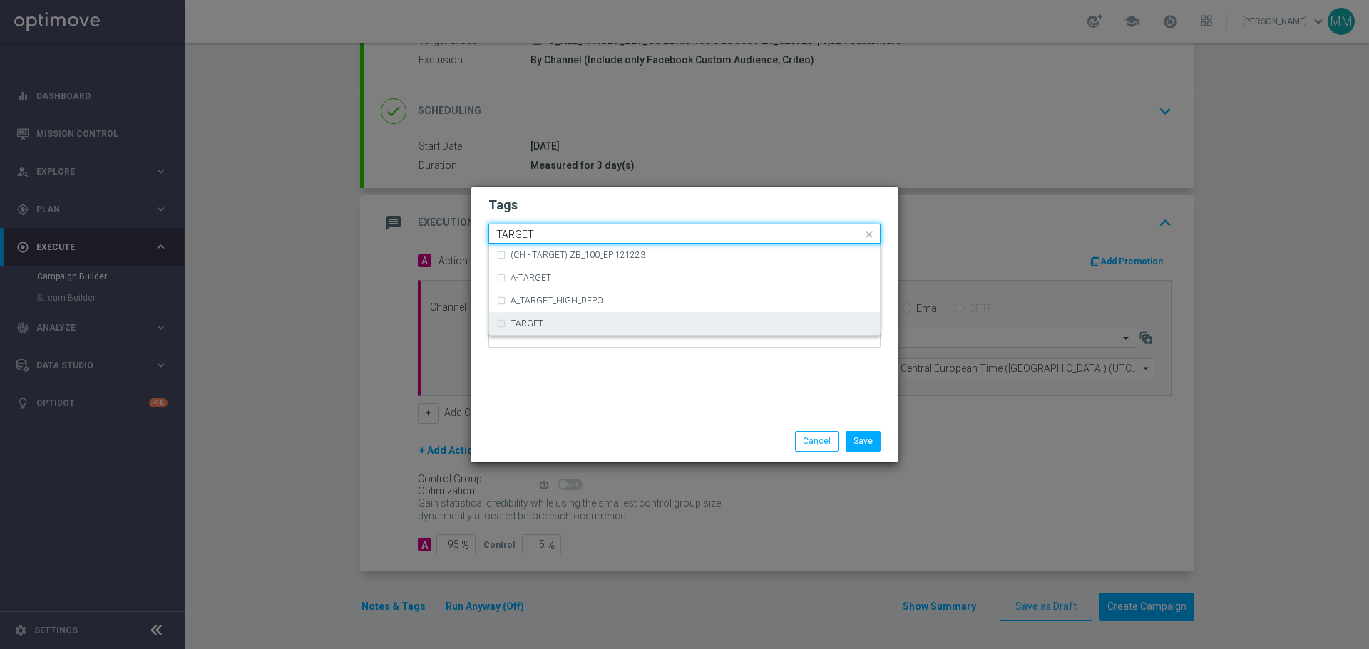
click at [500, 325] on div "TARGET" at bounding box center [684, 323] width 376 height 23
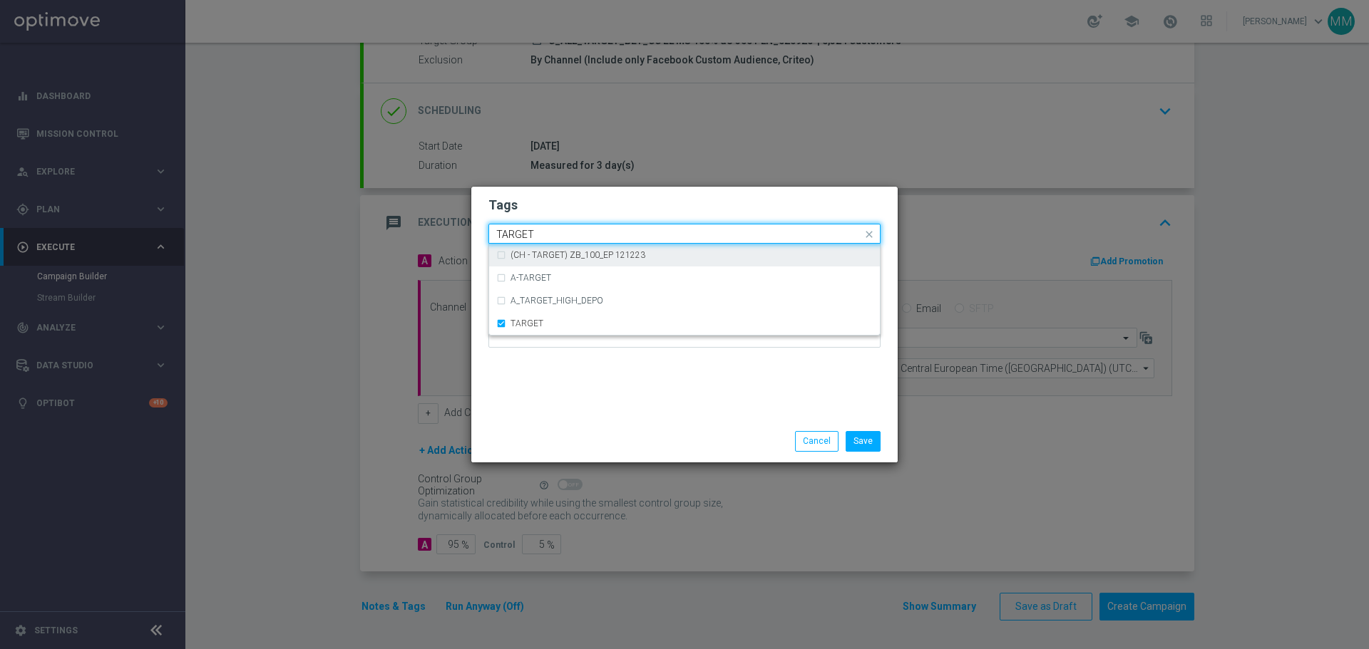
click at [557, 235] on input "TARGET" at bounding box center [679, 235] width 366 height 12
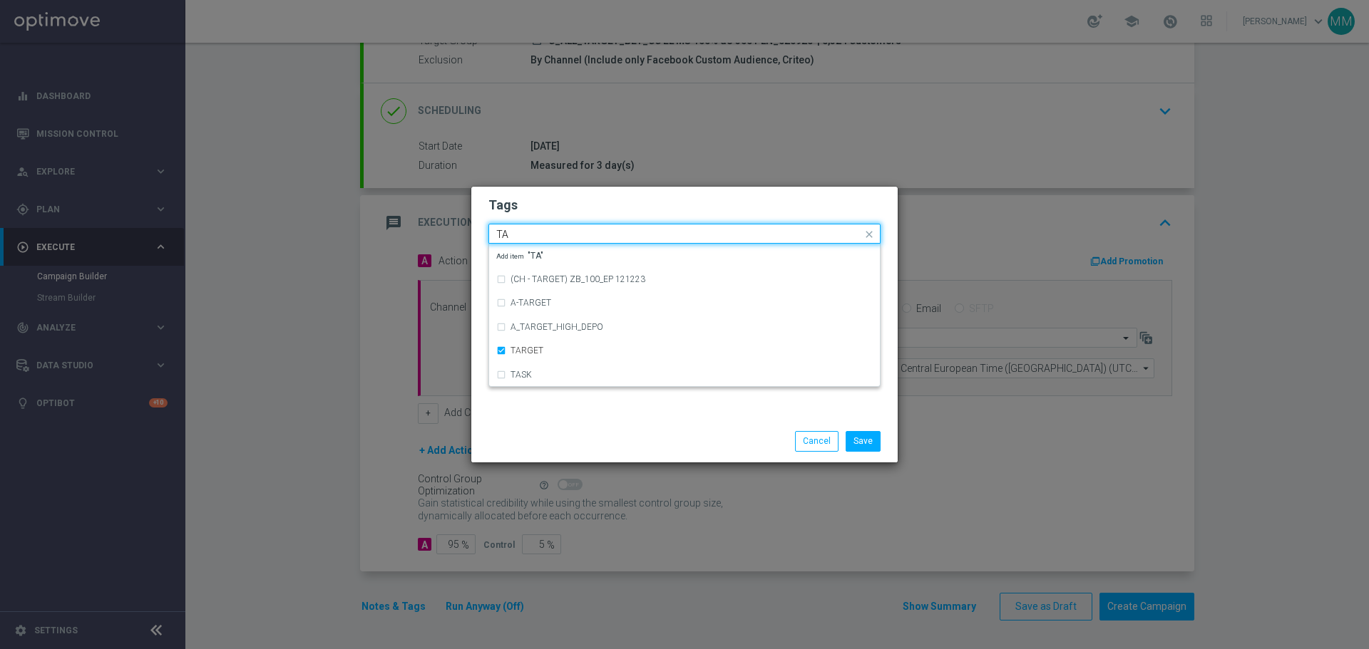
type input "T"
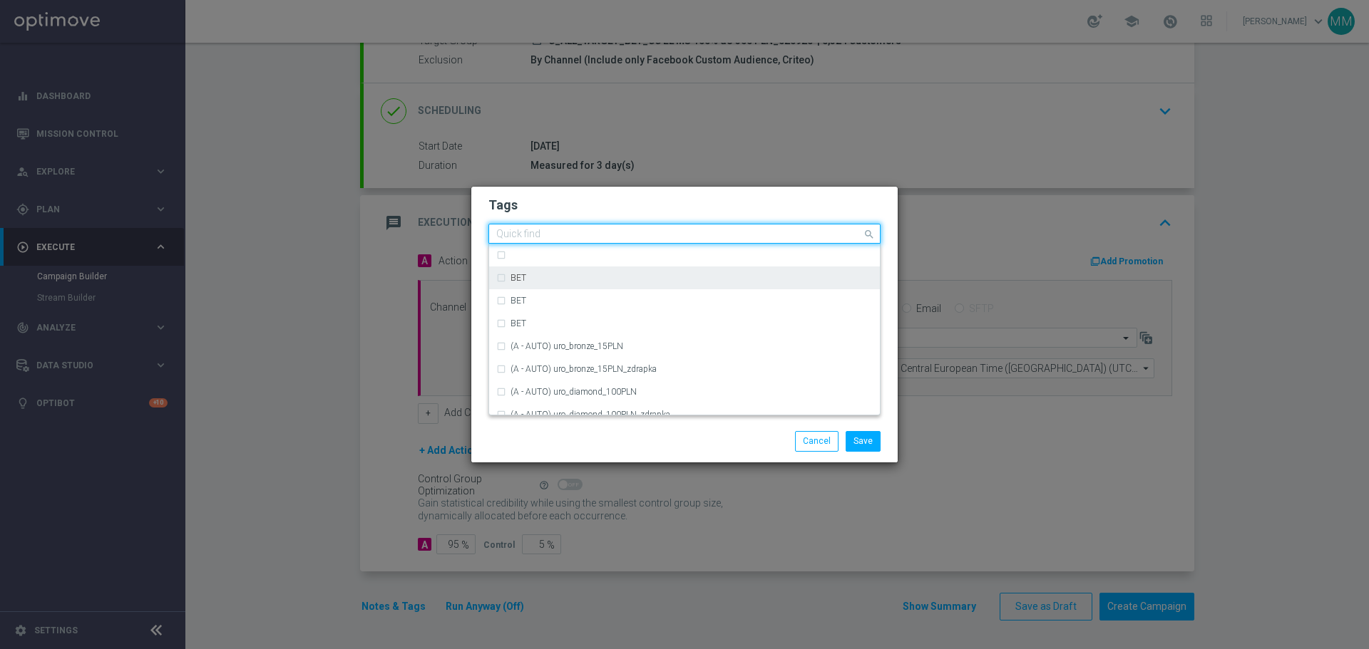
click at [501, 279] on div "BET" at bounding box center [684, 278] width 376 height 23
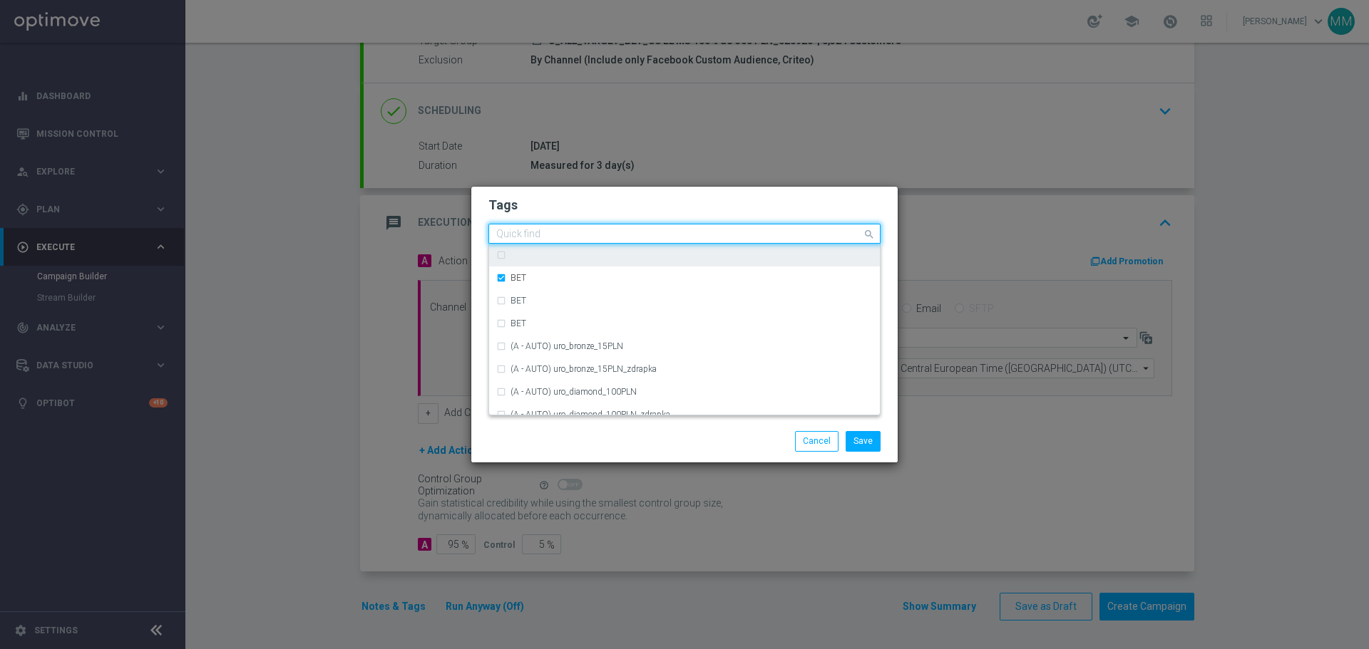
click at [526, 229] on input "text" at bounding box center [679, 235] width 366 height 12
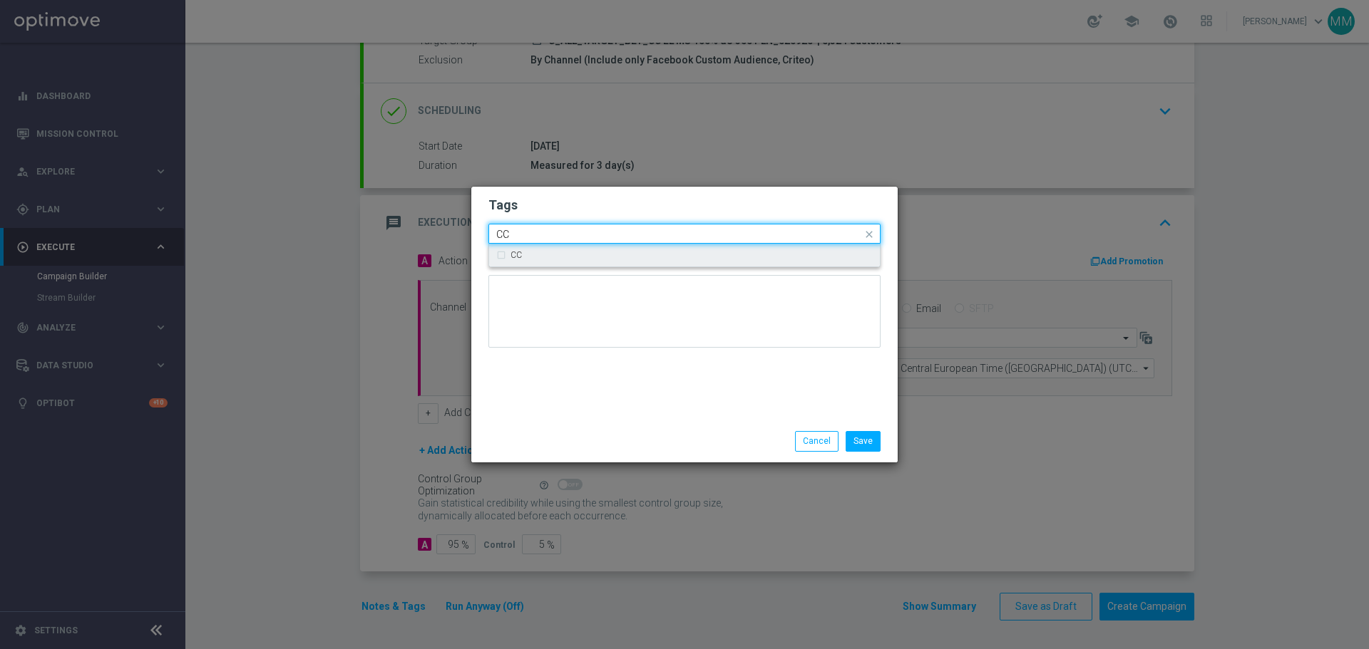
click at [500, 256] on div "CC" at bounding box center [684, 255] width 376 height 23
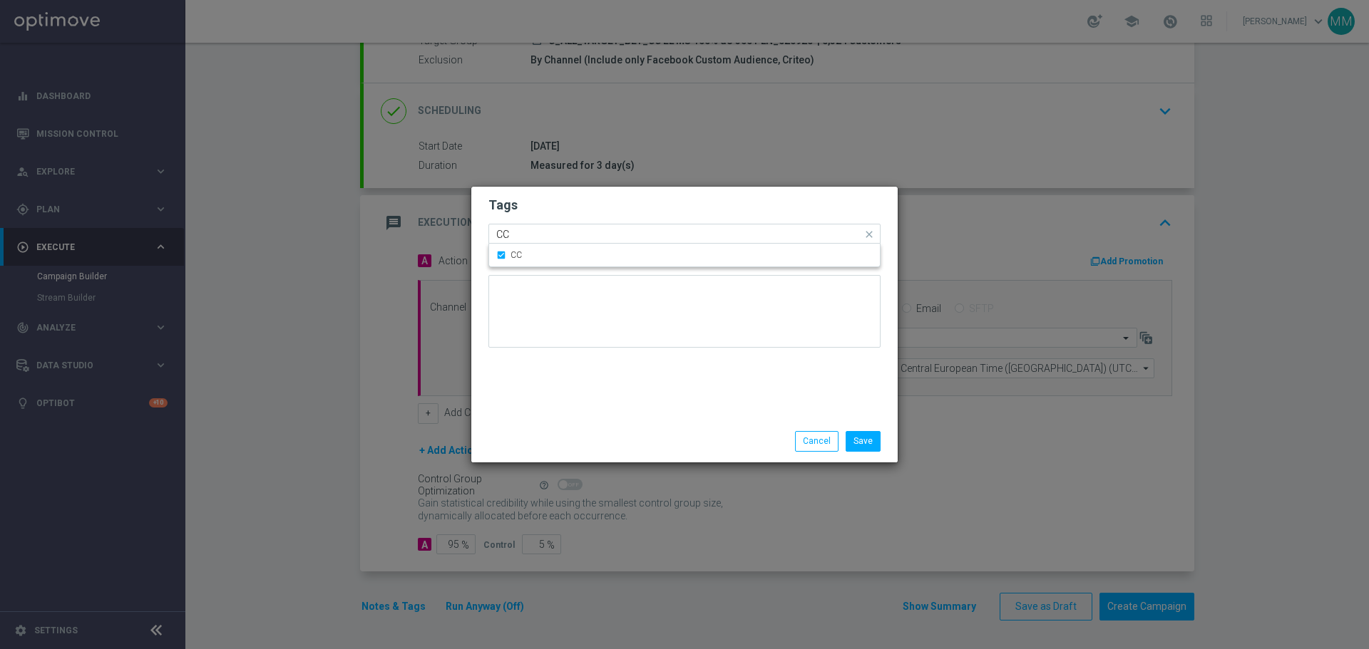
click at [544, 230] on input "CC" at bounding box center [679, 235] width 366 height 12
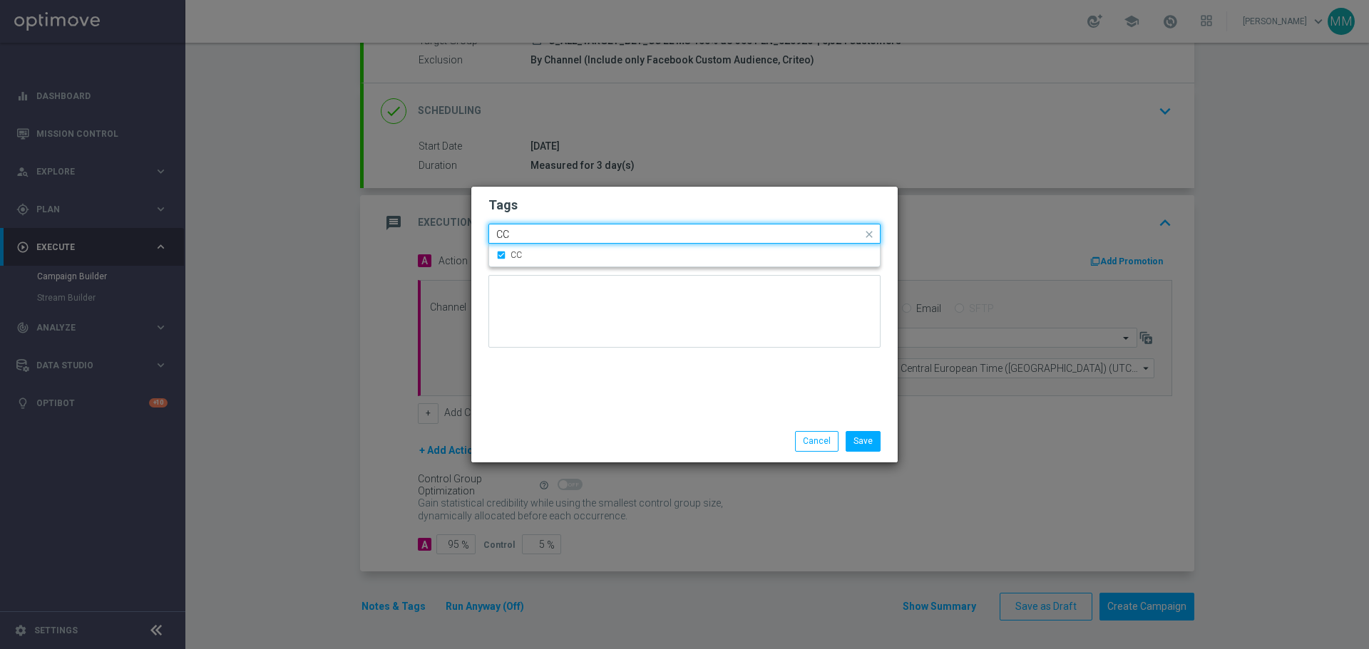
type input "C"
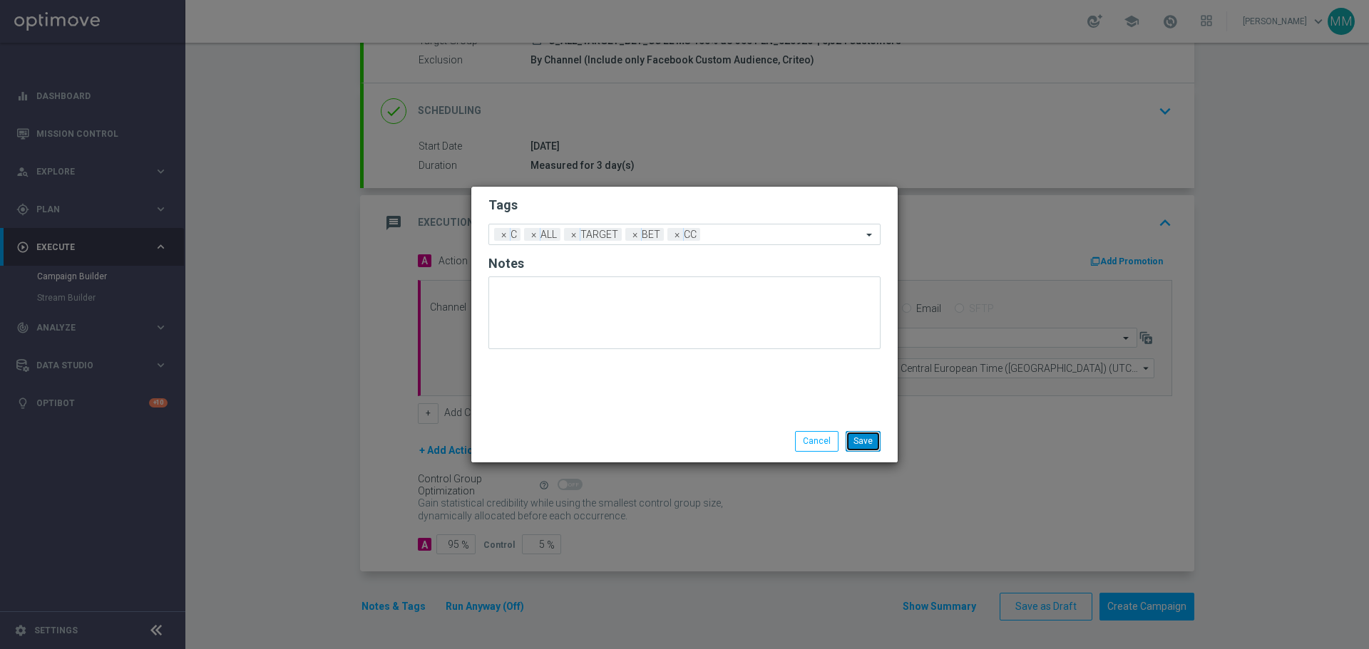
click at [863, 447] on button "Save" at bounding box center [862, 441] width 35 height 20
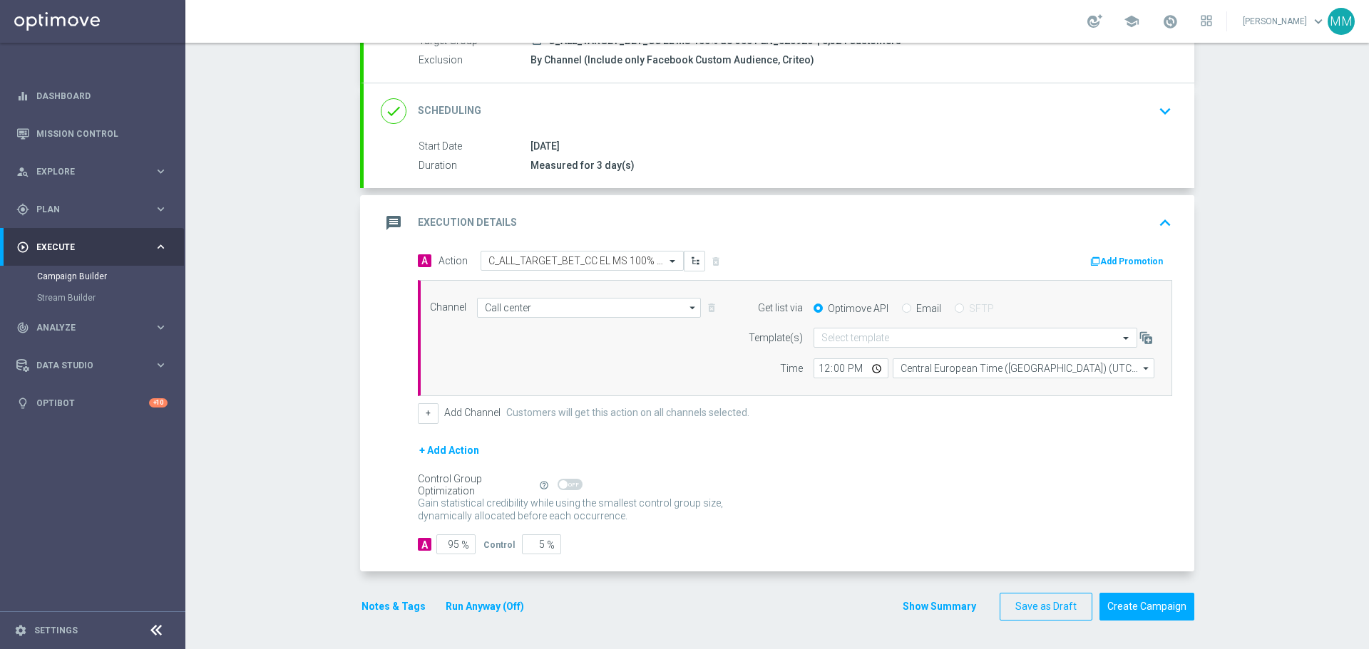
click at [386, 604] on button "Notes & Tags" at bounding box center [393, 607] width 67 height 18
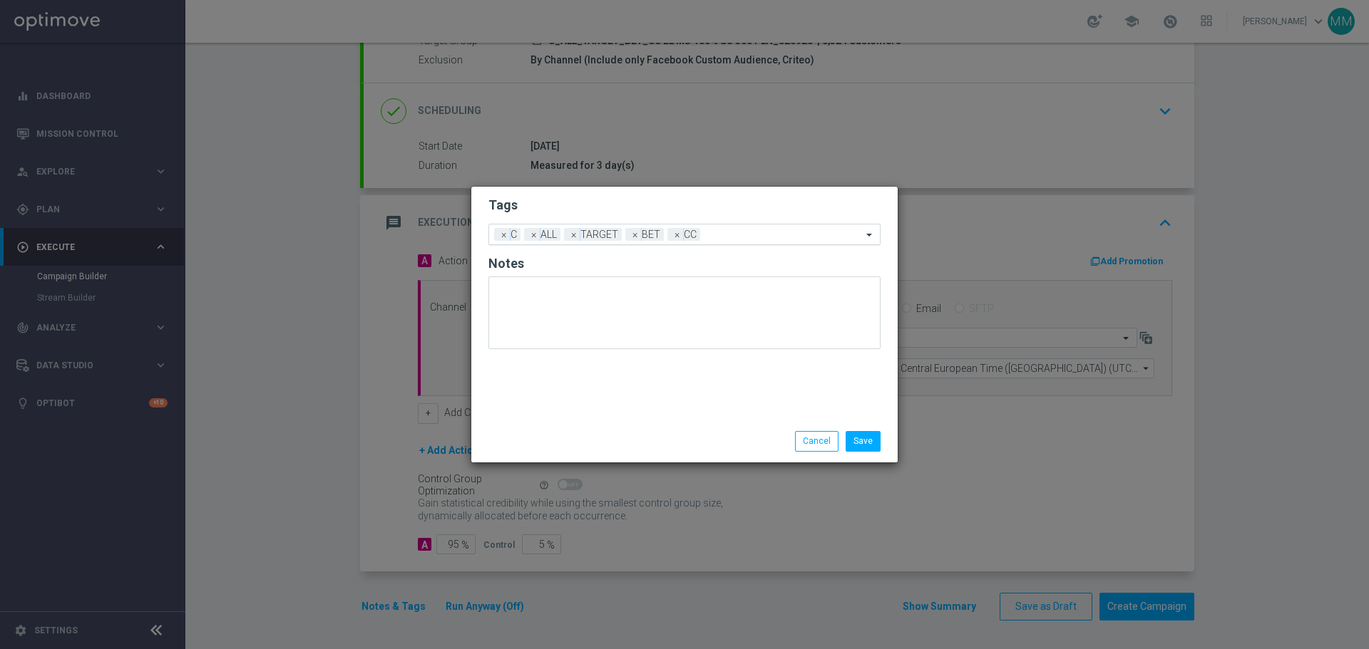
click at [725, 237] on input "text" at bounding box center [784, 236] width 156 height 12
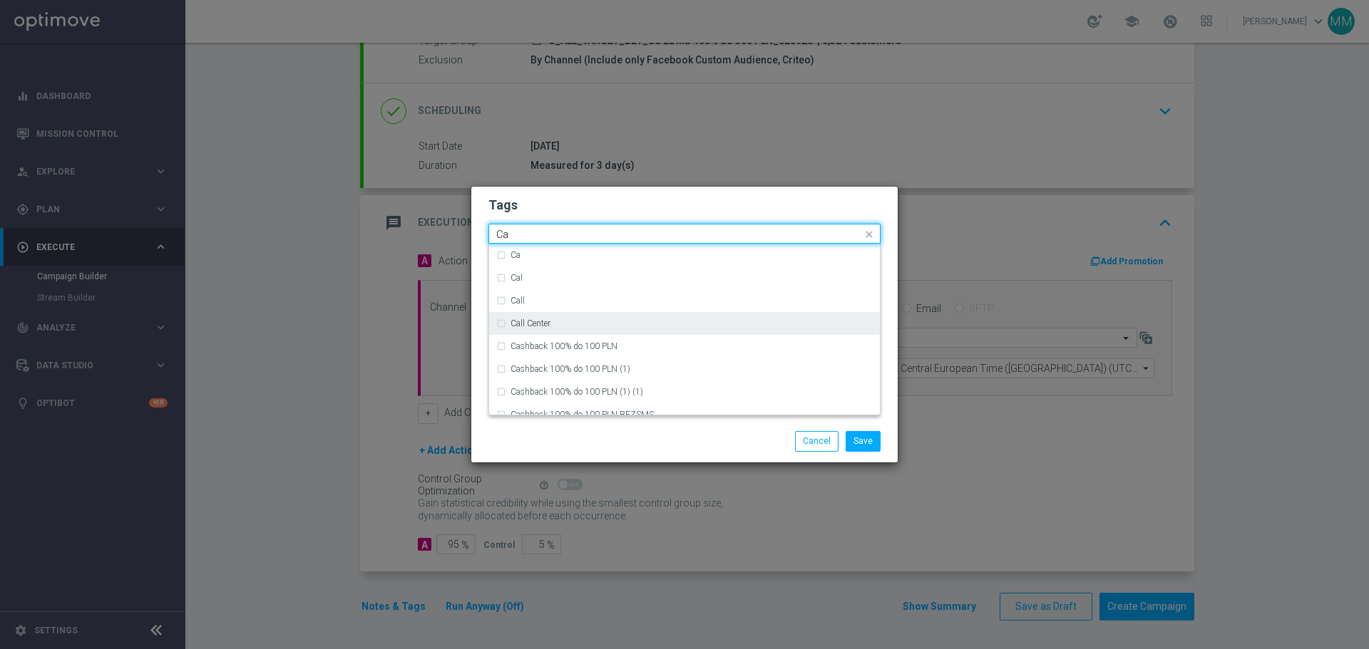
click at [575, 324] on div "Call Center" at bounding box center [691, 323] width 362 height 9
type input "Ca"
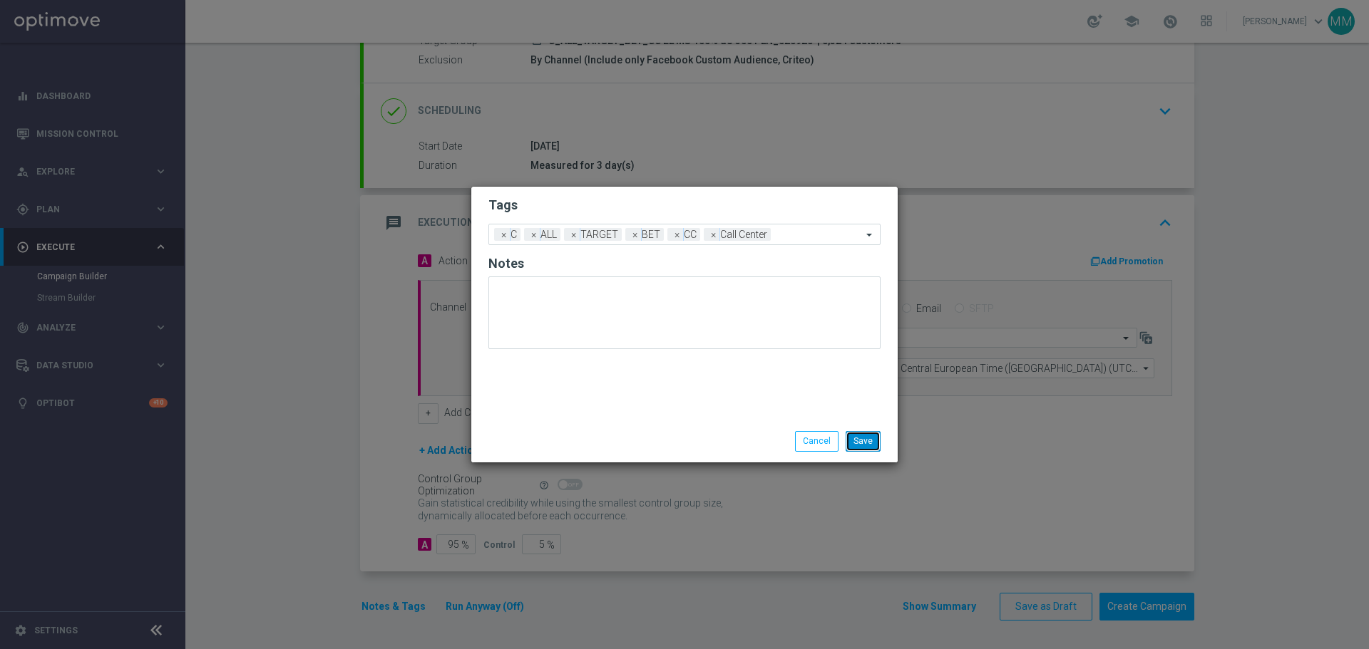
click at [863, 444] on button "Save" at bounding box center [862, 441] width 35 height 20
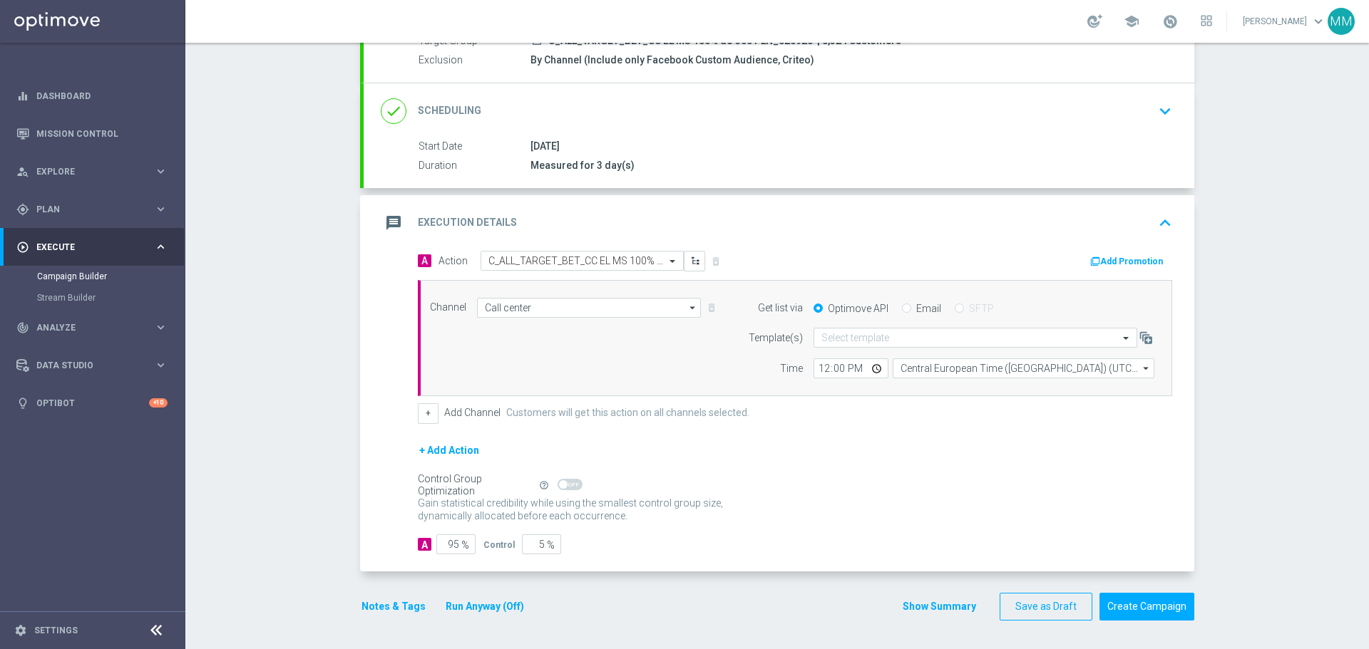
click at [401, 608] on button "Notes & Tags" at bounding box center [393, 607] width 67 height 18
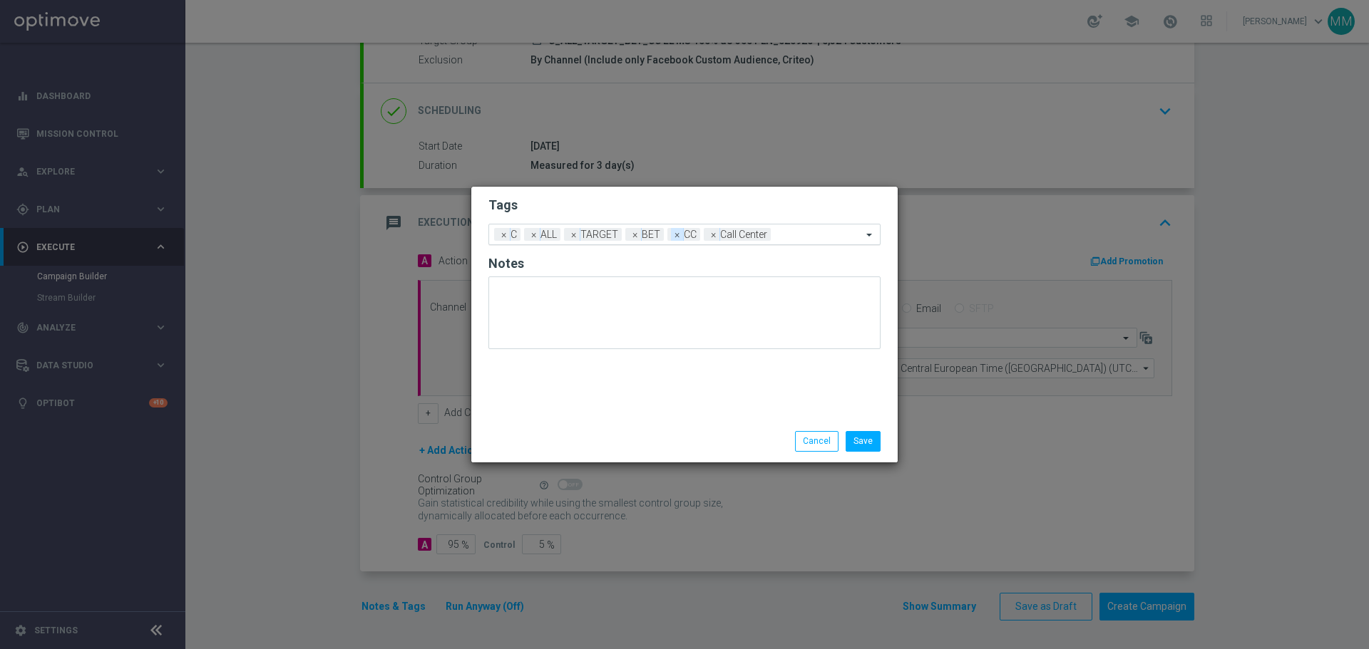
click at [680, 237] on span "×" at bounding box center [677, 234] width 13 height 13
click at [870, 446] on button "Save" at bounding box center [862, 441] width 35 height 20
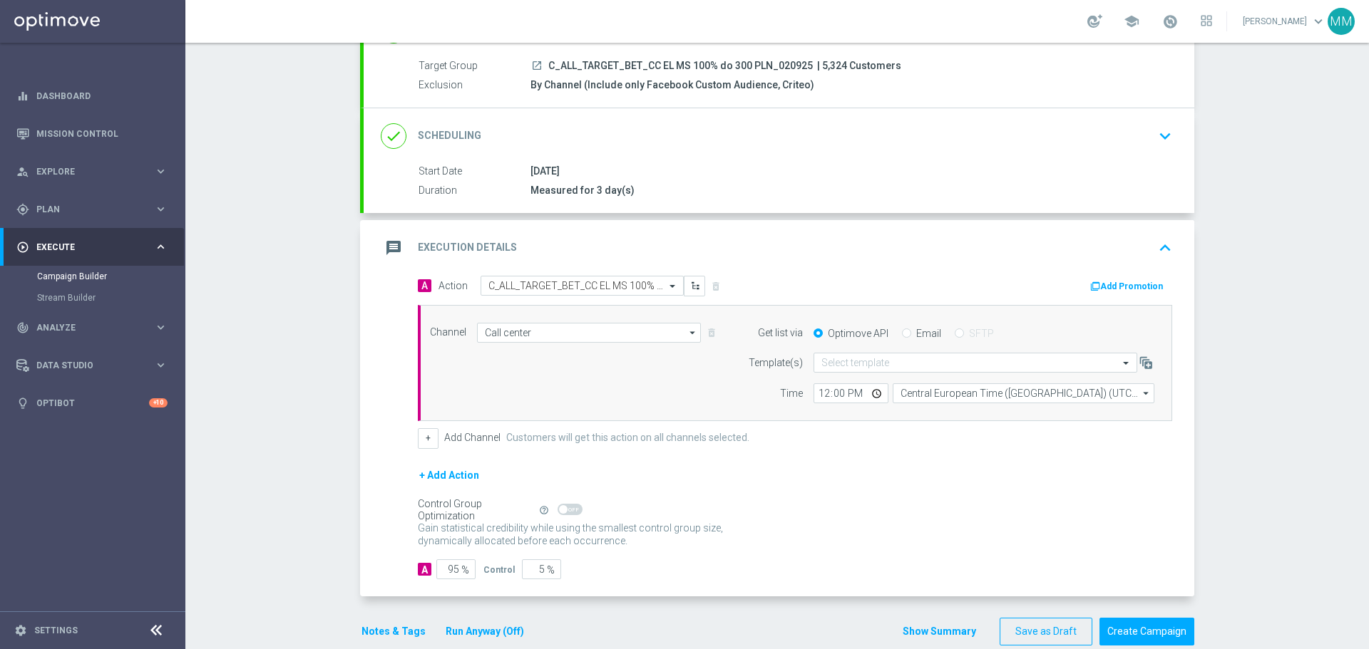
scroll to position [150, 0]
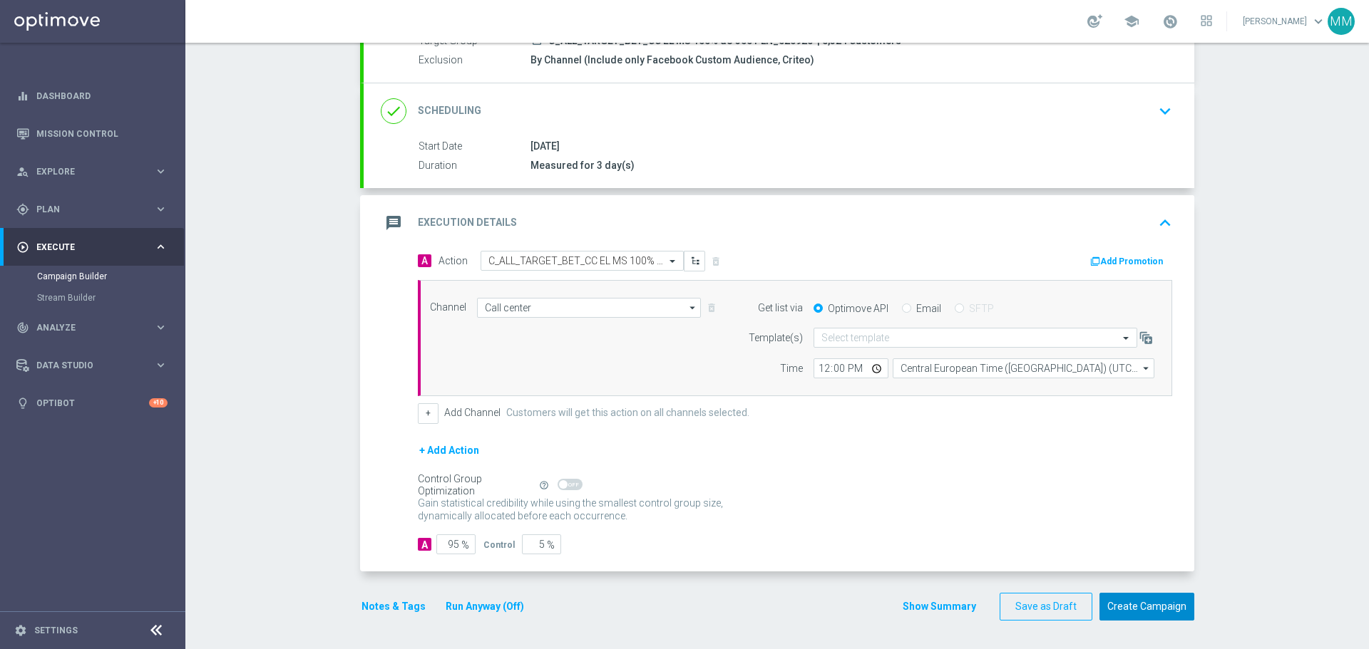
click at [1148, 612] on button "Create Campaign" at bounding box center [1146, 607] width 95 height 28
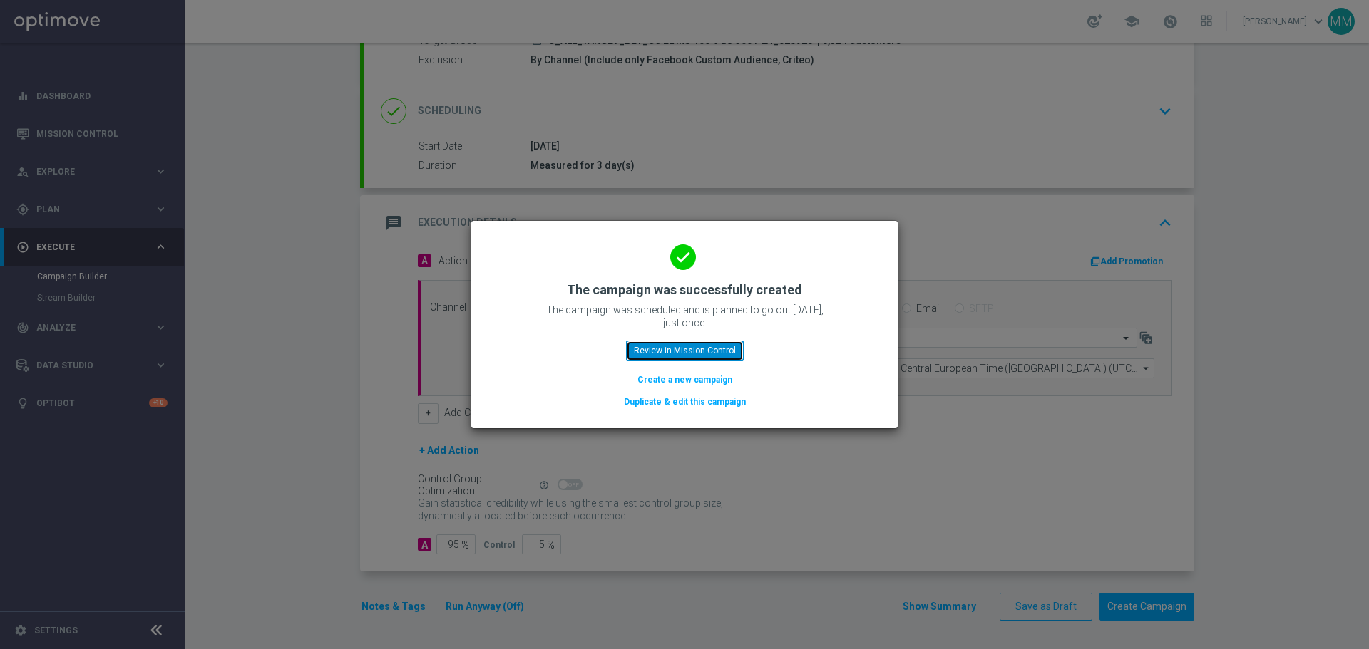
click at [689, 351] on button "Review in Mission Control" at bounding box center [685, 351] width 118 height 20
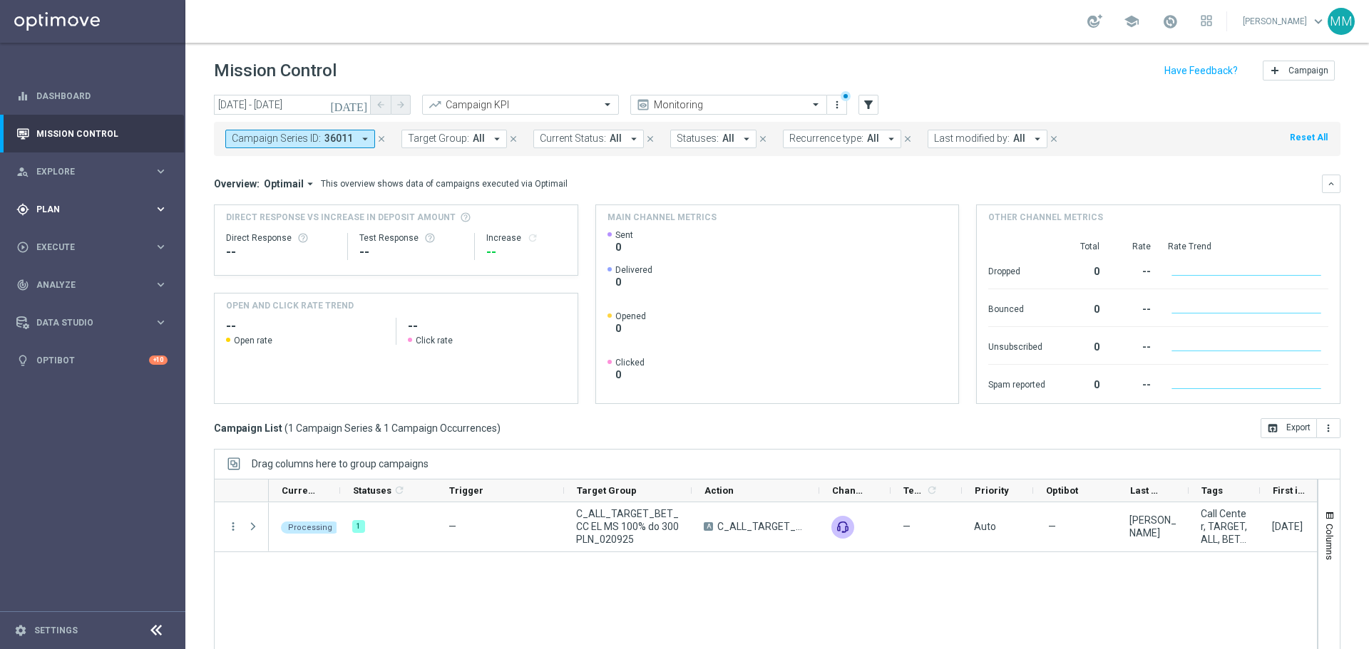
click at [58, 209] on span "Plan" at bounding box center [95, 209] width 118 height 9
click at [66, 365] on div "play_circle_outline Execute keyboard_arrow_right" at bounding box center [92, 354] width 184 height 38
click at [80, 281] on link "Campaign Builder" at bounding box center [92, 276] width 111 height 11
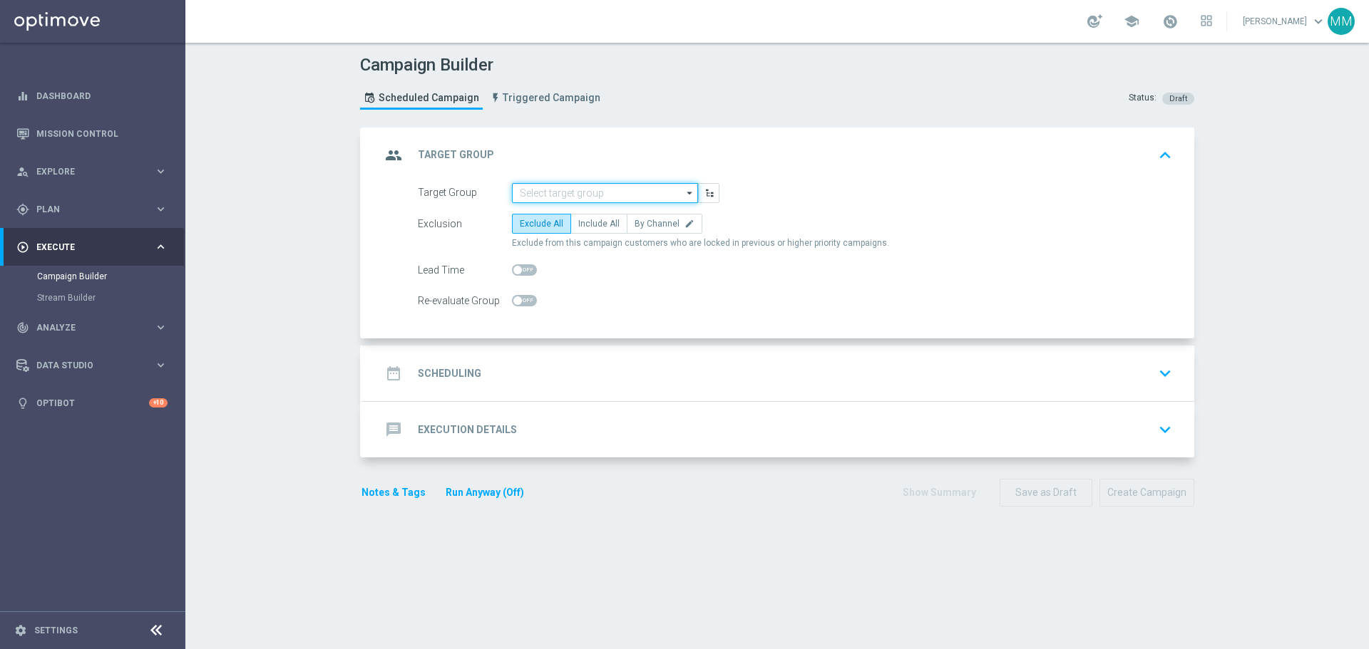
click at [564, 192] on input at bounding box center [605, 193] width 186 height 20
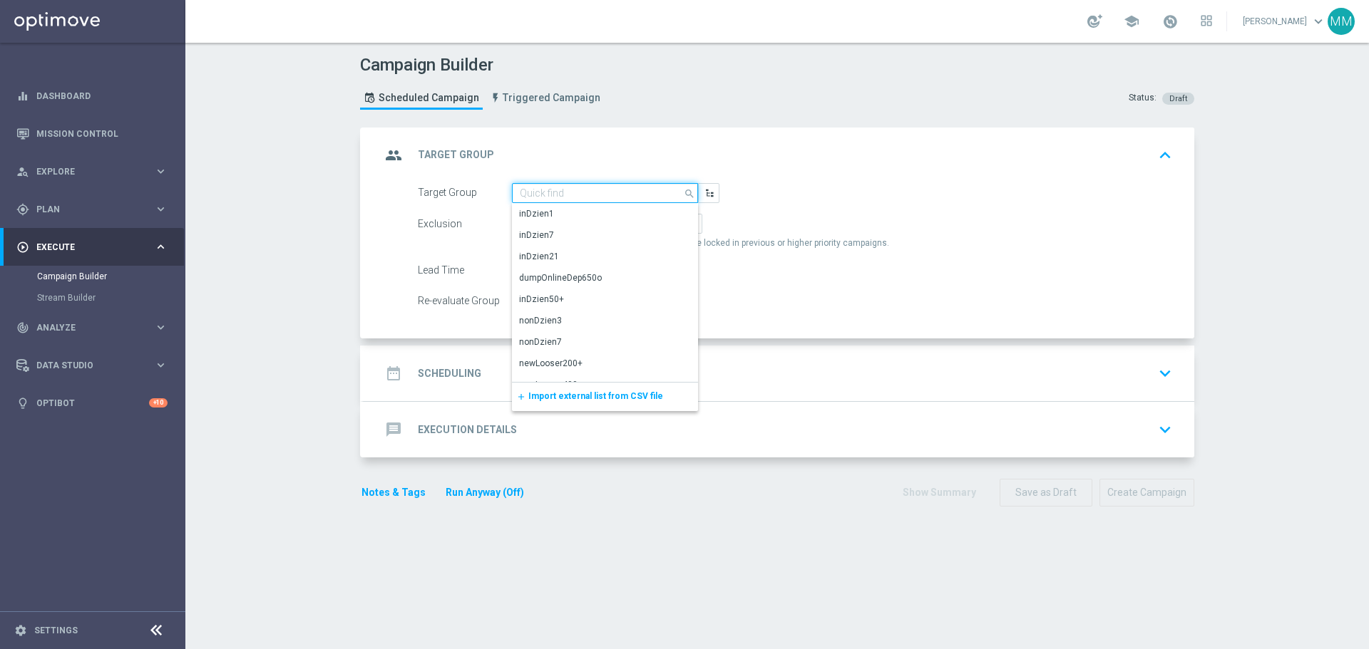
paste input "3367949 3367948 3367947 3367951 3381307"
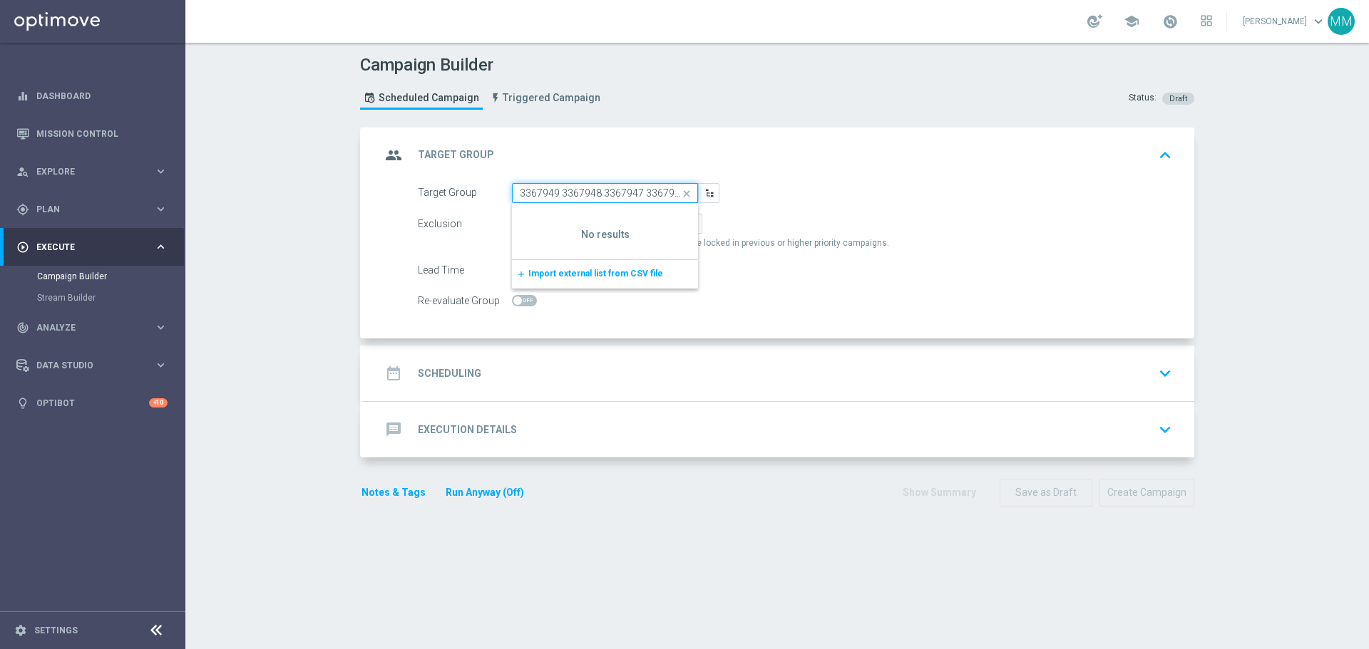
scroll to position [0, 40]
type input "3367949 3367948 3367947 3367951 3381307"
click at [682, 193] on icon "close" at bounding box center [686, 194] width 21 height 20
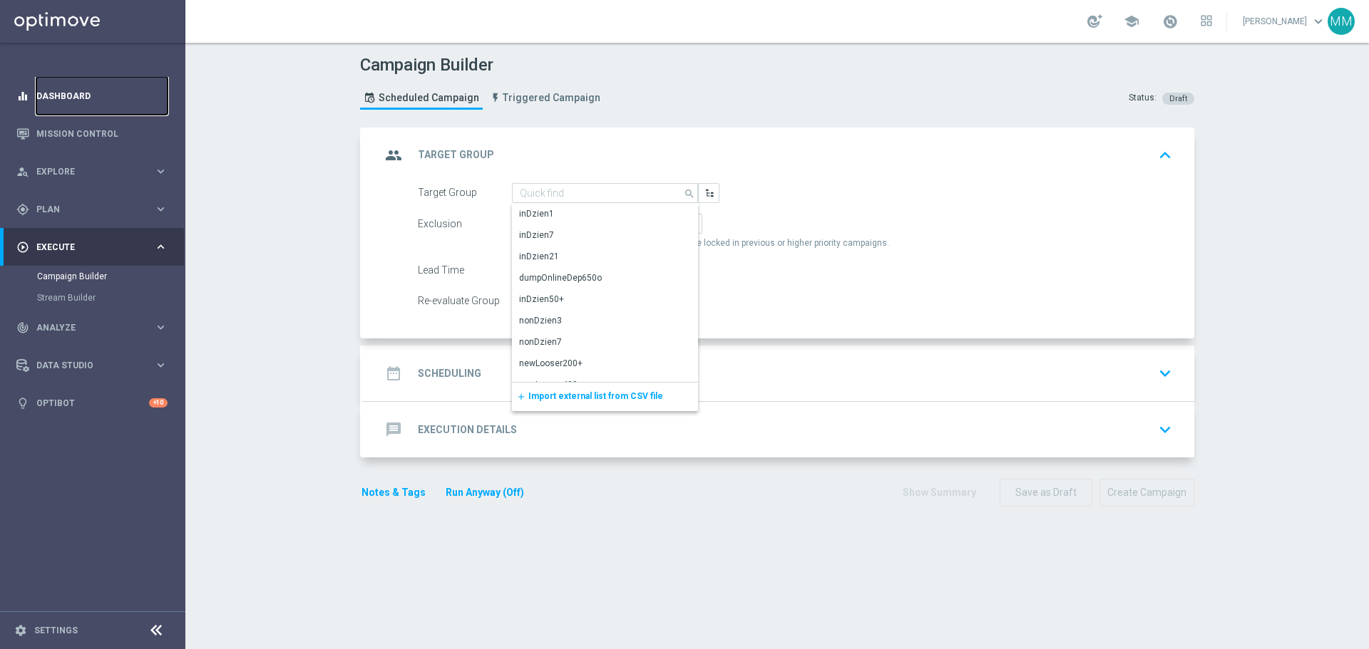
click at [66, 98] on link "Dashboard" at bounding box center [101, 96] width 131 height 38
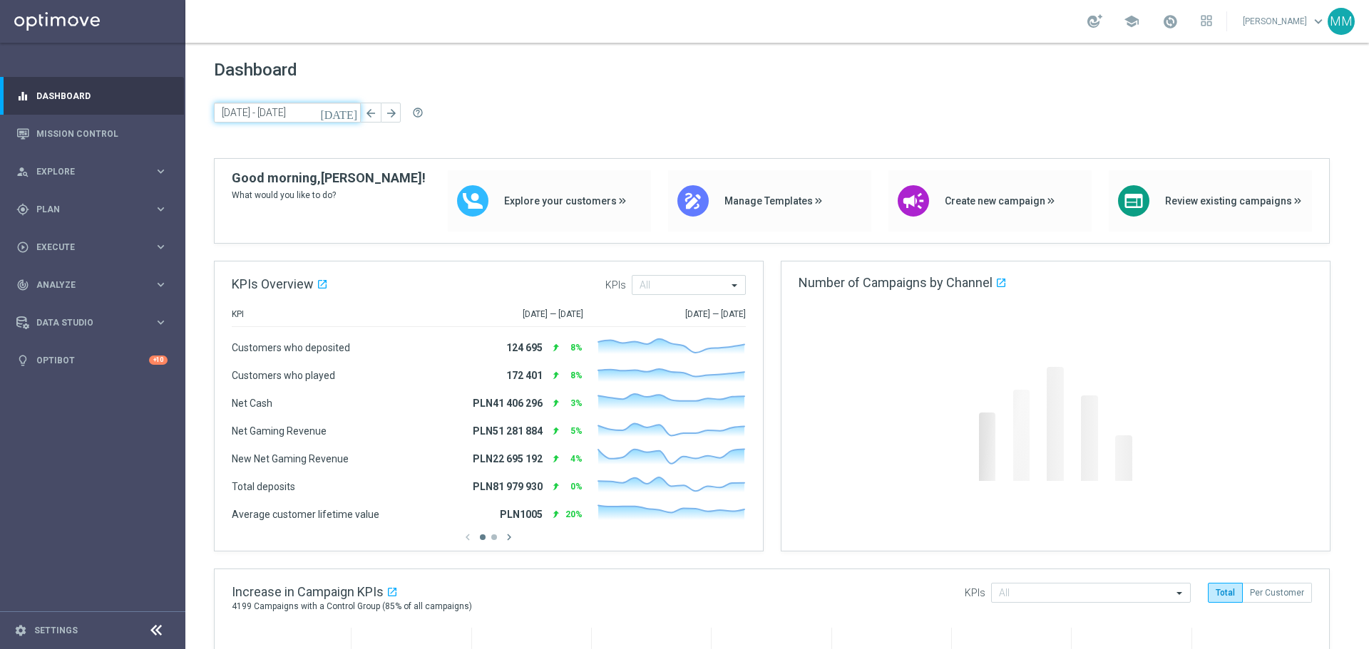
click at [282, 113] on input "[DATE] - [DATE]" at bounding box center [287, 113] width 147 height 20
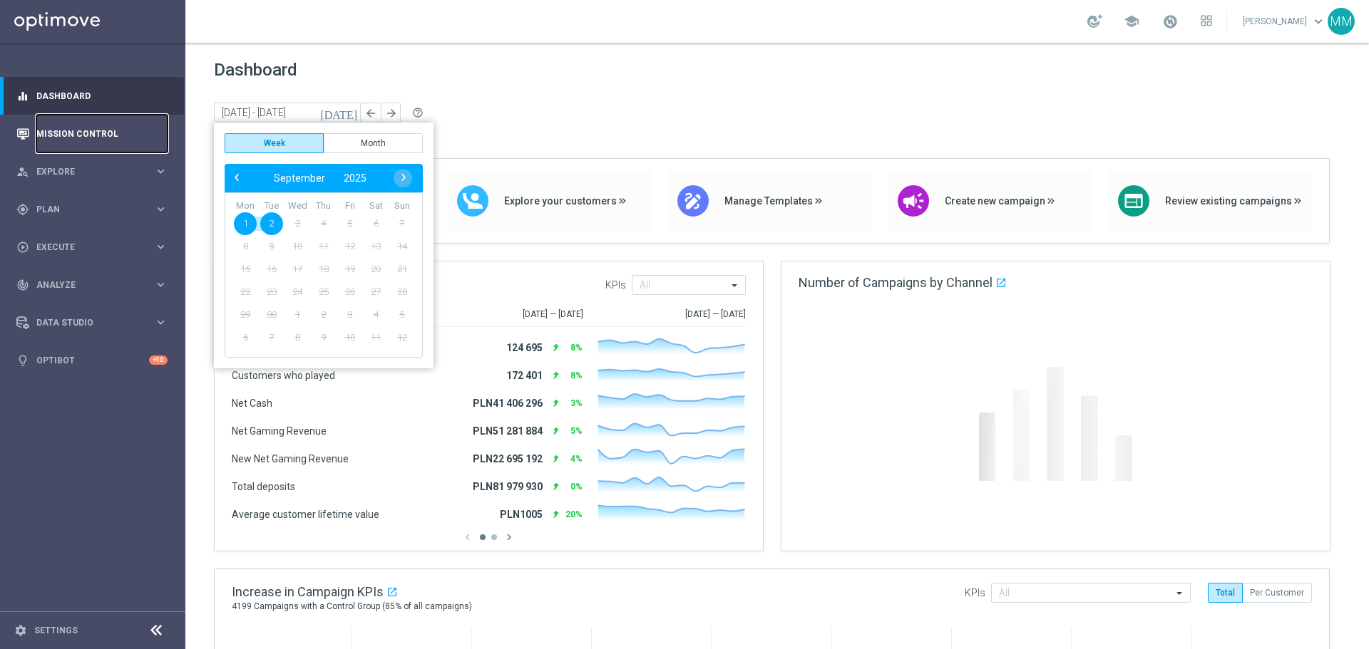
click at [97, 130] on link "Mission Control" at bounding box center [101, 134] width 131 height 38
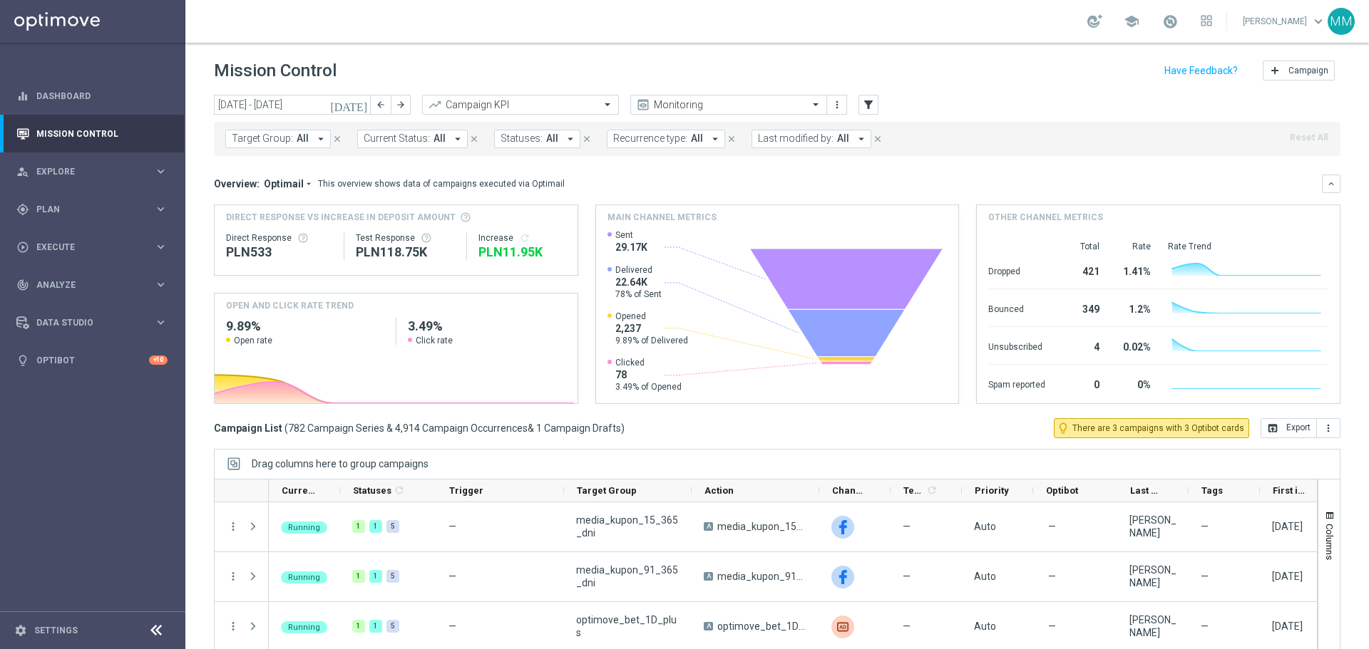
click at [279, 135] on span "Target Group:" at bounding box center [262, 139] width 61 height 12
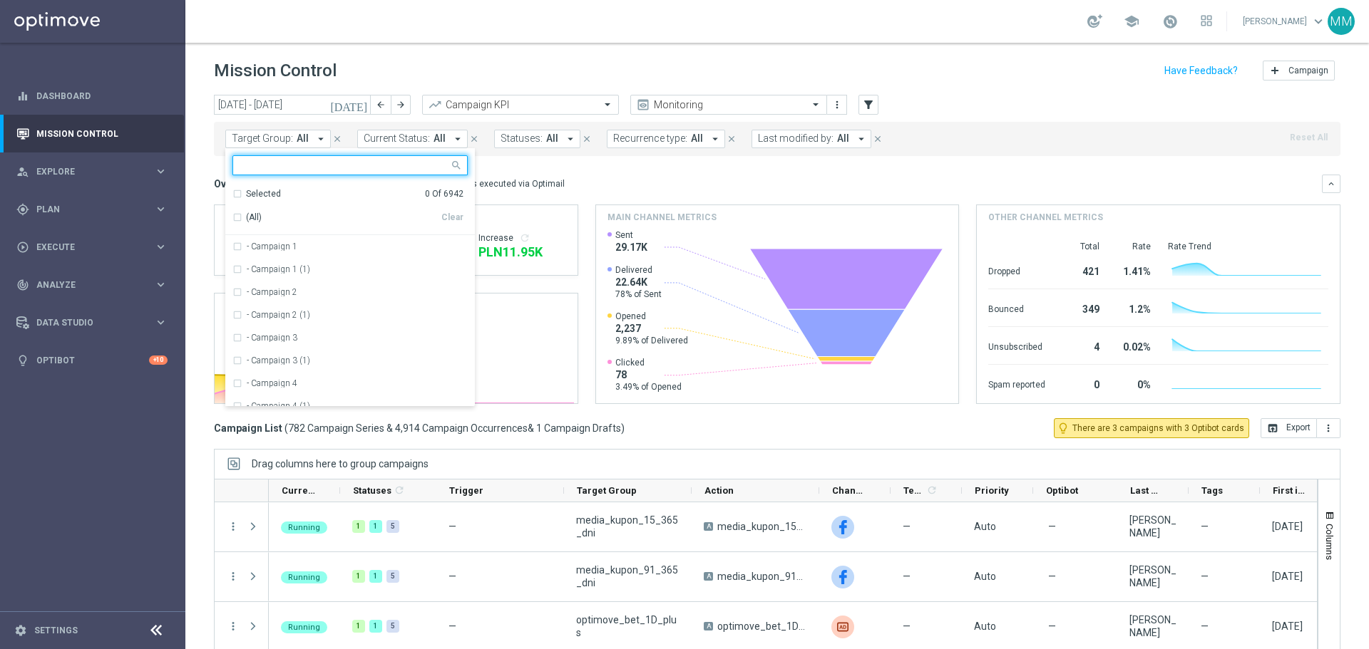
click at [277, 160] on input "text" at bounding box center [344, 166] width 209 height 12
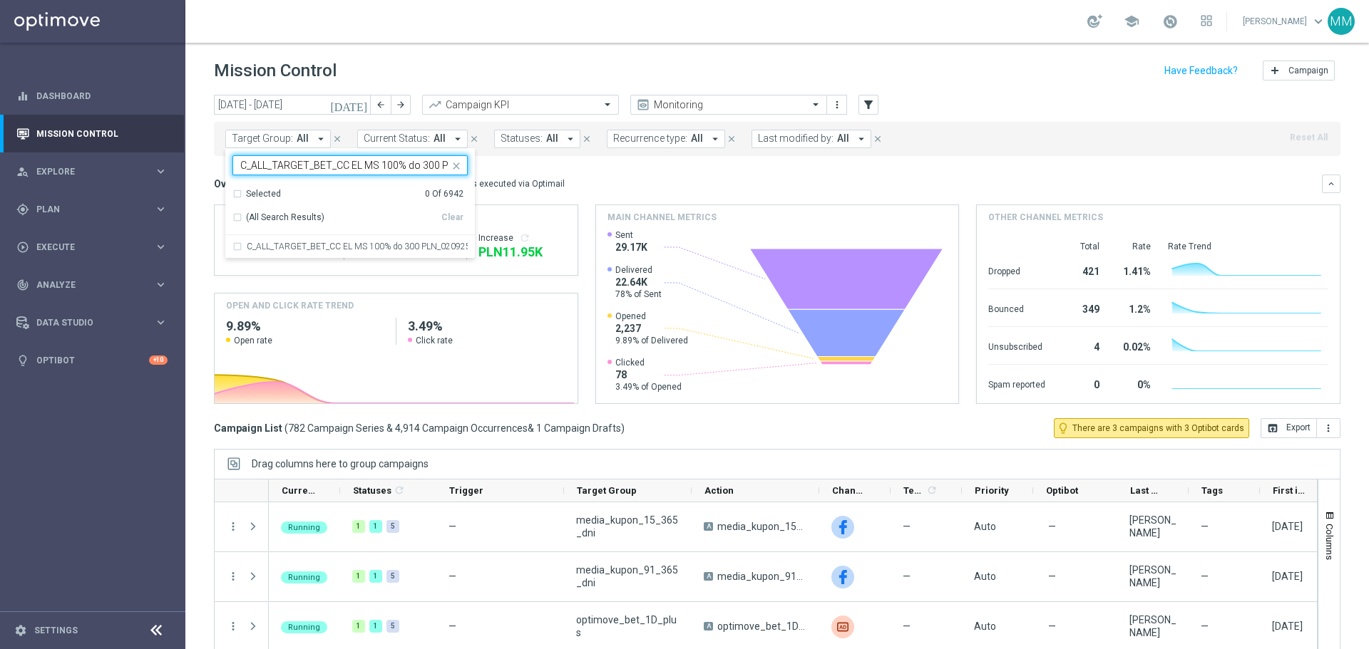
scroll to position [0, 46]
click at [310, 250] on label "C_ALL_TARGET_BET_CC EL MS 100% do 300 PLN_020925" at bounding box center [357, 246] width 221 height 9
type input "C_ALL_TARGET_BET_CC EL MS 100% do 300 PLN_020925"
click at [1117, 89] on header "Mission Control add Campaign" at bounding box center [776, 69] width 1183 height 52
